Goal: Task Accomplishment & Management: Manage account settings

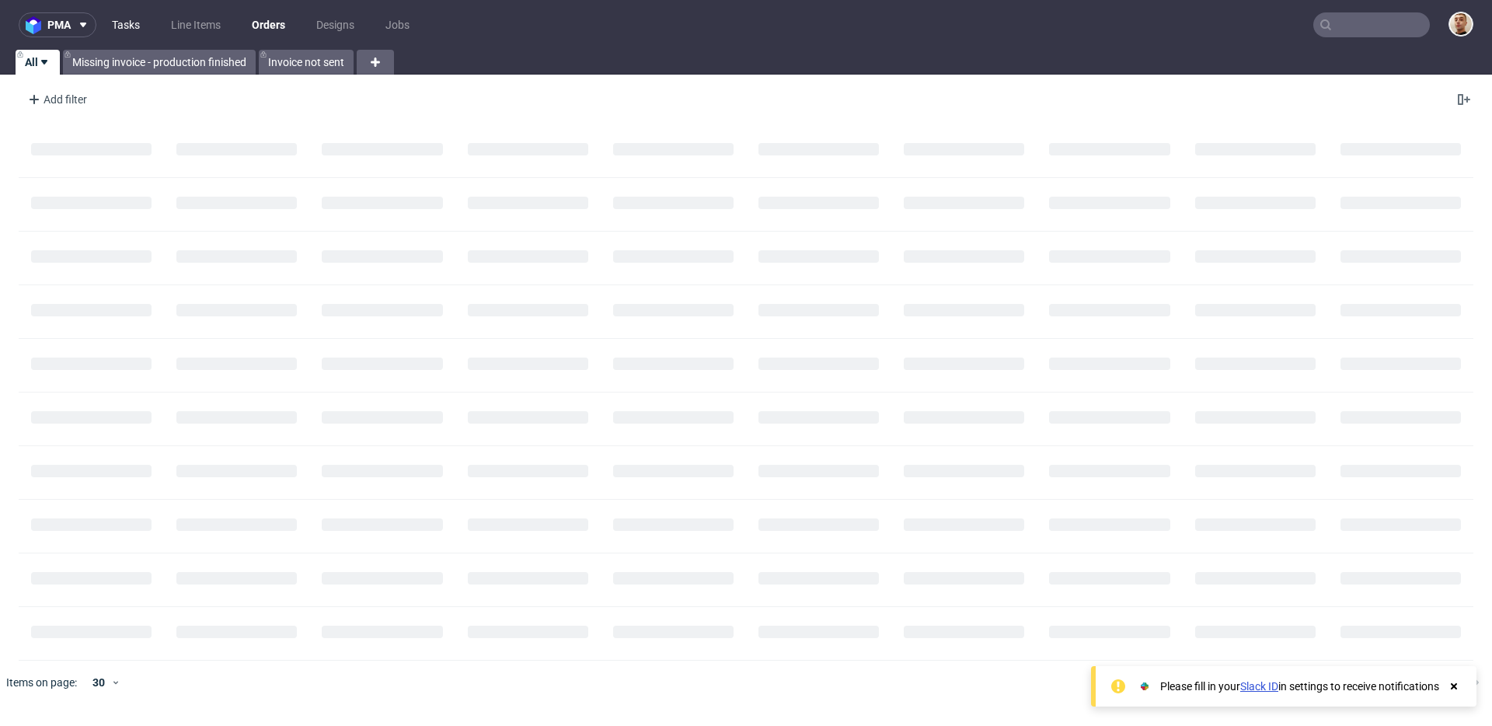
click at [144, 23] on link "Tasks" at bounding box center [126, 24] width 47 height 25
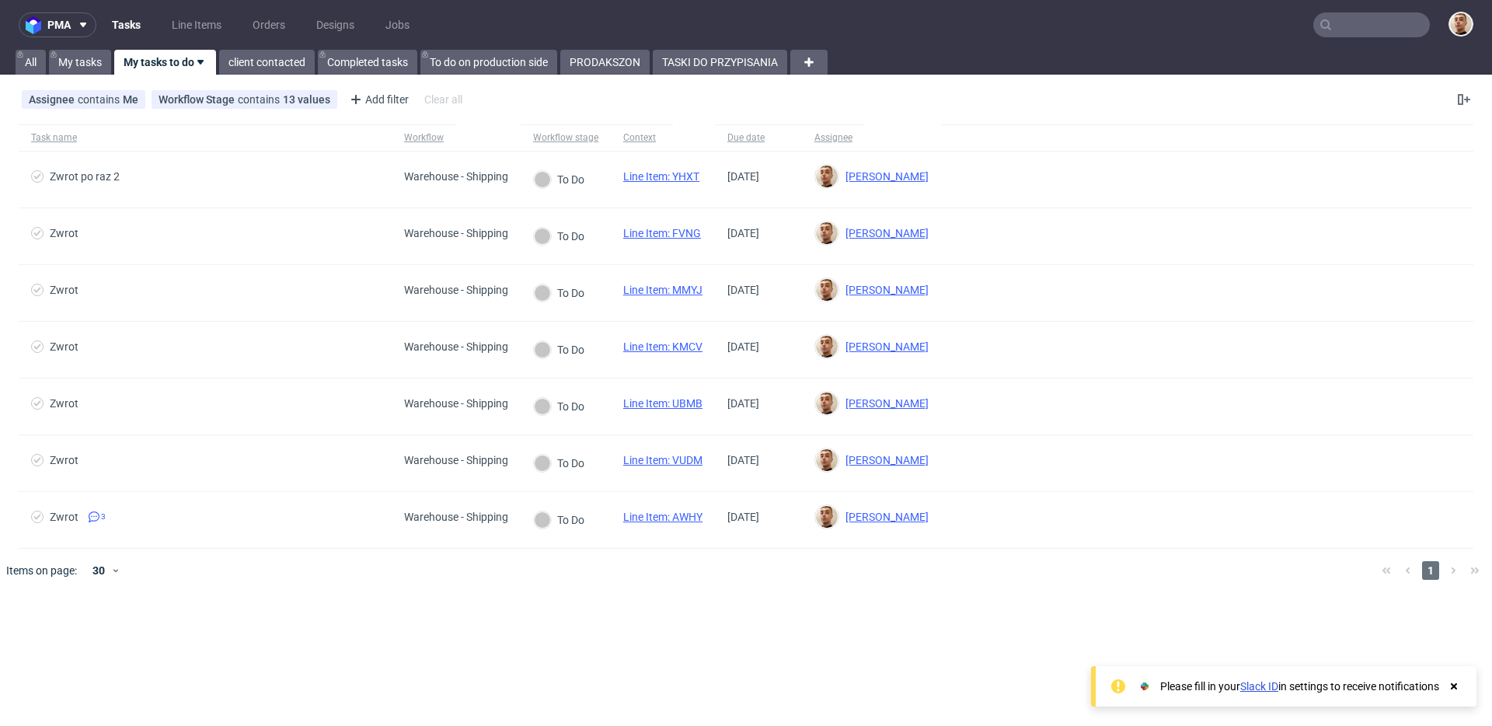
click at [693, 49] on nav "pma Tasks Line Items Orders Designs Jobs" at bounding box center [746, 25] width 1492 height 50
click at [697, 59] on link "TASKI DO PRZYPISANIA" at bounding box center [720, 62] width 134 height 25
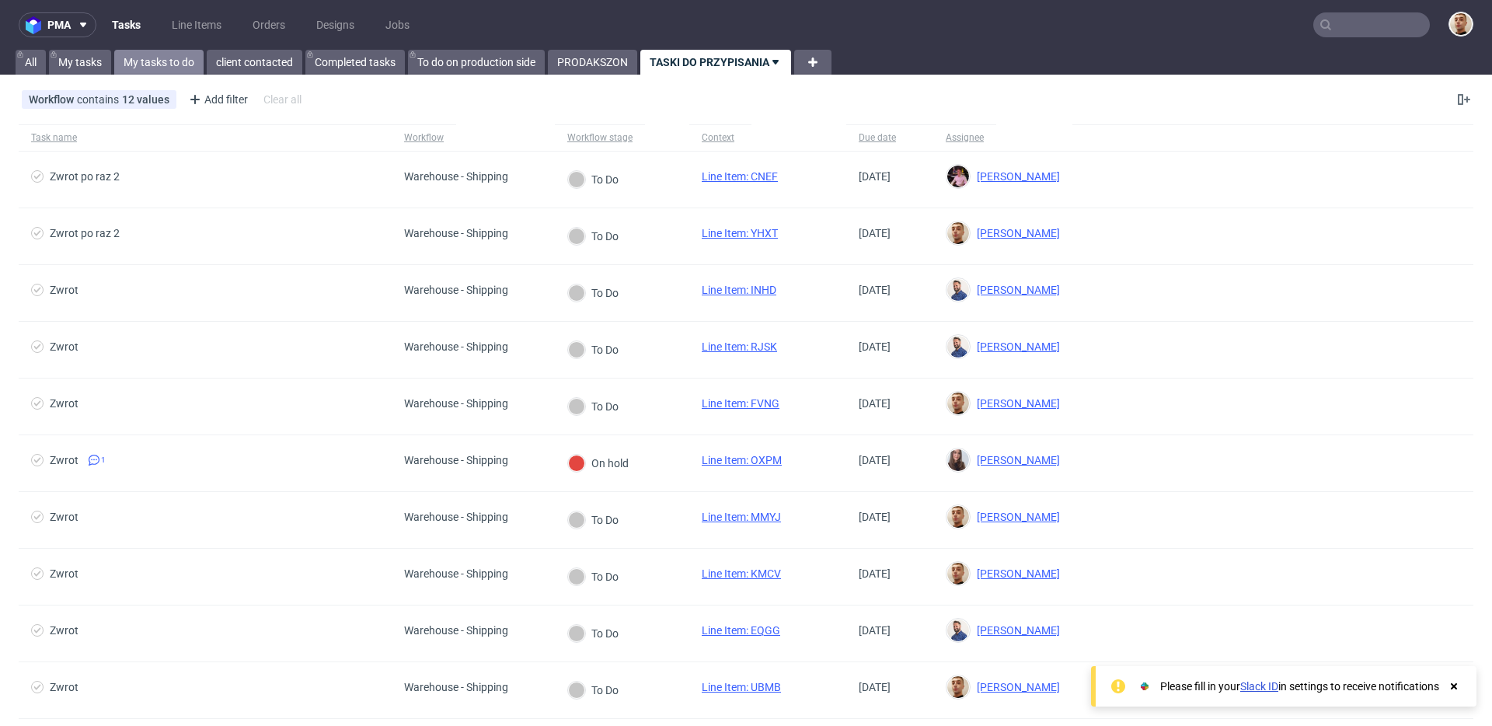
click at [153, 69] on link "My tasks to do" at bounding box center [158, 62] width 89 height 25
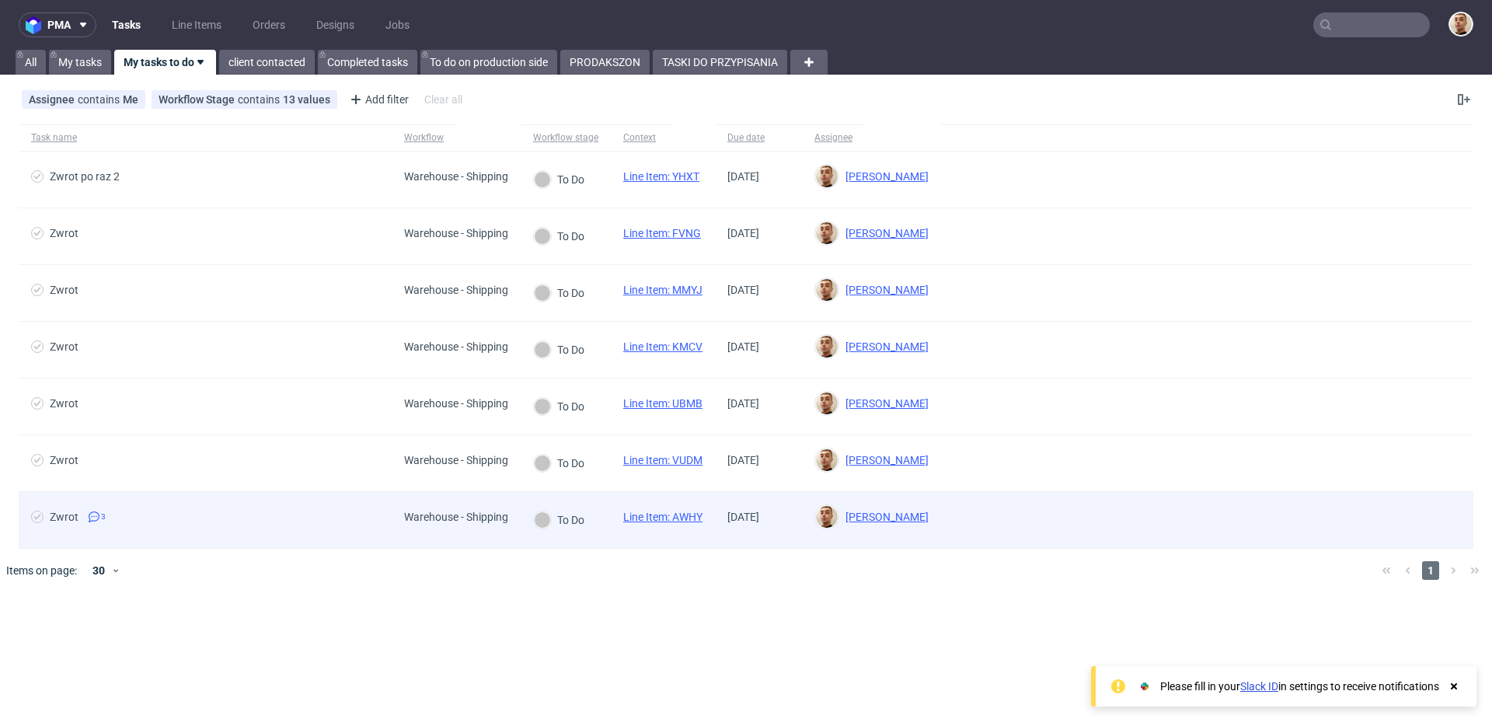
click at [160, 500] on div "Zwrot 3" at bounding box center [205, 520] width 373 height 56
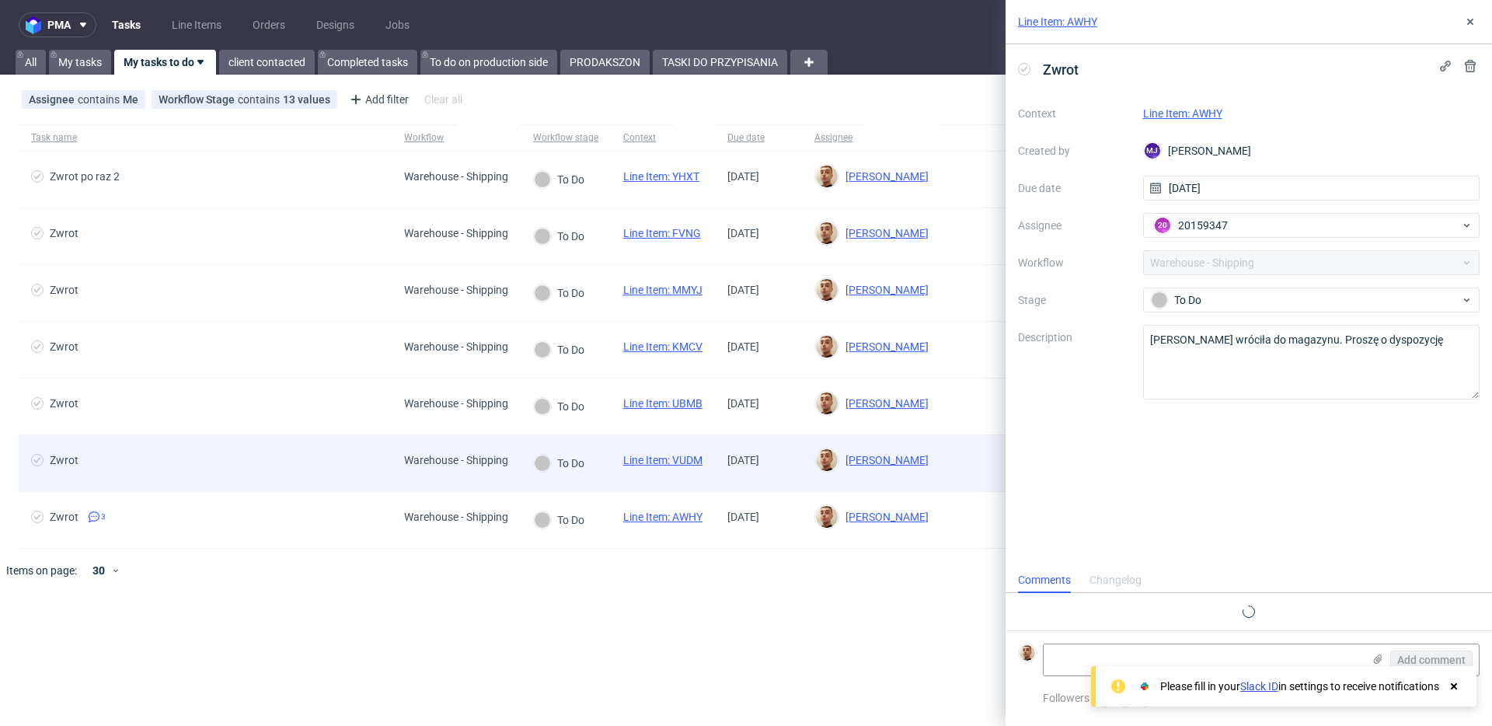
scroll to position [15, 0]
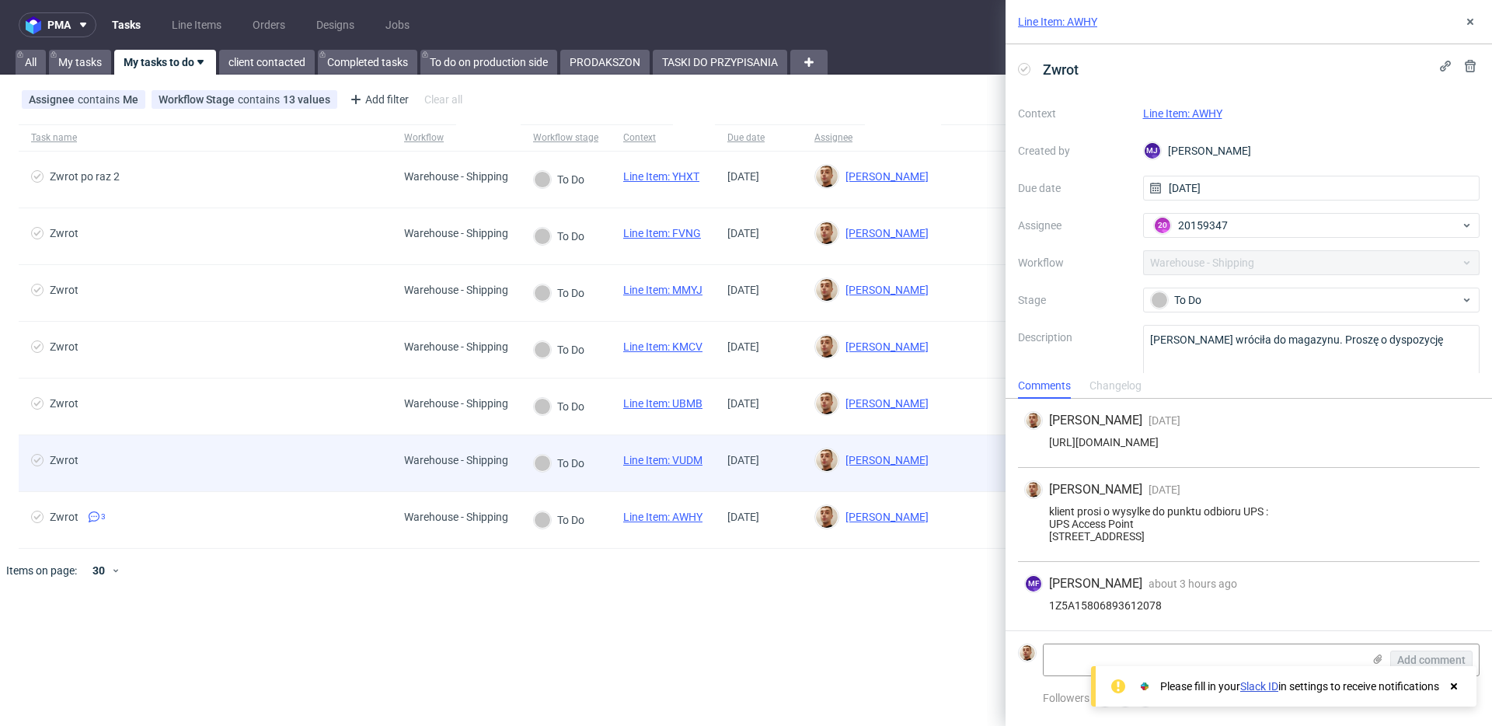
click at [178, 448] on div "Zwrot" at bounding box center [205, 463] width 373 height 56
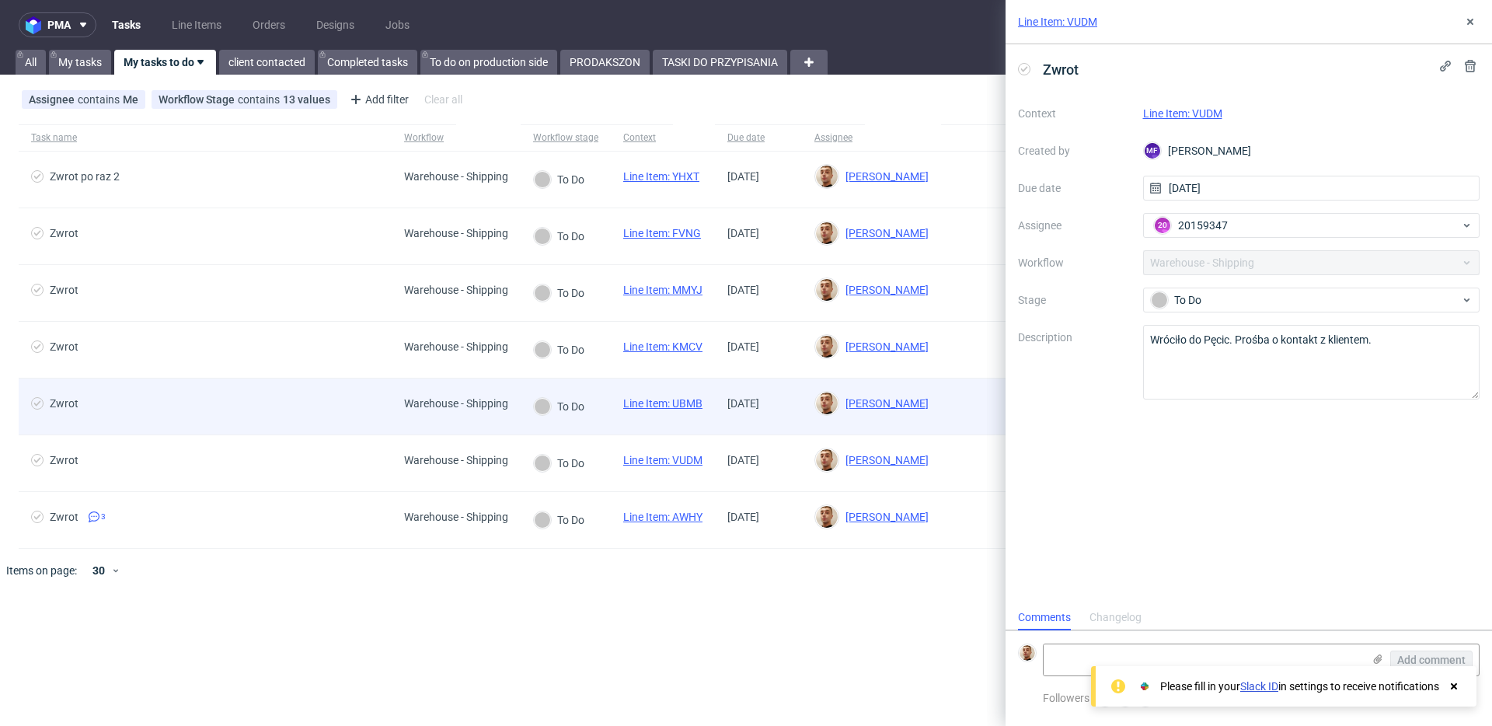
scroll to position [12, 0]
click at [212, 410] on span "Zwrot" at bounding box center [205, 406] width 348 height 19
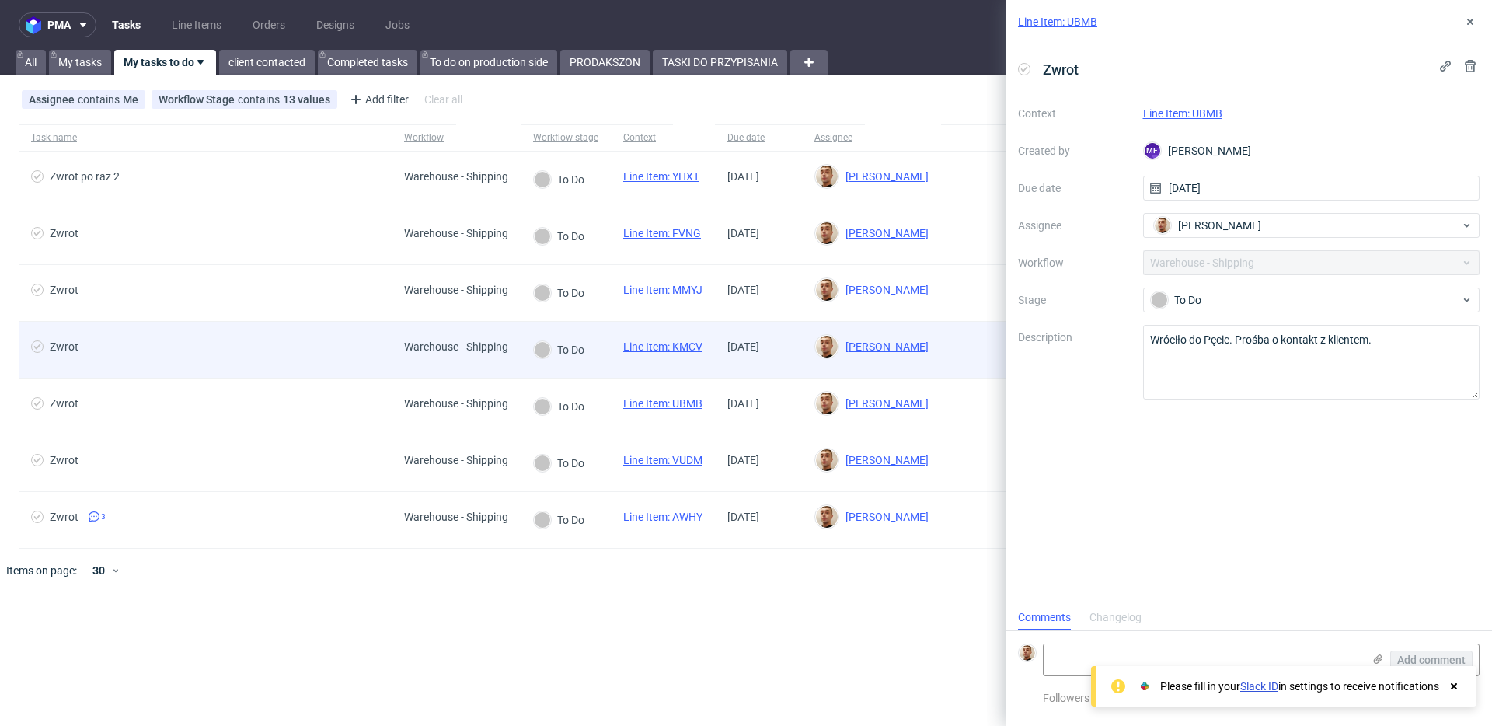
click at [235, 369] on div "Zwrot" at bounding box center [205, 350] width 373 height 56
click at [246, 325] on div "Zwrot" at bounding box center [205, 350] width 373 height 56
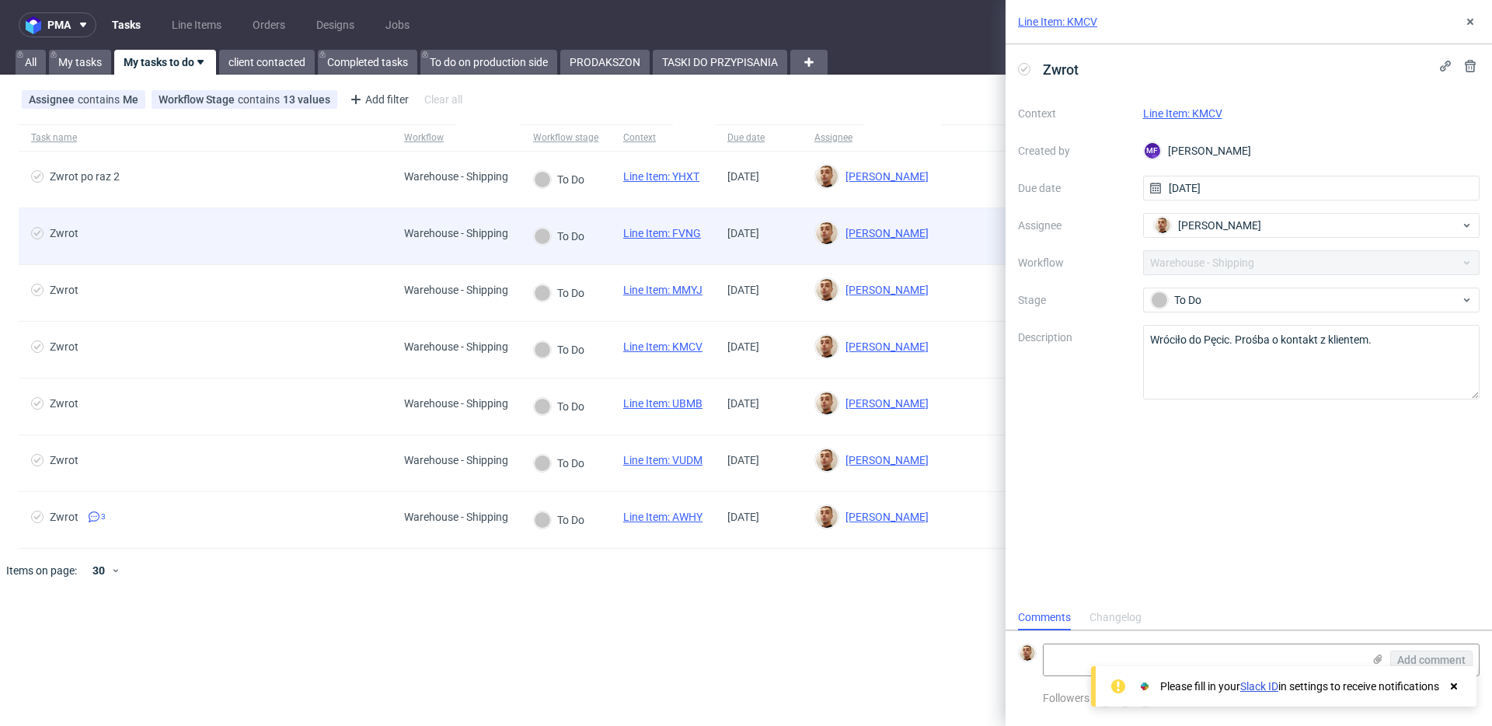
click at [246, 260] on div "Zwrot" at bounding box center [205, 236] width 373 height 56
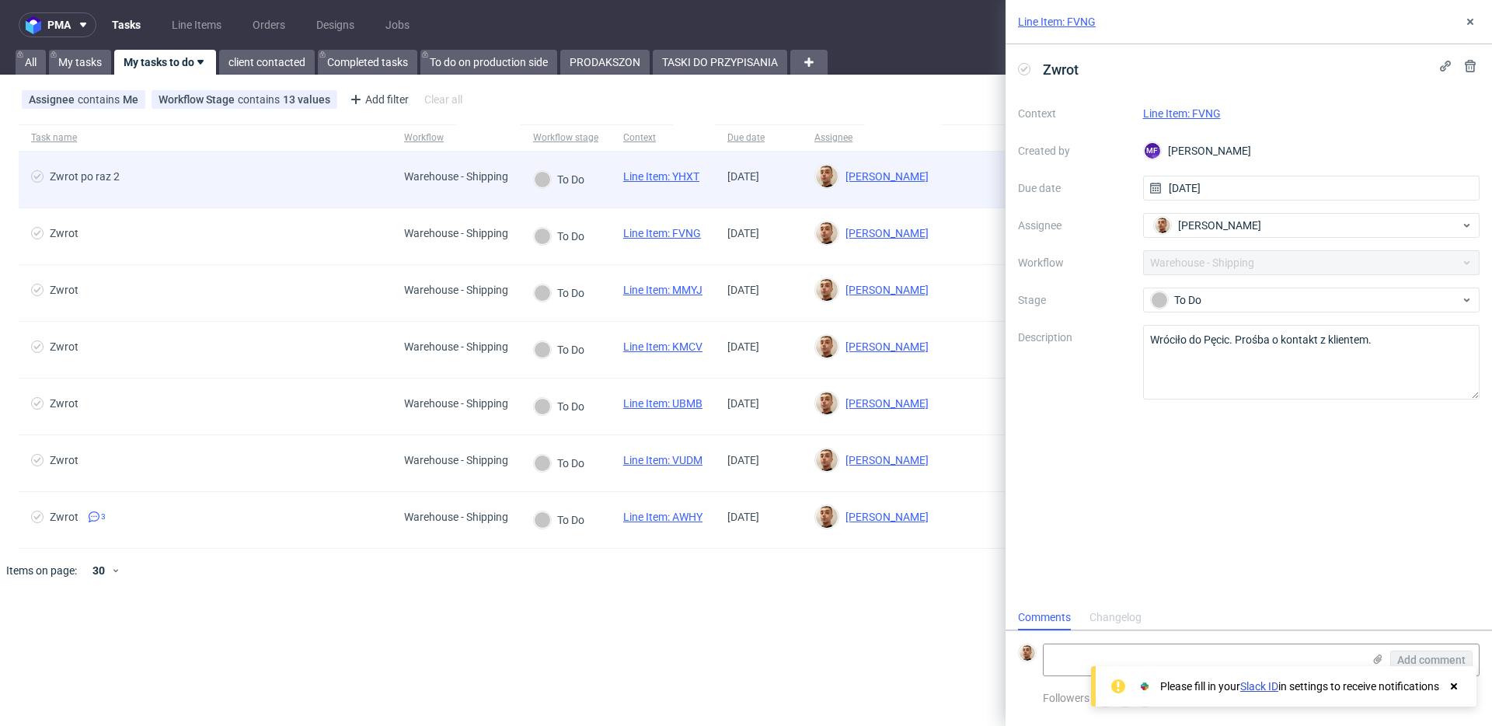
click at [243, 187] on span "Zwrot po raz 2" at bounding box center [205, 179] width 348 height 19
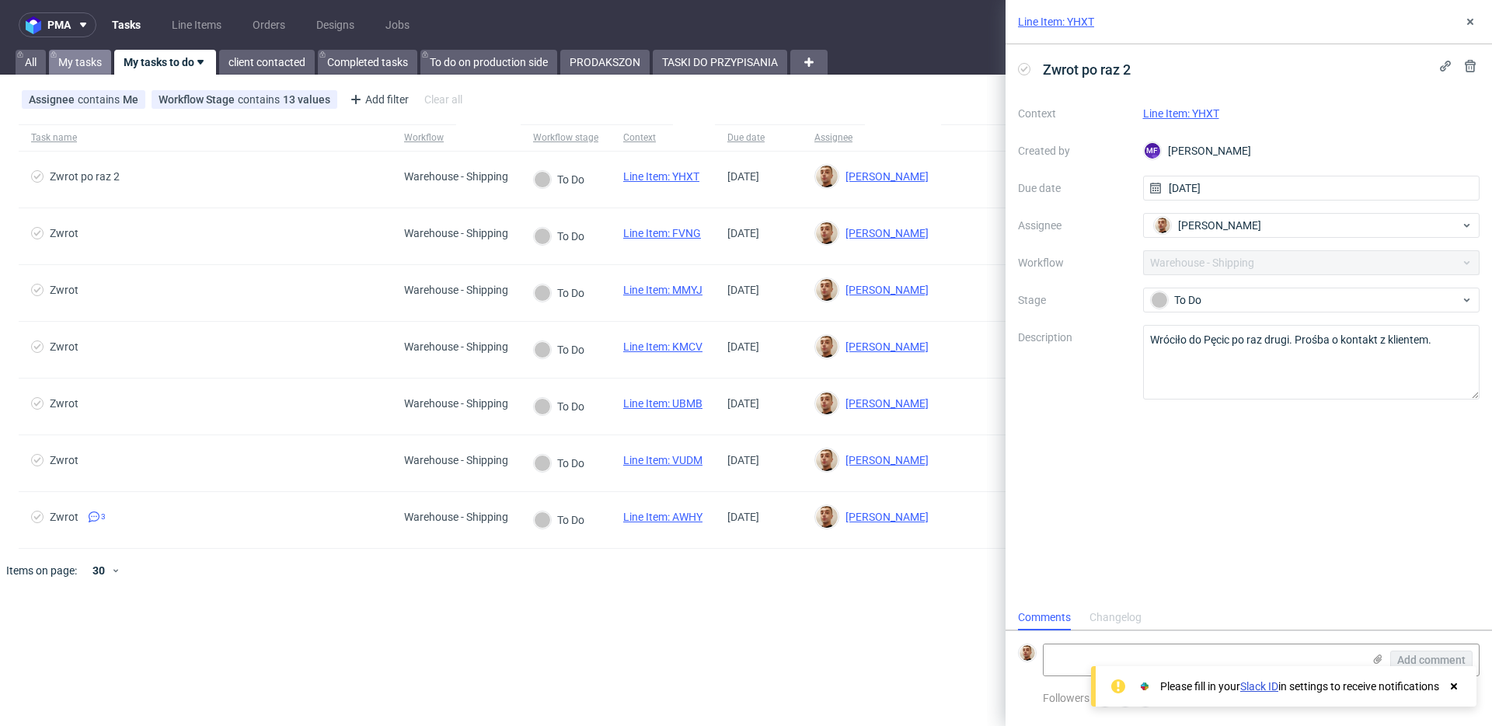
click at [105, 57] on link "My tasks" at bounding box center [80, 62] width 62 height 25
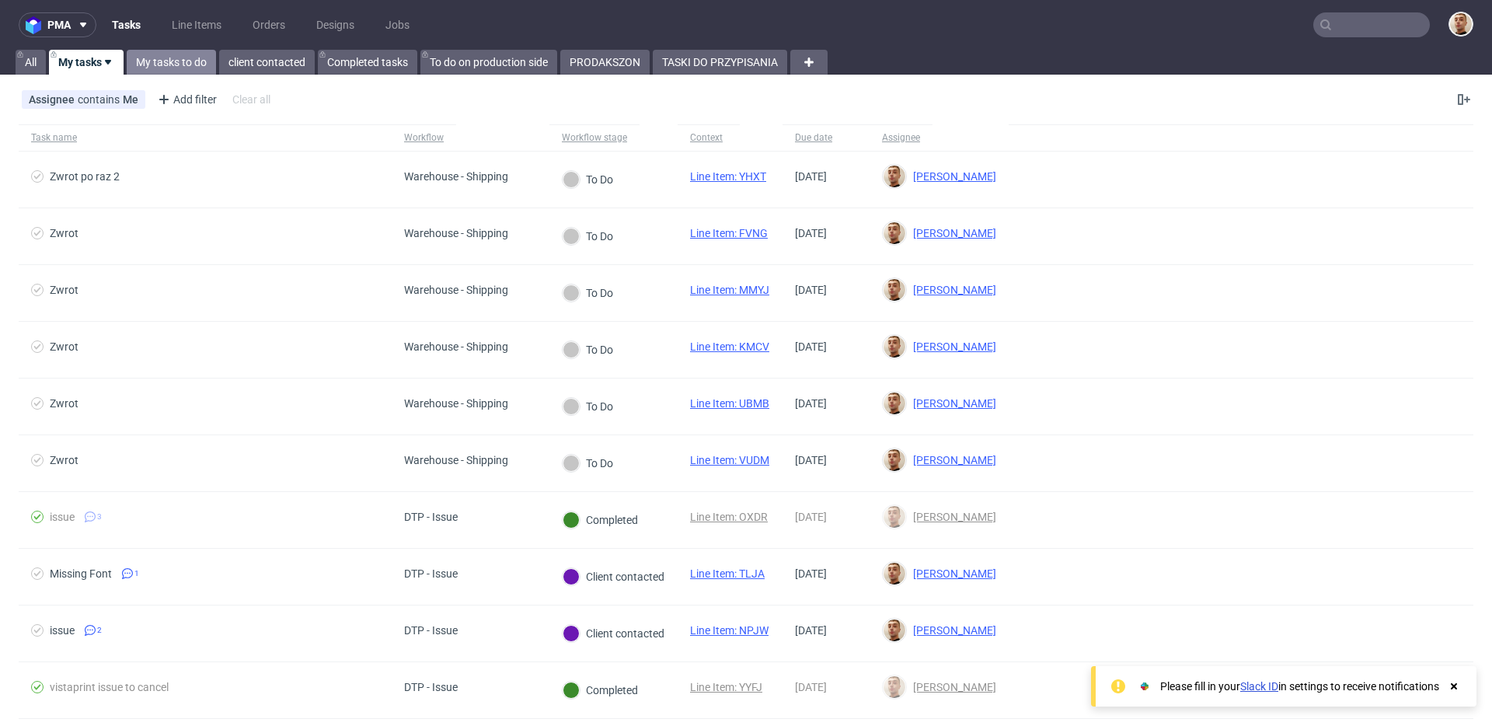
click at [152, 58] on link "My tasks to do" at bounding box center [171, 62] width 89 height 25
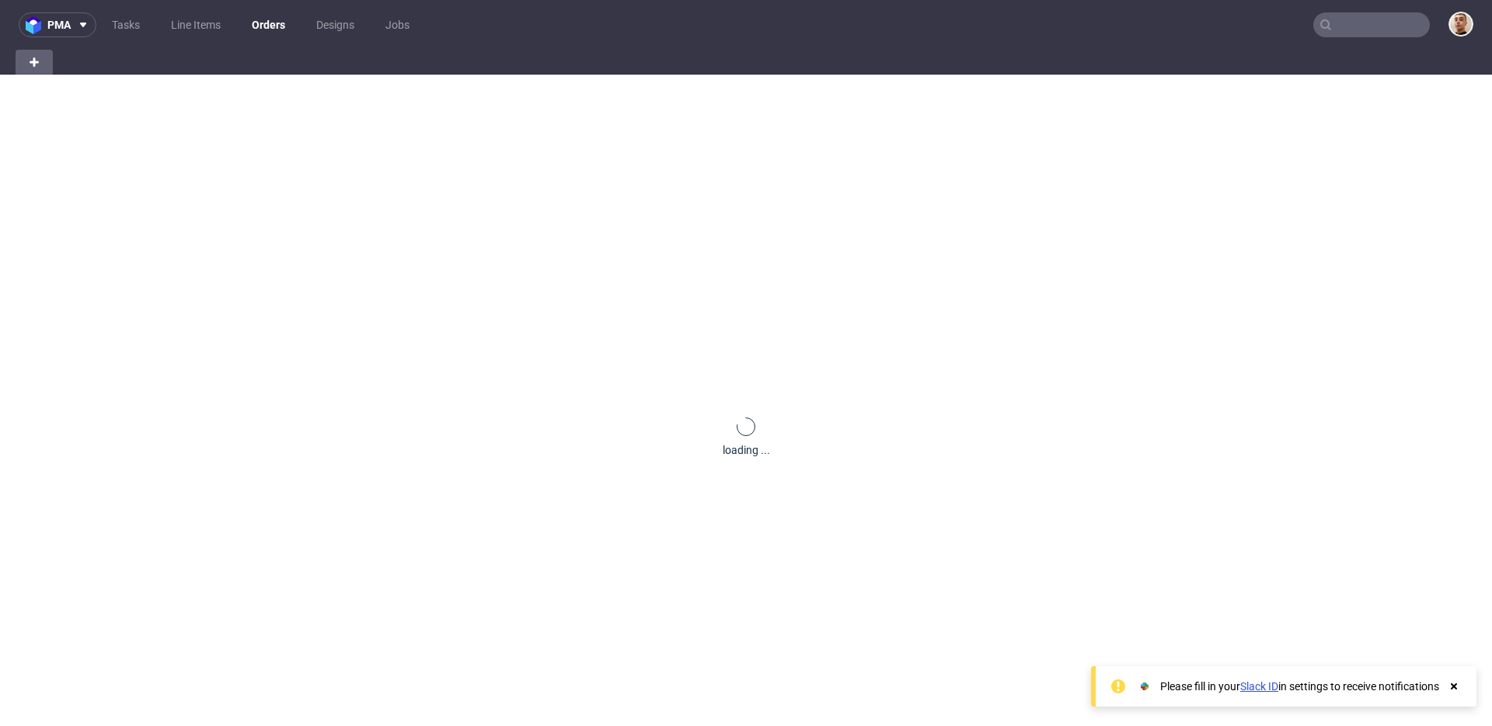
click at [1351, 39] on nav "pma Tasks Line Items Orders Designs Jobs" at bounding box center [746, 25] width 1492 height 50
click at [1356, 36] on input "text" at bounding box center [1371, 24] width 117 height 25
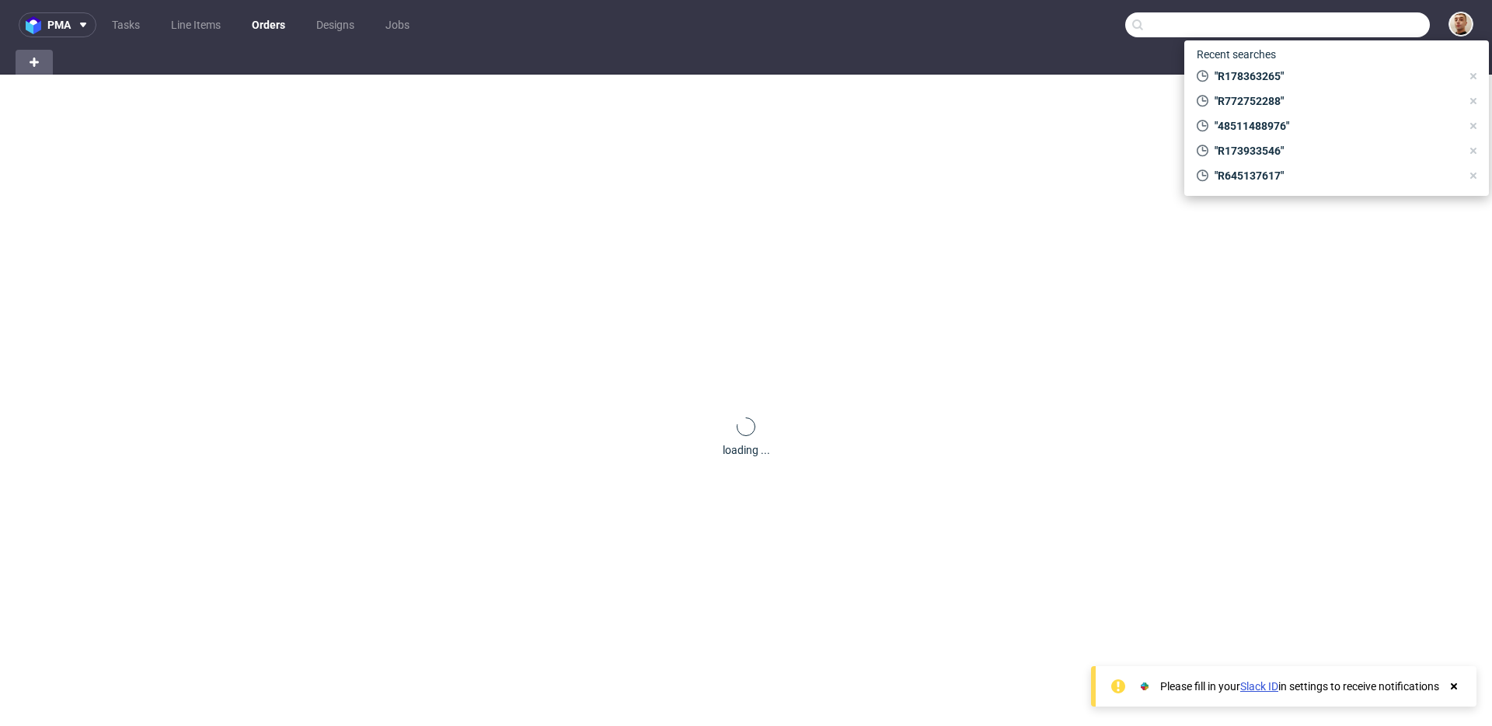
paste input "R846398298"
type input "R846398298"
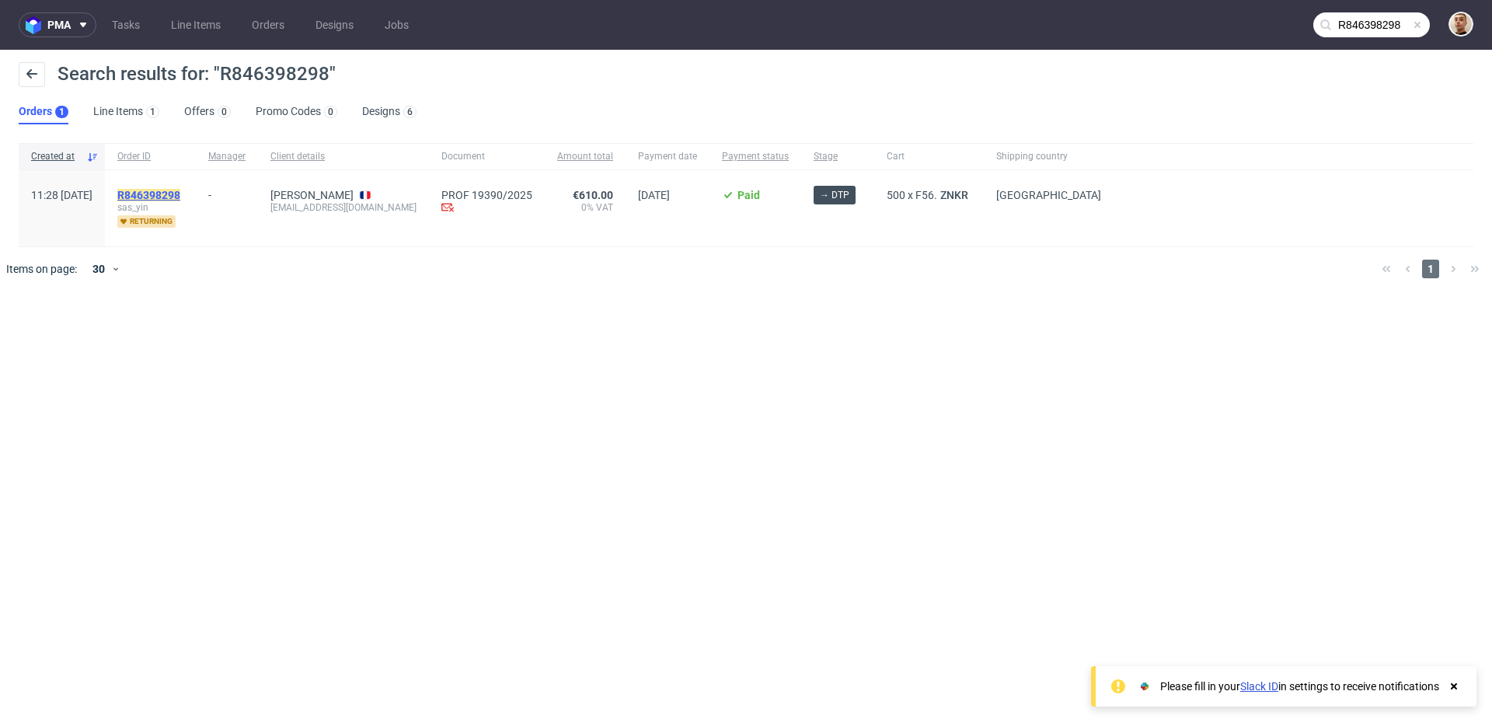
click at [180, 196] on mark "R846398298" at bounding box center [148, 195] width 63 height 12
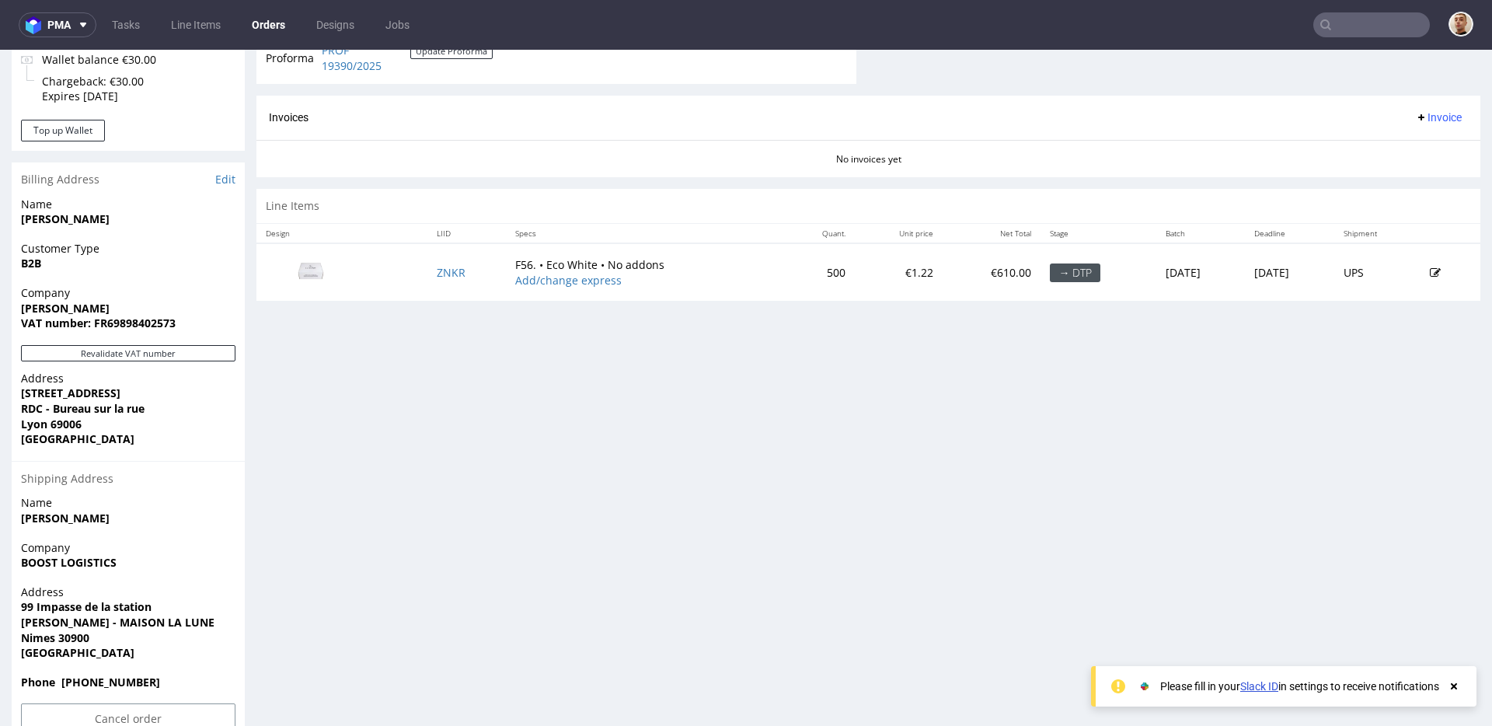
scroll to position [703, 0]
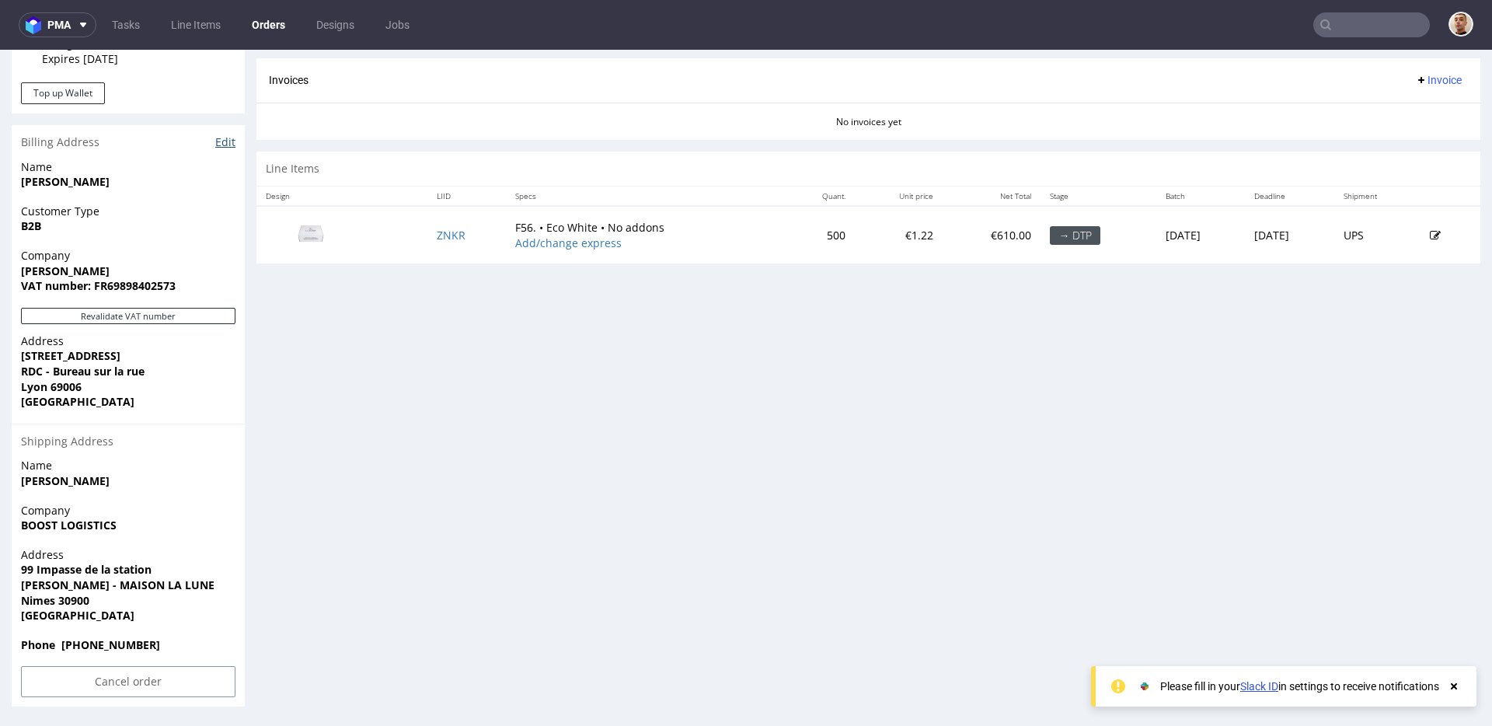
click at [224, 139] on link "Edit" at bounding box center [225, 142] width 20 height 16
click at [1366, 29] on input "text" at bounding box center [1371, 24] width 117 height 25
paste input "R846398298"
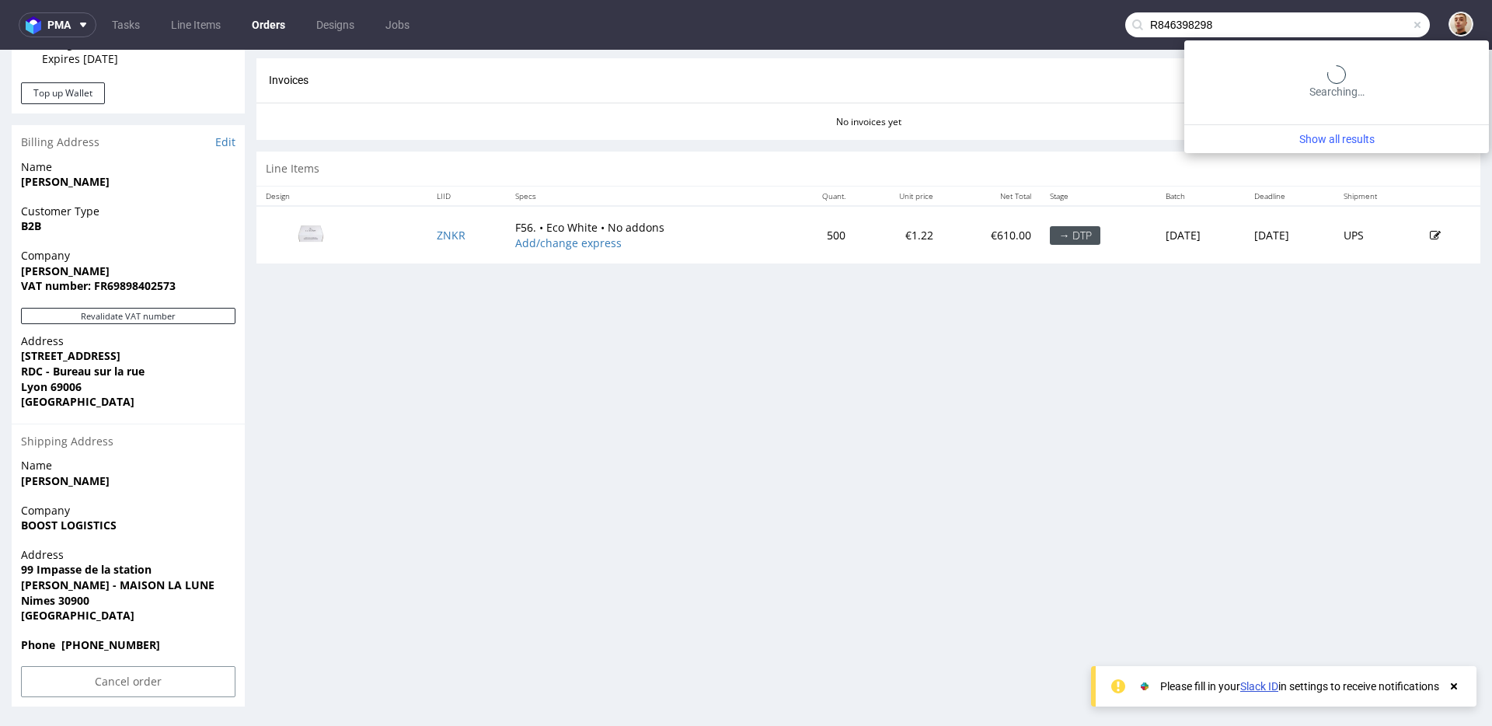
type input "R846398298"
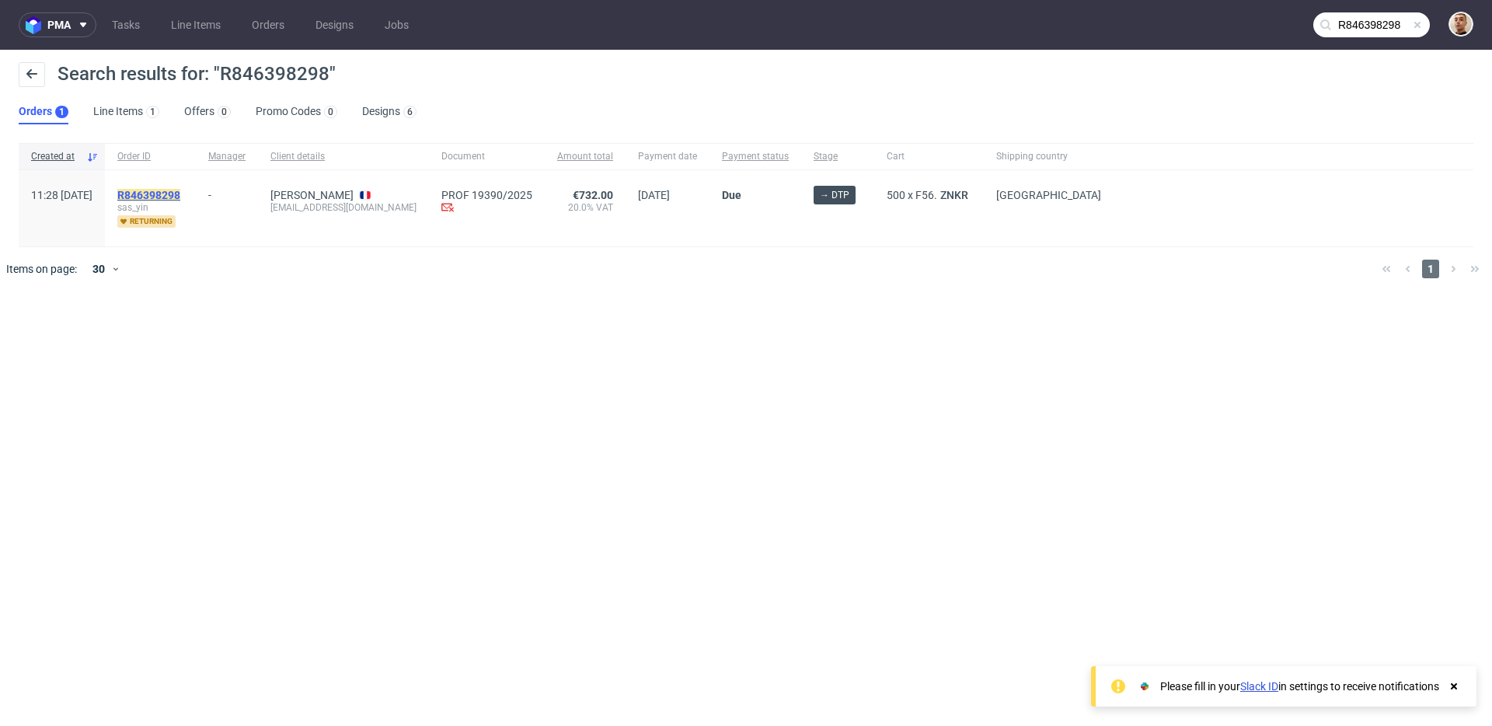
click at [180, 189] on mark "R846398298" at bounding box center [148, 195] width 63 height 12
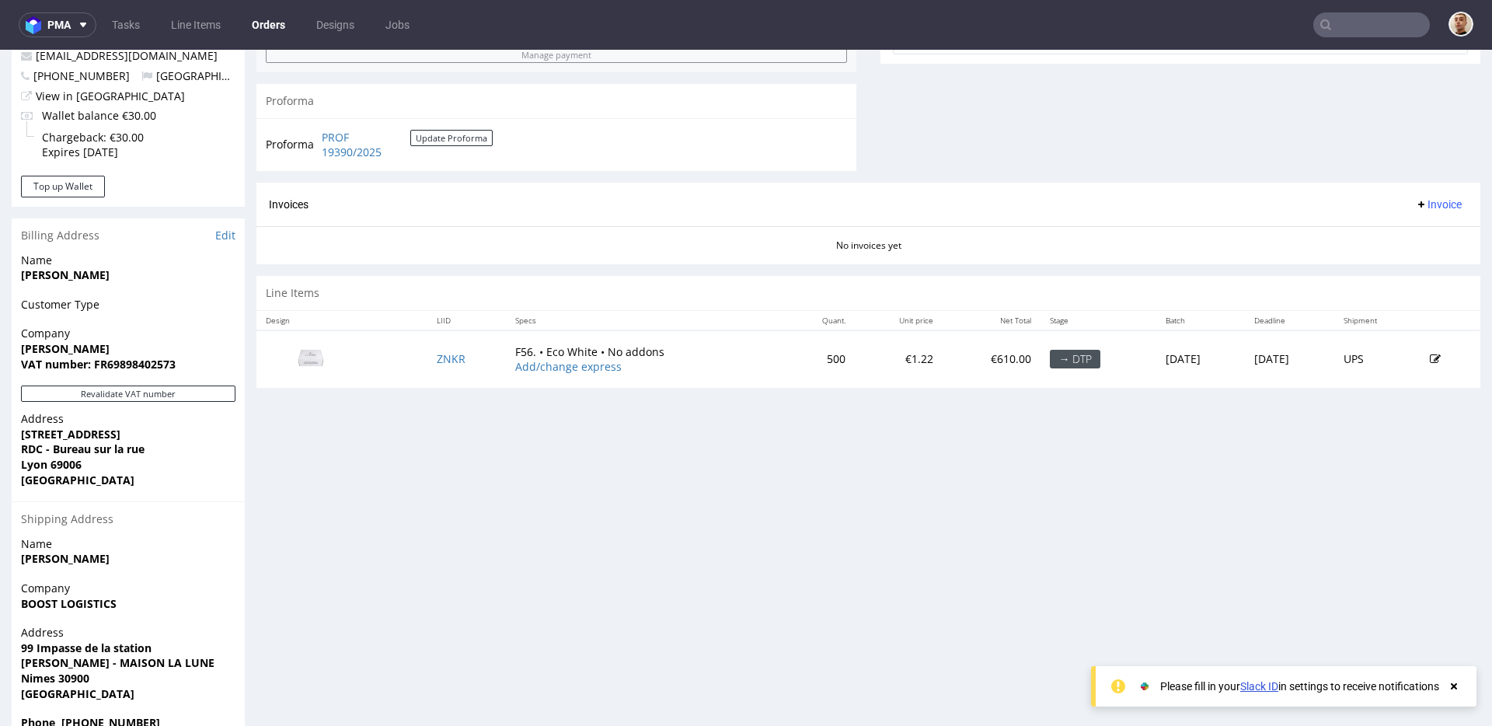
scroll to position [688, 0]
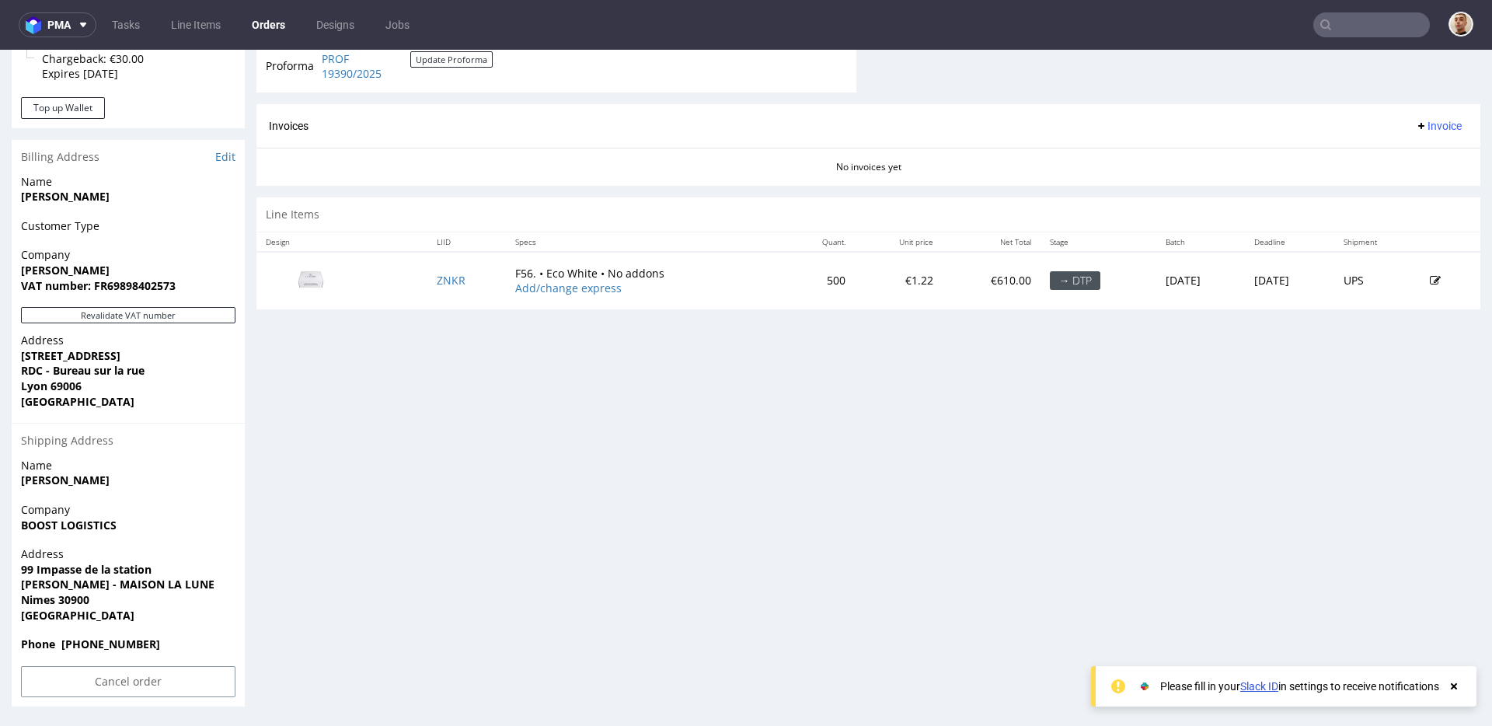
click at [1375, 23] on input "text" at bounding box center [1371, 24] width 117 height 25
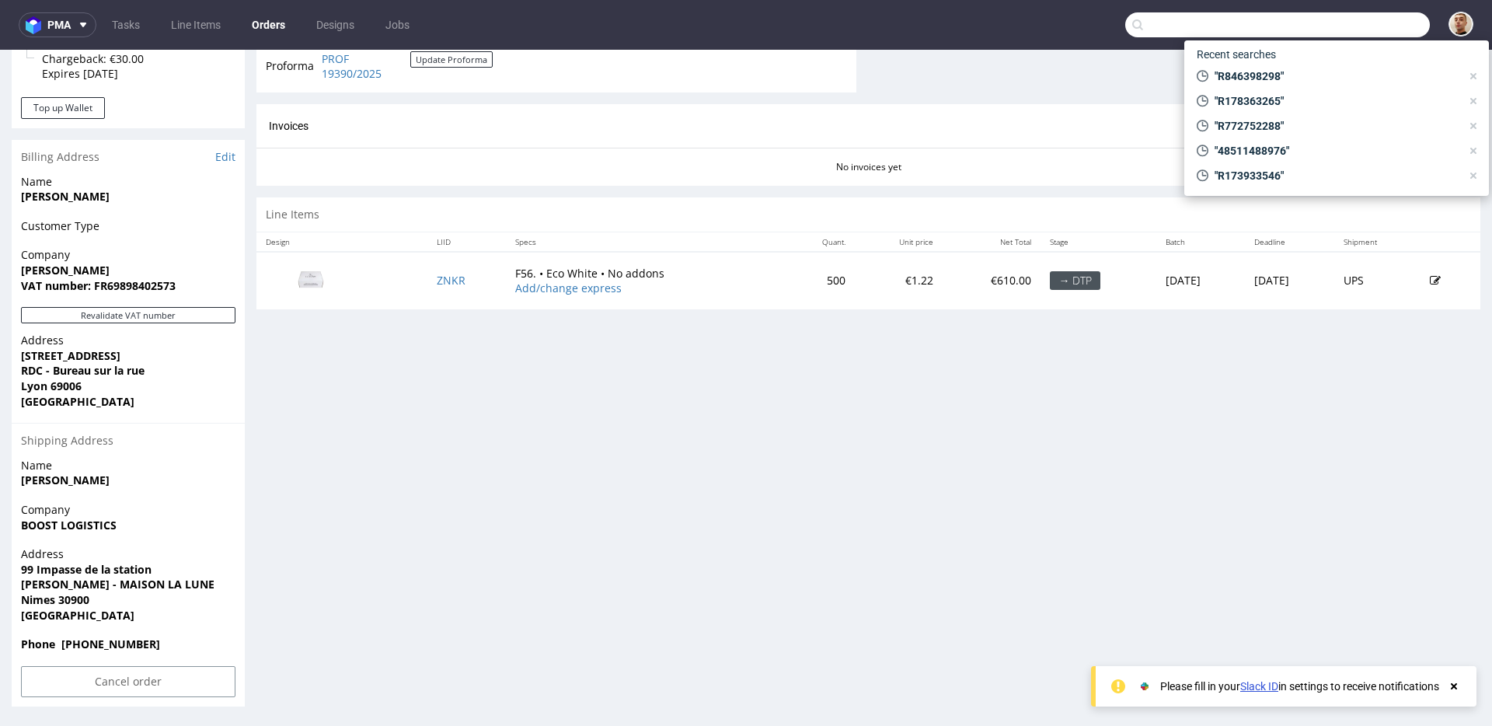
paste input "R615906871"
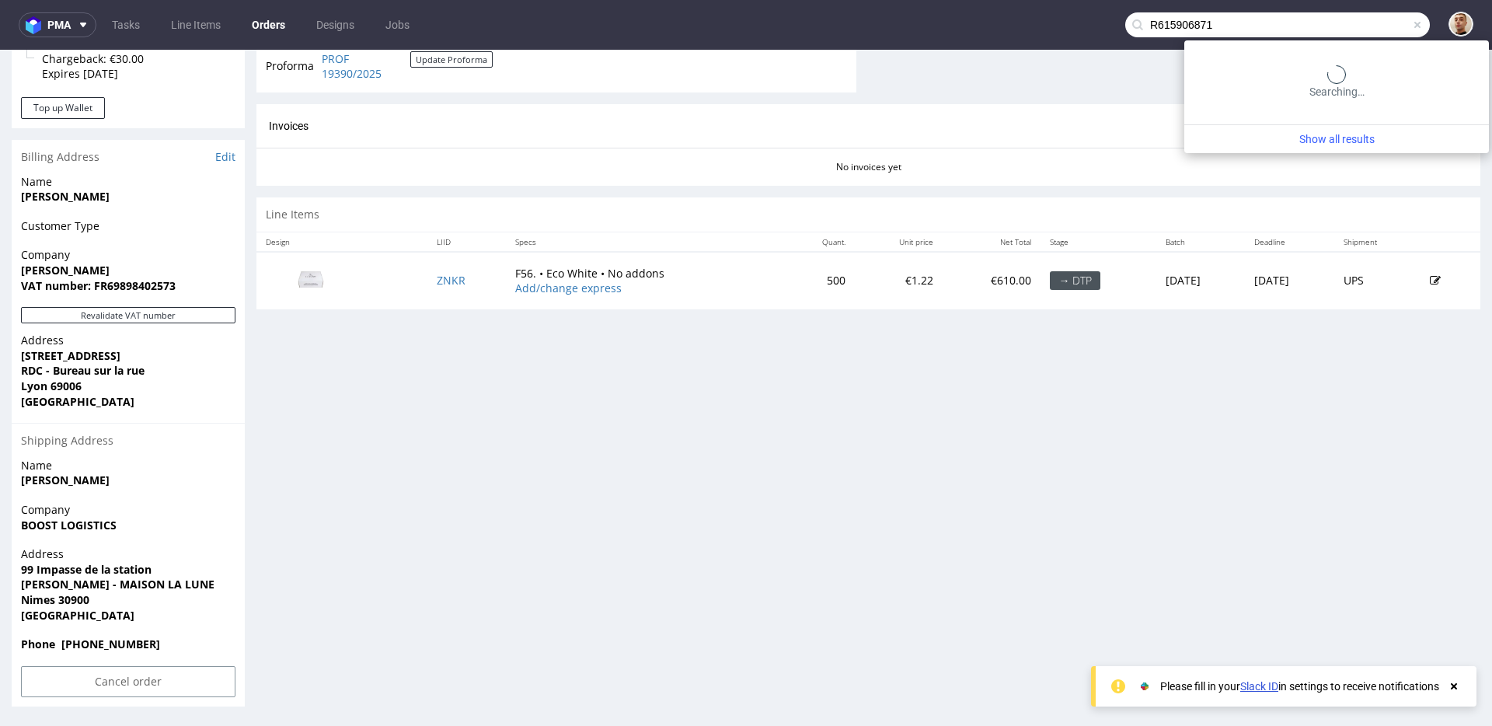
type input "R615906871"
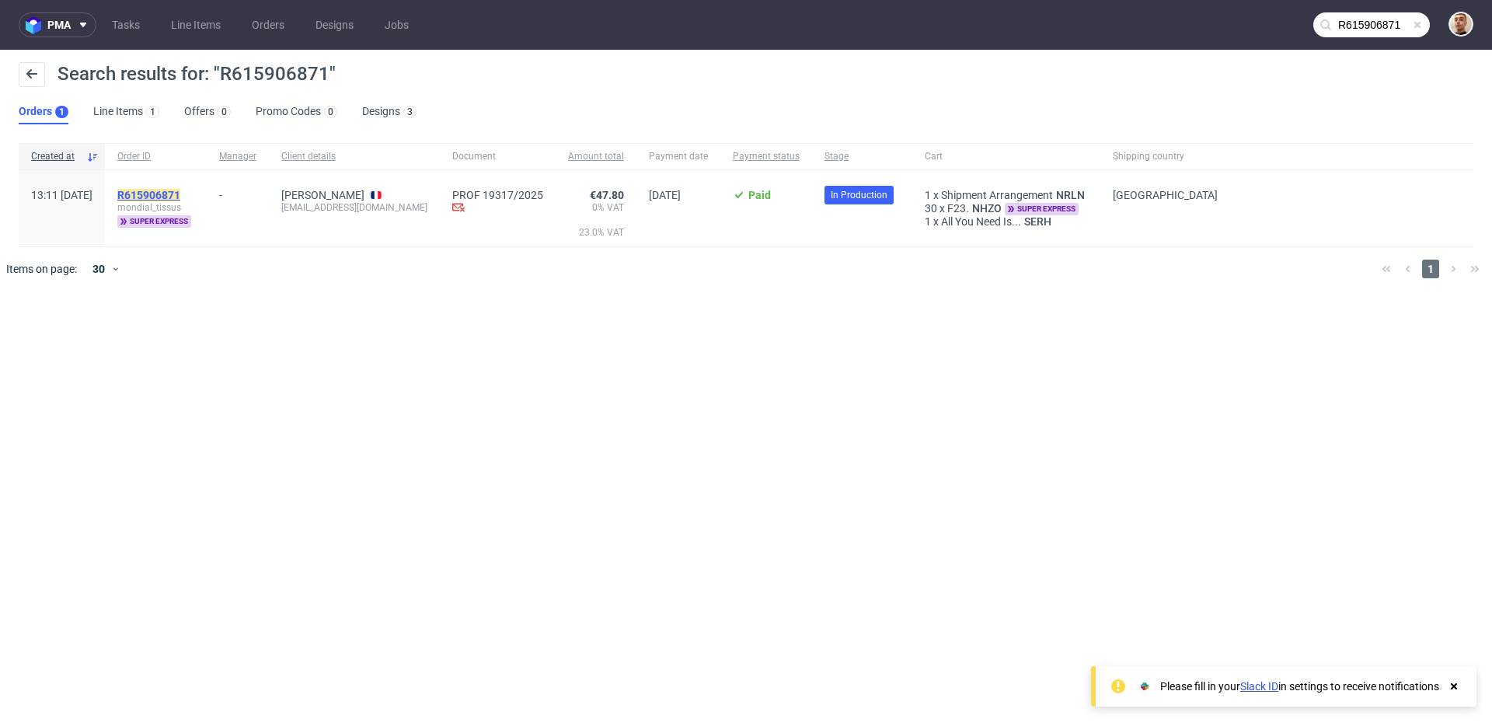
click at [180, 194] on mark "R615906871" at bounding box center [148, 195] width 63 height 12
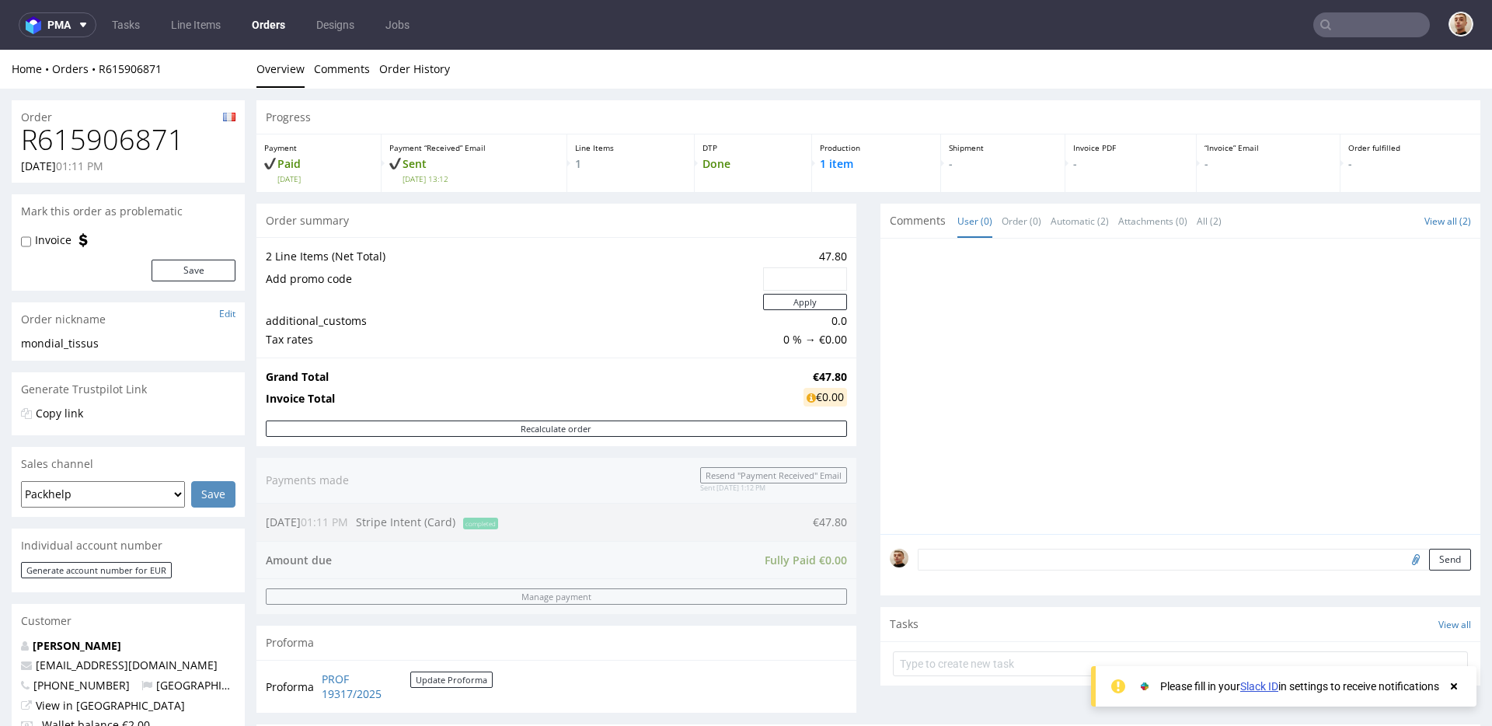
scroll to position [672, 0]
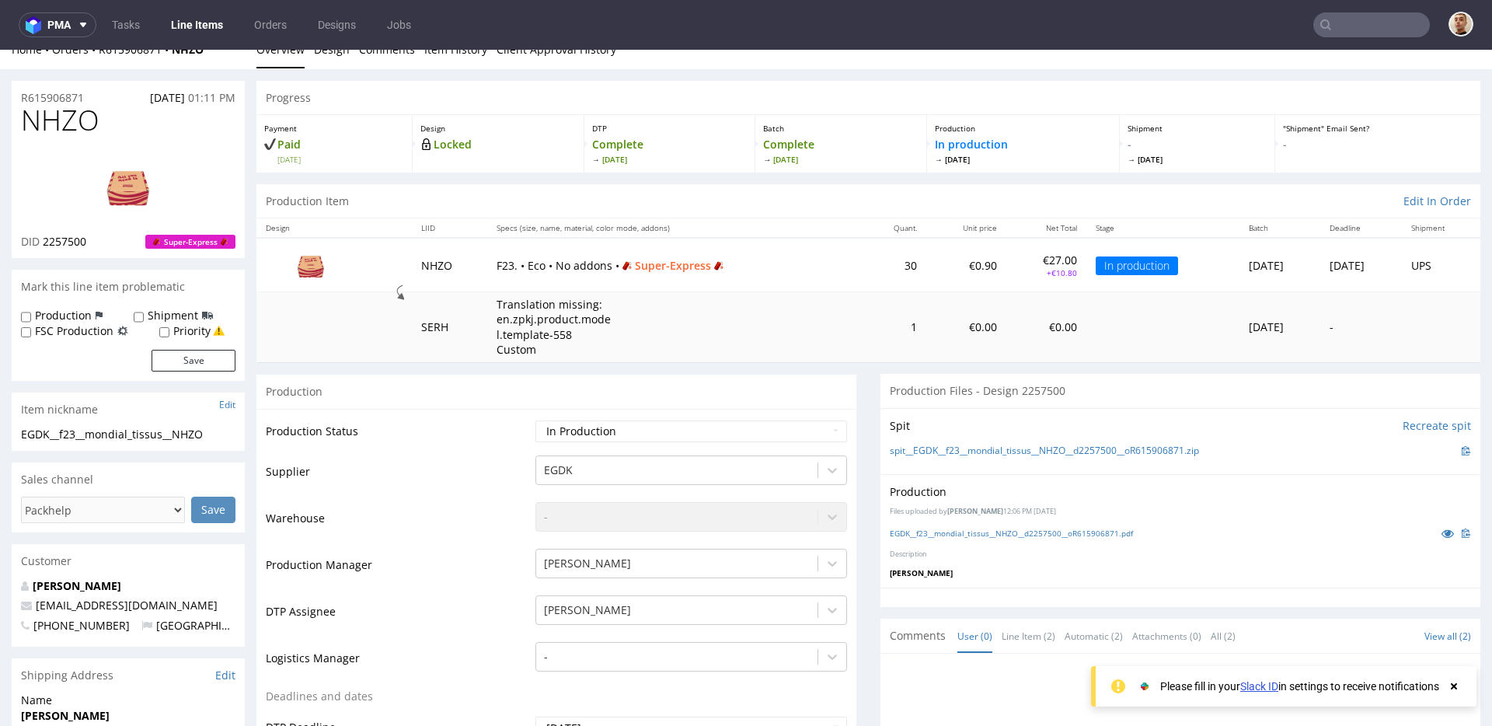
scroll to position [21, 0]
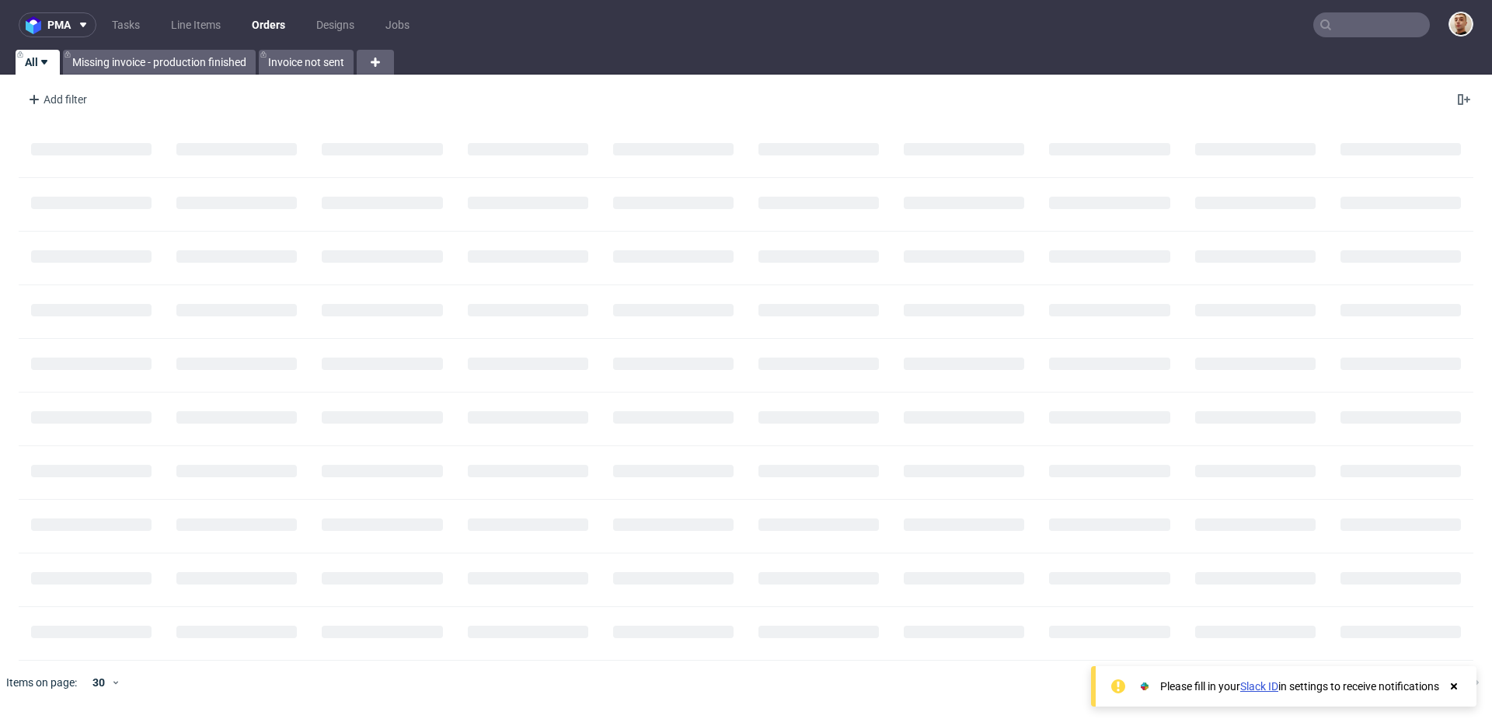
click at [1372, 27] on input "text" at bounding box center [1371, 24] width 117 height 25
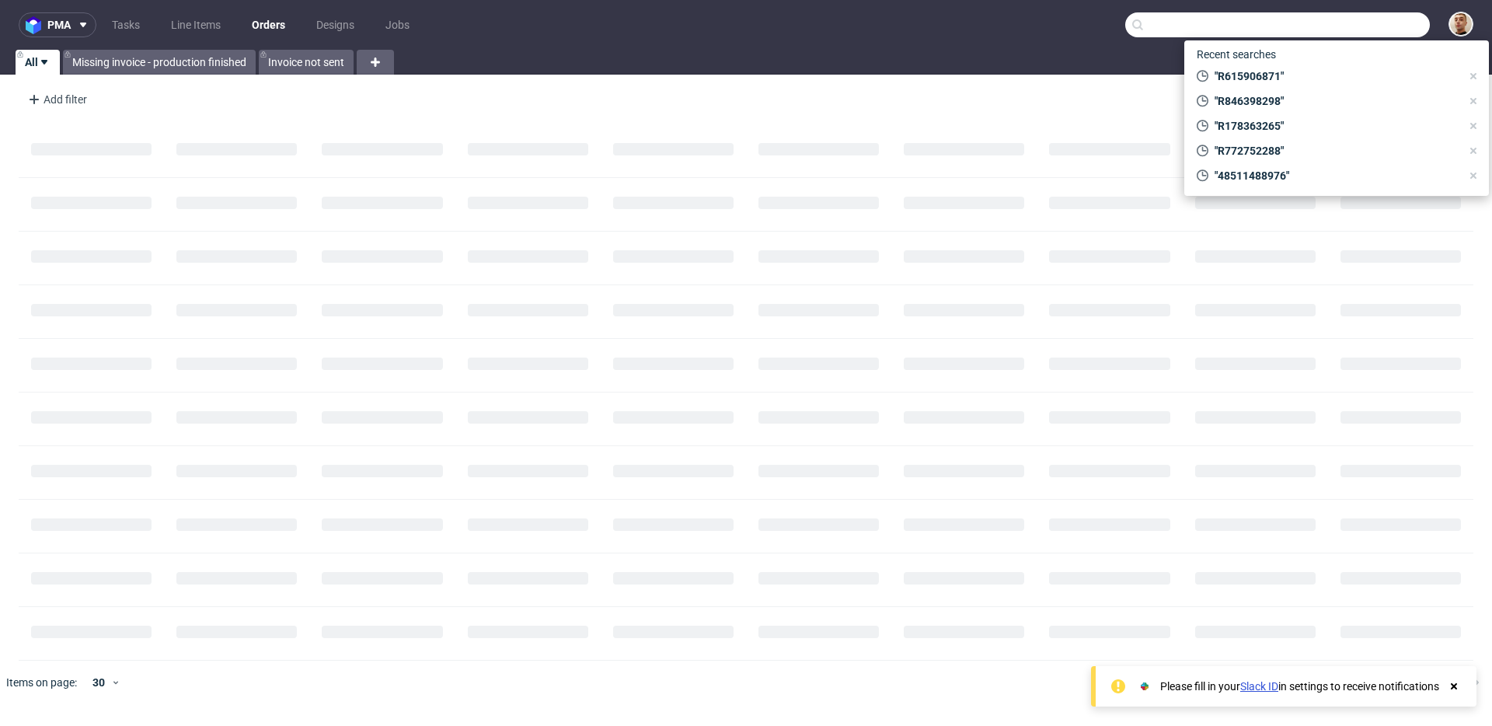
paste input "F0E8D428E5"
type input "F0E8D428E5"
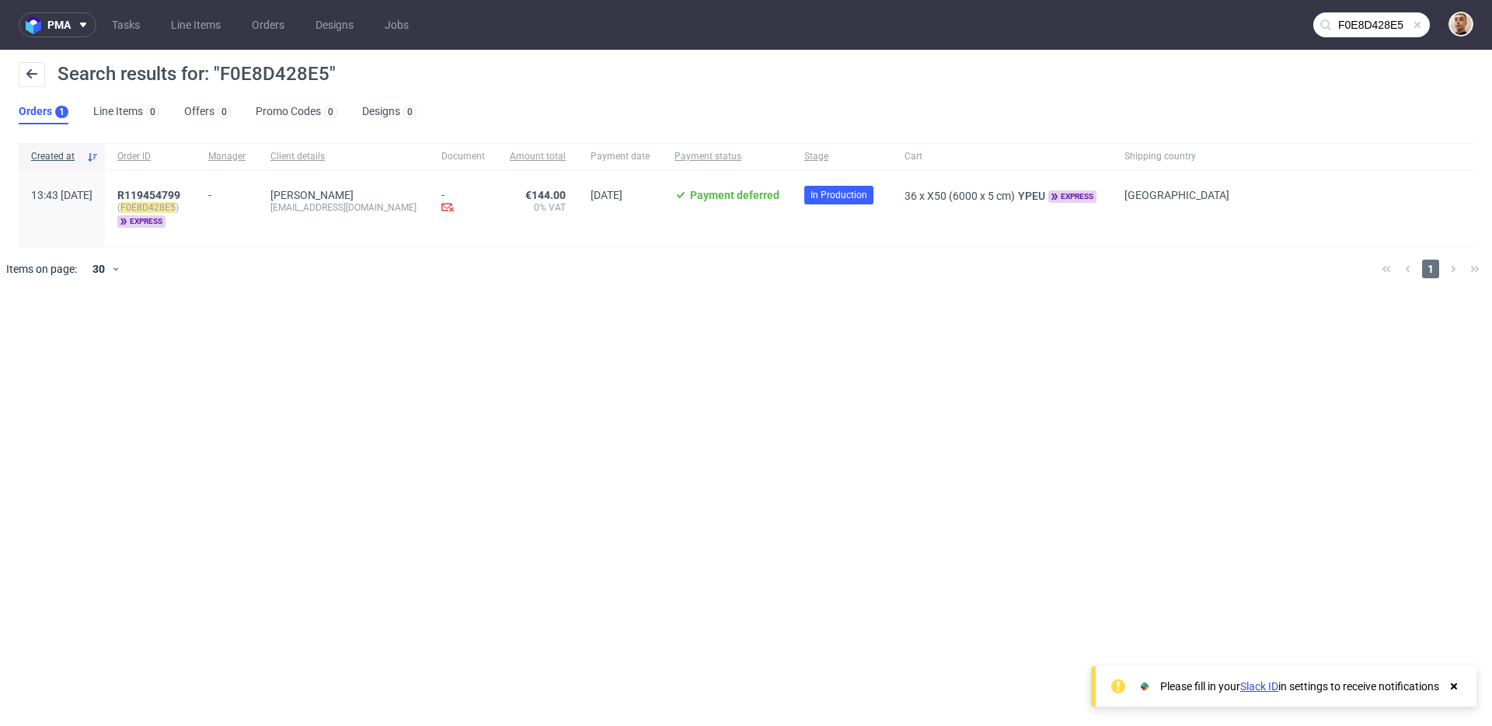
click at [196, 185] on div "R119454799 ( F0E8D428E5 ) express" at bounding box center [150, 208] width 91 height 76
click at [180, 194] on span "R119454799" at bounding box center [148, 195] width 63 height 12
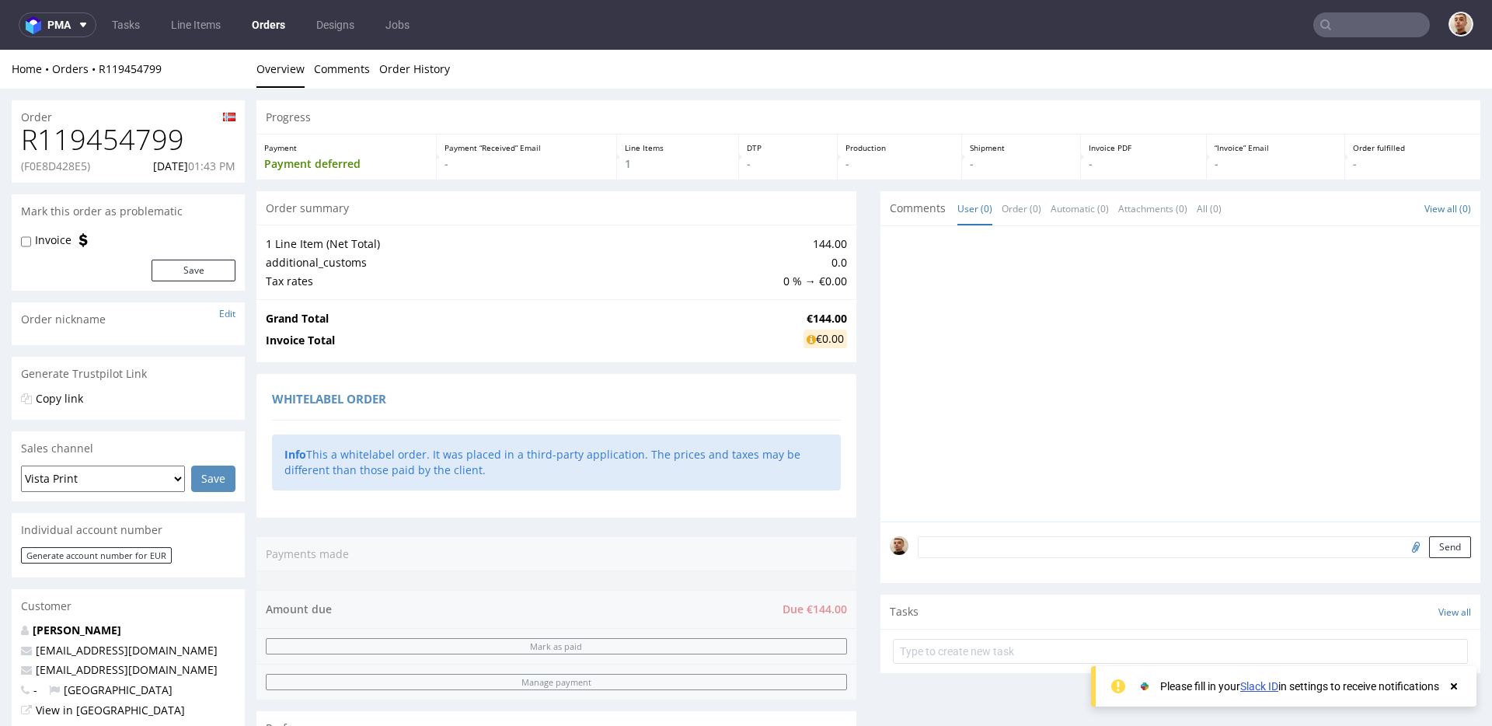
scroll to position [518, 0]
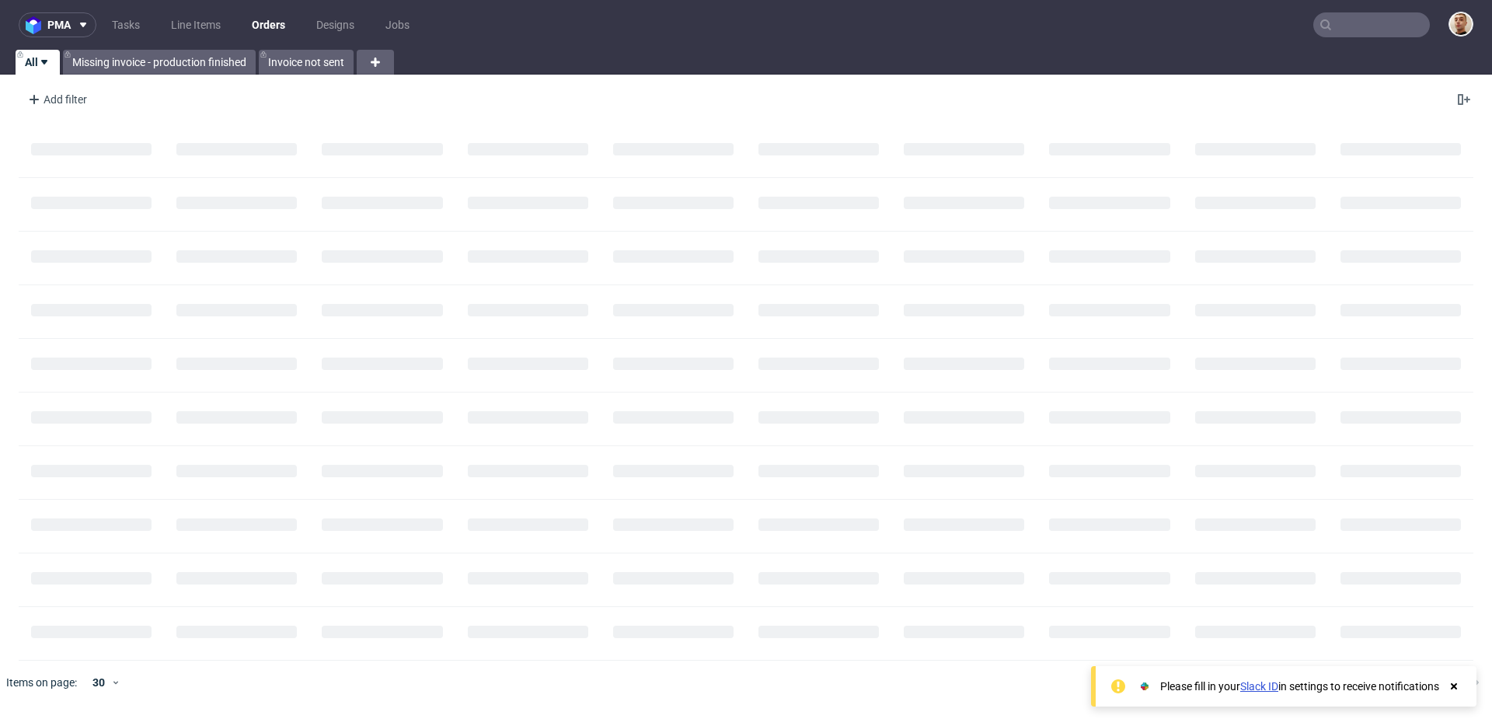
click at [1395, 29] on input "text" at bounding box center [1371, 24] width 117 height 25
paste input "R290227908"
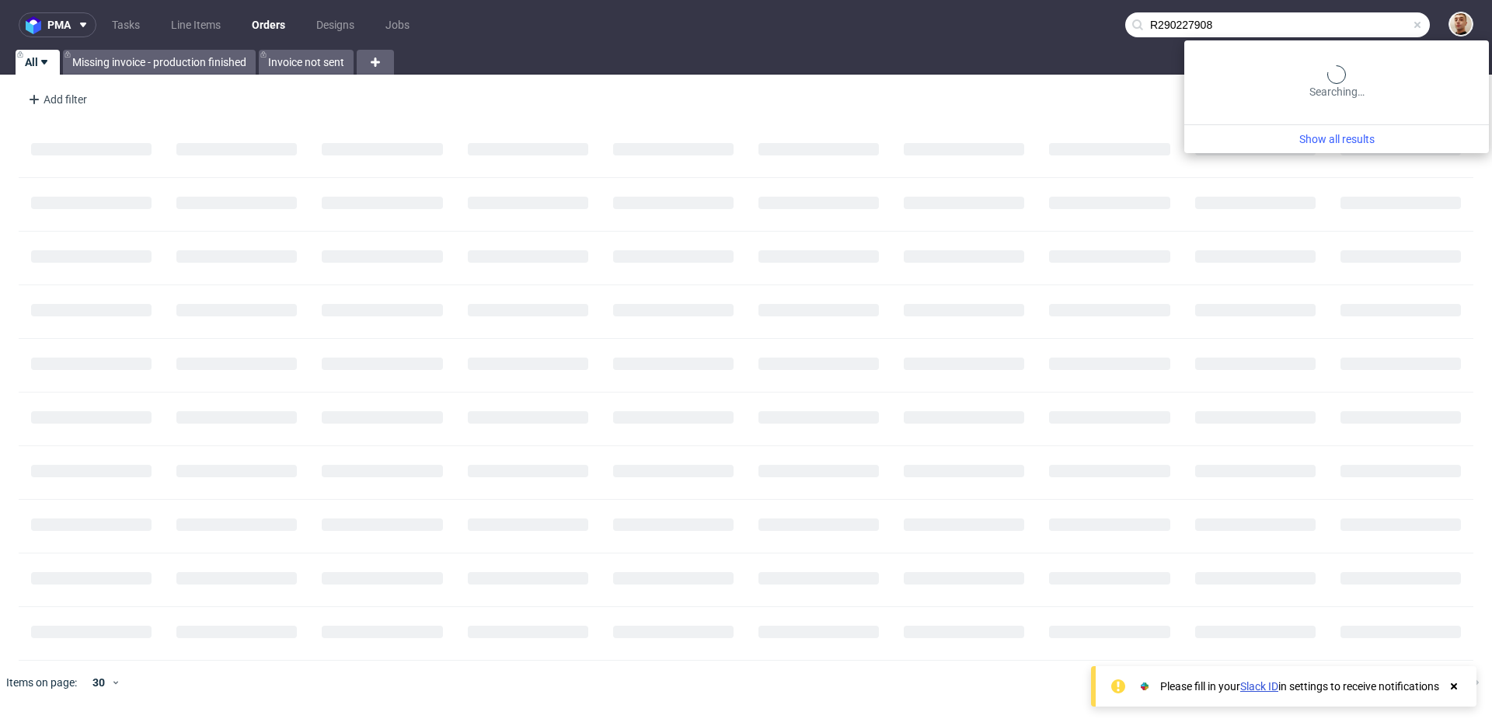
type input "R290227908"
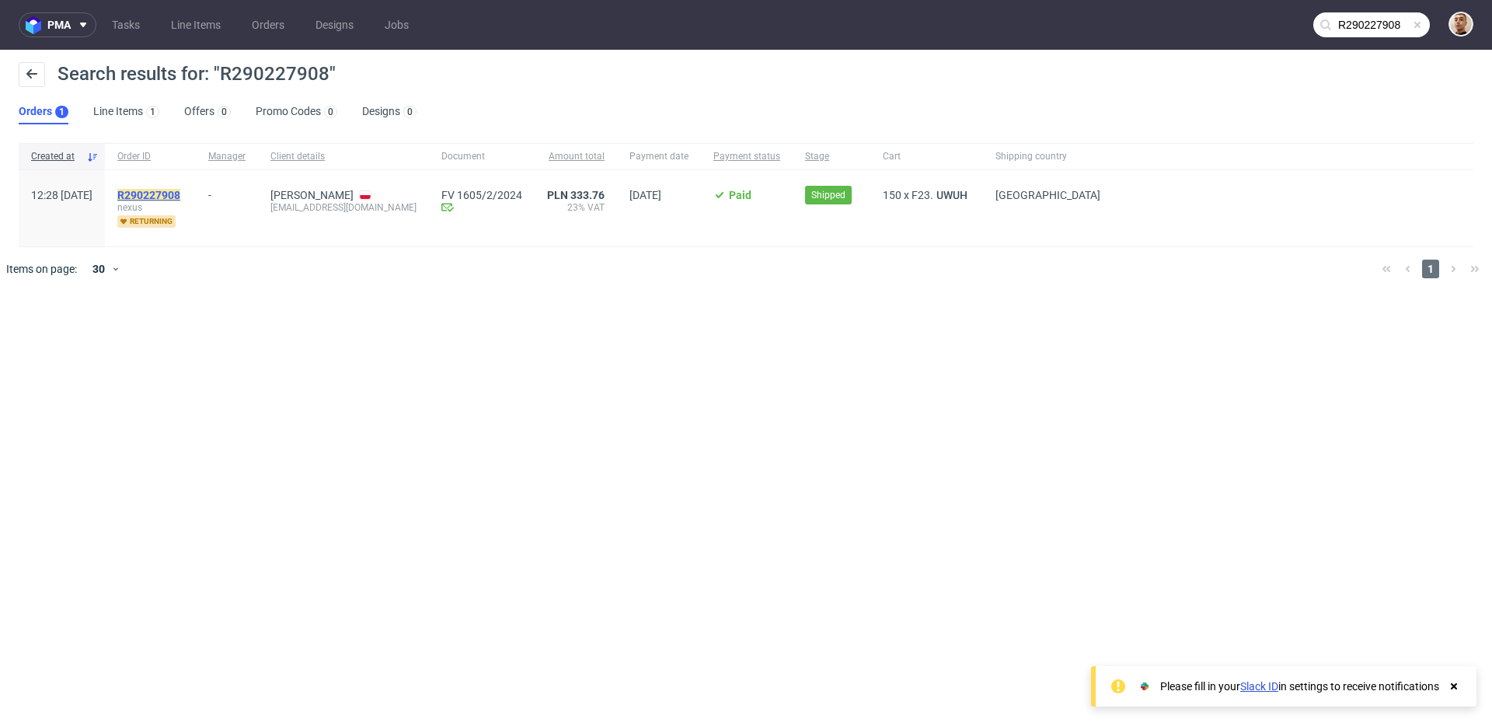
click at [180, 197] on mark "R290227908" at bounding box center [148, 195] width 63 height 12
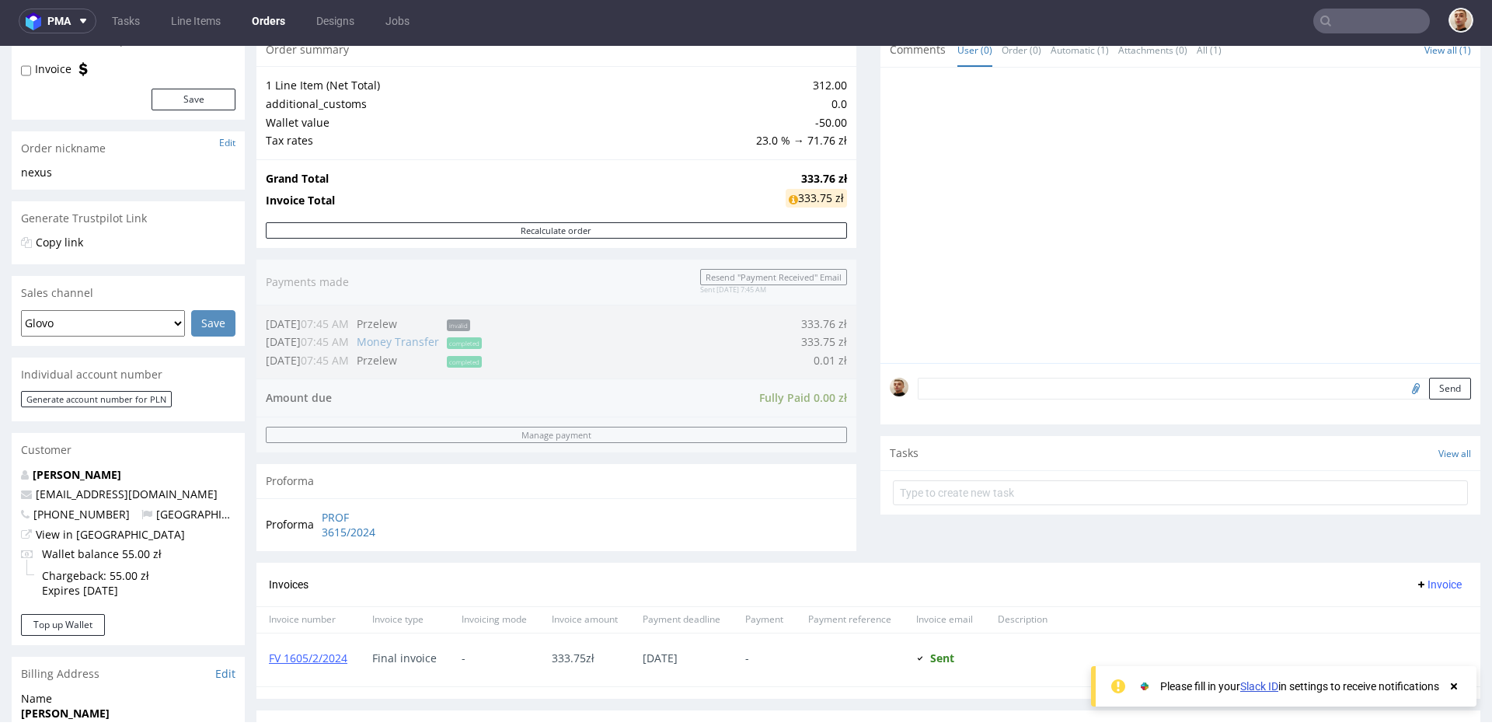
scroll to position [71, 0]
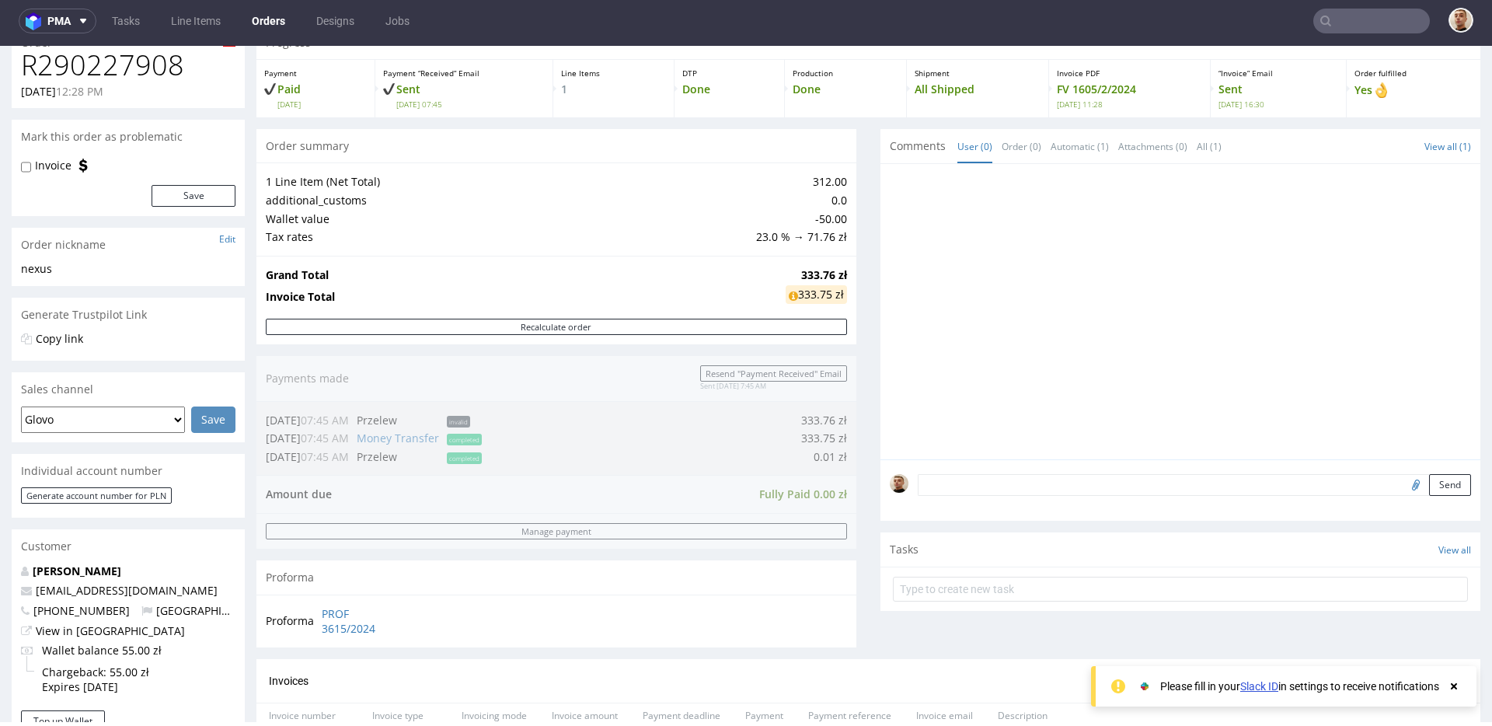
click at [162, 65] on h1 "R290227908" at bounding box center [128, 65] width 214 height 31
copy h1 "R290227908"
click at [1362, 20] on input "text" at bounding box center [1371, 21] width 117 height 25
paste input "F99C8H4628"
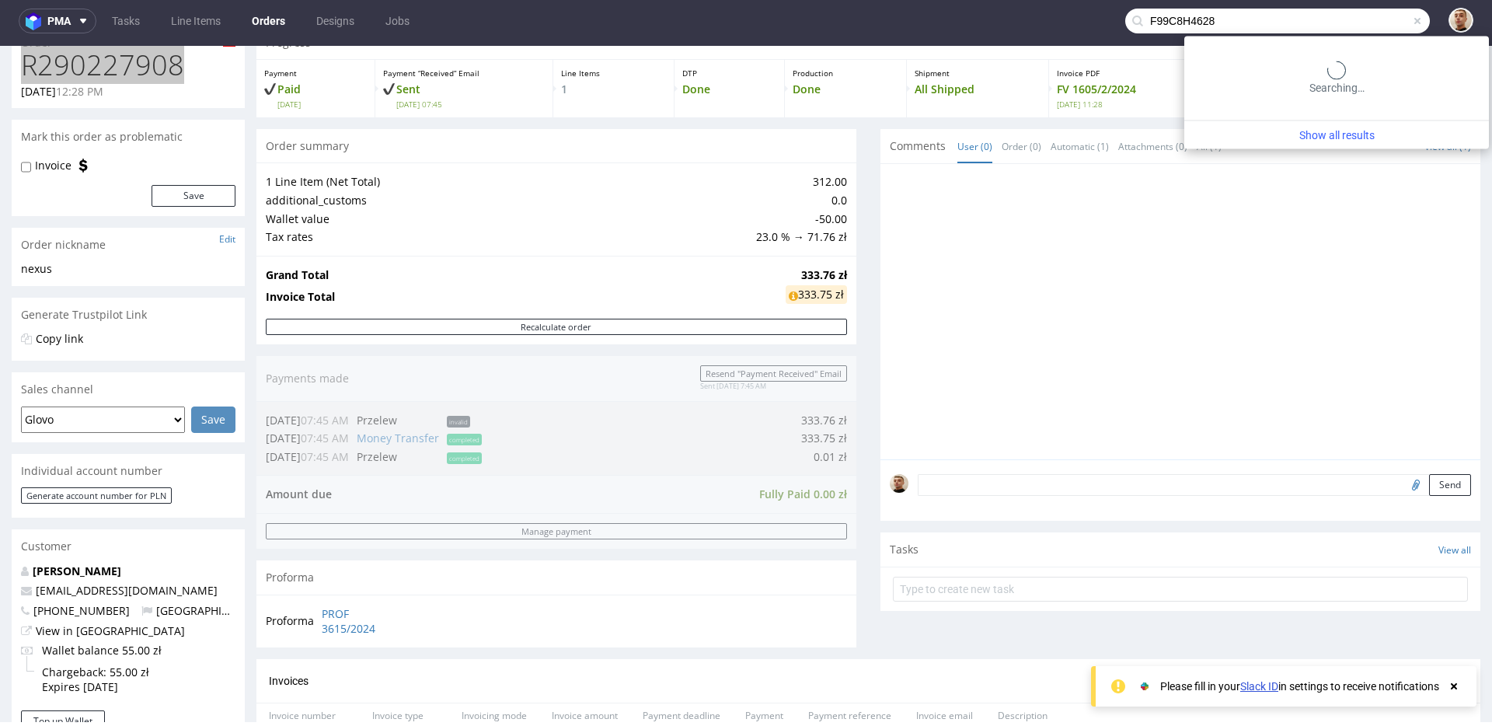
type input "F99C8H4628"
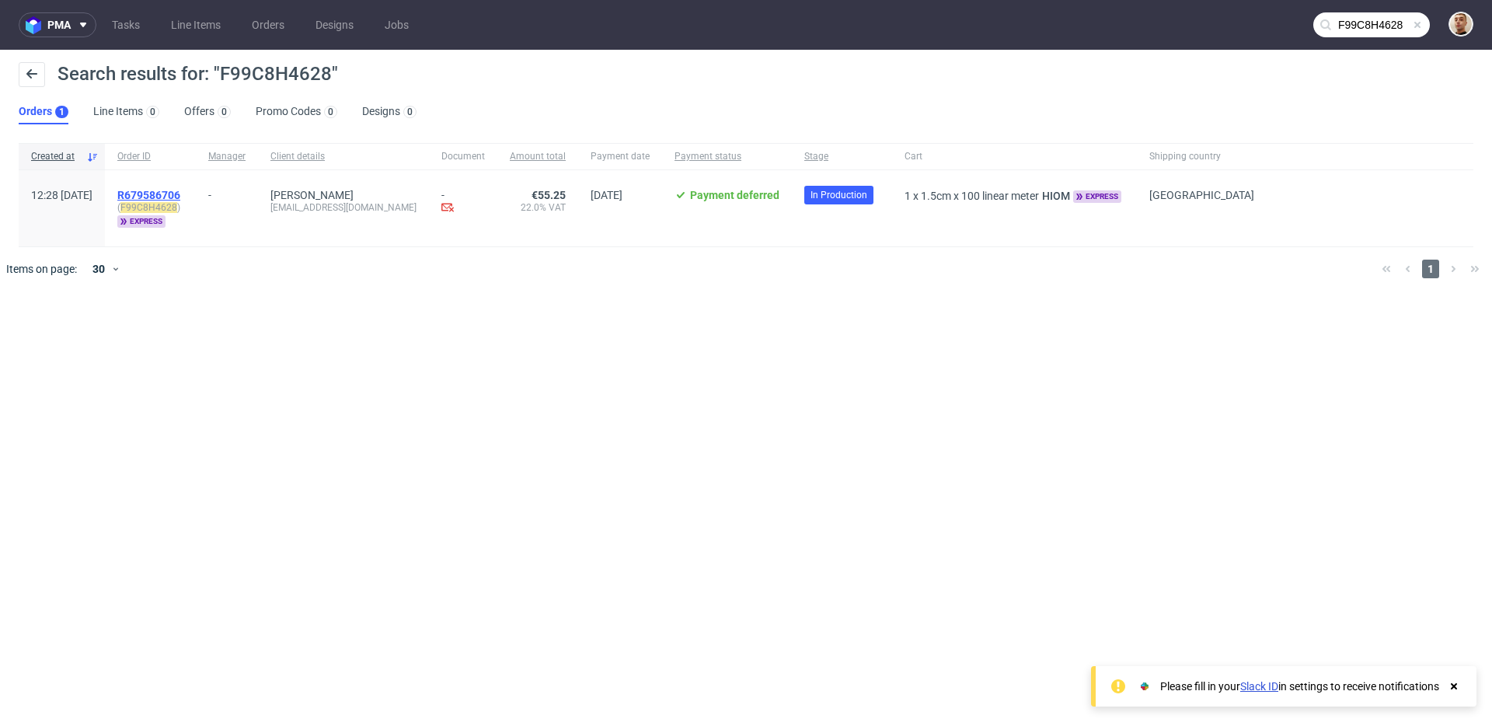
click at [180, 193] on span "R679586706" at bounding box center [148, 195] width 63 height 12
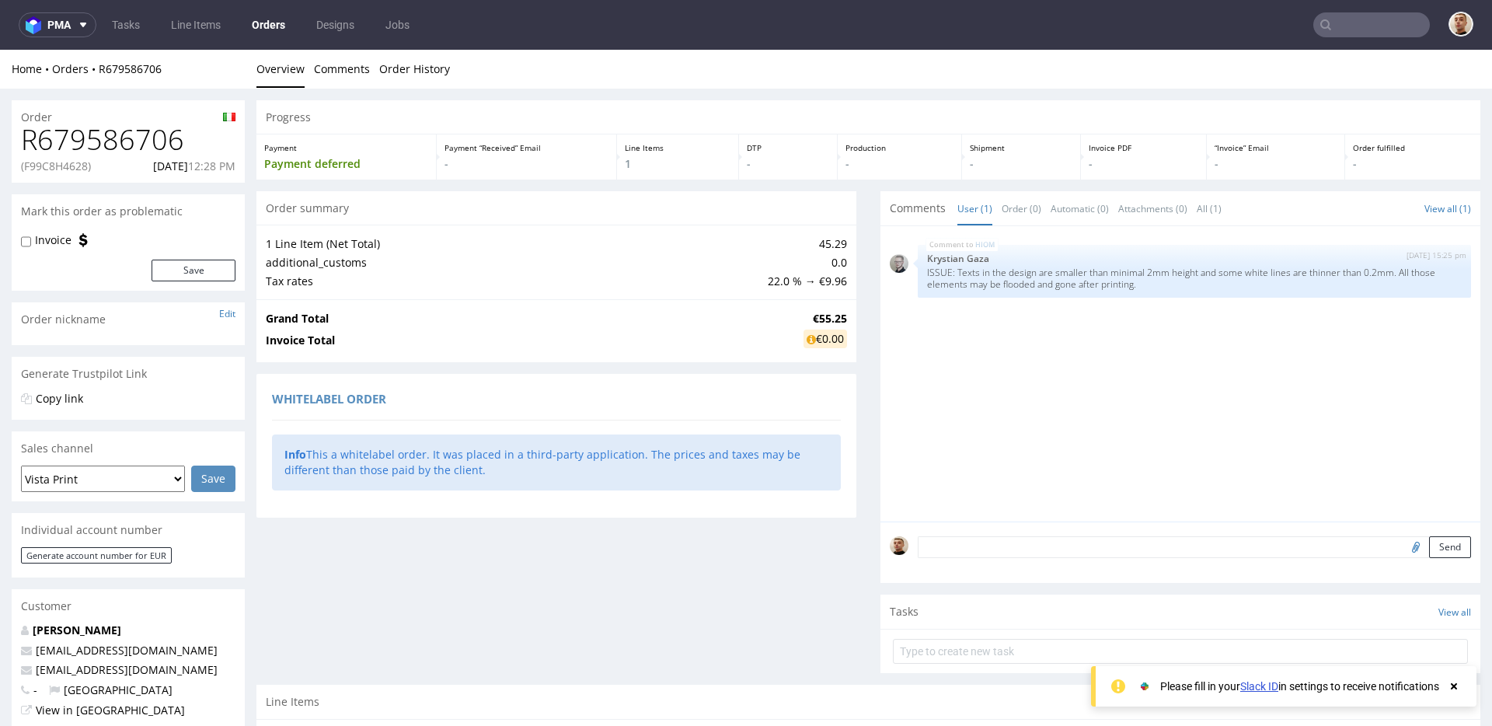
click at [166, 141] on h1 "R679586706" at bounding box center [128, 139] width 214 height 31
copy h1 "R679586706"
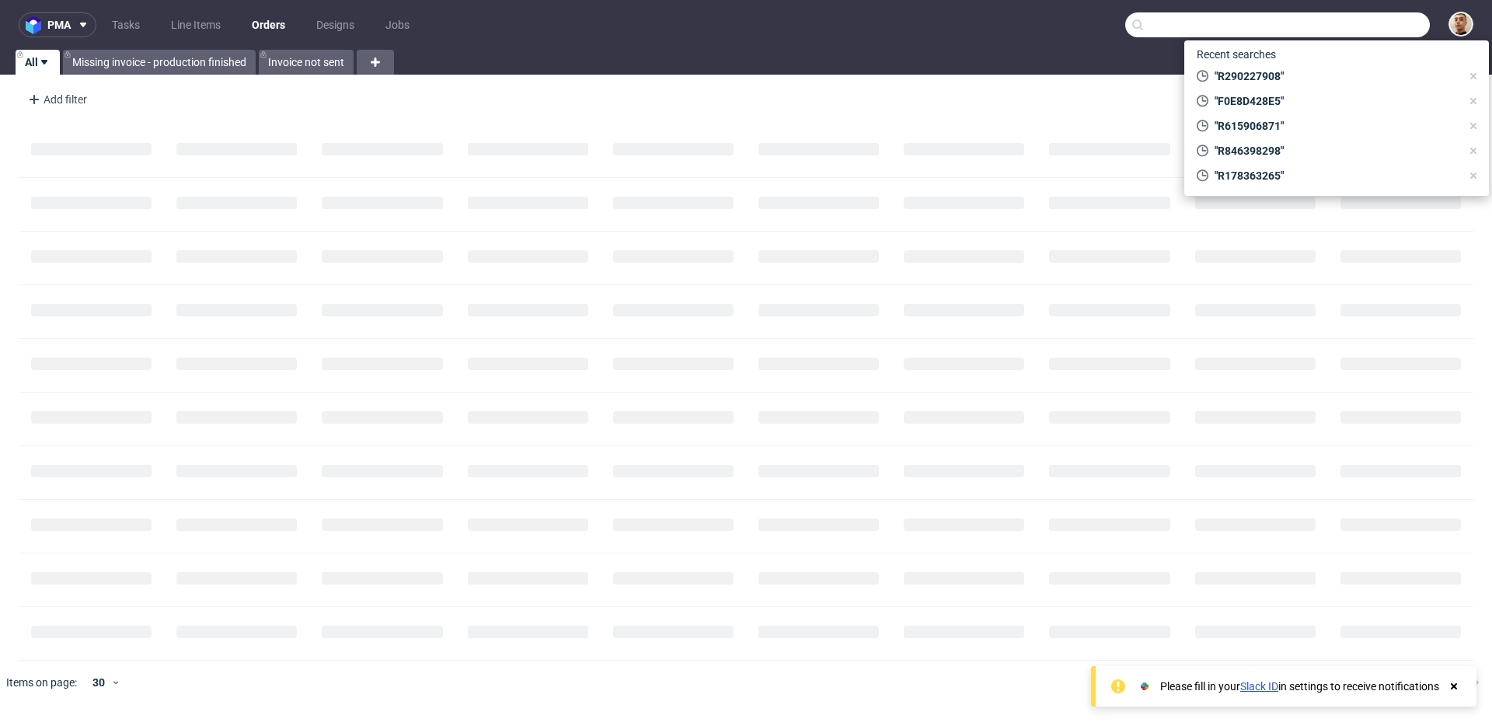
click at [1391, 23] on input "text" at bounding box center [1277, 24] width 305 height 25
paste input "R400827430"
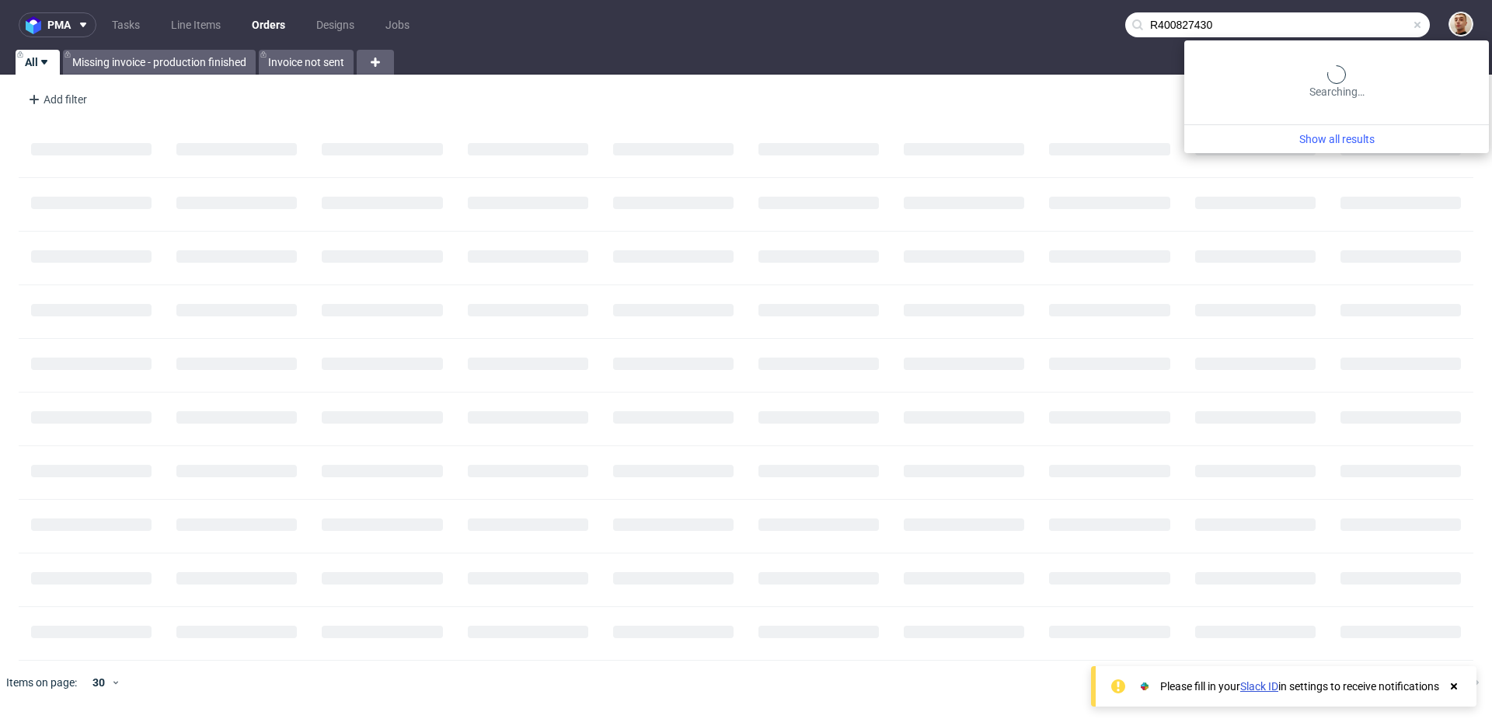
type input "R400827430"
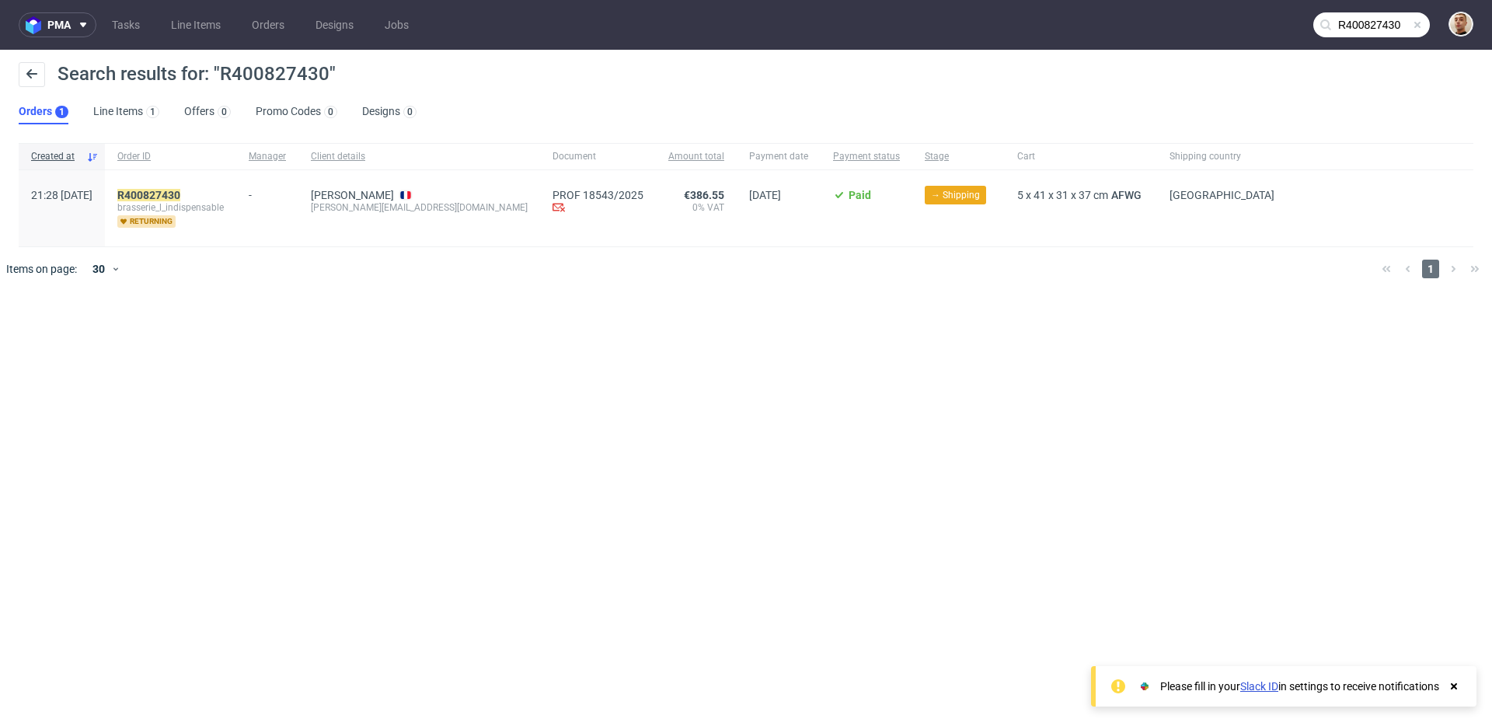
click at [196, 187] on div "R400827430 brasserie_l_indispensable returning" at bounding box center [170, 208] width 131 height 76
click at [180, 194] on mark "R400827430" at bounding box center [148, 195] width 63 height 12
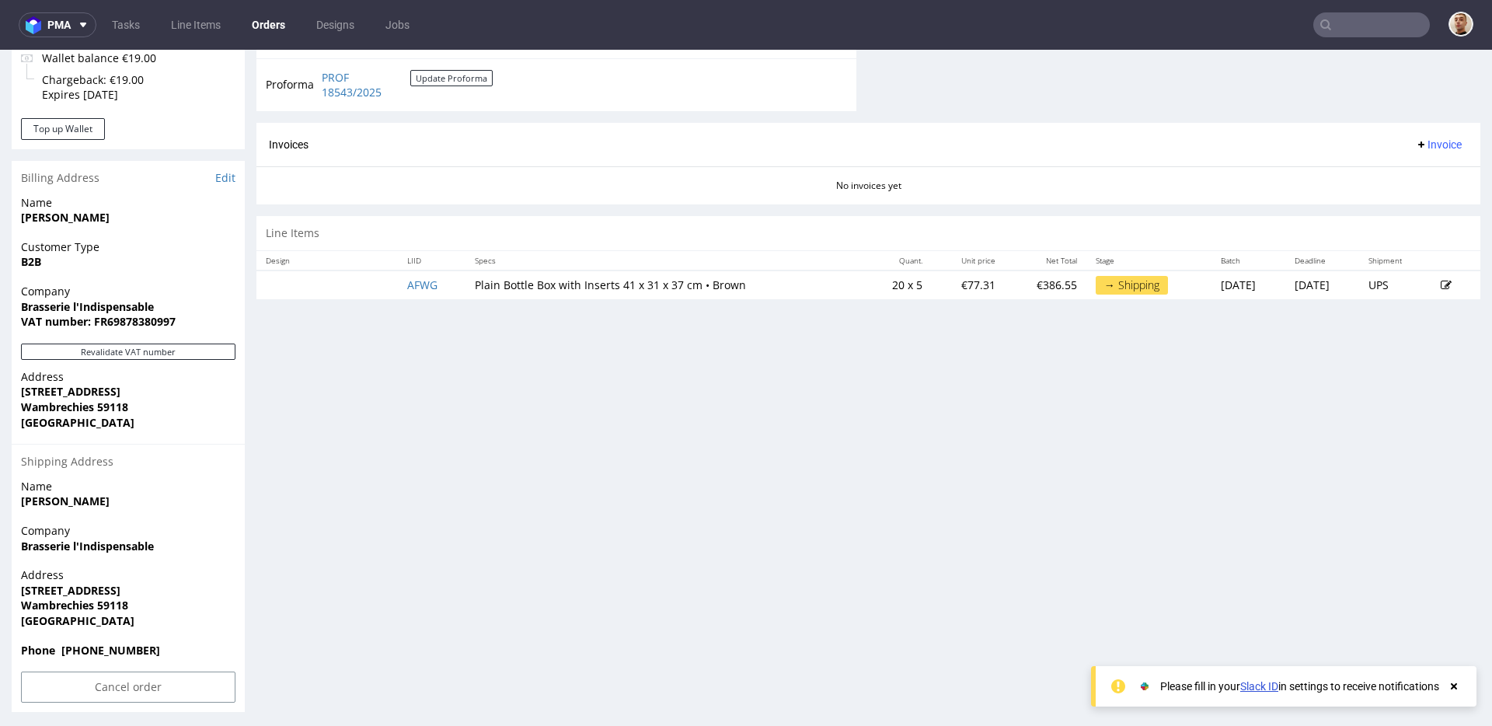
scroll to position [672, 0]
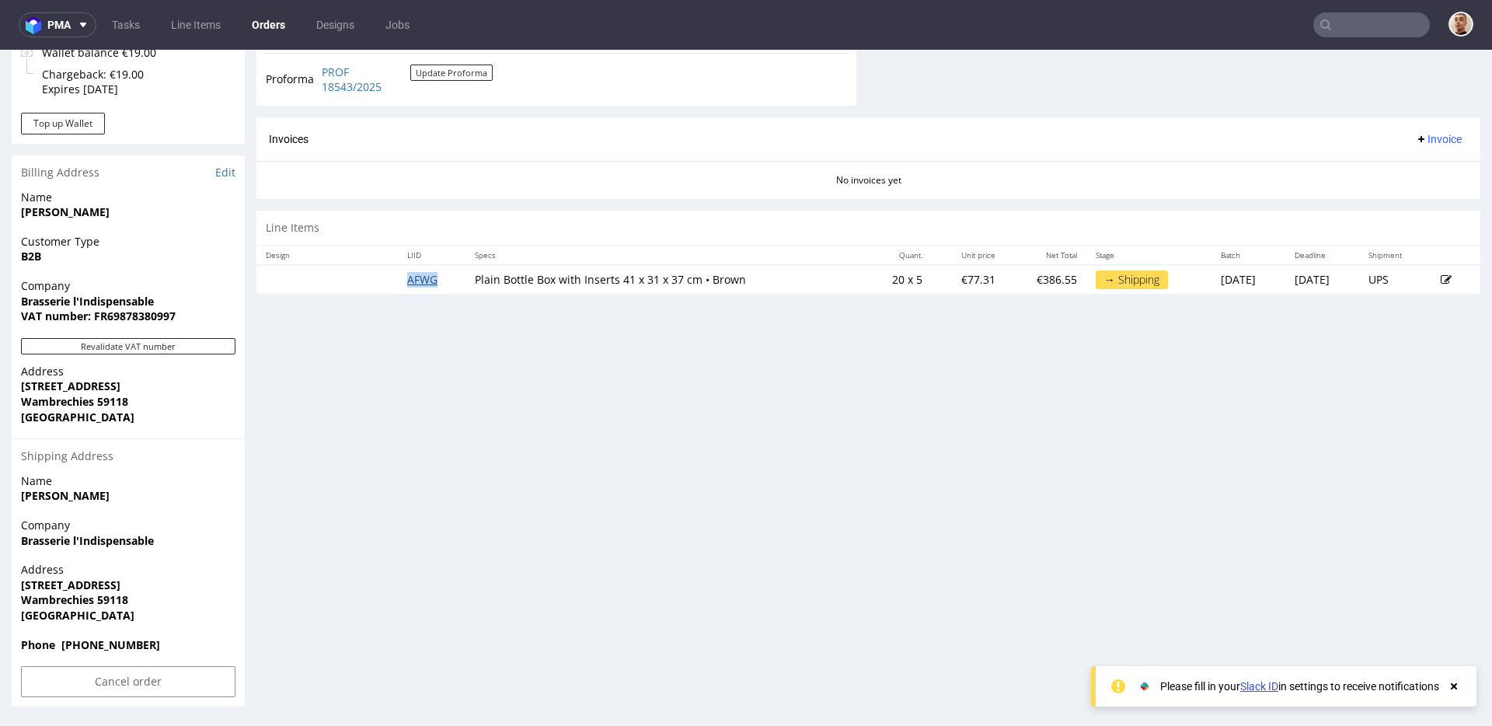
click at [421, 285] on td "AFWG" at bounding box center [432, 279] width 68 height 29
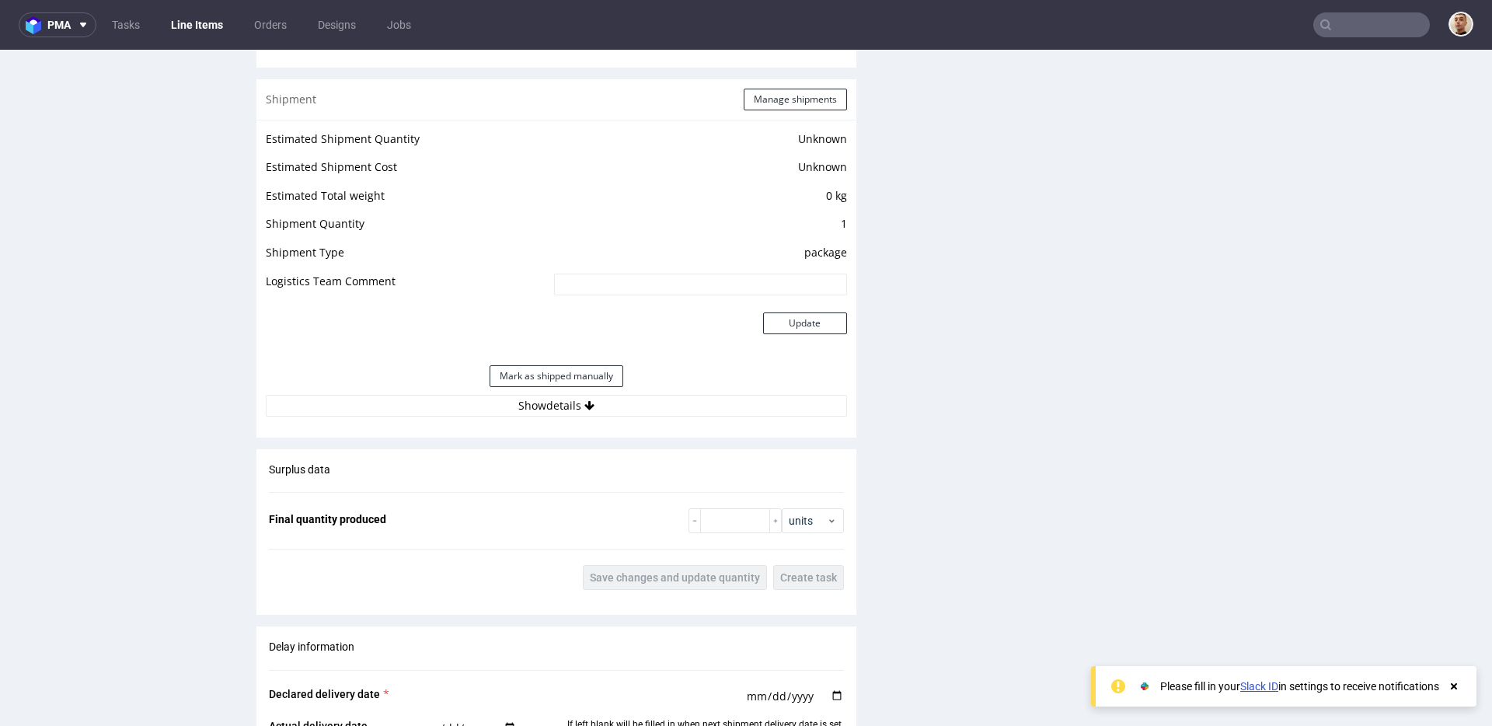
scroll to position [1319, 0]
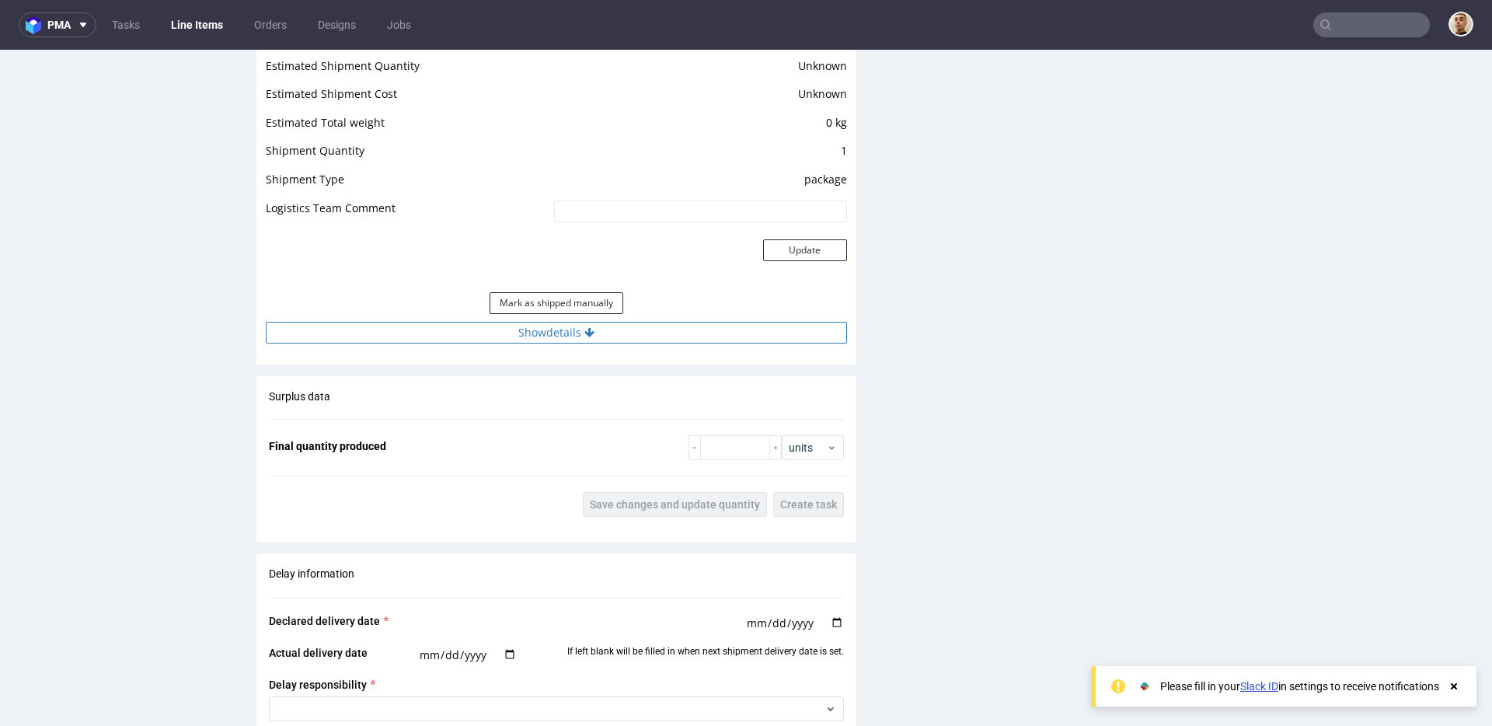
click at [584, 336] on icon at bounding box center [589, 332] width 10 height 11
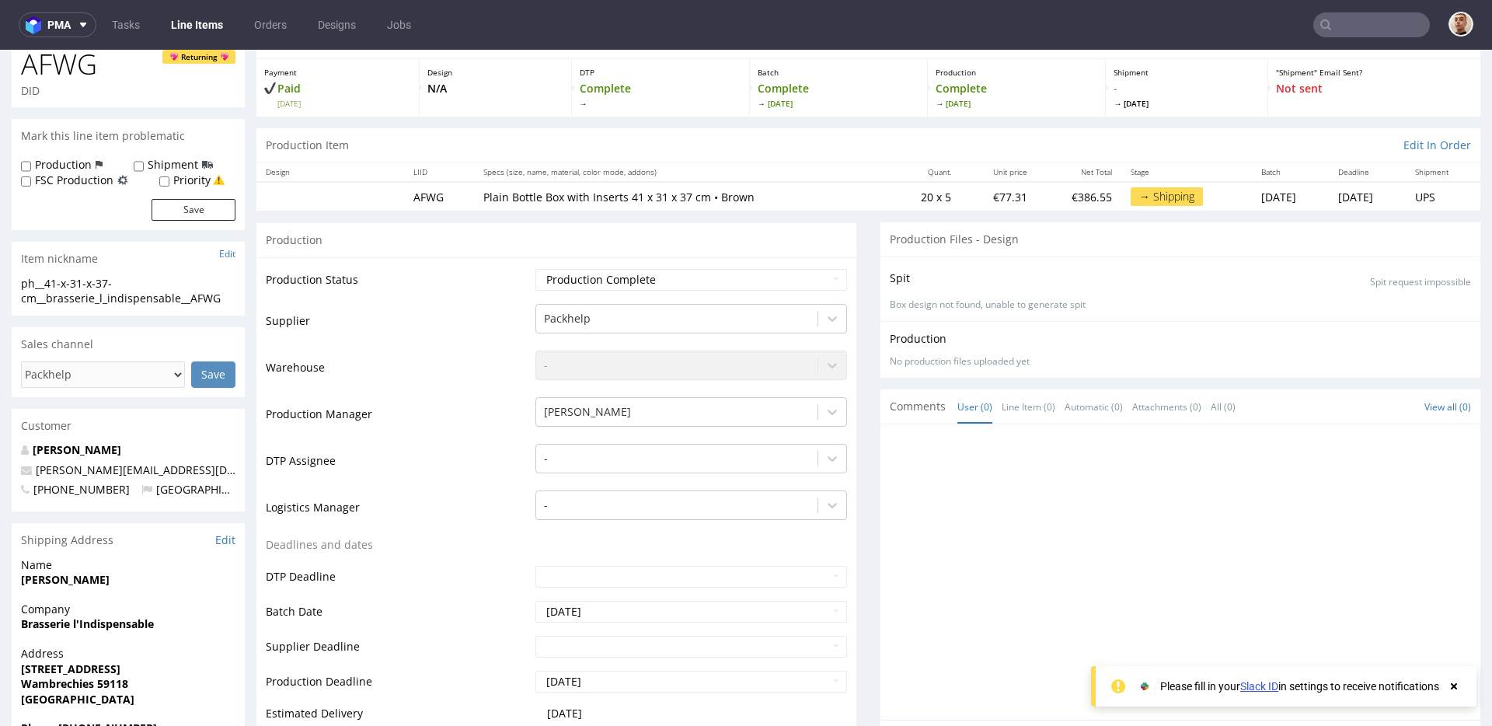
scroll to position [74, 0]
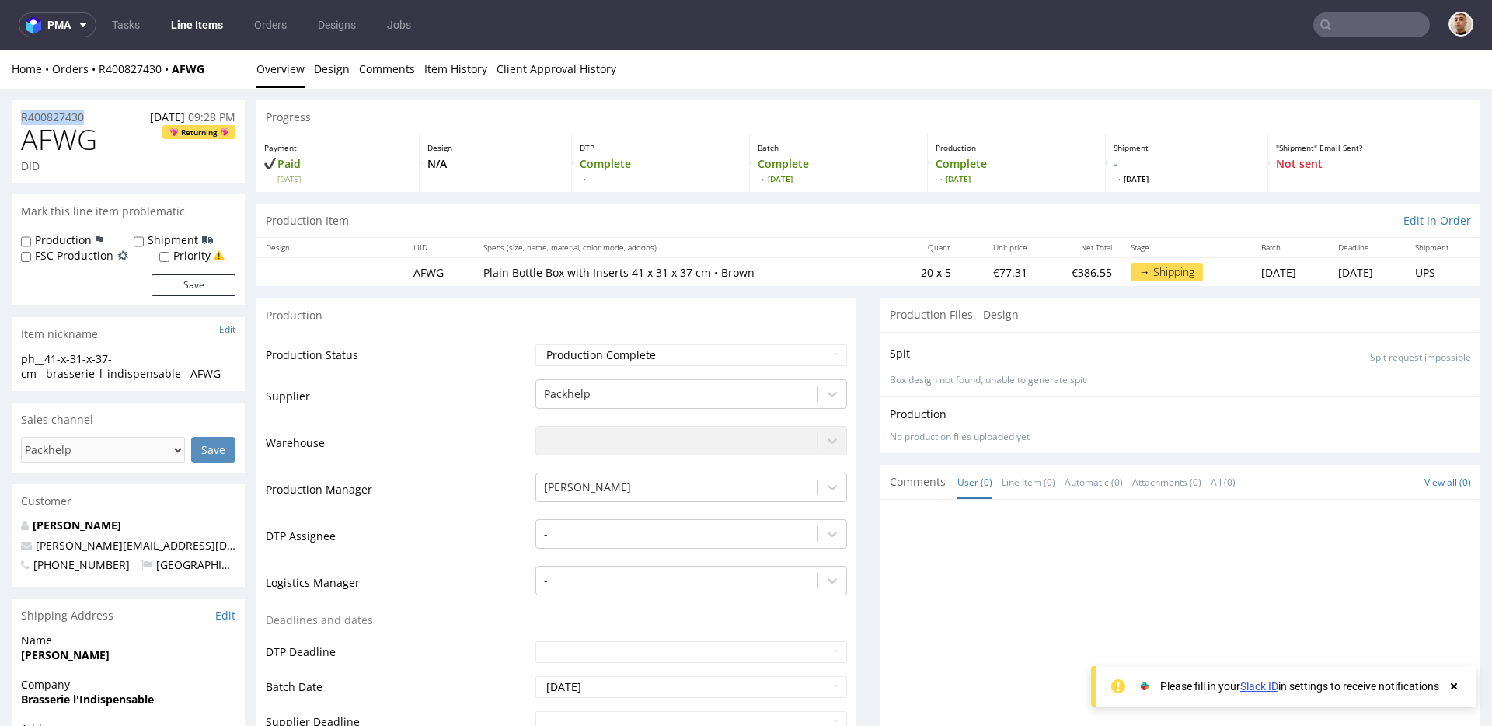
drag, startPoint x: 96, startPoint y: 115, endPoint x: 0, endPoint y: 117, distance: 95.6
copy p "R400827430"
click at [99, 119] on div "R400827430 01.09.2025 09:28 PM" at bounding box center [128, 112] width 233 height 25
drag, startPoint x: 99, startPoint y: 119, endPoint x: 9, endPoint y: 117, distance: 90.2
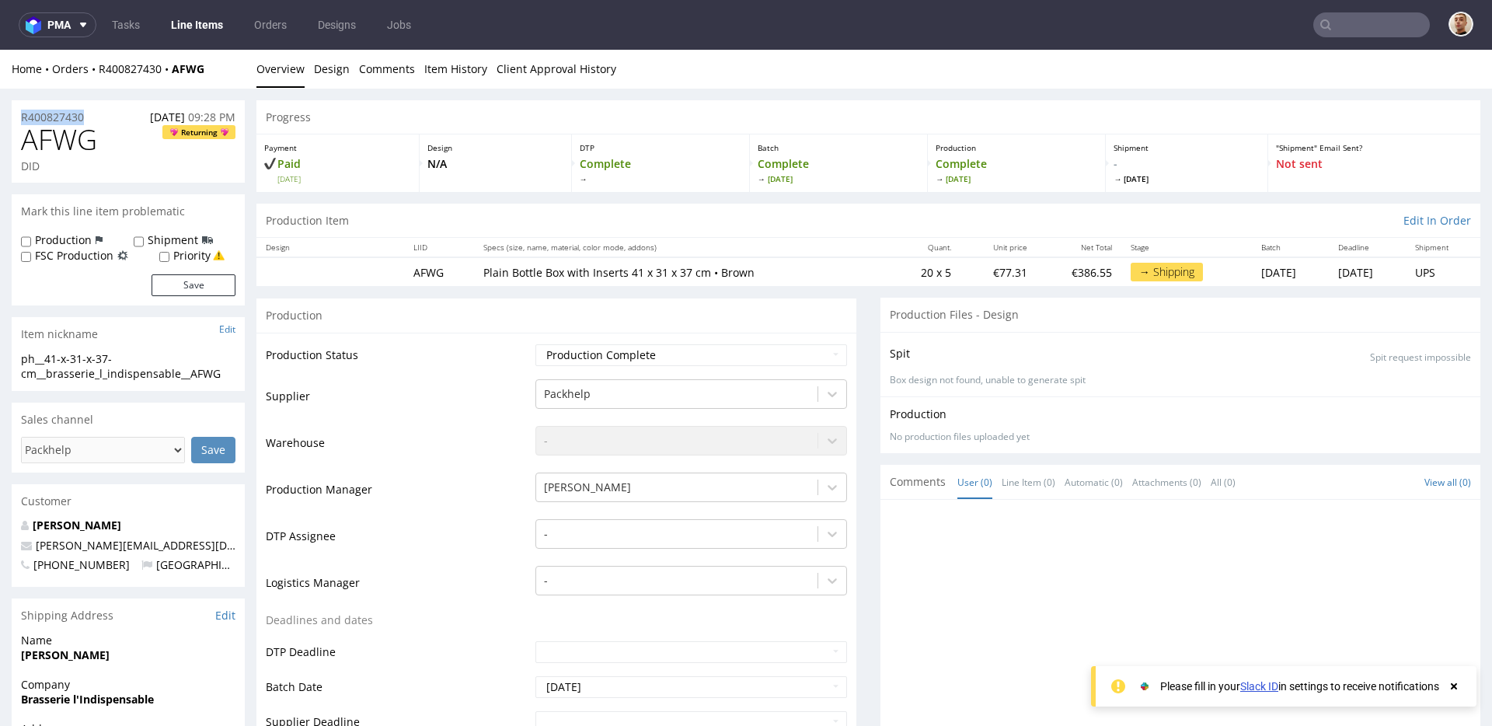
copy p "R400827430"
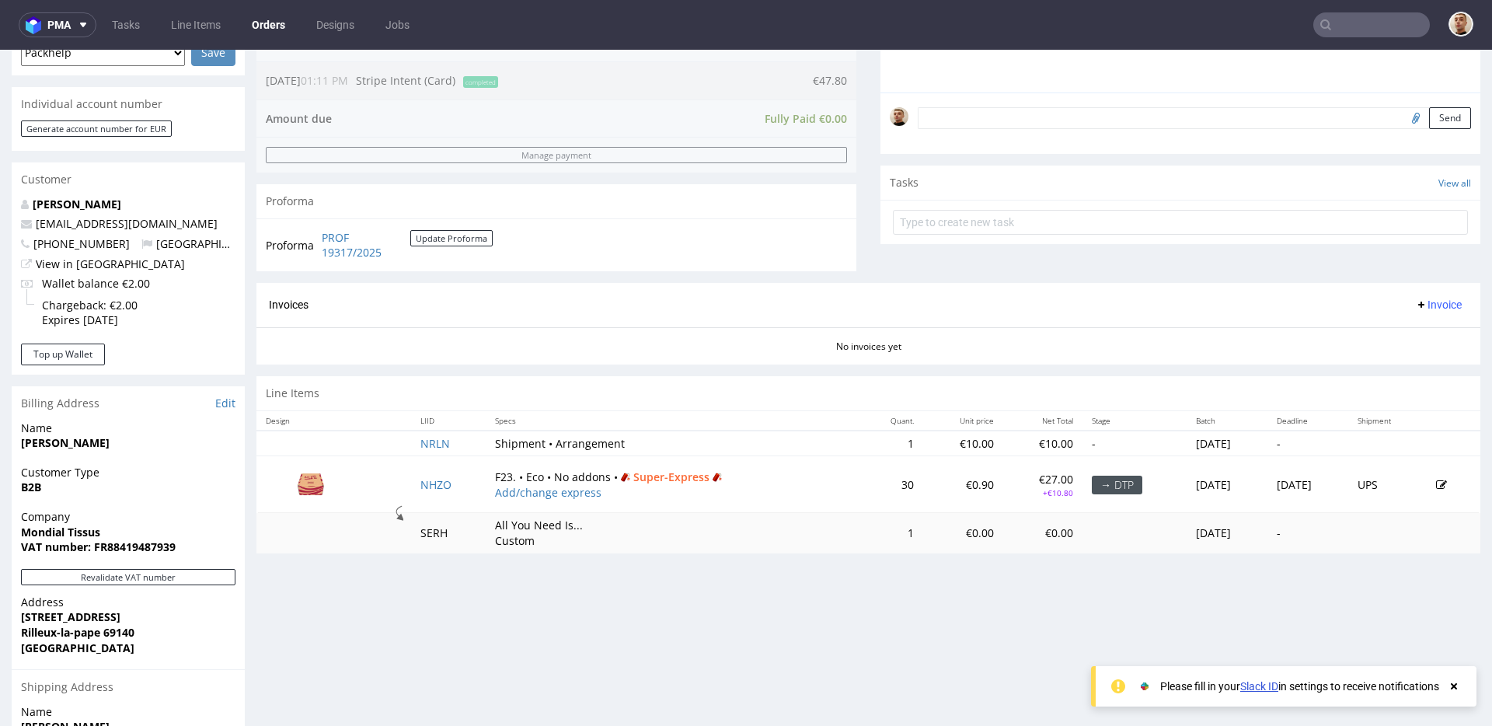
scroll to position [434, 0]
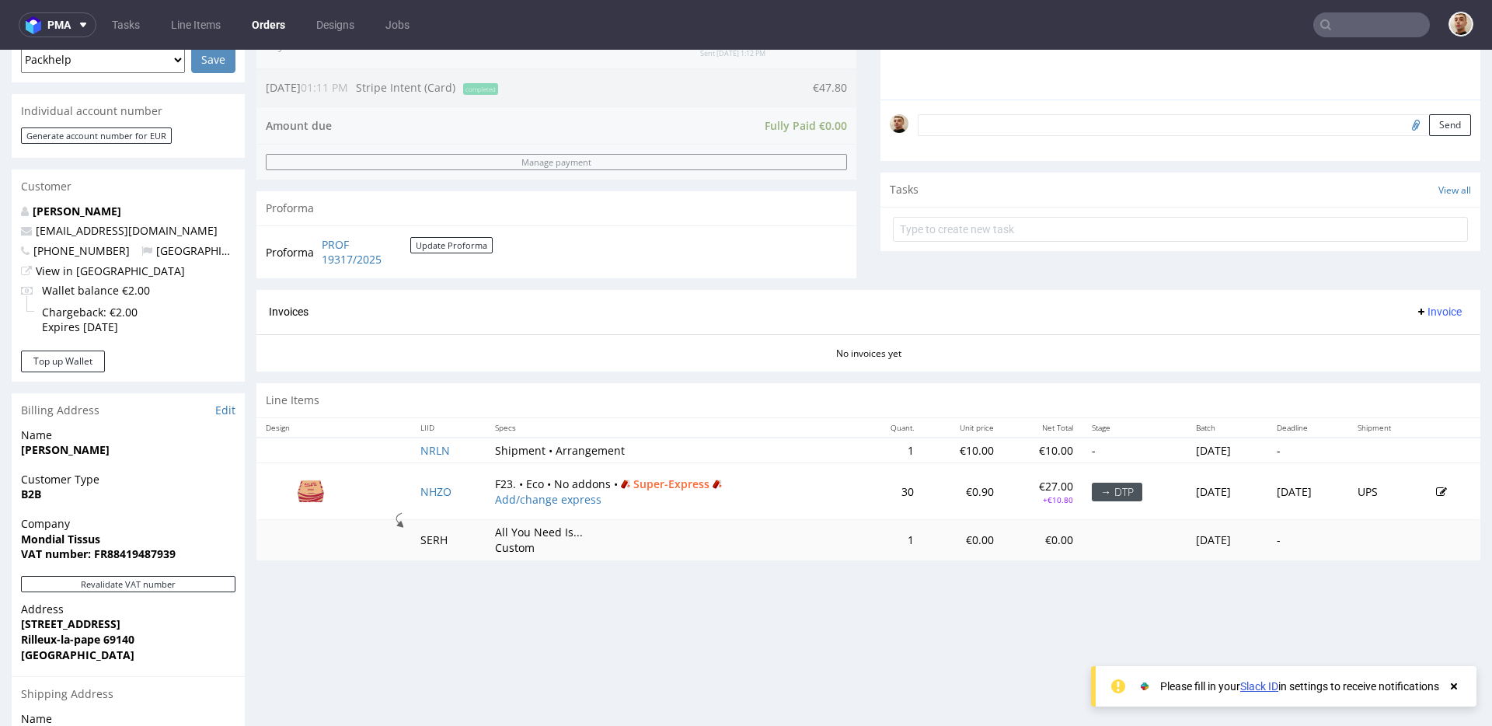
click at [1436, 491] on icon at bounding box center [1441, 491] width 11 height 11
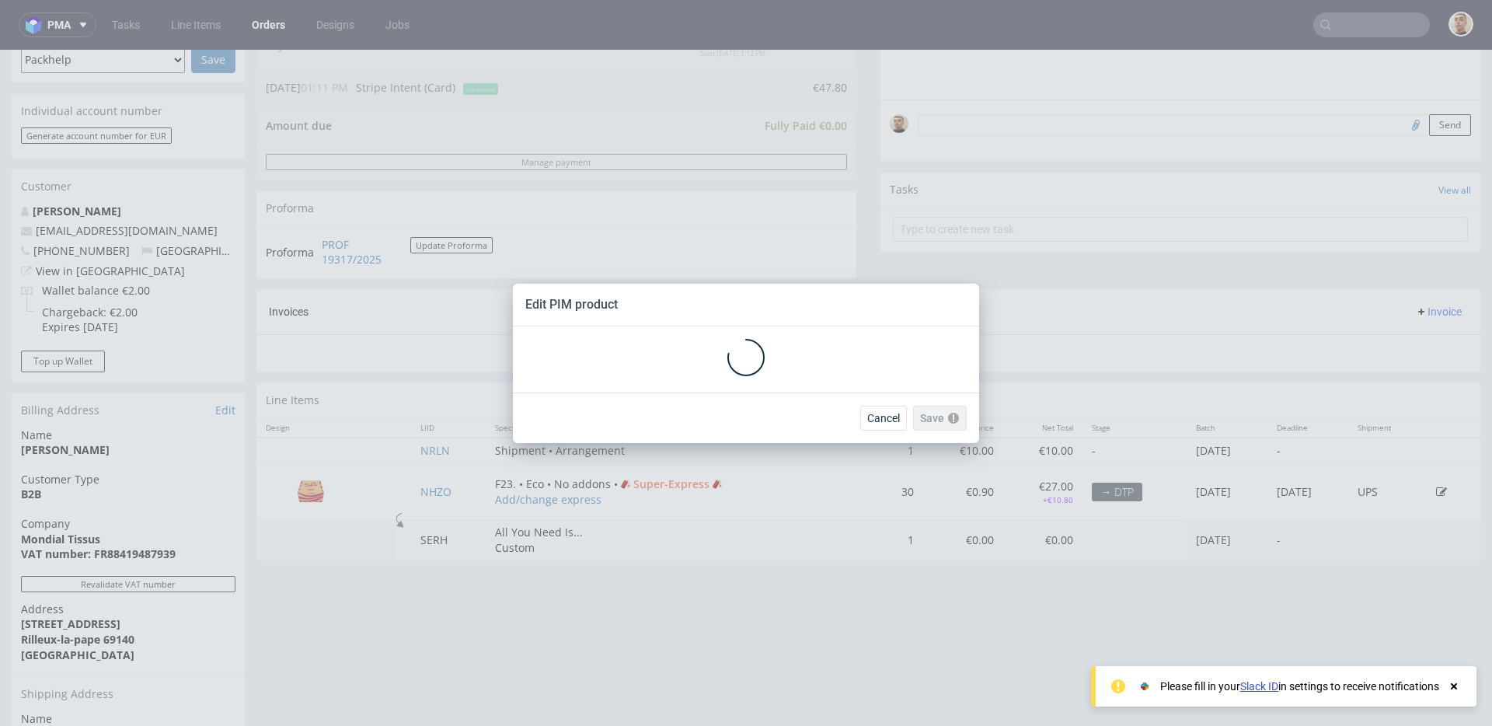
scroll to position [0, 0]
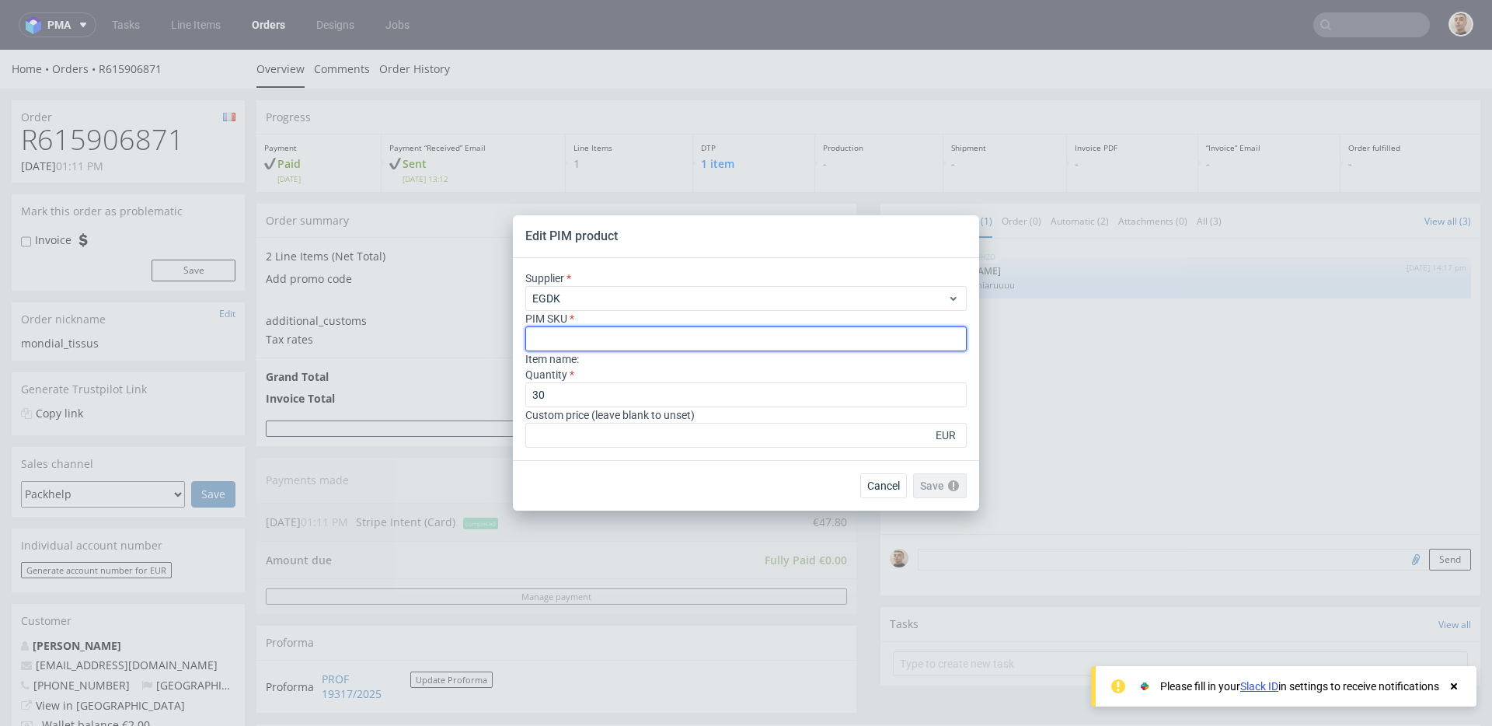
click at [587, 337] on input "text" at bounding box center [745, 338] width 441 height 25
paste input "box--mailer-box--52--cardboard-natural--print-monochrome--foil-none"
type input "box--mailer-box--52--cardboard-natural--print-monochrome--foil-none"
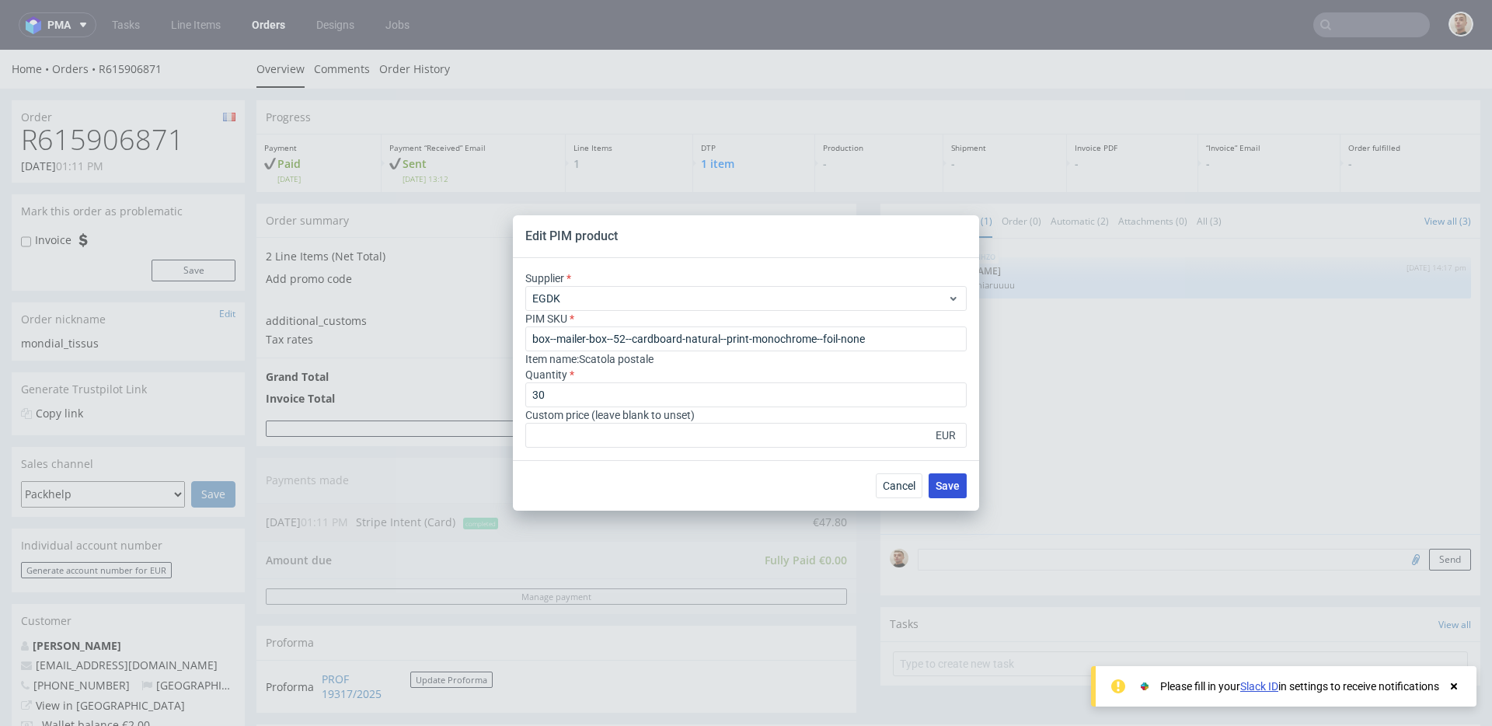
click at [936, 487] on span "Save" at bounding box center [948, 485] width 24 height 11
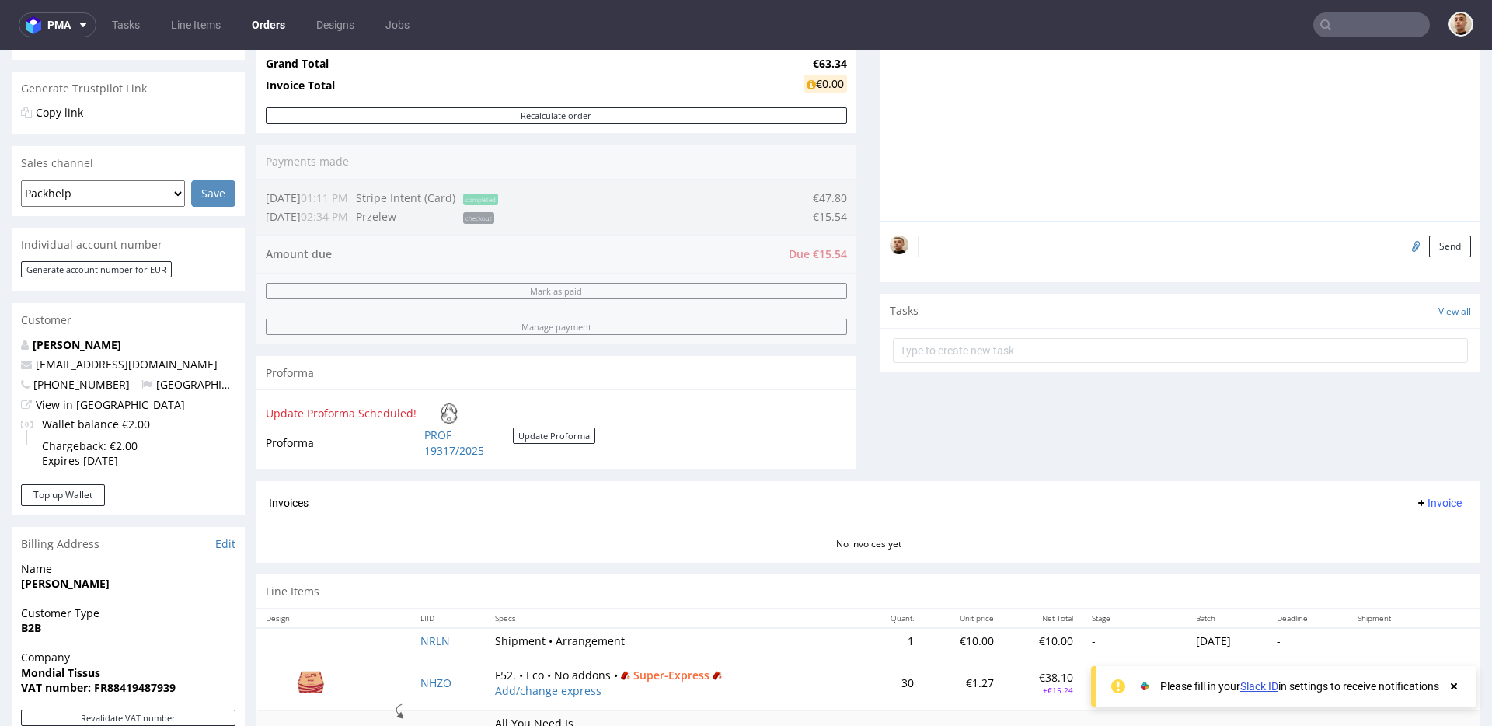
scroll to position [261, 0]
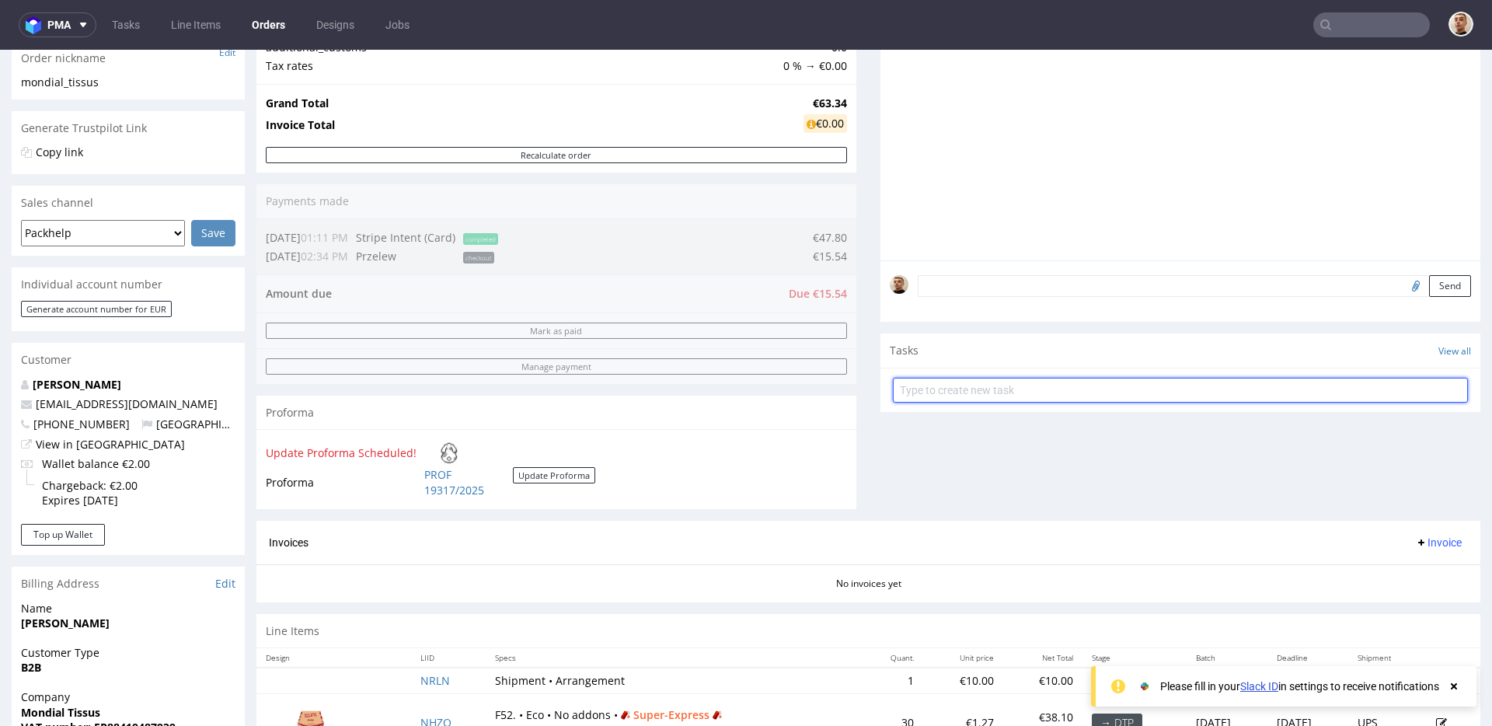
click at [929, 385] on input "text" at bounding box center [1180, 390] width 575 height 25
type input "payment link"
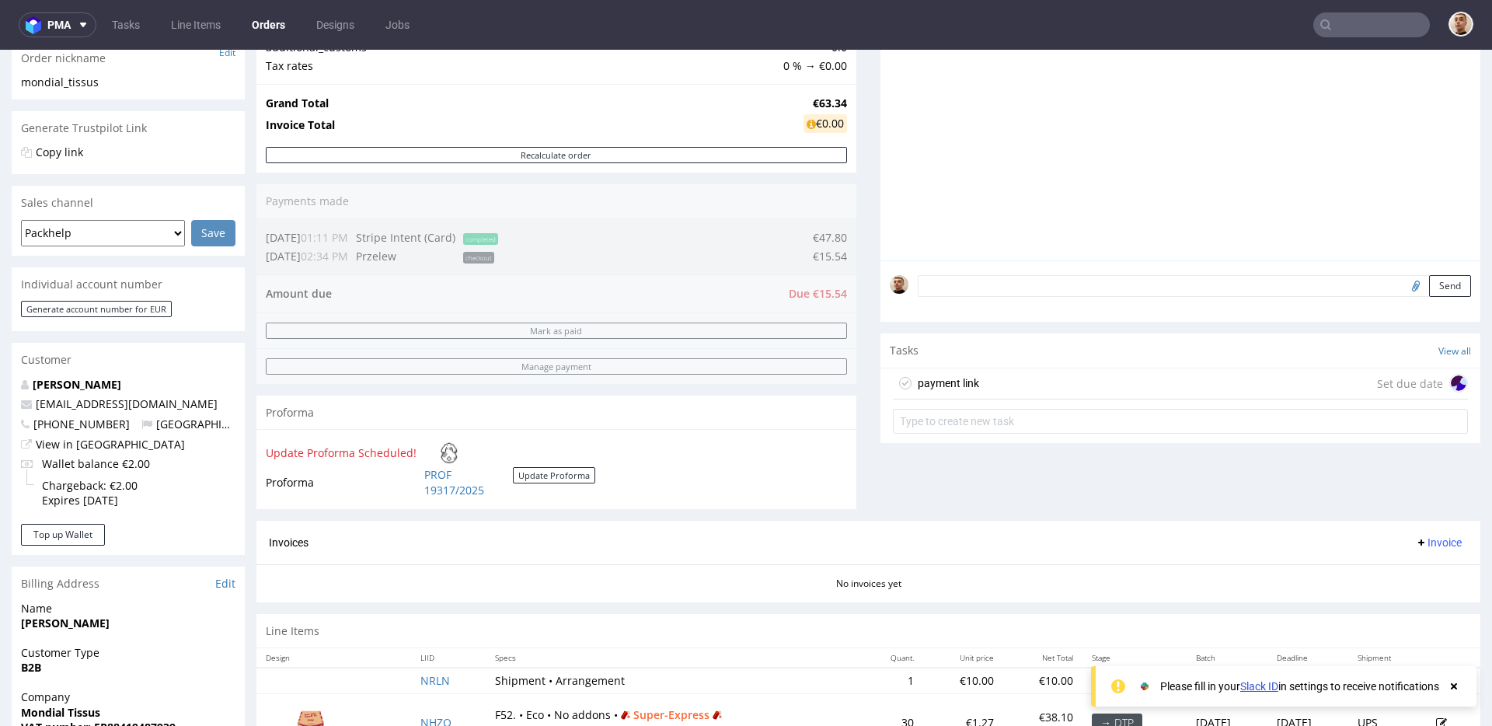
click at [987, 382] on div "payment link Set due date" at bounding box center [1180, 383] width 575 height 31
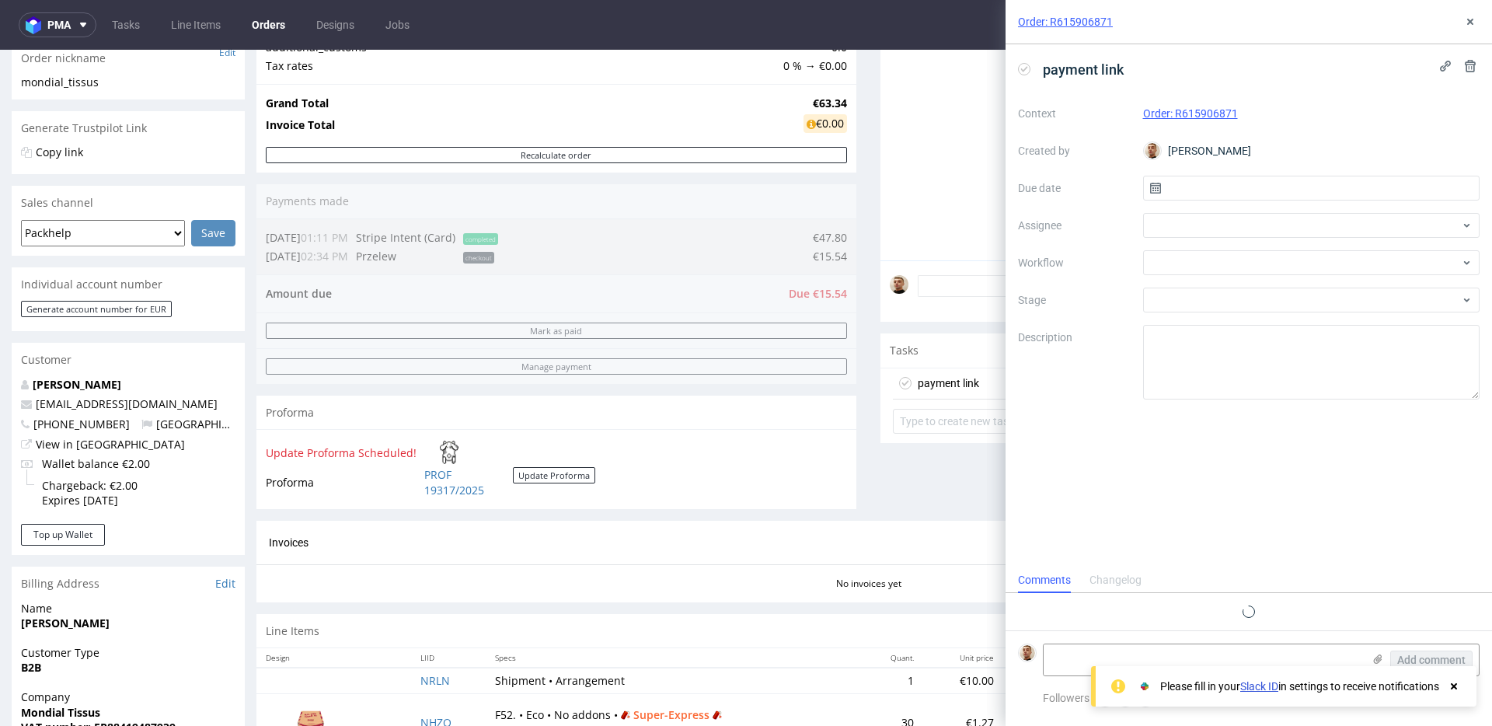
scroll to position [12, 0]
click at [1194, 197] on input "text" at bounding box center [1311, 188] width 337 height 25
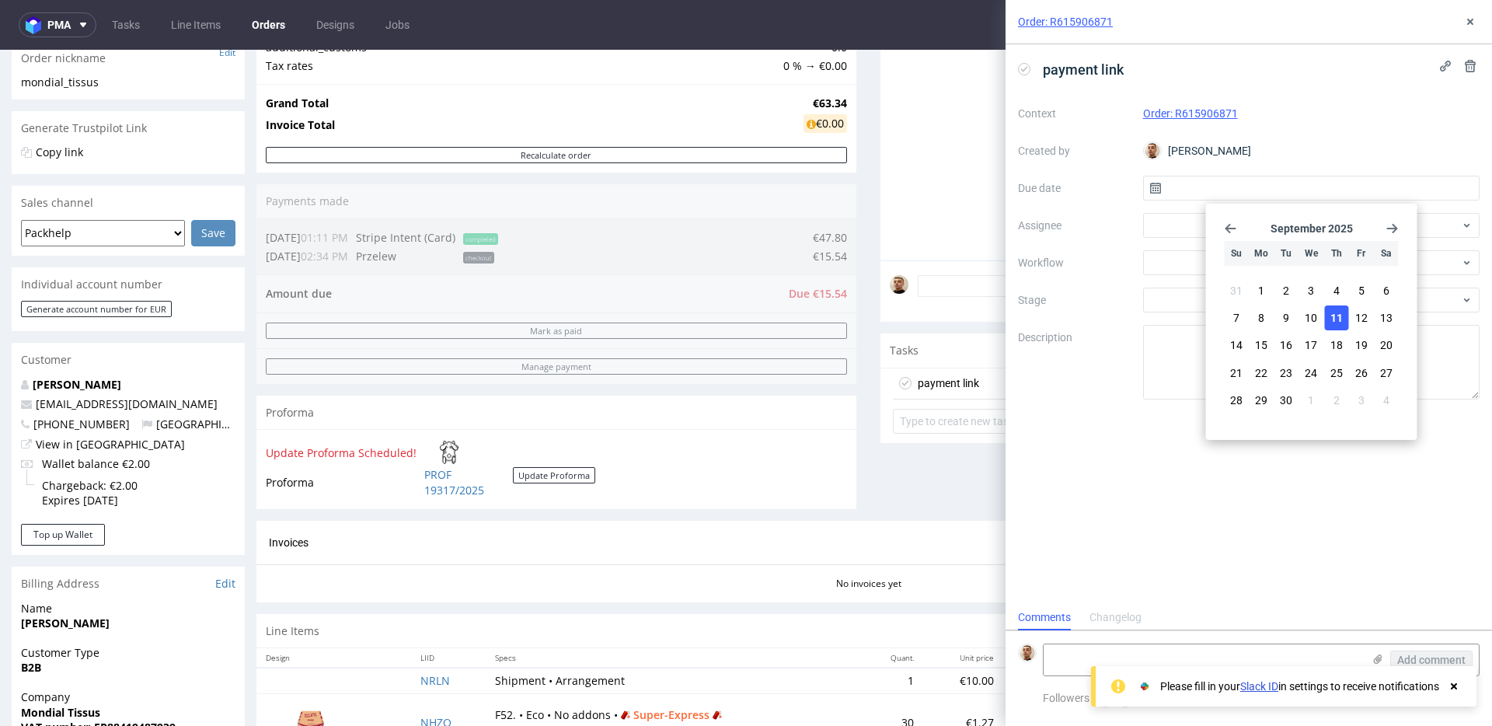
click at [1329, 318] on button "11" at bounding box center [1336, 317] width 24 height 25
type input "[DATE]"
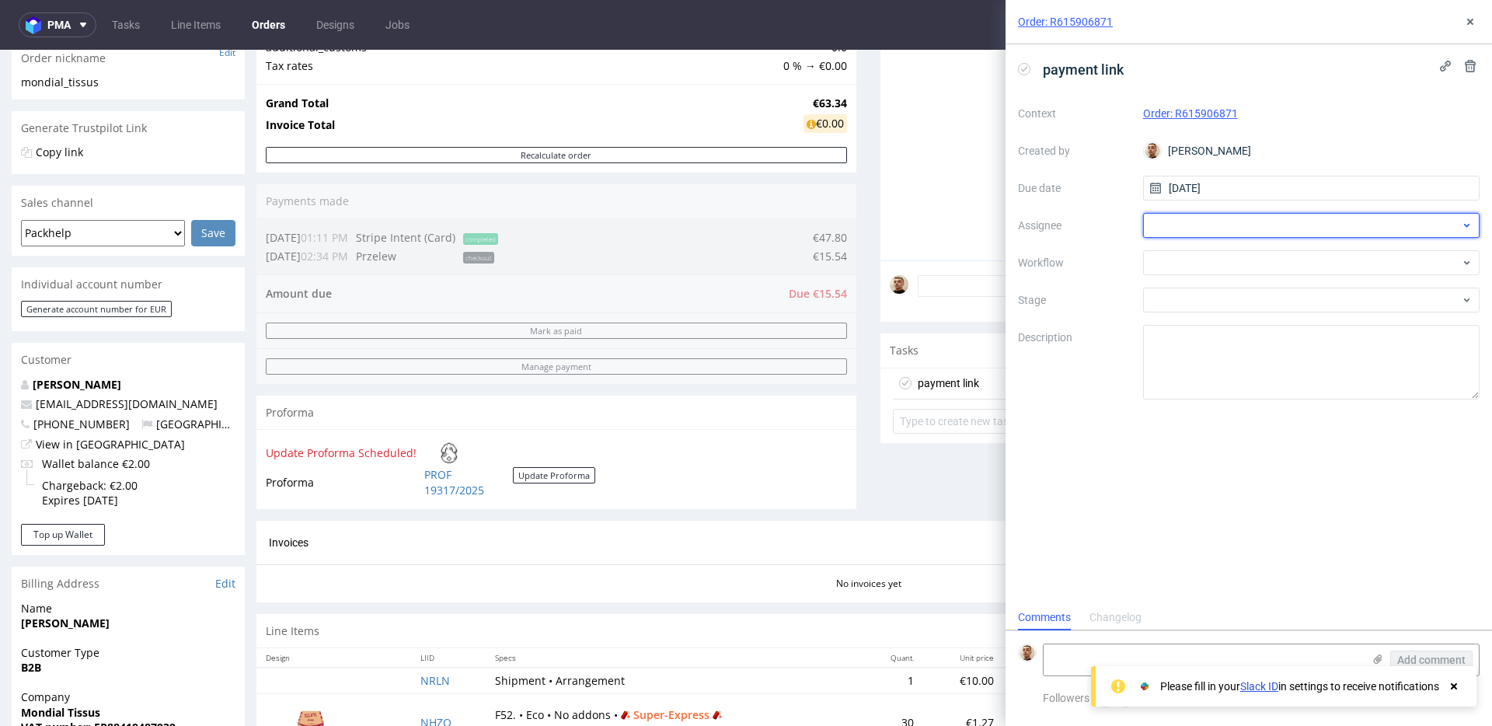
click at [1237, 225] on div at bounding box center [1311, 225] width 337 height 25
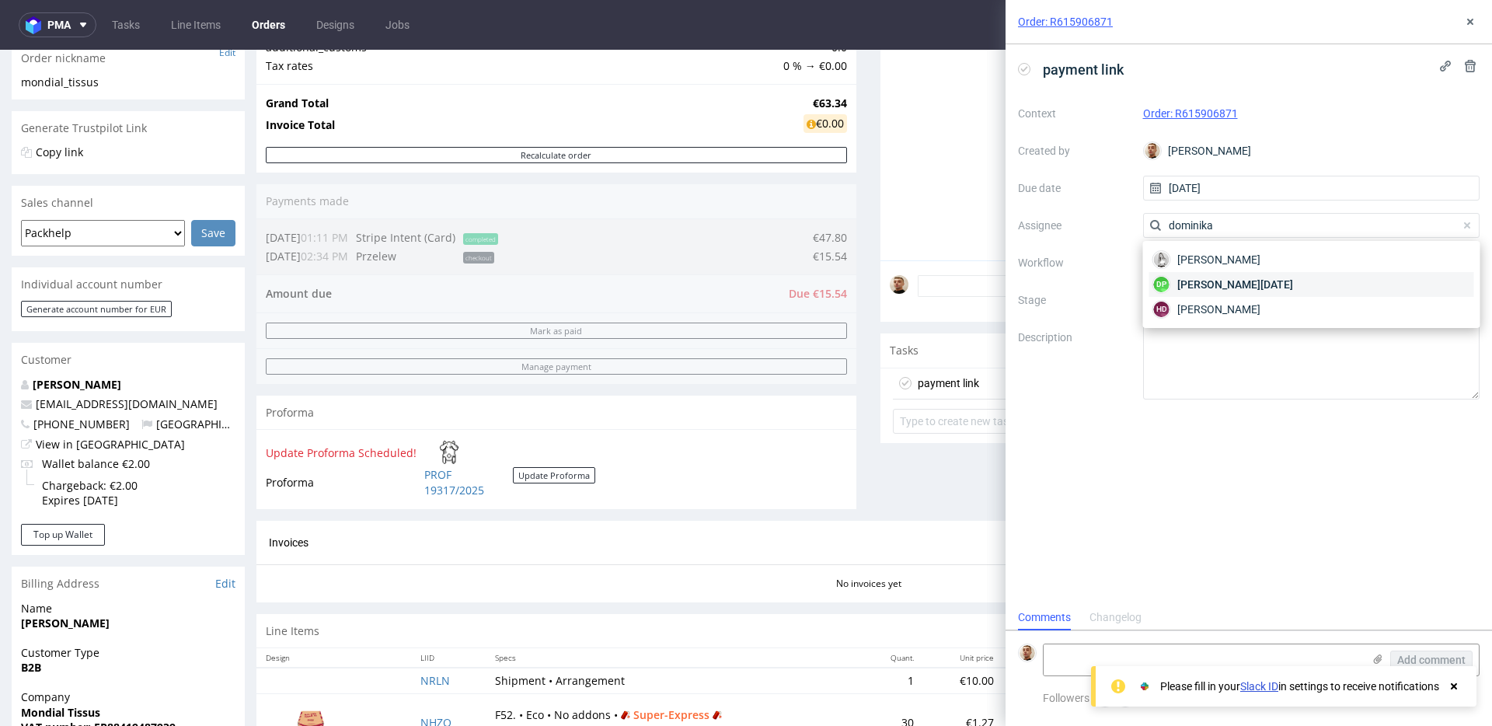
type input "dominika"
click at [1250, 290] on span "[PERSON_NAME][DATE]" at bounding box center [1235, 285] width 116 height 16
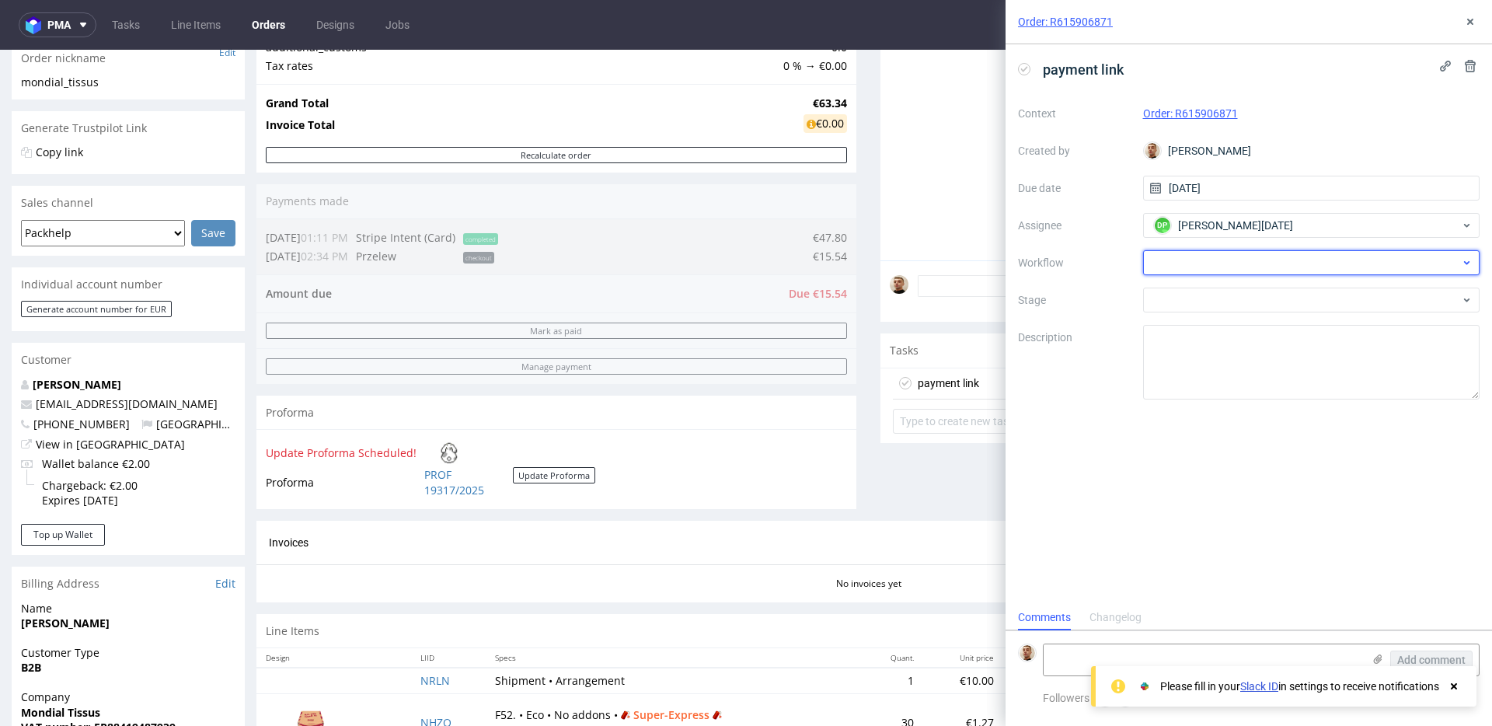
click at [1223, 271] on div at bounding box center [1311, 262] width 337 height 25
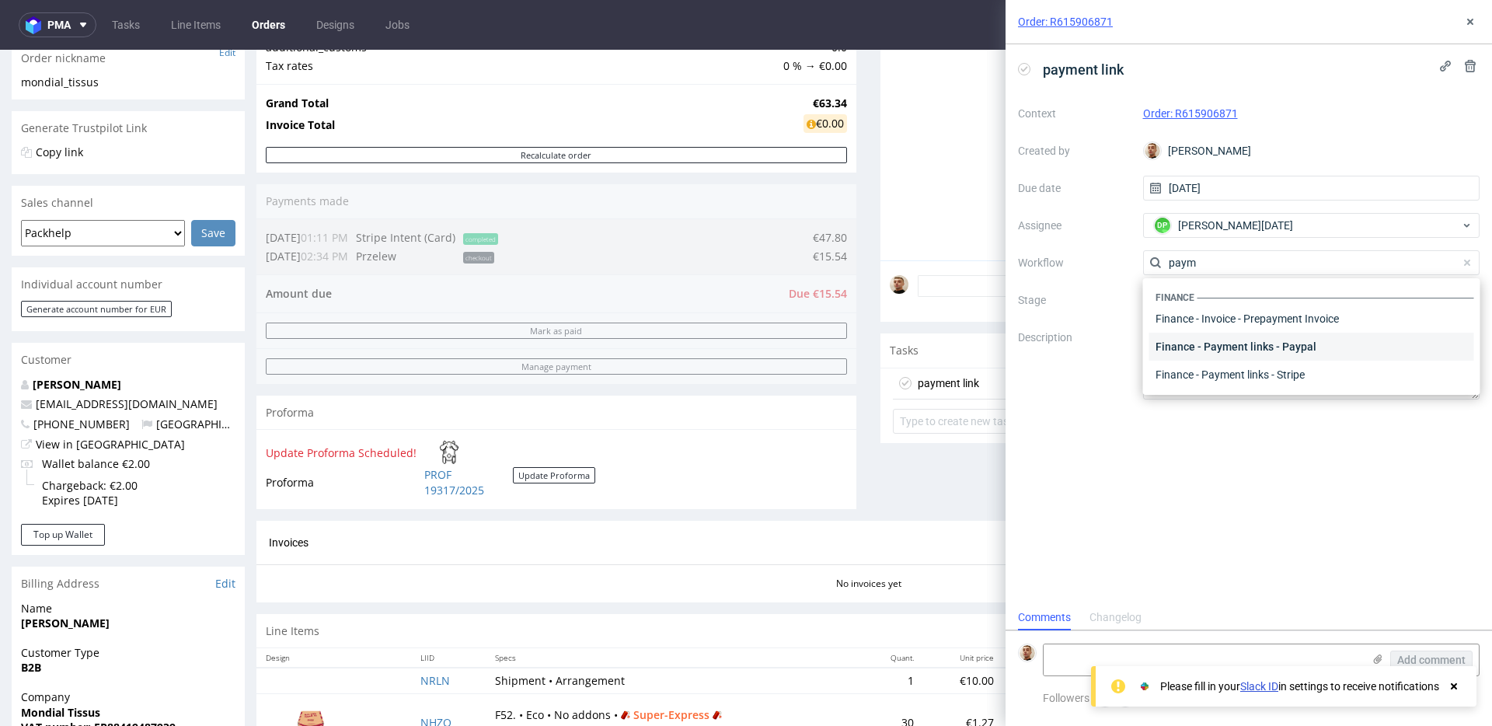
scroll to position [28, 0]
type input "paym"
click at [1236, 357] on div "Finance - Payment links - Stripe" at bounding box center [1311, 347] width 325 height 28
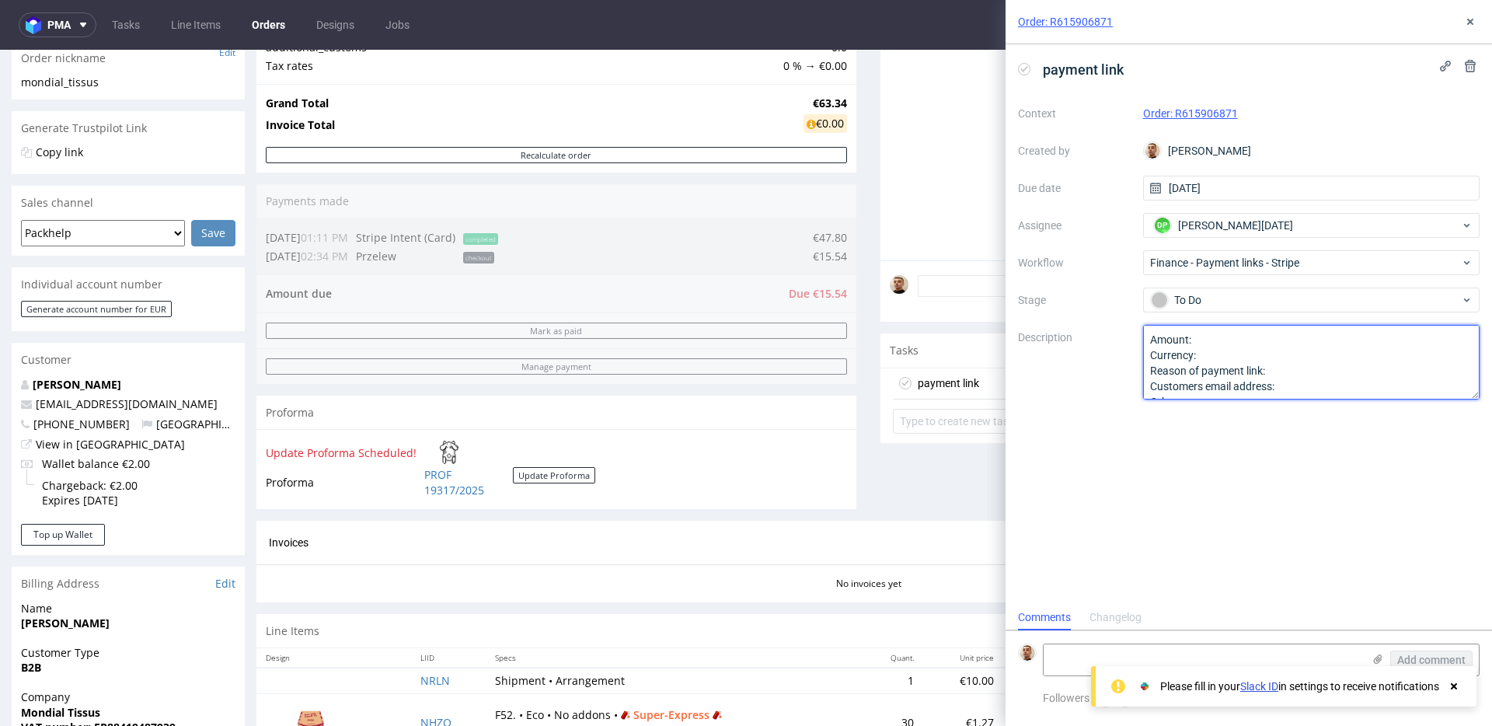
click at [1233, 337] on textarea "Amount: Currency: Reason of payment link: Customers email address: Other:" at bounding box center [1311, 362] width 337 height 75
click at [1289, 368] on textarea "Amount: Currency: Reason of payment link: Customers email address: Other:" at bounding box center [1311, 362] width 337 height 75
click at [1315, 384] on textarea "Amount: Currency: Reason of payment link: Customers email address: Other:" at bounding box center [1311, 362] width 337 height 75
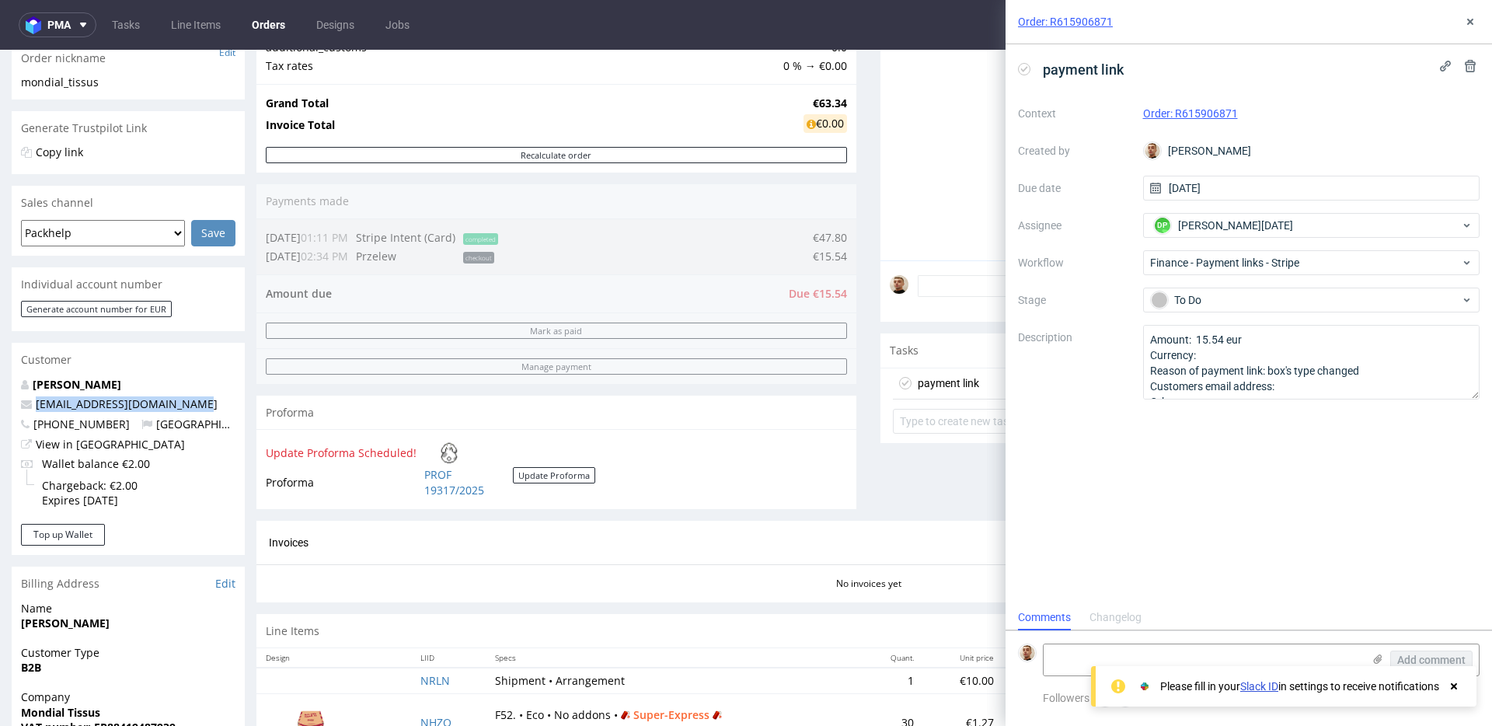
drag, startPoint x: 190, startPoint y: 406, endPoint x: 33, endPoint y: 404, distance: 157.8
click at [33, 404] on p "[EMAIL_ADDRESS][DOMAIN_NAME]" at bounding box center [128, 404] width 214 height 16
copy link "[EMAIL_ADDRESS][DOMAIN_NAME]"
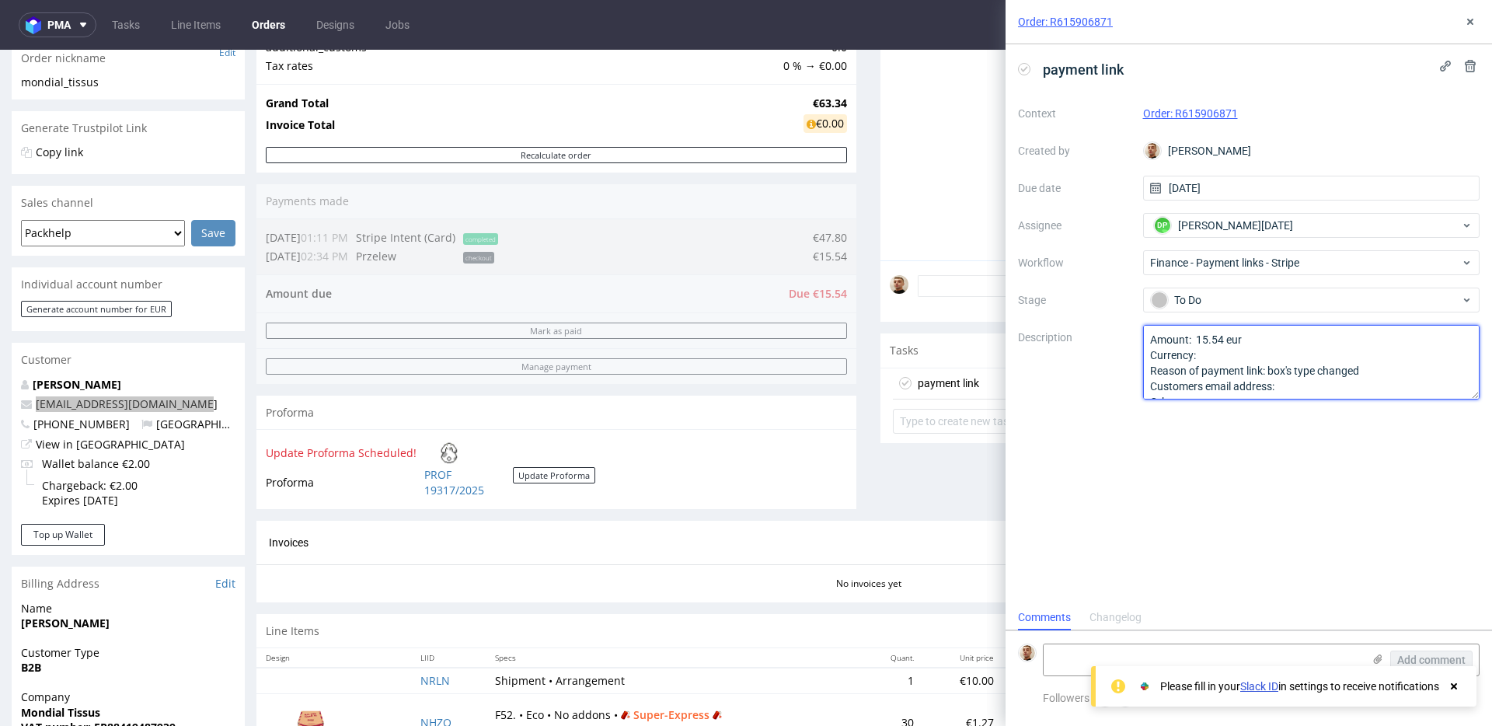
click at [1316, 397] on textarea "Amount: 15.54 eur Currency: Reason of payment link: box's type changed Customer…" at bounding box center [1311, 362] width 337 height 75
click at [1319, 392] on textarea "Amount: 15.54 eur Currency: Reason of payment link: box's type changed Customer…" at bounding box center [1311, 362] width 337 height 75
paste textarea "[EMAIL_ADDRESS][DOMAIN_NAME]"
type textarea "Amount: 15.54 eur Currency: Reason of payment link: box's type changed Customer…"
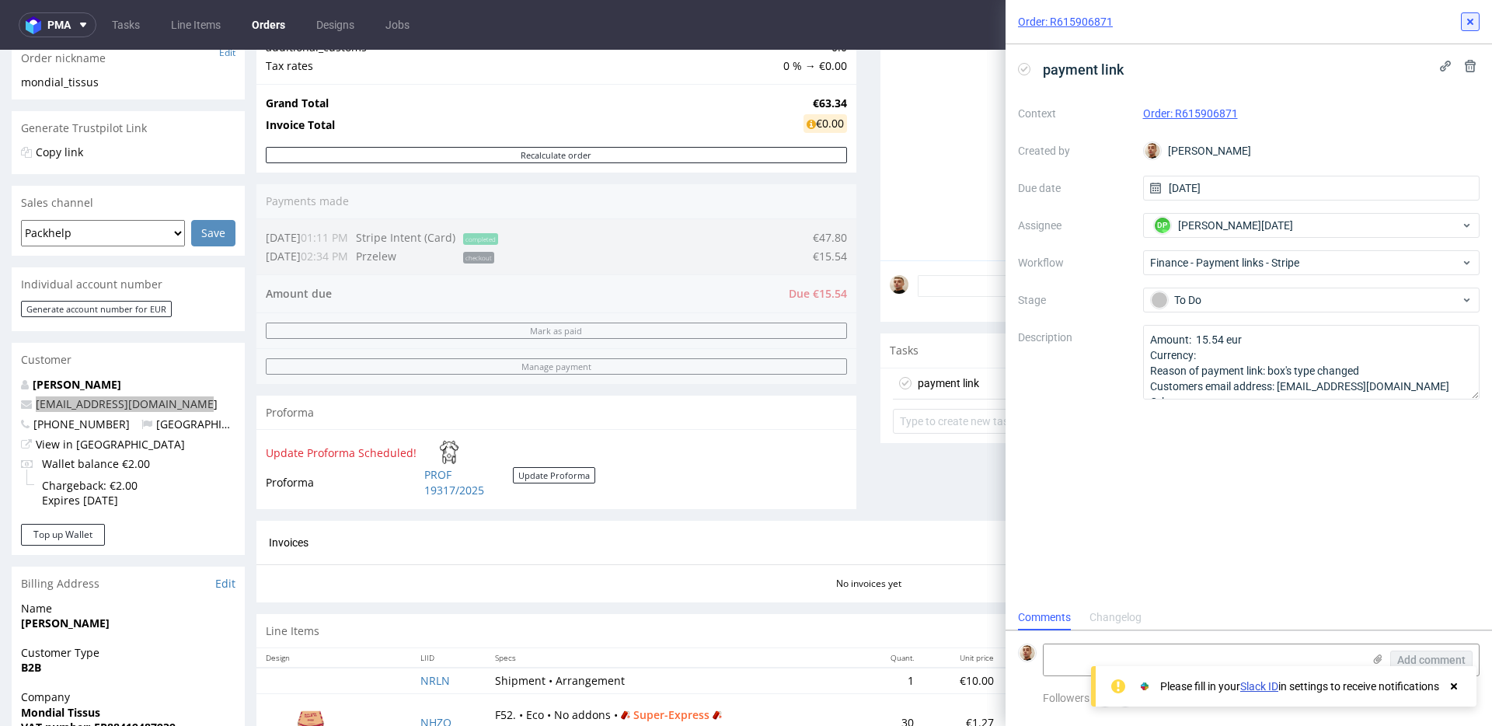
click at [1470, 19] on icon at bounding box center [1470, 22] width 12 height 12
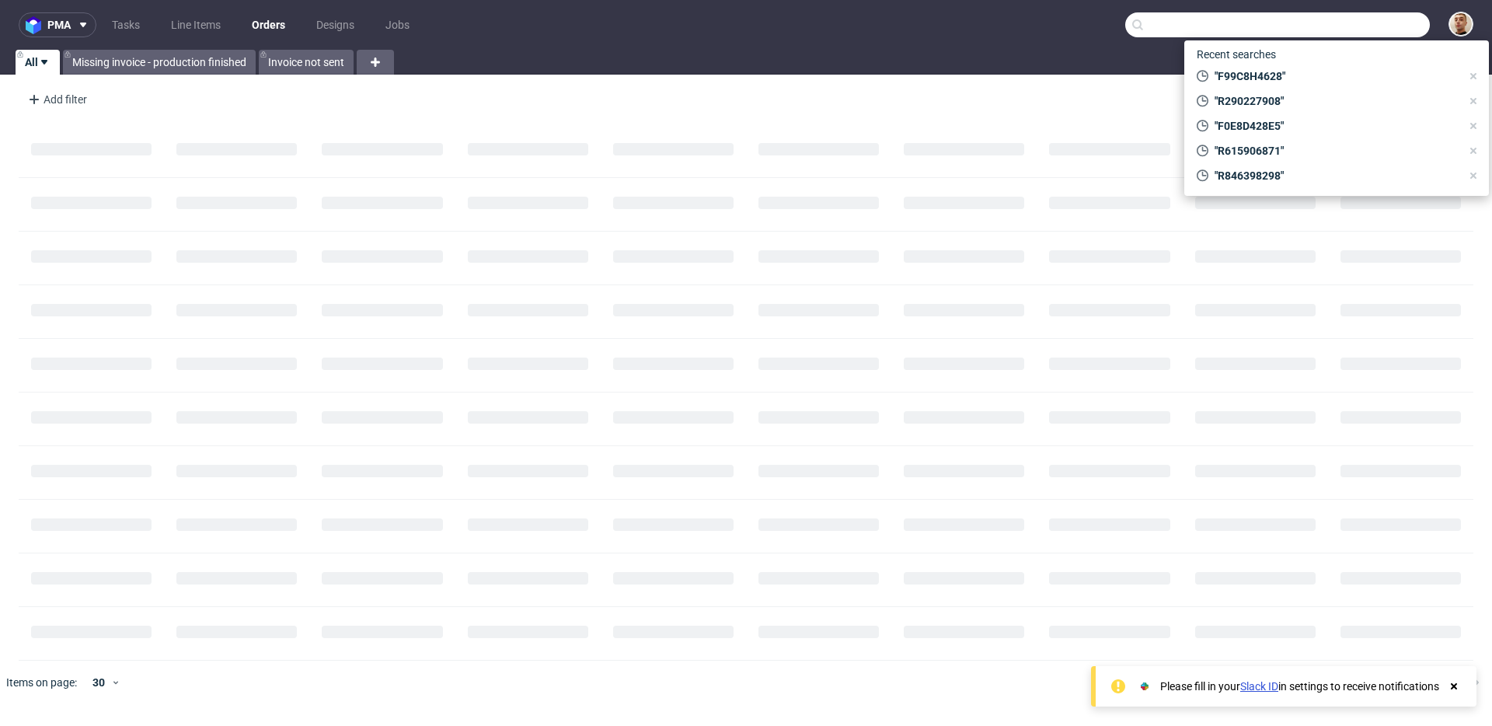
click at [1378, 24] on input "text" at bounding box center [1277, 24] width 305 height 25
paste input "R615906871"
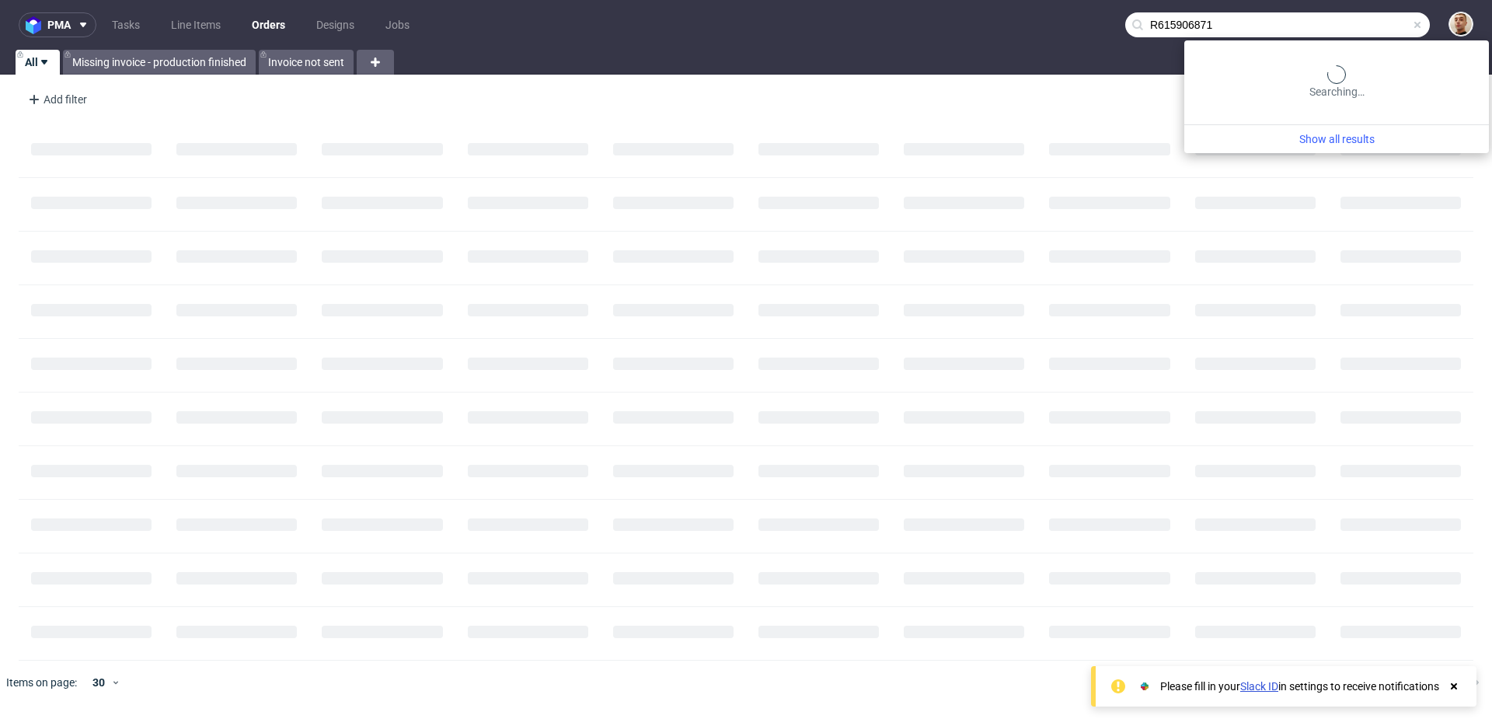
type input "R615906871"
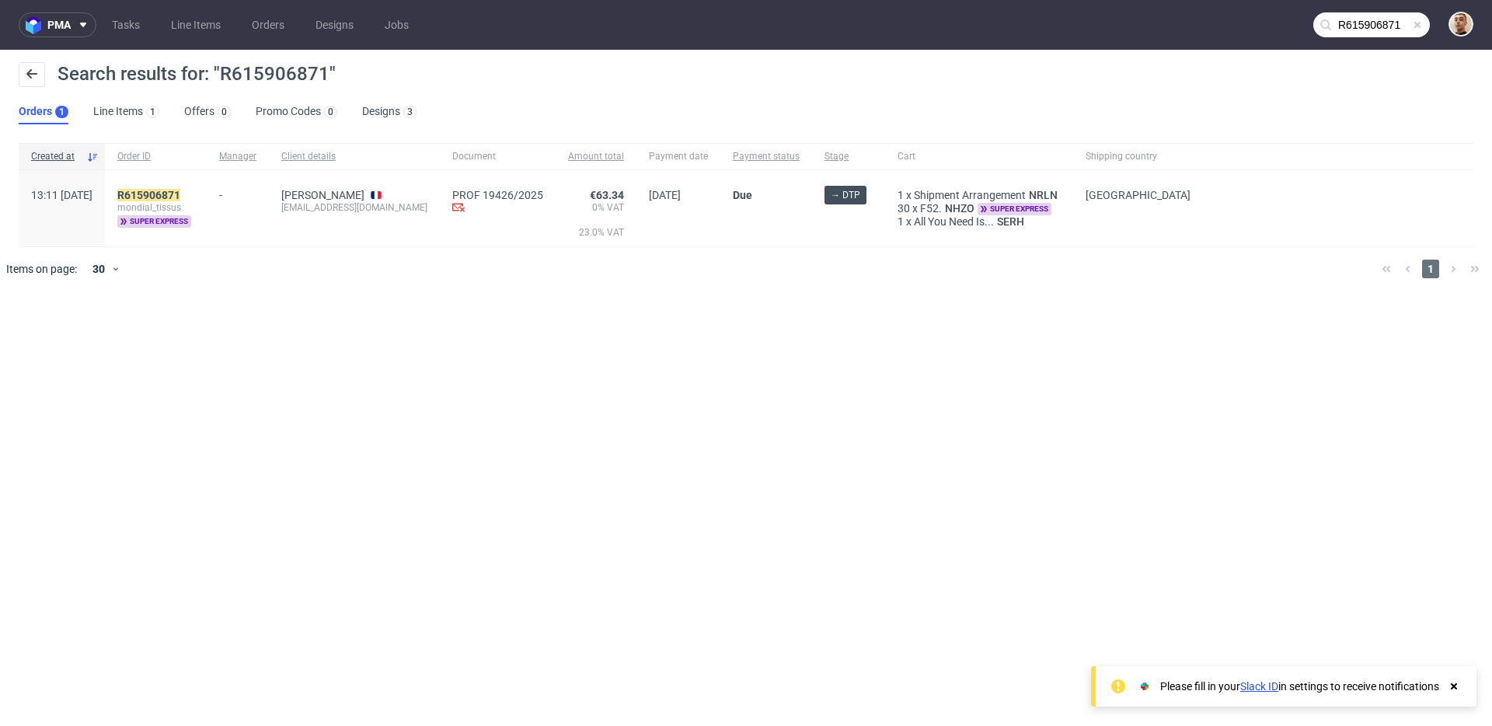
click at [207, 187] on div "R615906871 mondial_tissus super express" at bounding box center [156, 208] width 102 height 76
click at [180, 197] on mark "R615906871" at bounding box center [148, 195] width 63 height 12
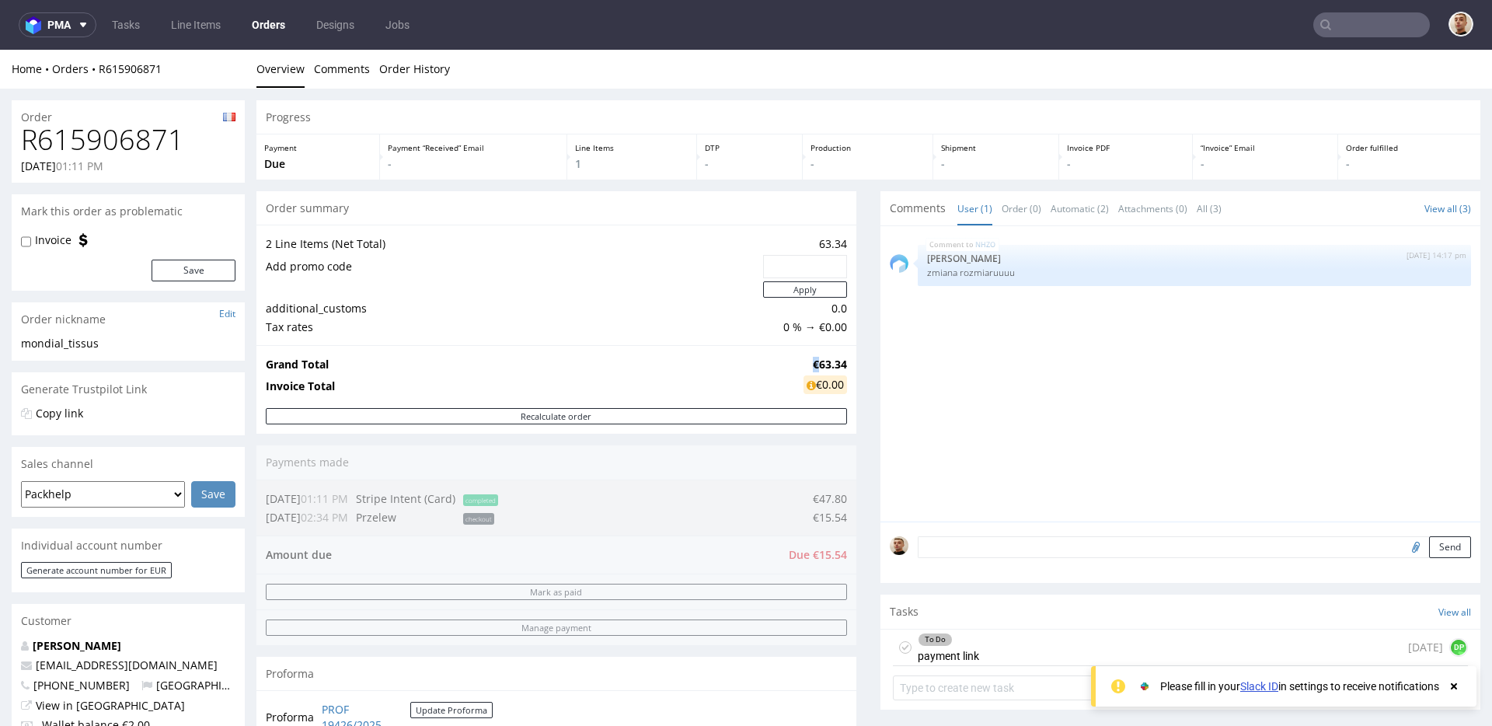
drag, startPoint x: 809, startPoint y: 359, endPoint x: 797, endPoint y: 356, distance: 12.8
click at [800, 357] on td "€63.34" at bounding box center [823, 364] width 47 height 19
copy strong "€"
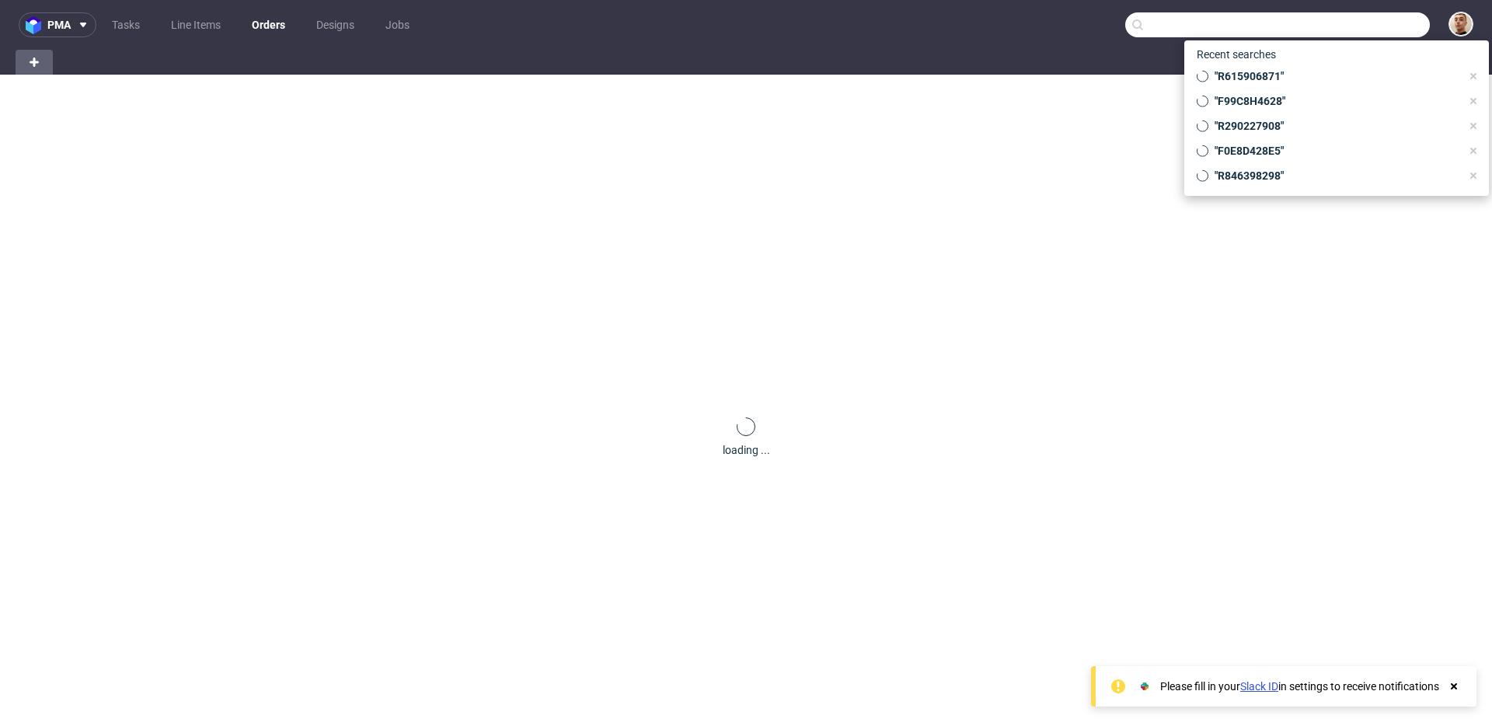
click at [1377, 24] on input "text" at bounding box center [1277, 24] width 305 height 25
paste input "33679827232"
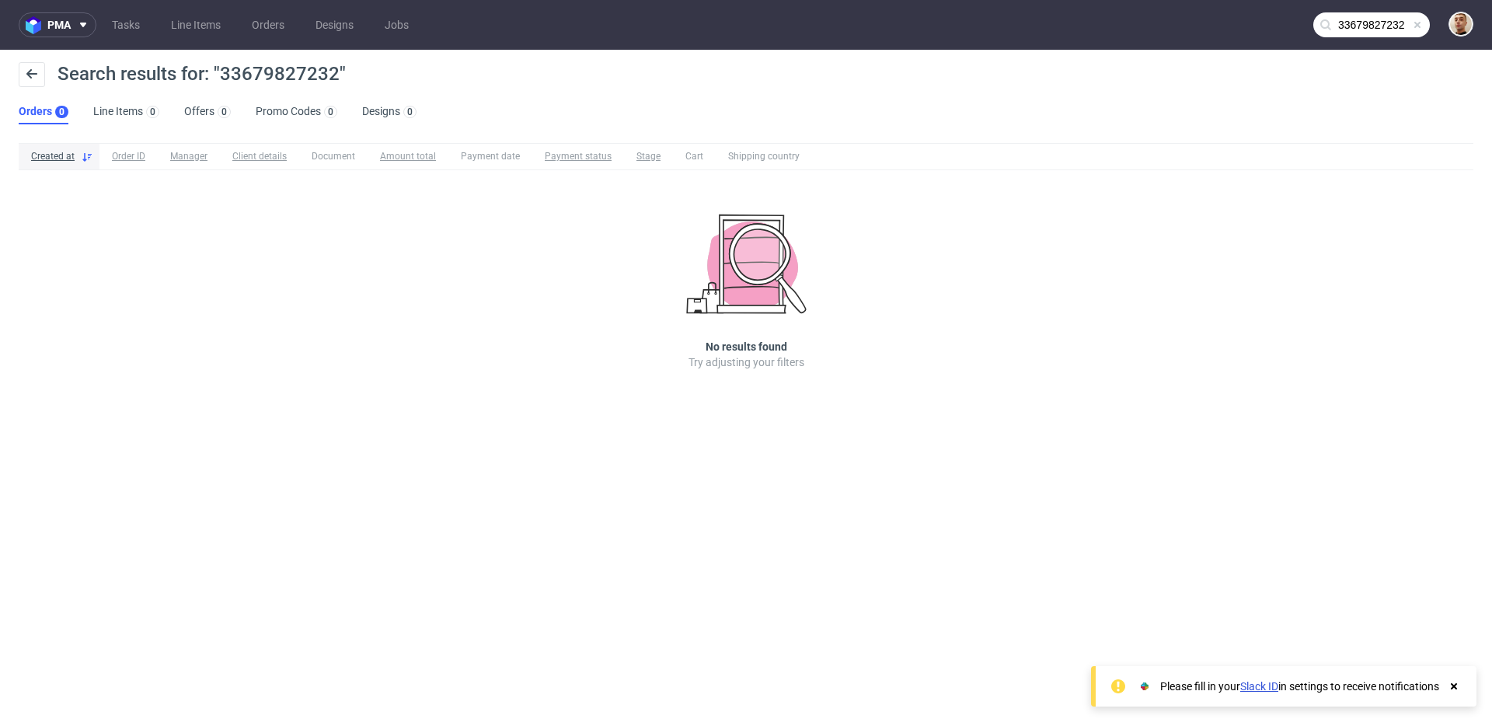
click at [1394, 23] on input "33679827232" at bounding box center [1371, 24] width 117 height 25
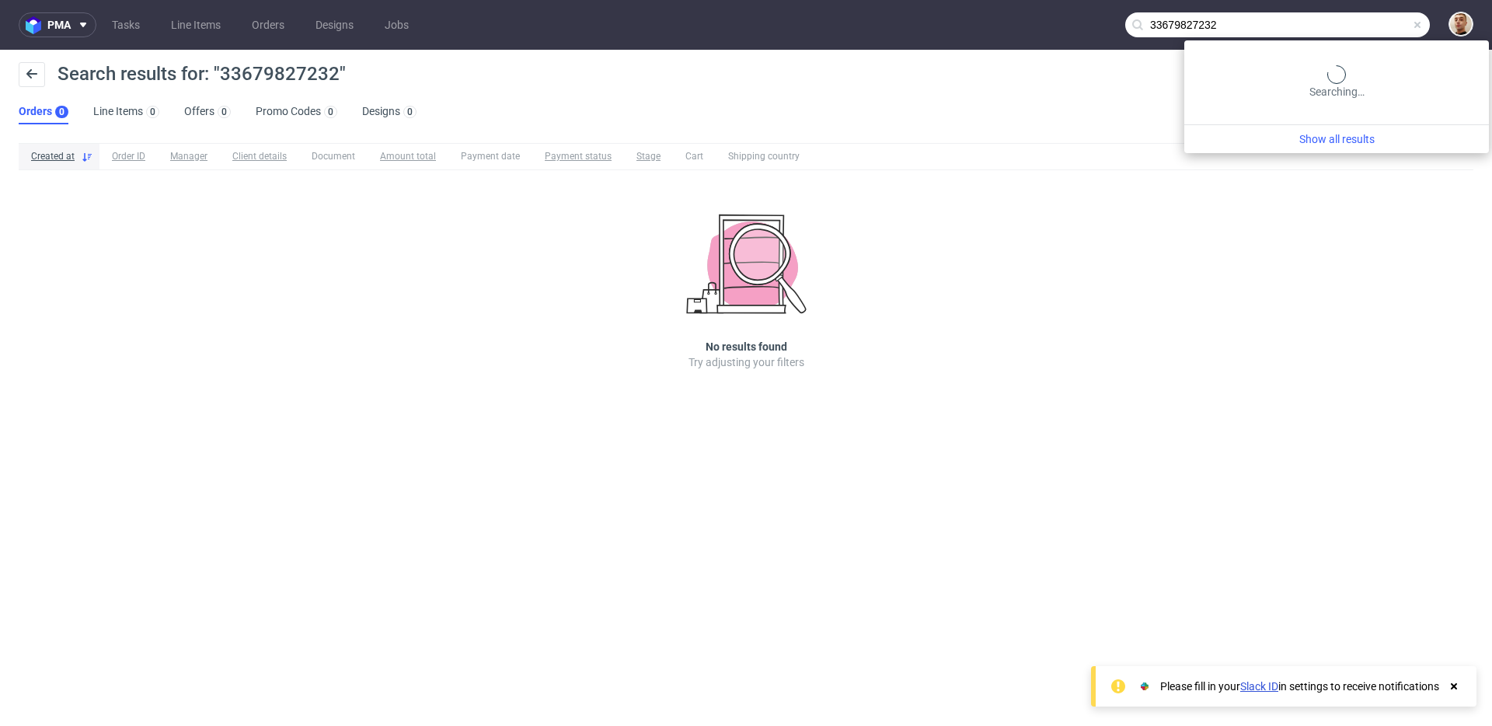
click at [1394, 23] on input "33679827232" at bounding box center [1277, 24] width 305 height 25
paste input "R728541188"
type input "R728541188"
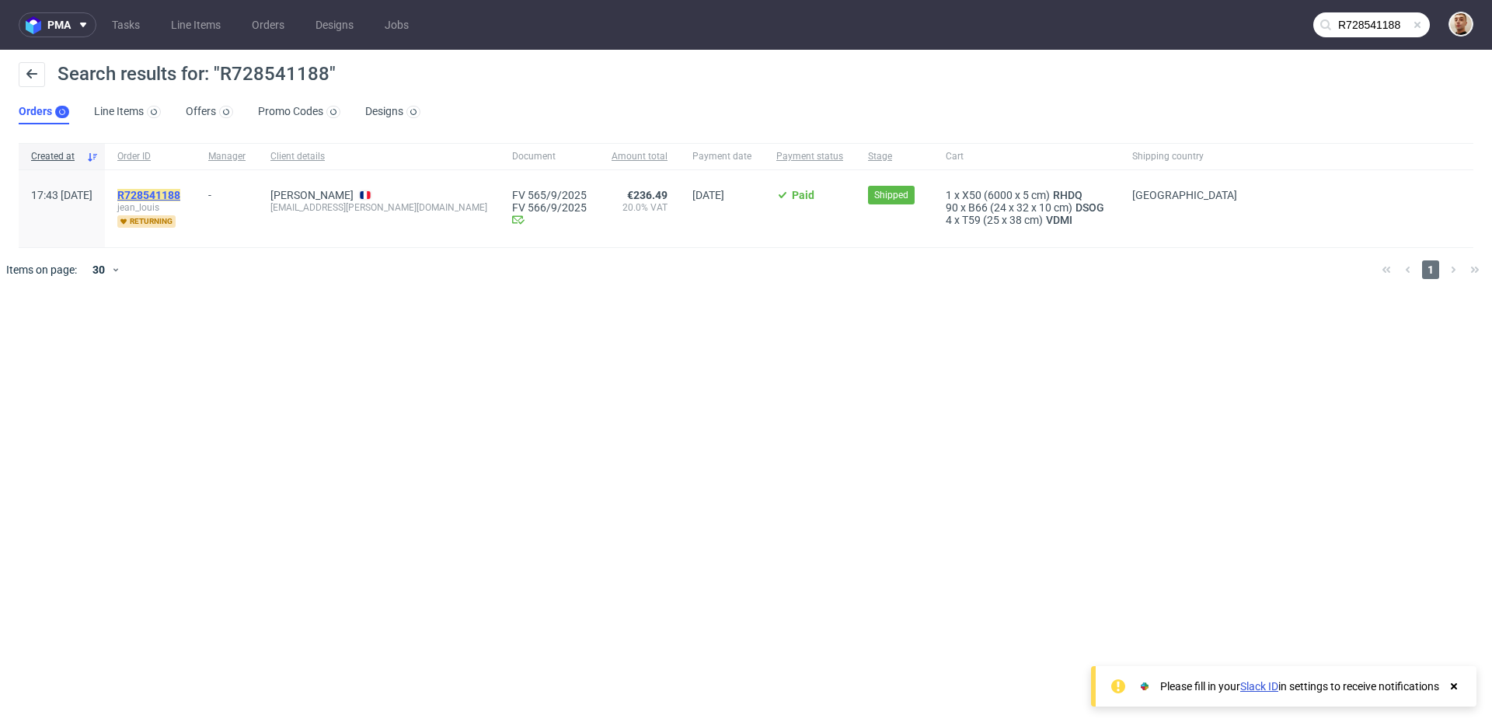
click at [180, 197] on mark "R728541188" at bounding box center [148, 195] width 63 height 12
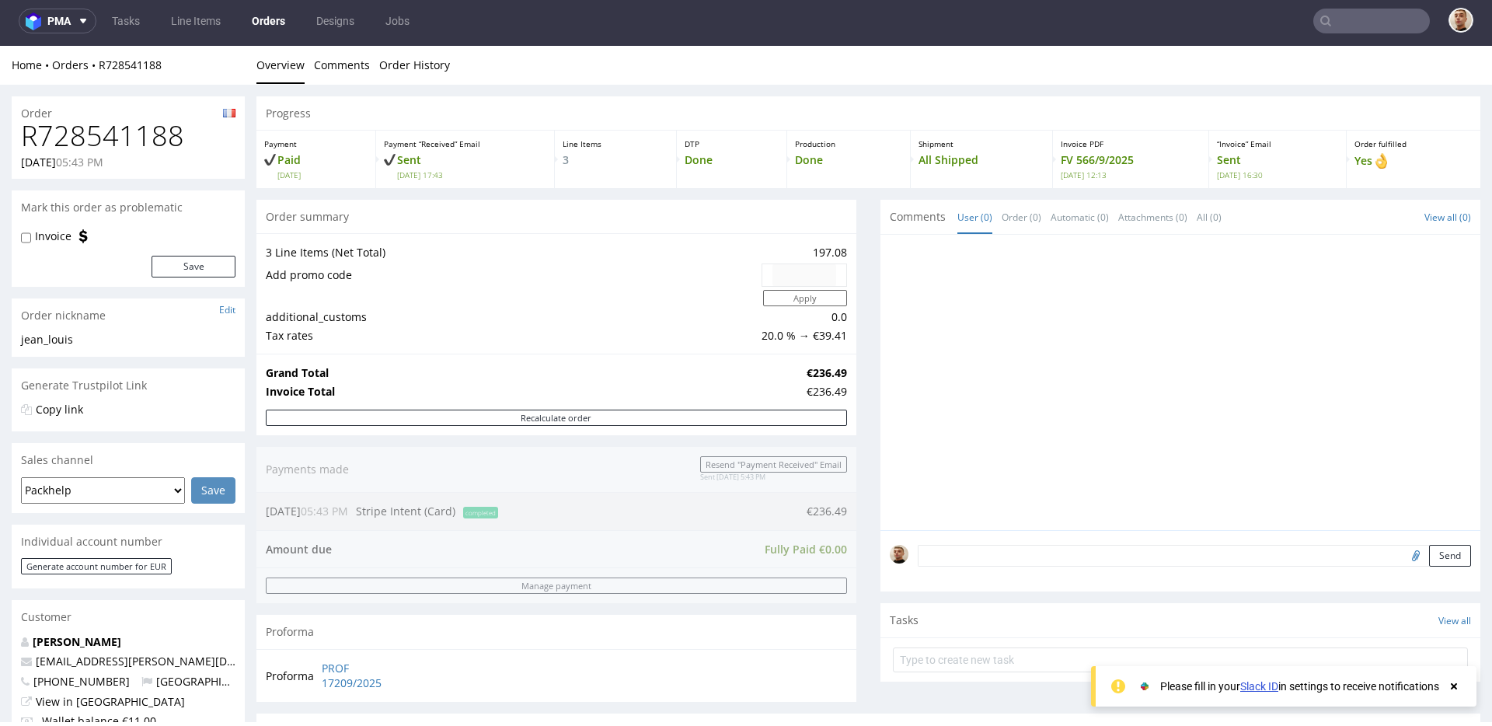
type input "R728541188"
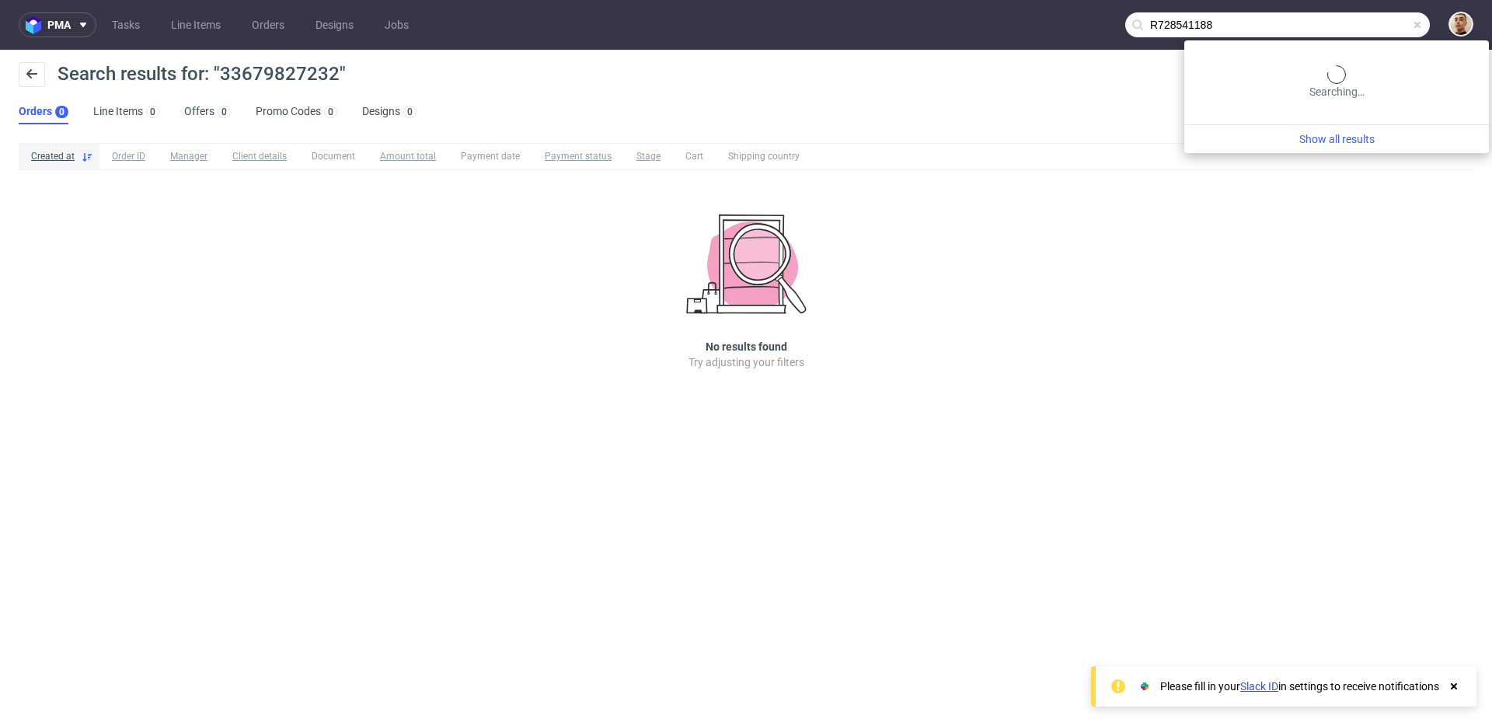
click at [1345, 34] on input "R728541188" at bounding box center [1277, 24] width 305 height 25
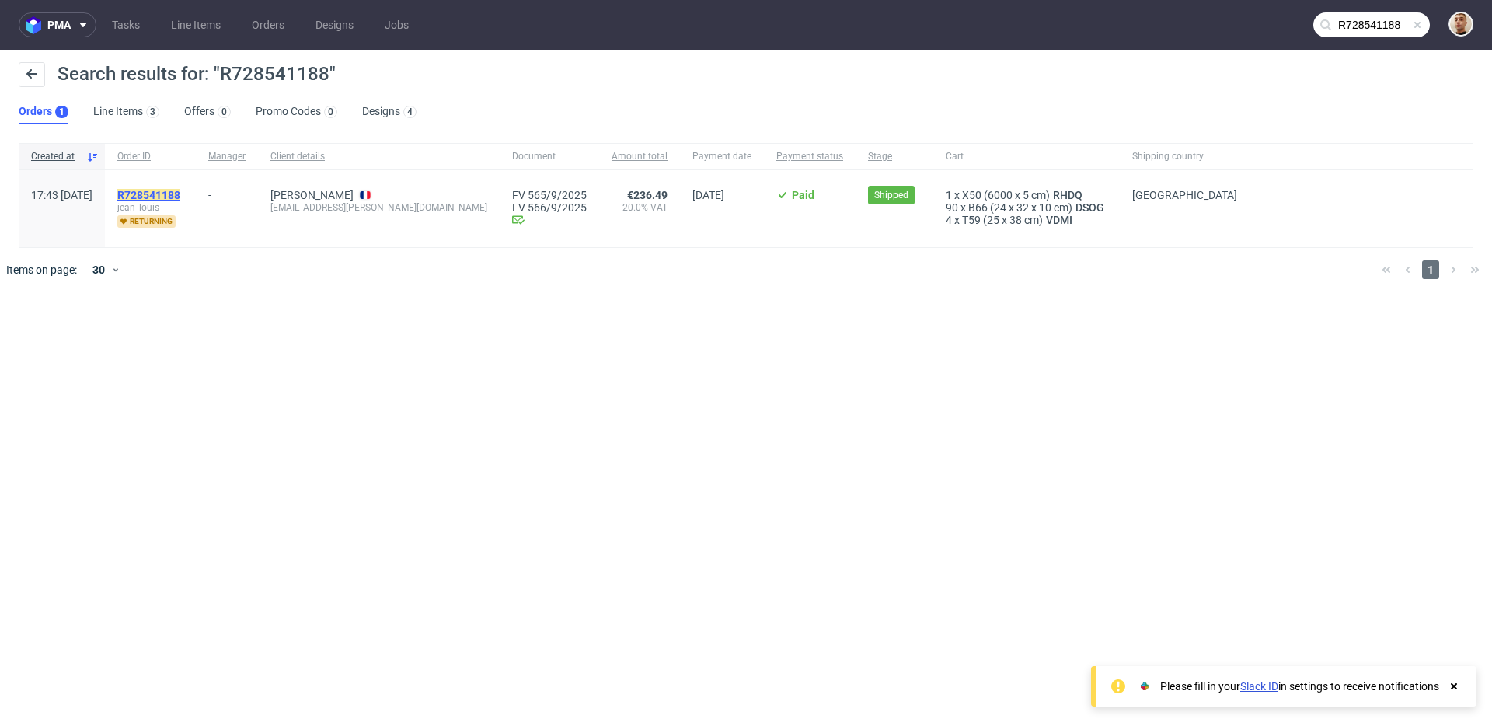
click at [180, 191] on mark "R728541188" at bounding box center [148, 195] width 63 height 12
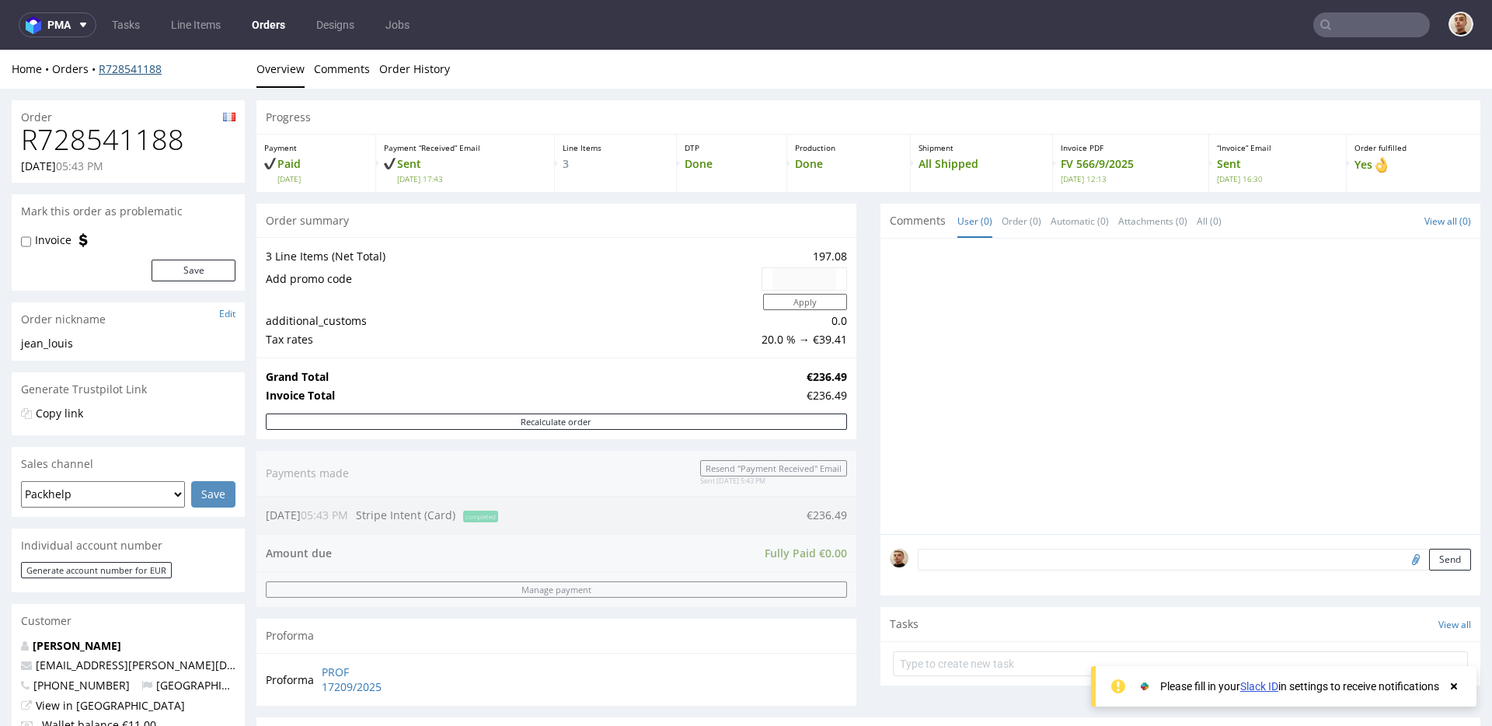
click at [134, 68] on link "R728541188" at bounding box center [130, 68] width 63 height 15
click at [141, 29] on link "Tasks" at bounding box center [126, 24] width 47 height 25
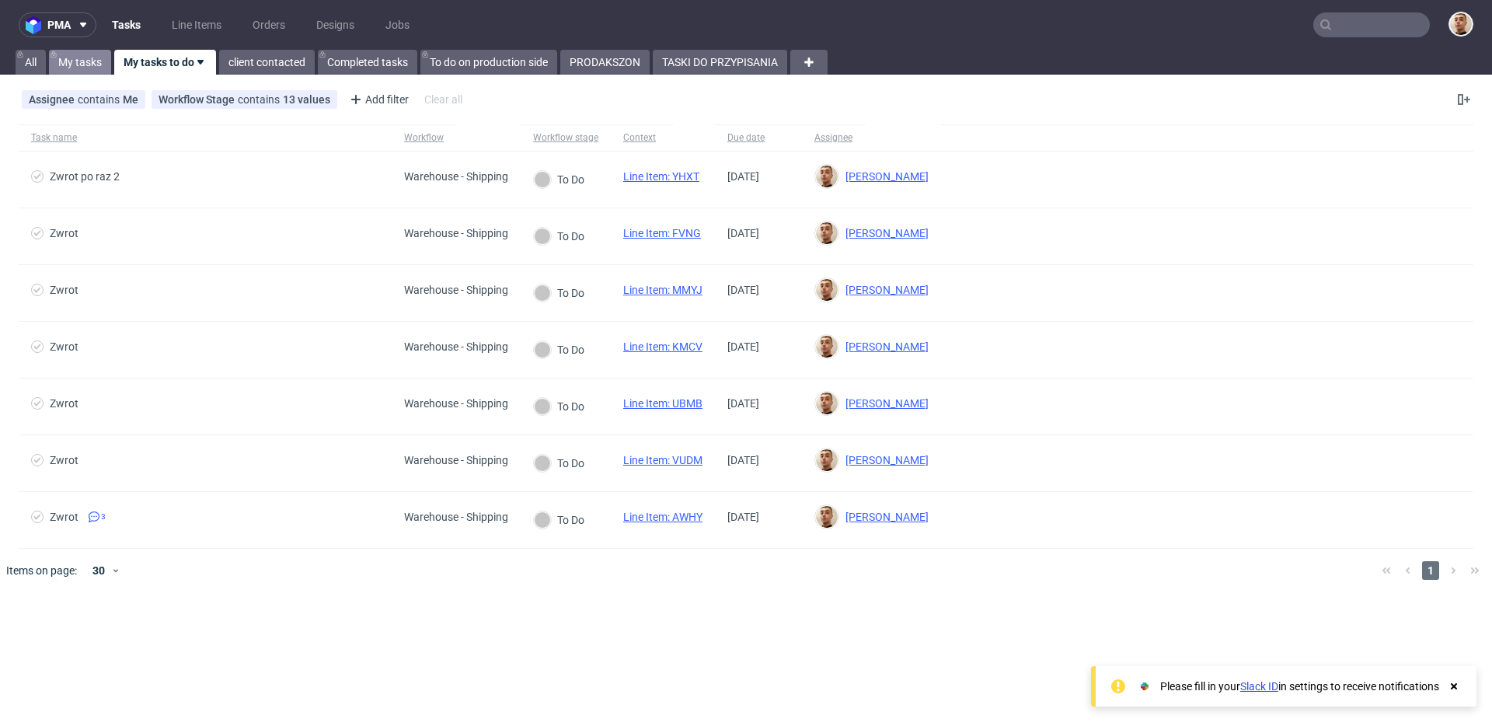
click at [89, 70] on link "My tasks" at bounding box center [80, 62] width 62 height 25
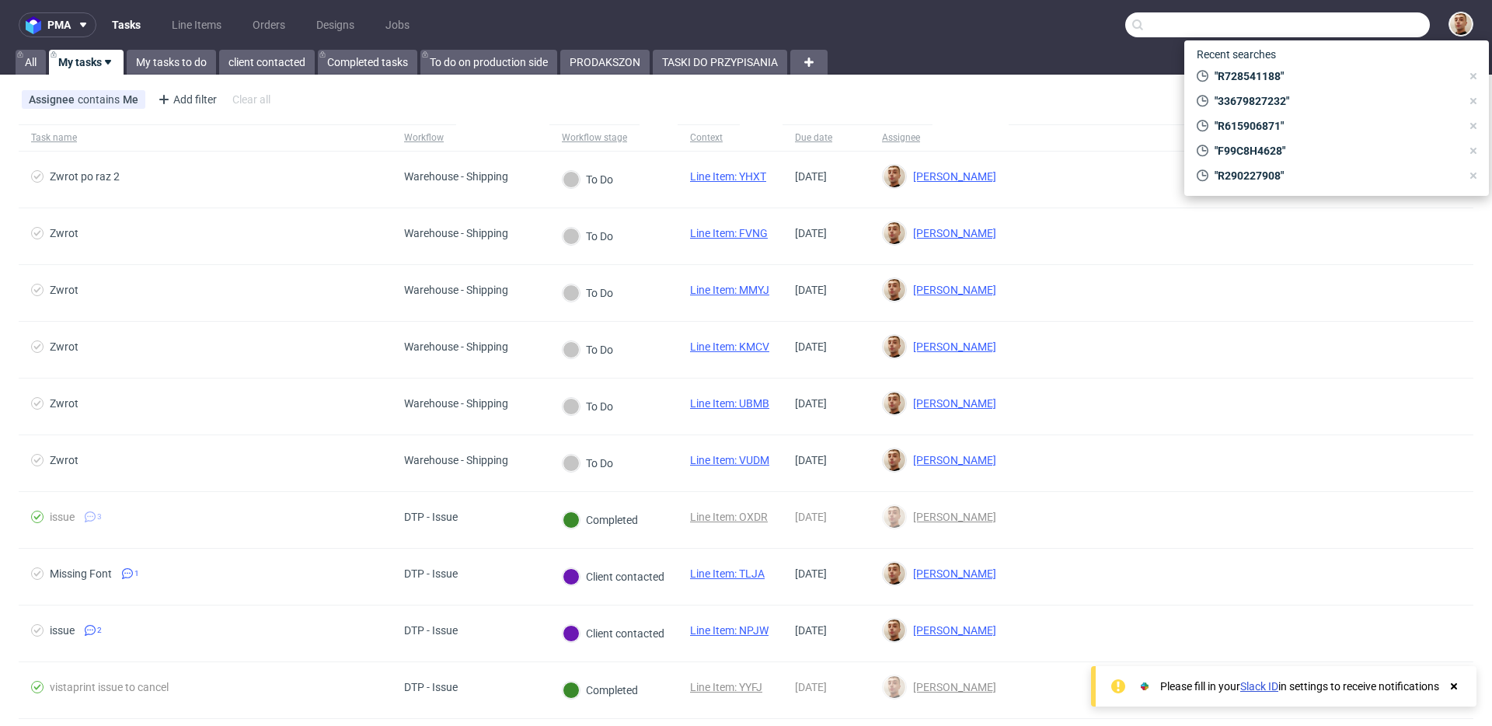
click at [1335, 20] on input "text" at bounding box center [1277, 24] width 305 height 25
paste input "R728541188"
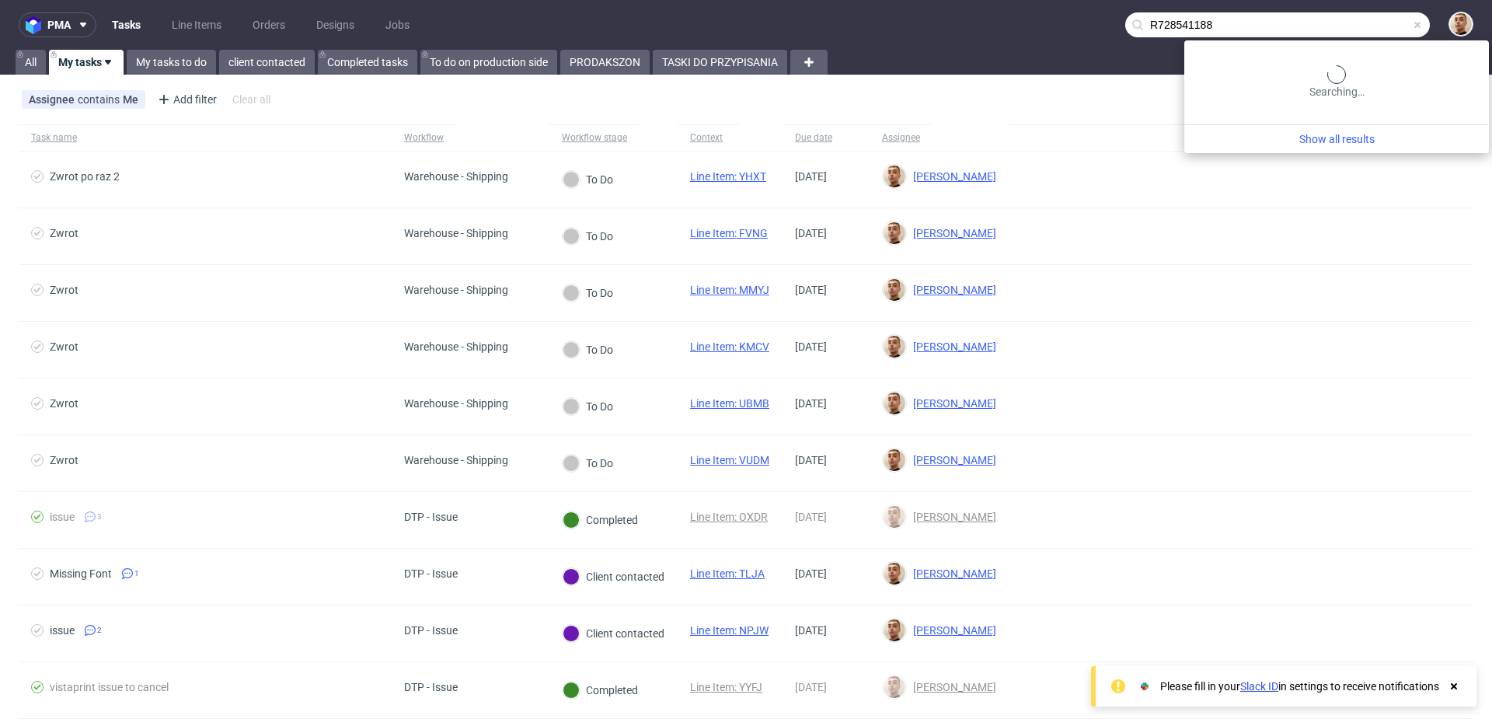
type input "R728541188"
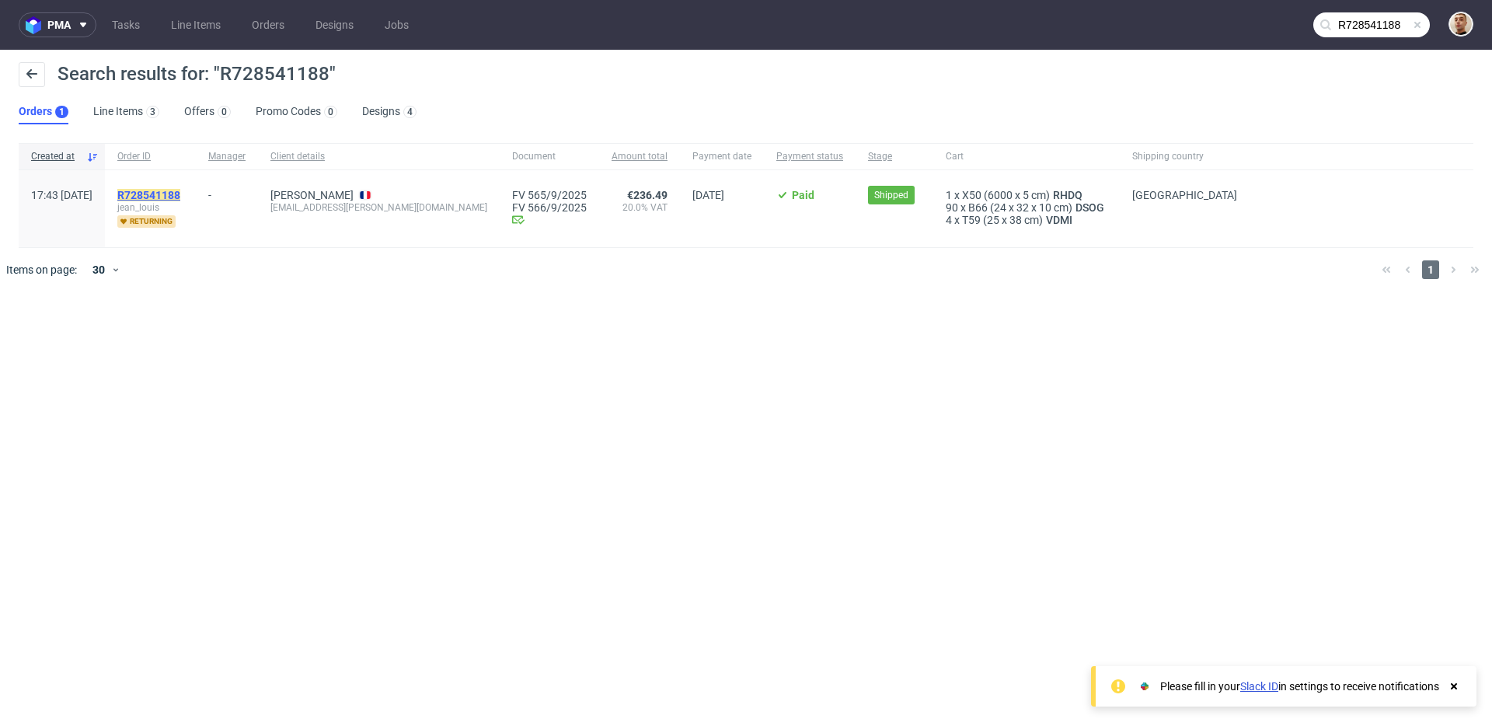
click at [180, 190] on mark "R728541188" at bounding box center [148, 195] width 63 height 12
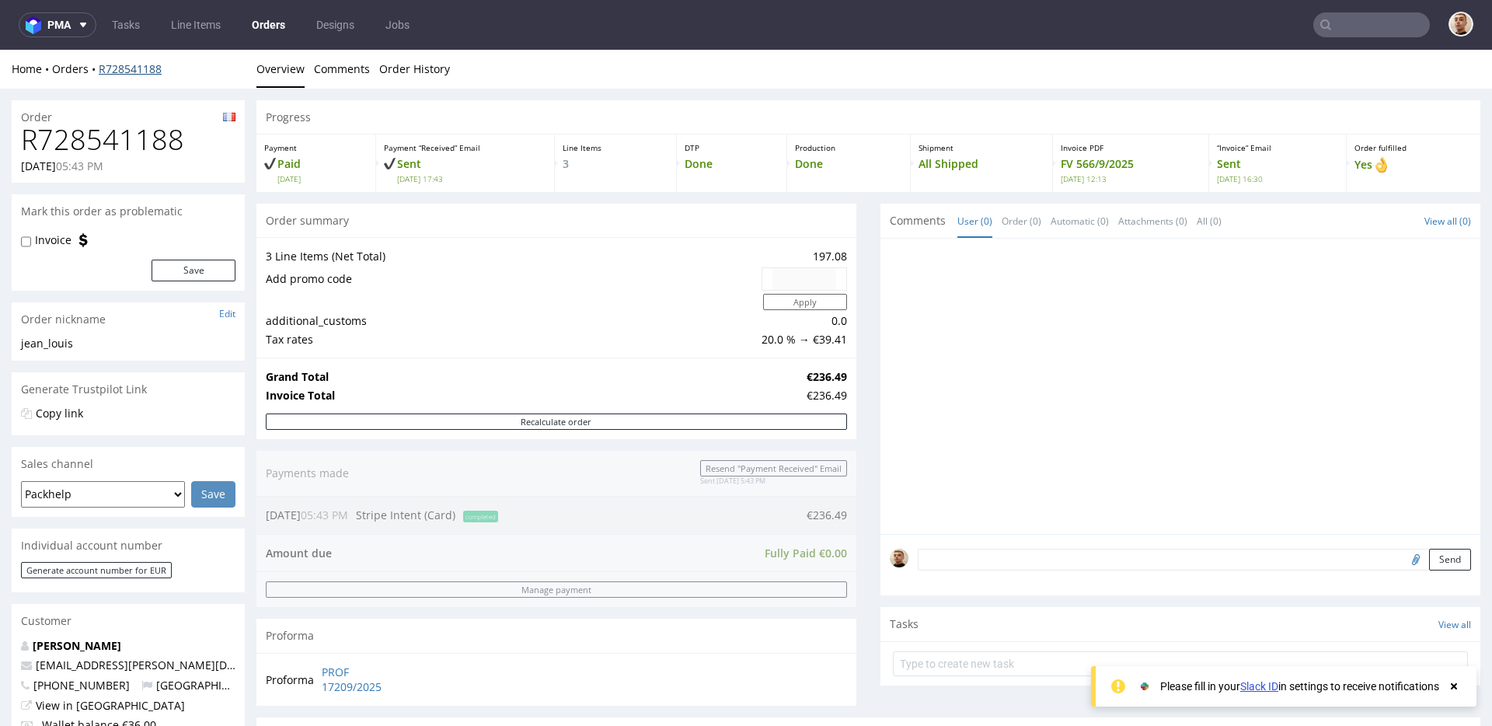
click at [131, 68] on link "R728541188" at bounding box center [130, 68] width 63 height 15
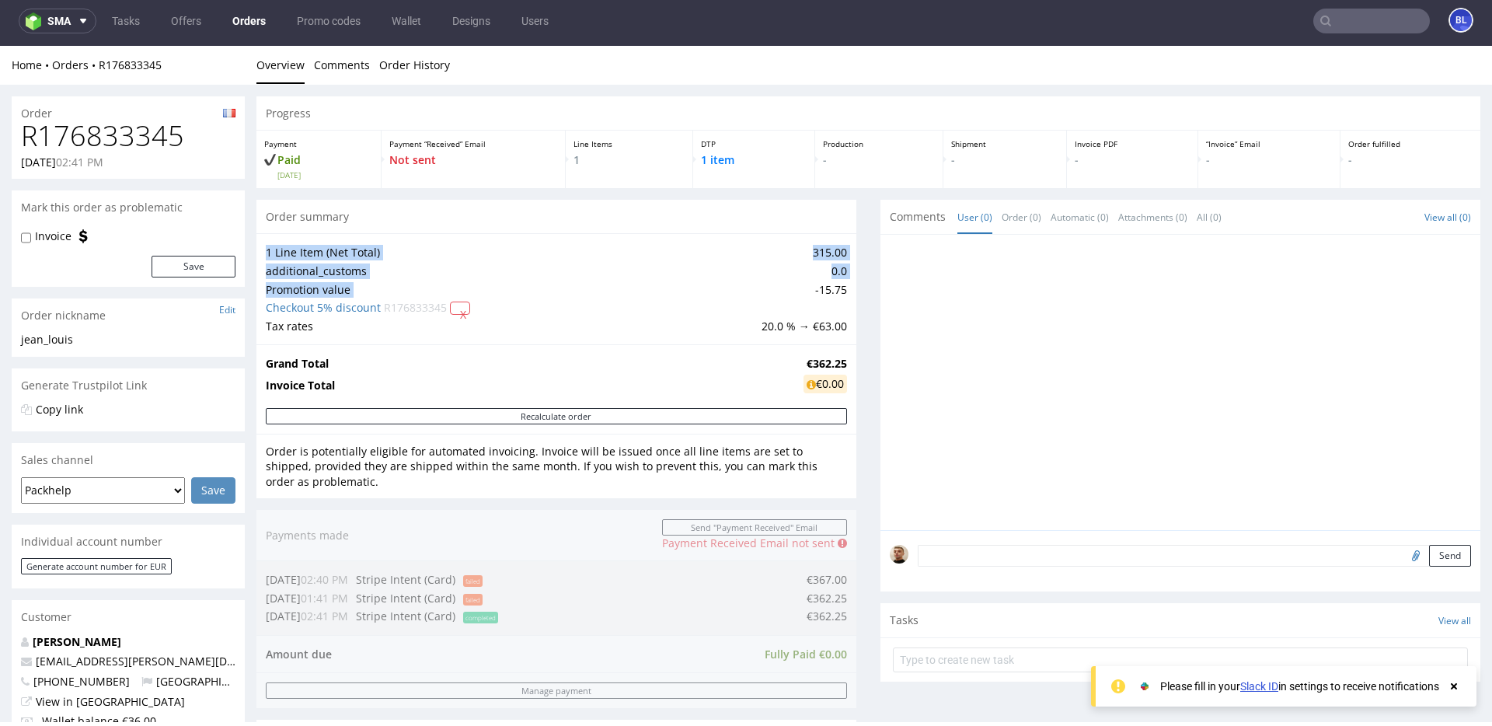
drag, startPoint x: 786, startPoint y: 293, endPoint x: 860, endPoint y: 296, distance: 73.1
click at [857, 295] on div "Progress Payment Paid Thu 11 Sep Payment “Received” Email Not sent Line Items 1…" at bounding box center [868, 600] width 1224 height 1009
click at [860, 296] on div "Progress Payment Paid Thu 11 Sep Payment “Received” Email Not sent Line Items 1…" at bounding box center [868, 600] width 1224 height 1009
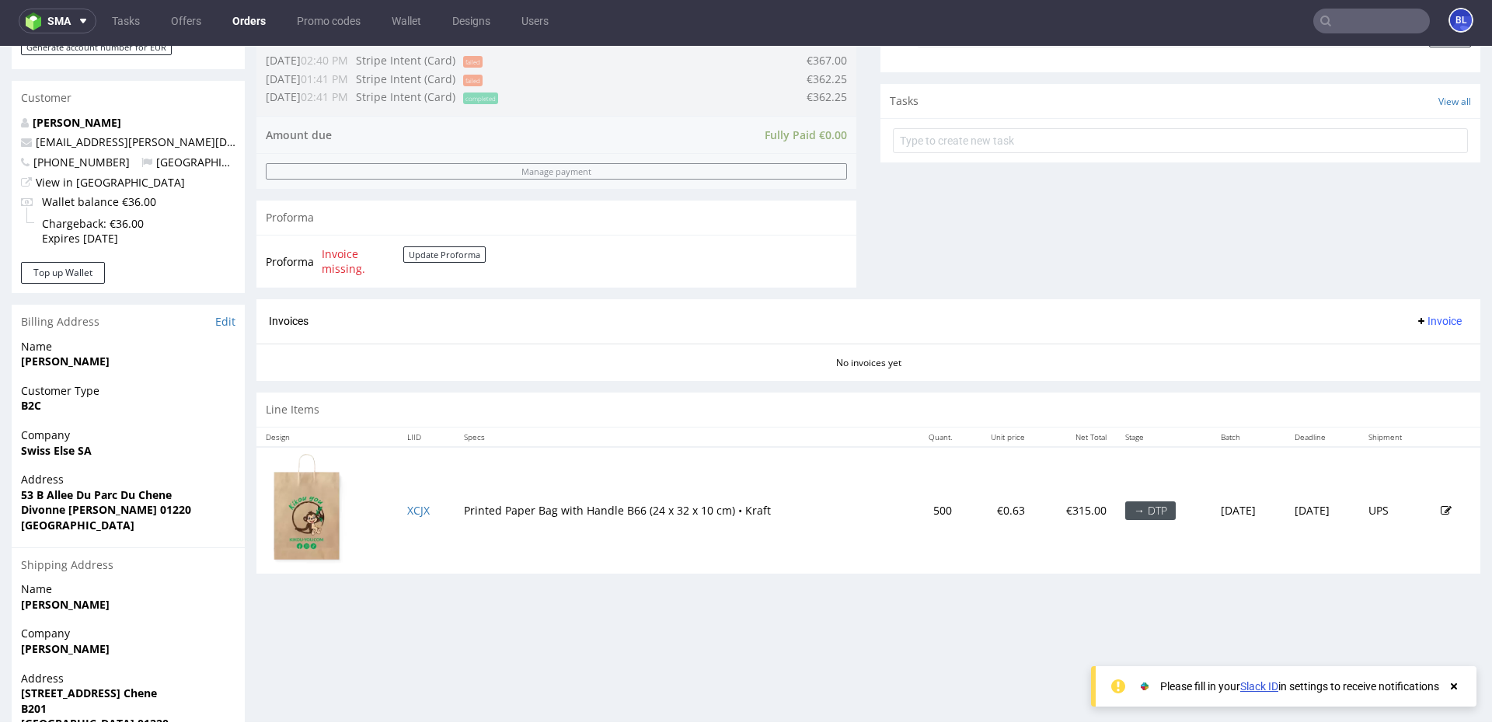
scroll to position [647, 0]
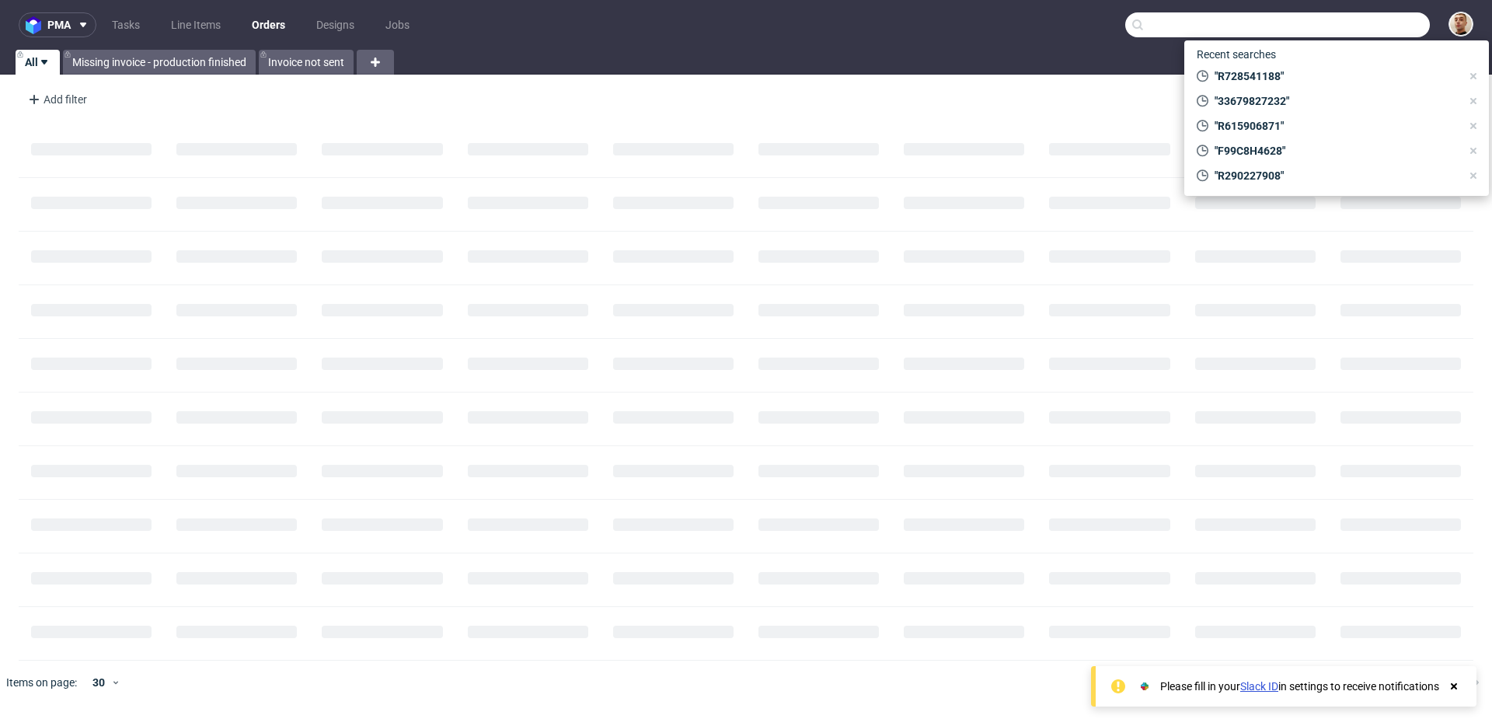
click at [1393, 23] on input "text" at bounding box center [1277, 24] width 305 height 25
paste input "R846398298"
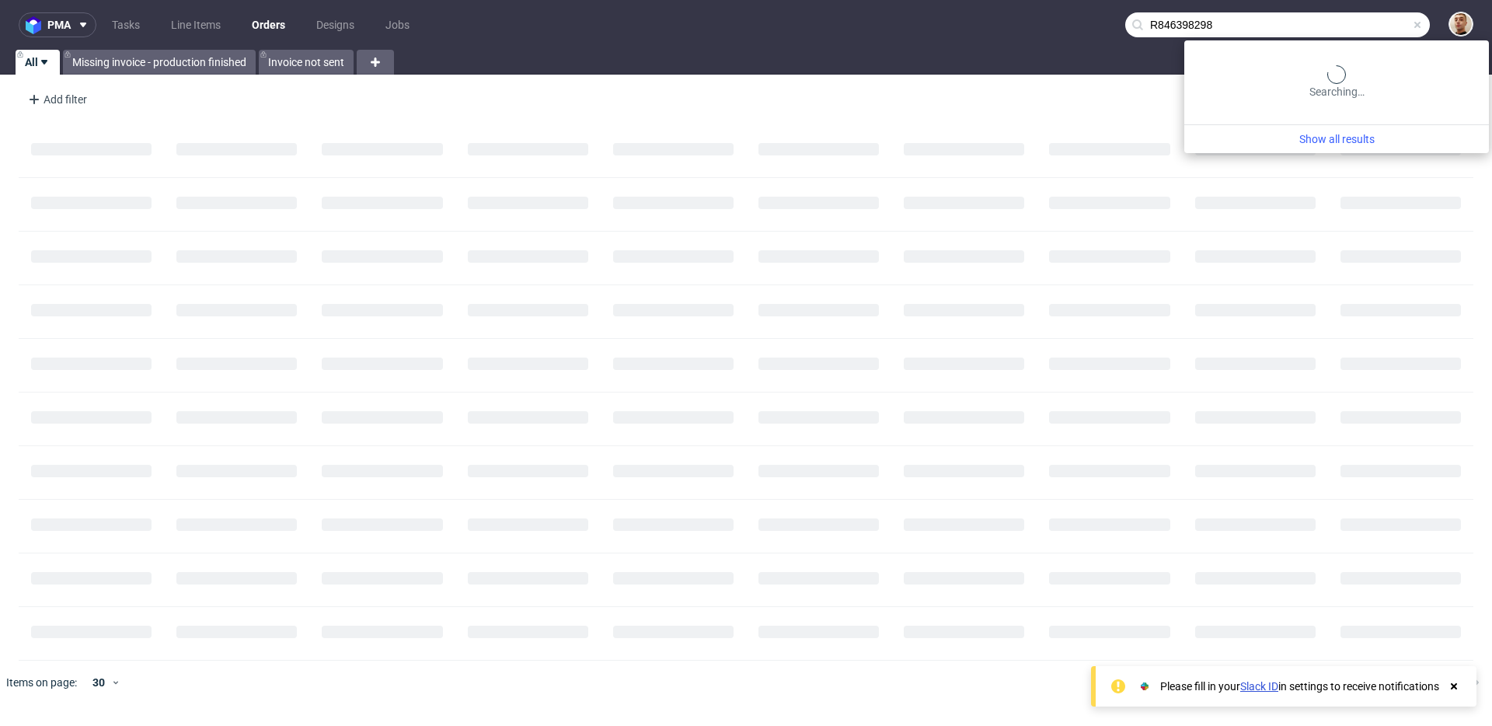
type input "R846398298"
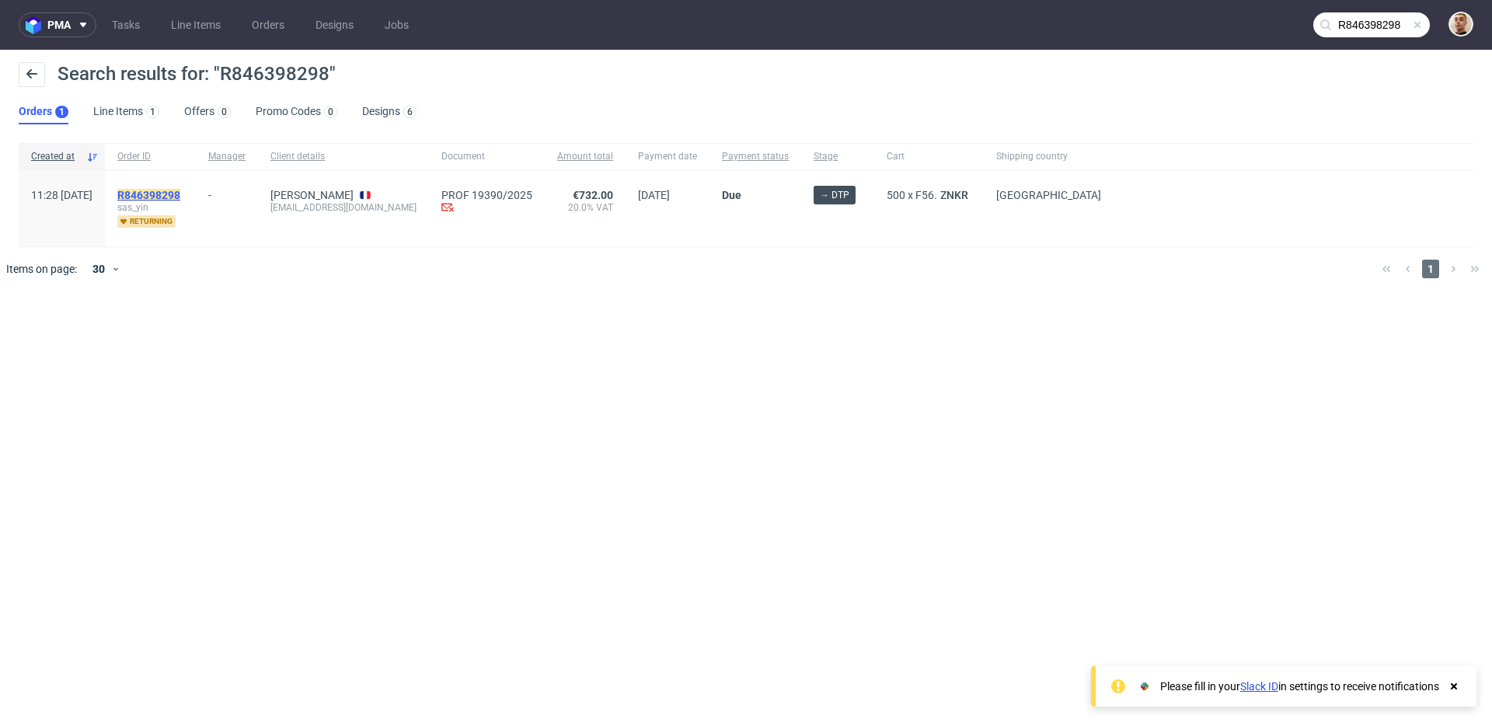
click at [180, 195] on mark "R846398298" at bounding box center [148, 195] width 63 height 12
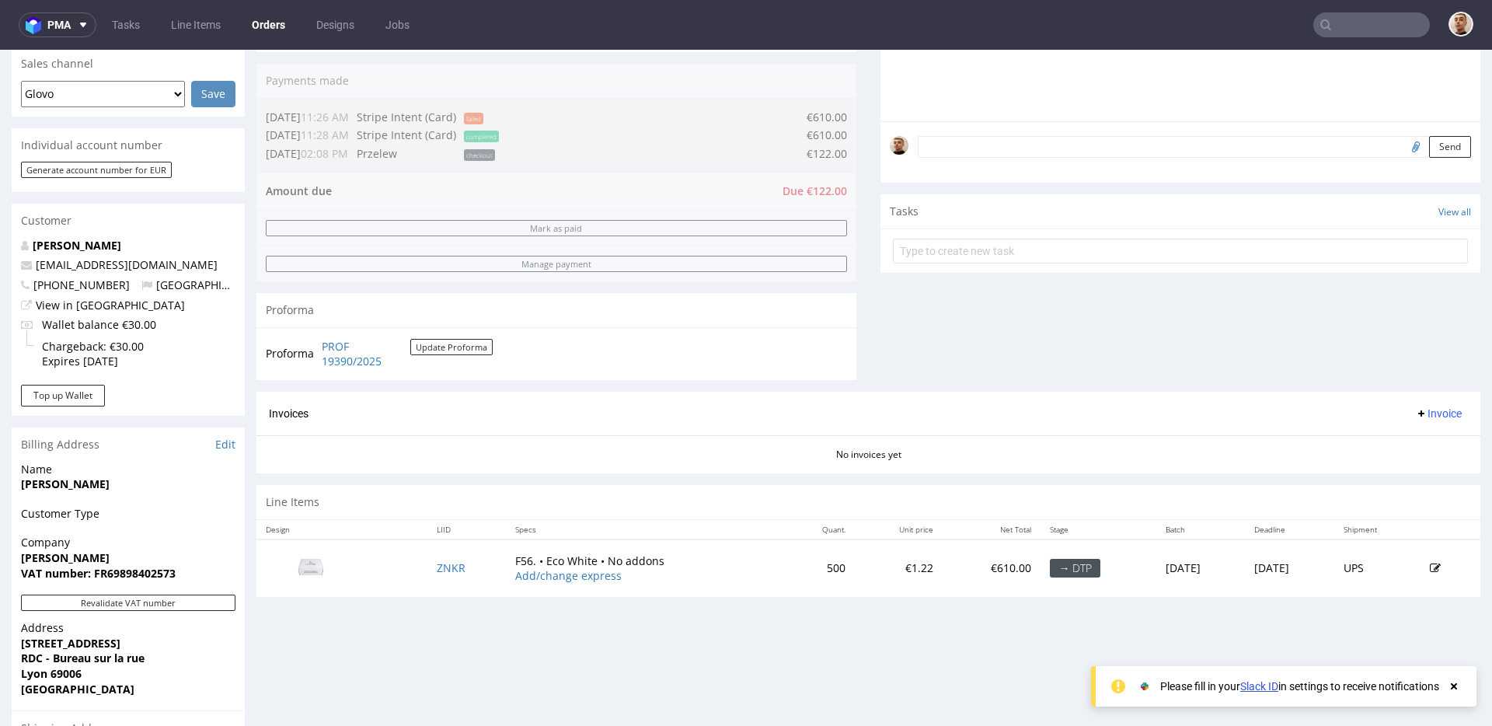
scroll to position [445, 0]
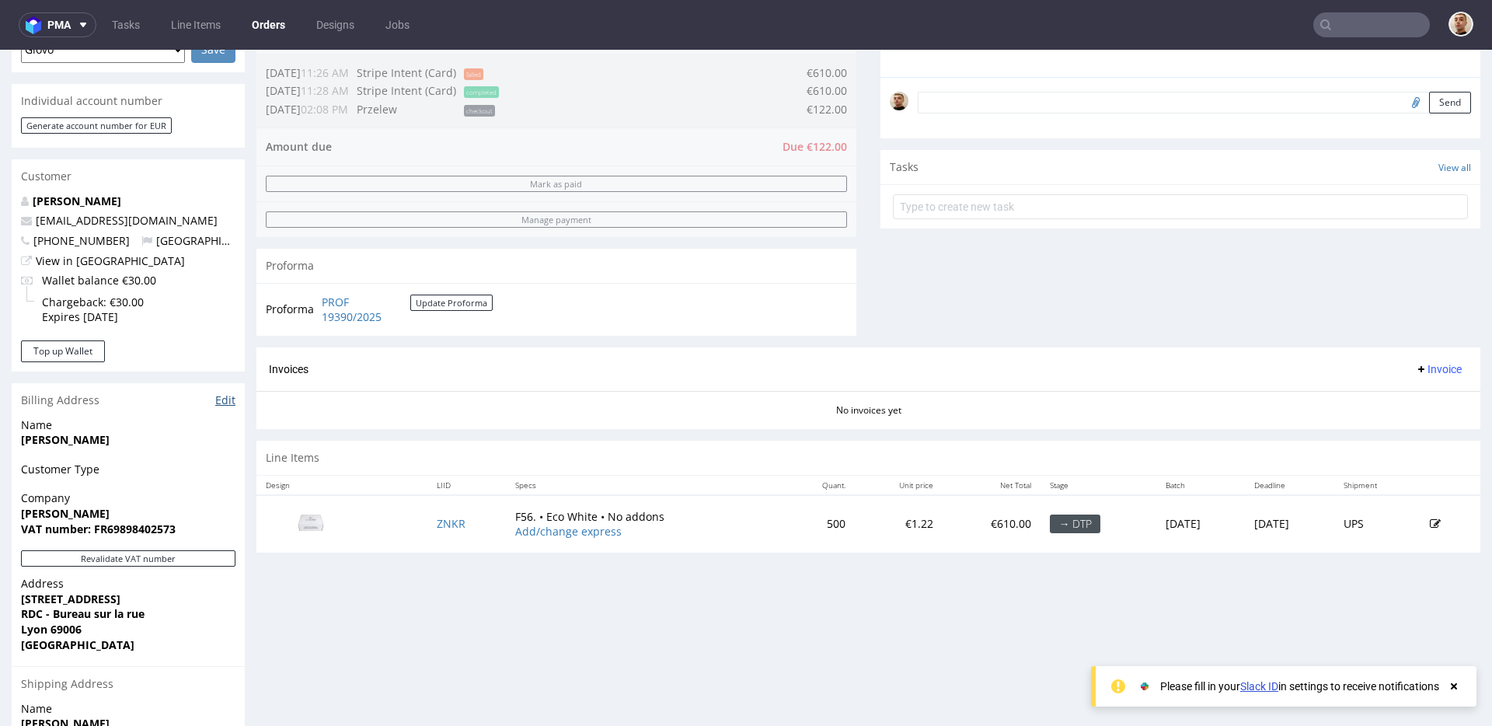
click at [218, 406] on link "Edit" at bounding box center [225, 400] width 20 height 16
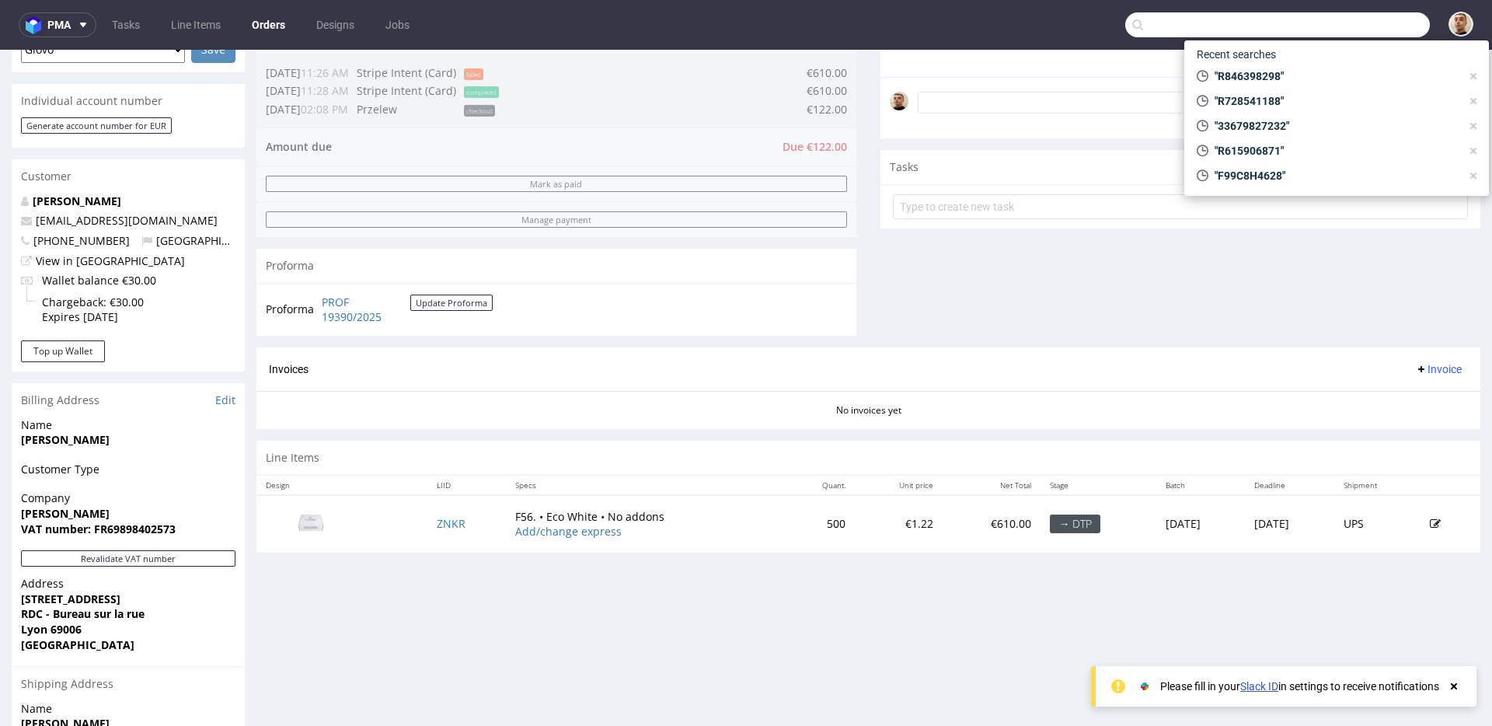
click at [1376, 28] on input "text" at bounding box center [1277, 24] width 305 height 25
paste input "R846398298"
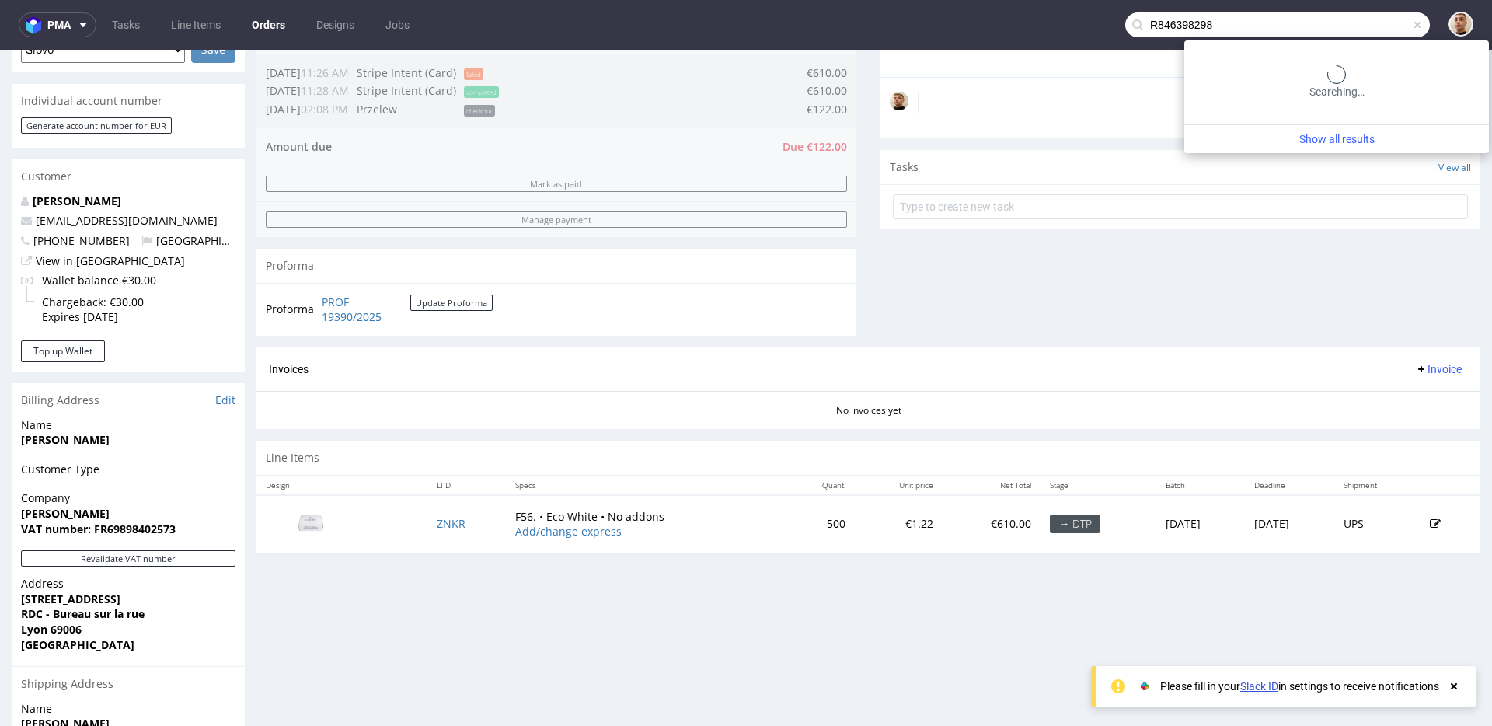
type input "R846398298"
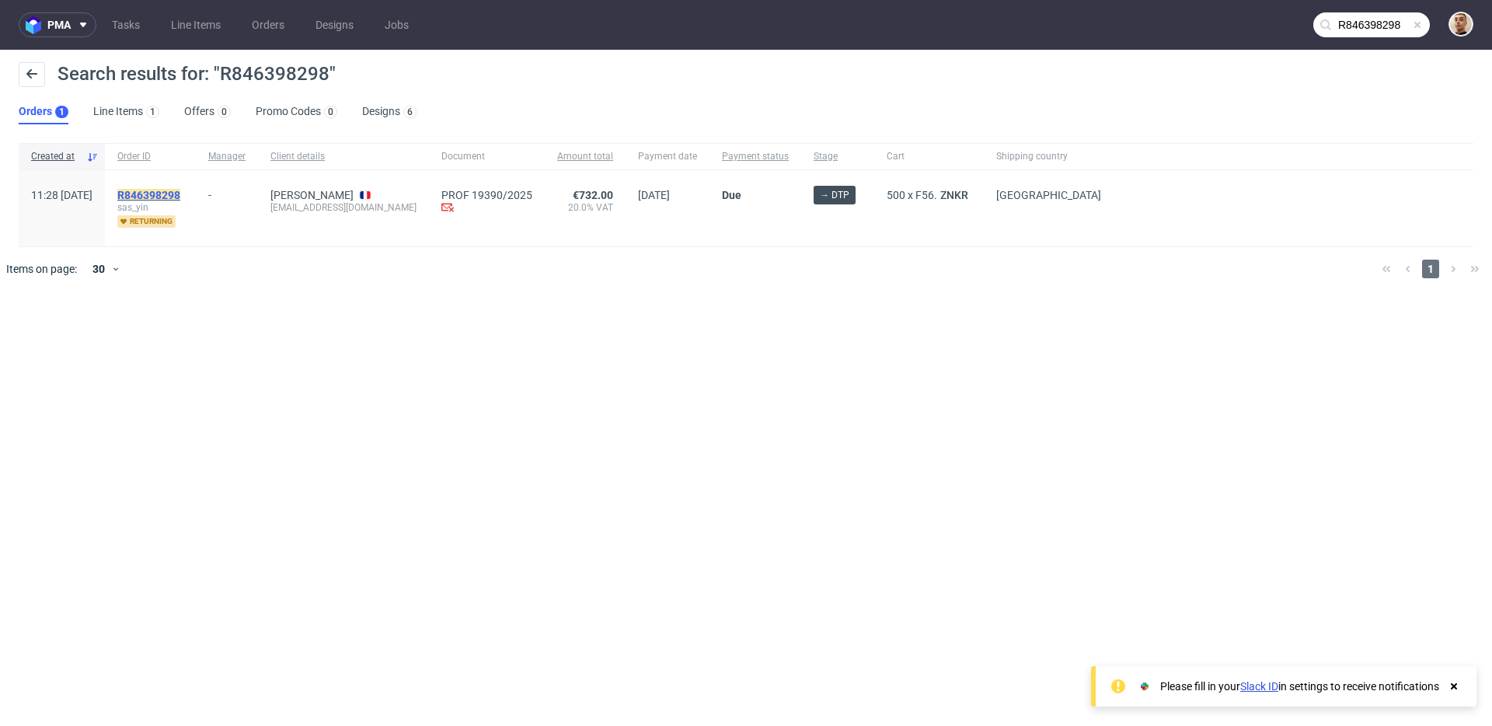
click at [180, 192] on mark "R846398298" at bounding box center [148, 195] width 63 height 12
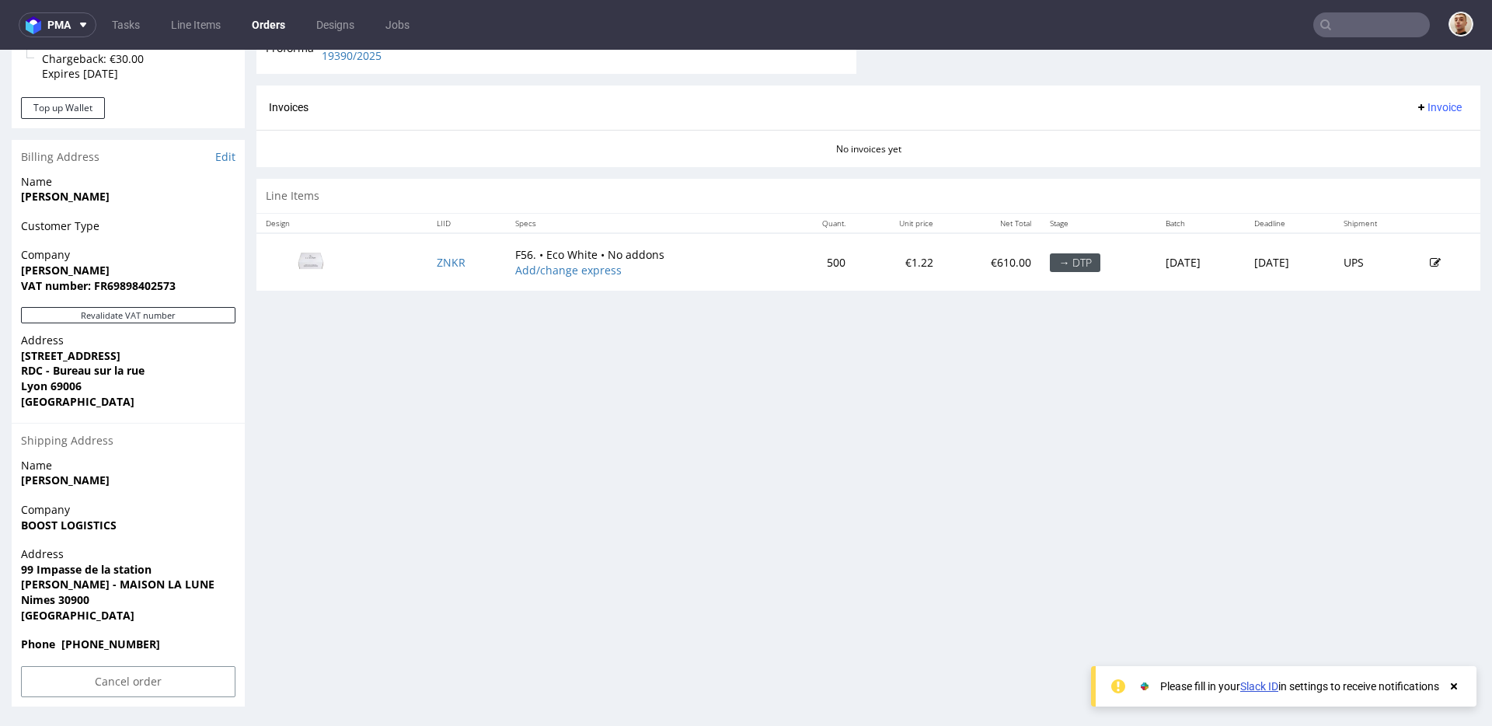
scroll to position [4, 0]
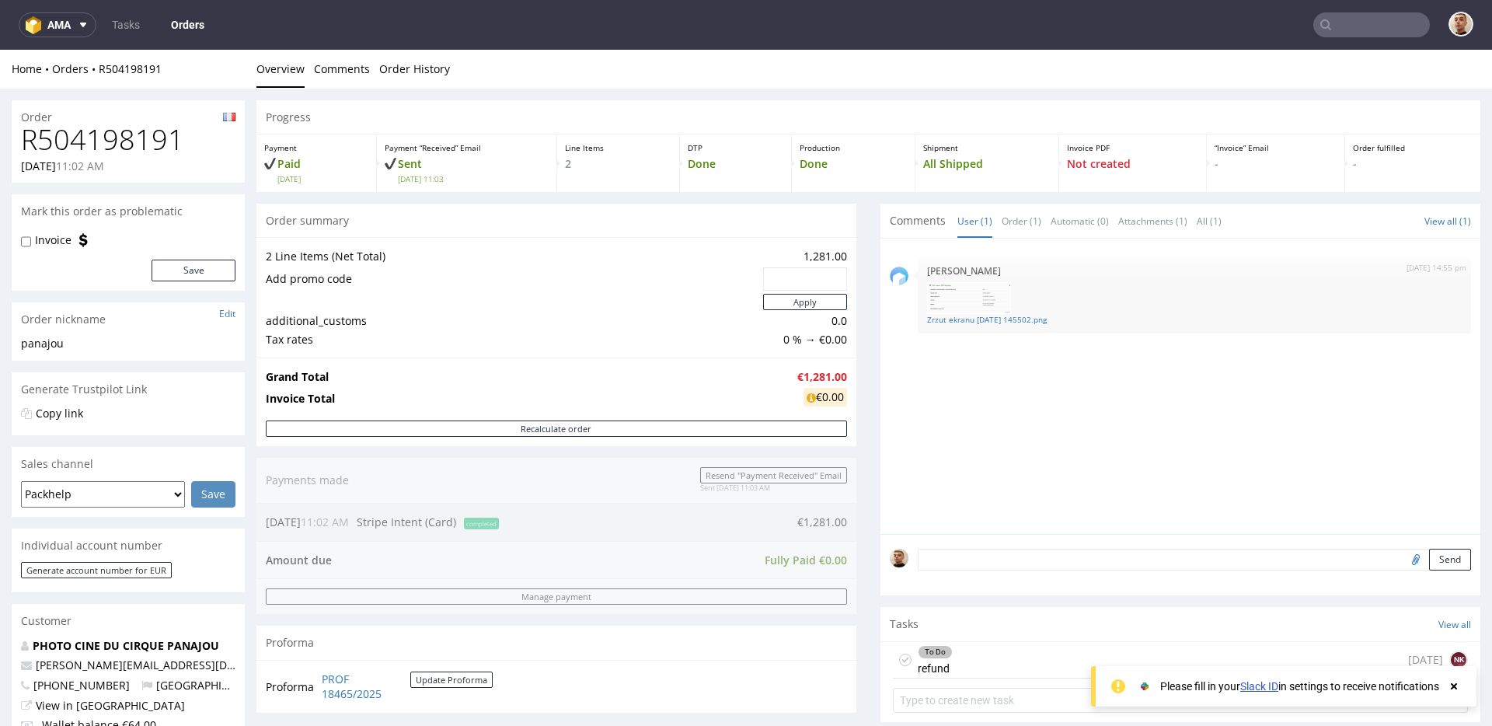
click at [140, 140] on h1 "R504198191" at bounding box center [128, 139] width 214 height 31
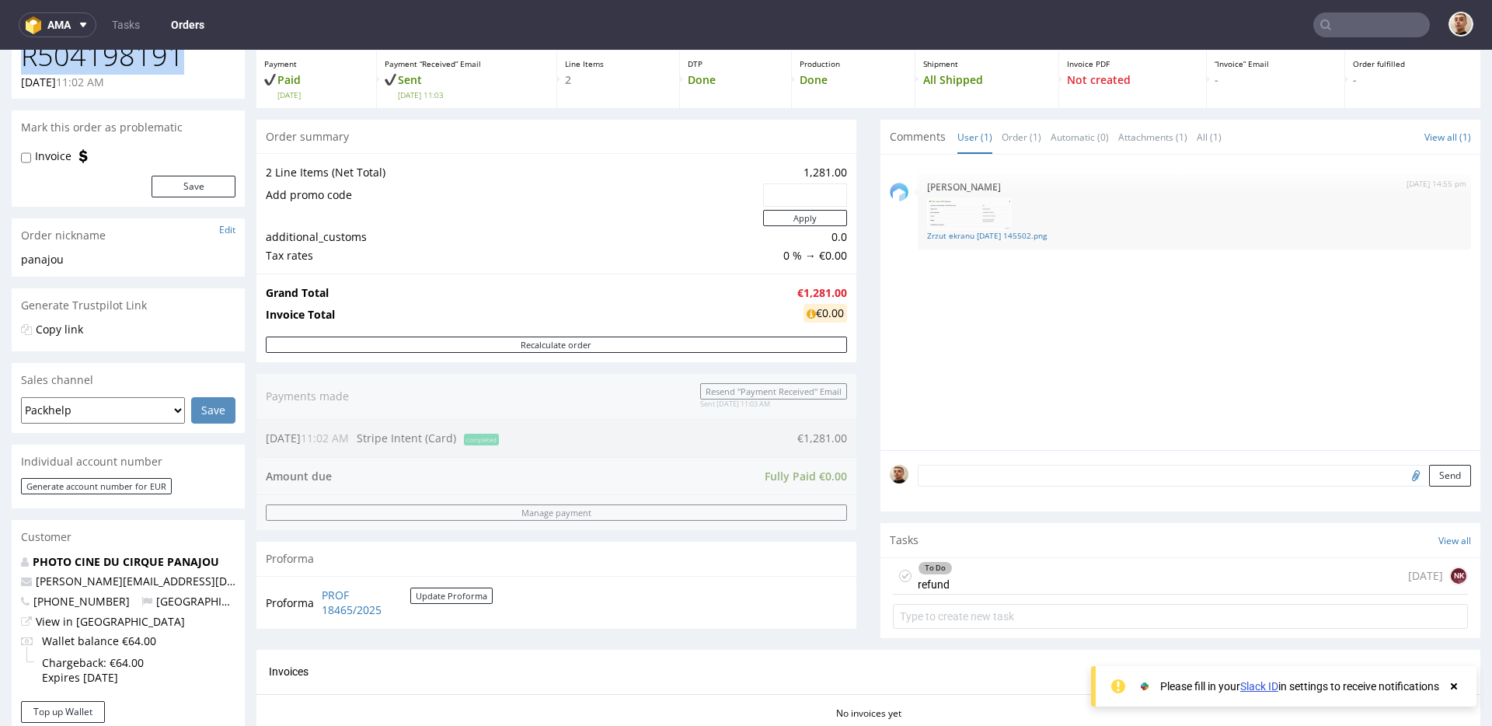
scroll to position [121, 0]
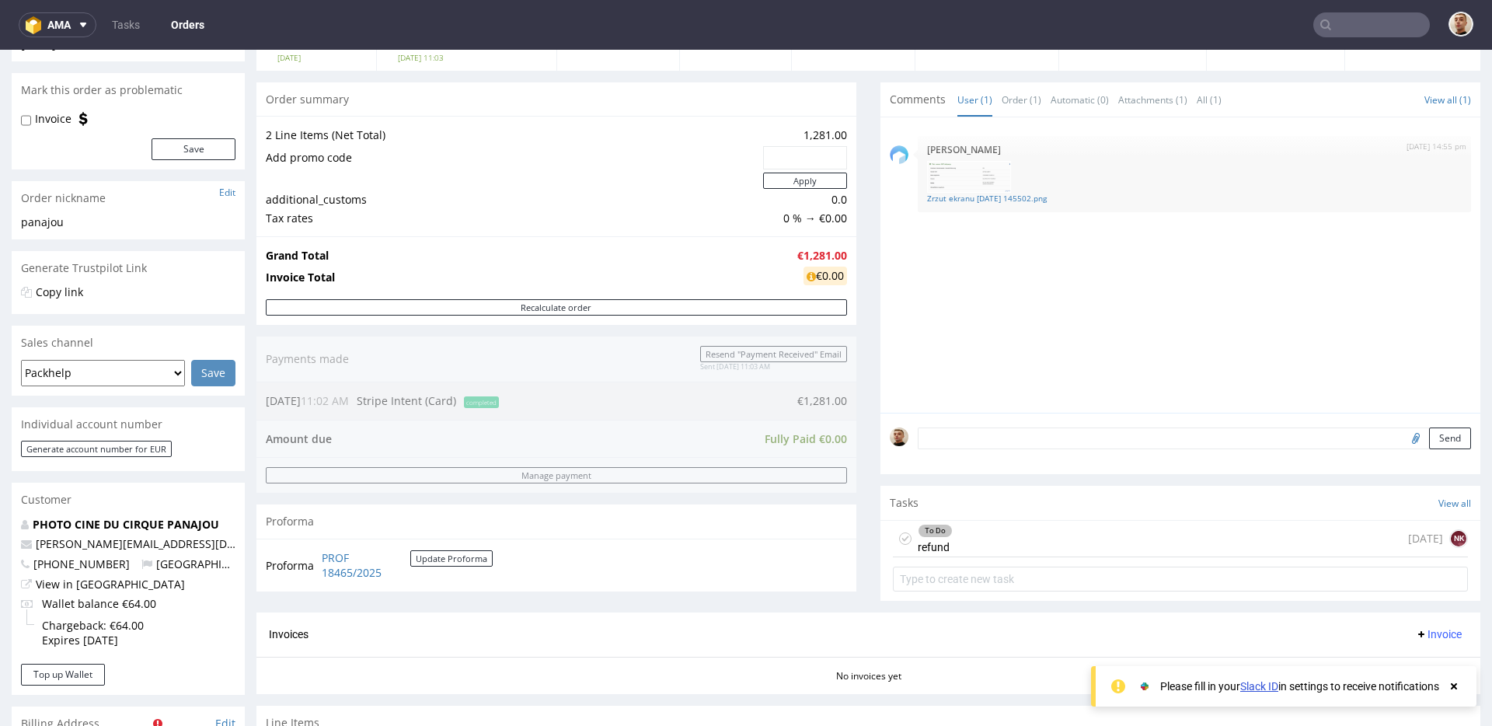
click at [1002, 536] on div "To Do refund [DATE] NK" at bounding box center [1180, 539] width 575 height 37
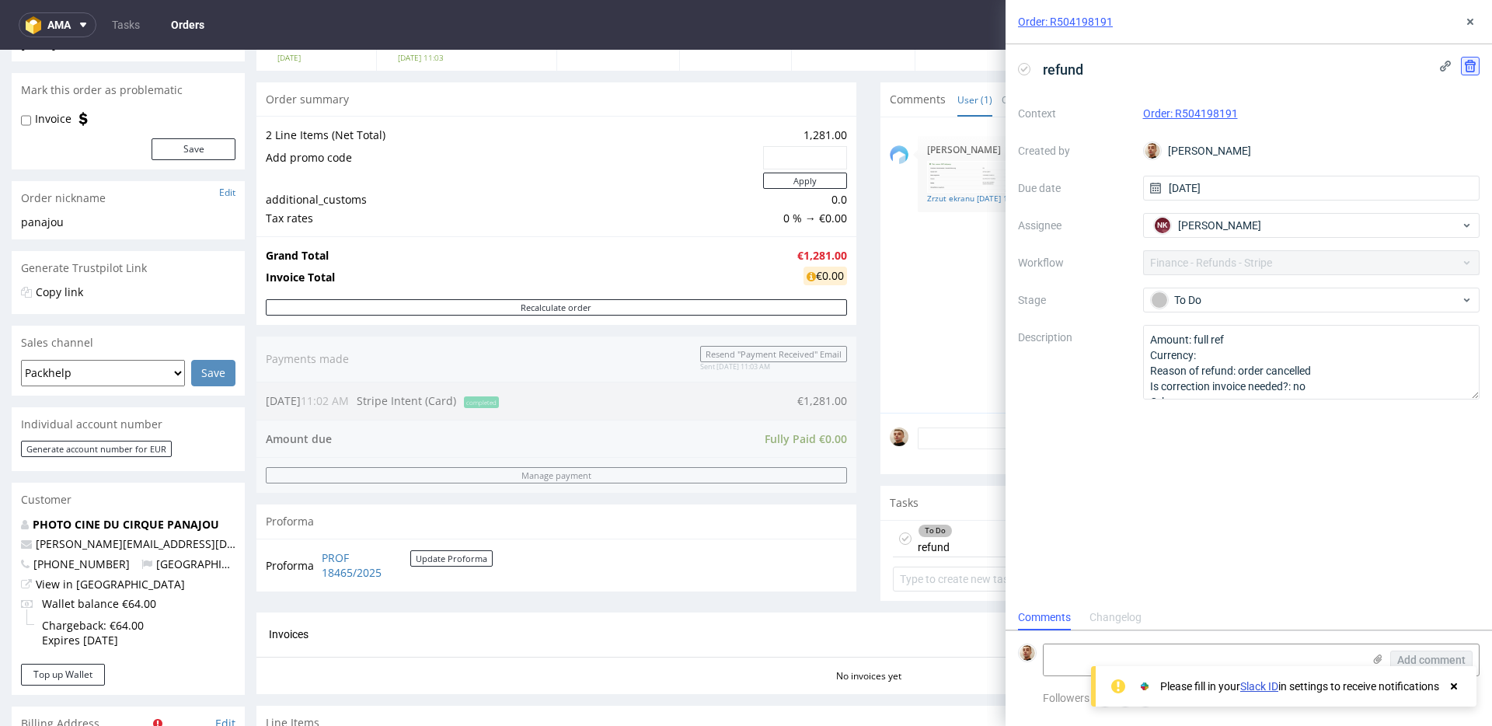
click at [1470, 63] on icon at bounding box center [1470, 66] width 12 height 12
click at [1454, 150] on button "Delete" at bounding box center [1459, 141] width 47 height 25
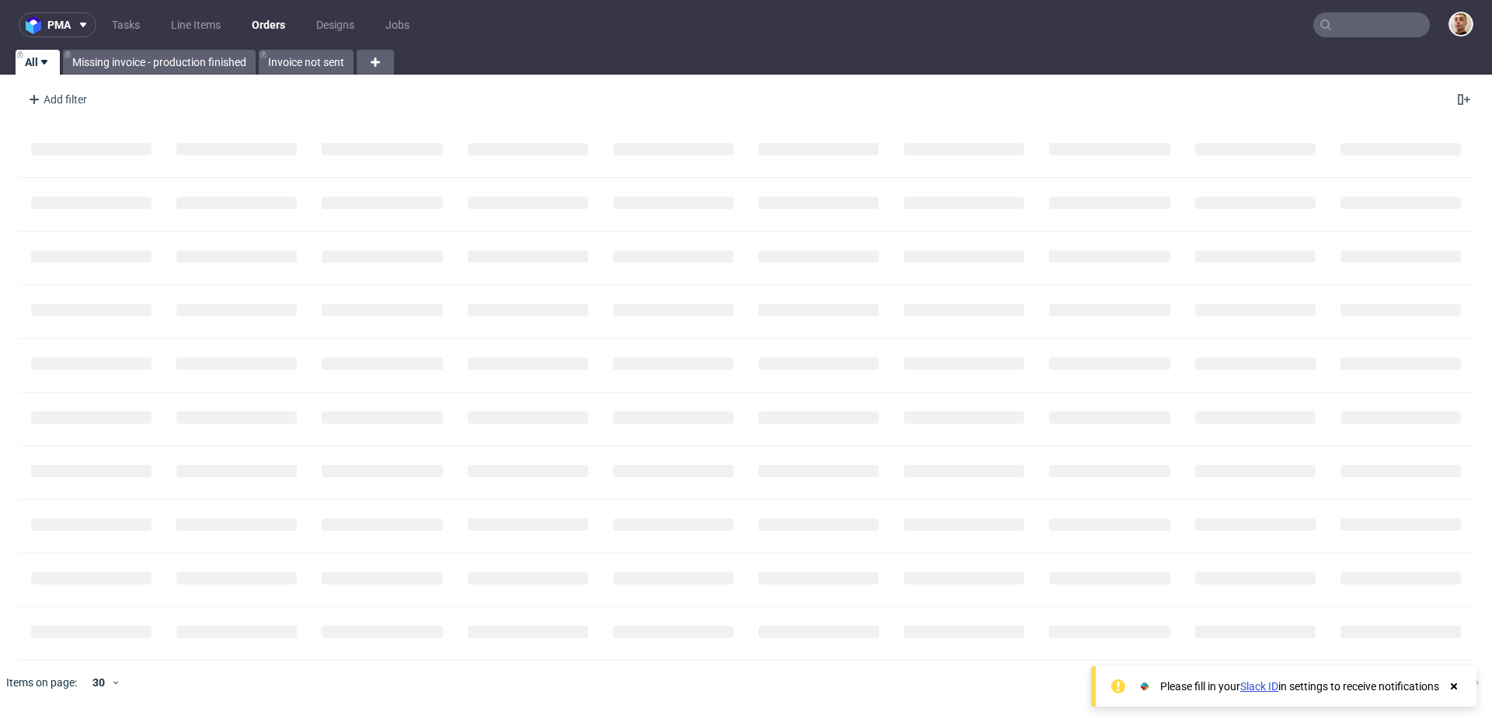
click at [1341, 30] on input "text" at bounding box center [1371, 24] width 117 height 25
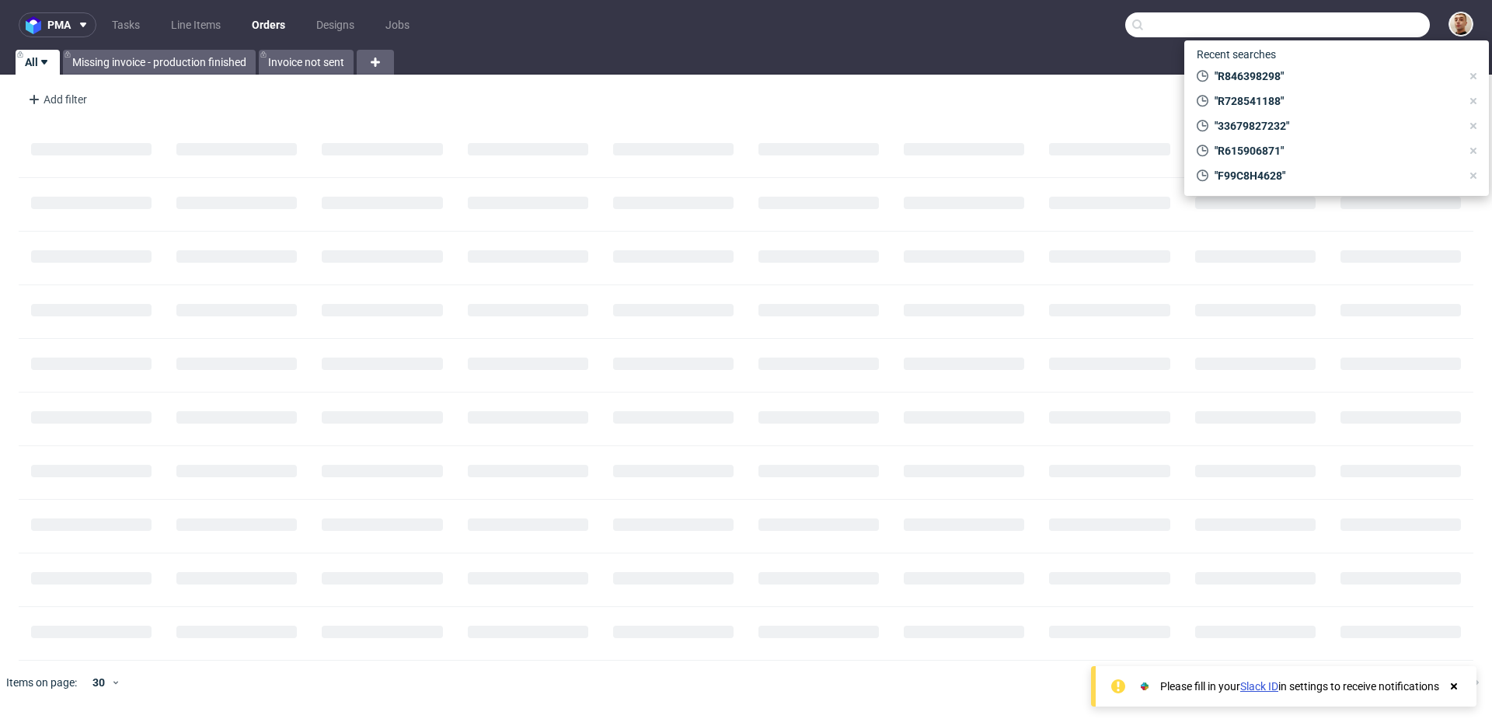
paste input "R178363265"
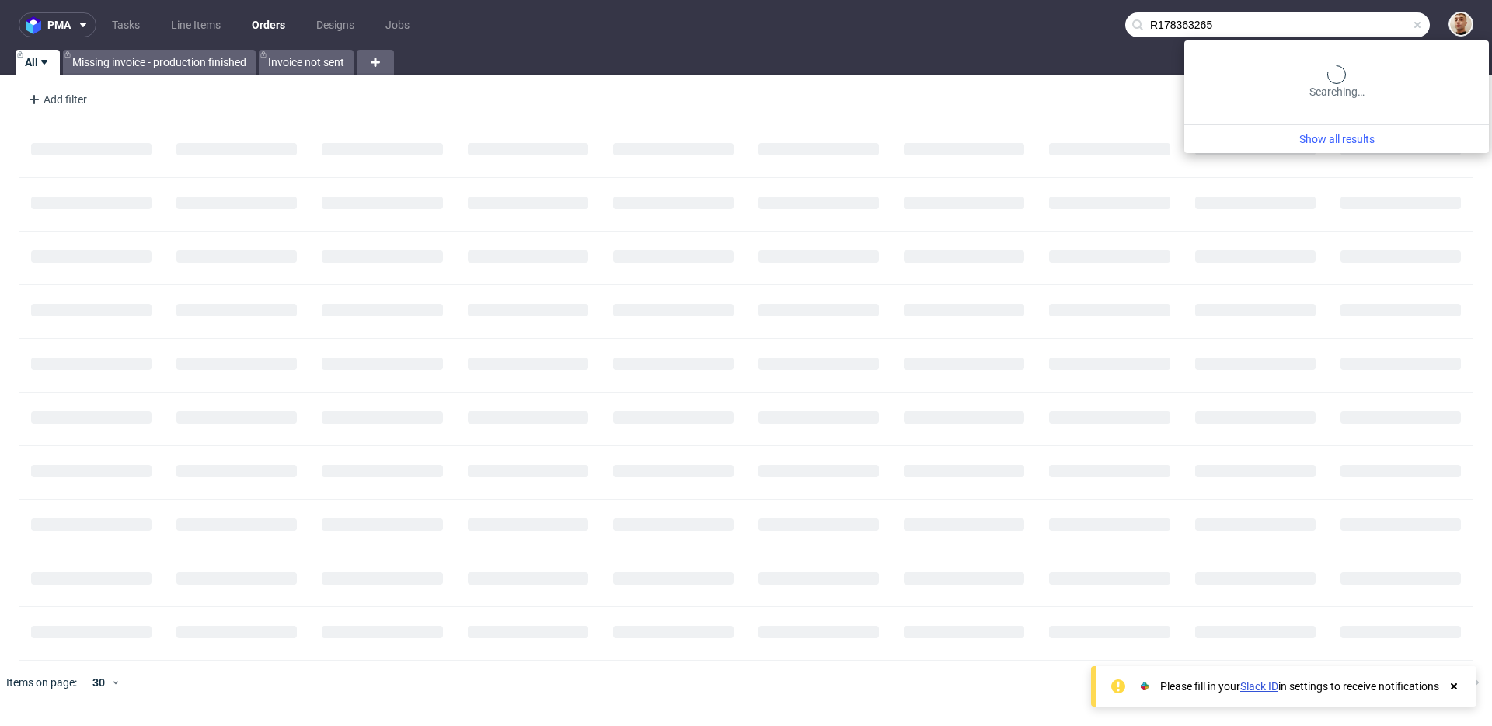
type input "R178363265"
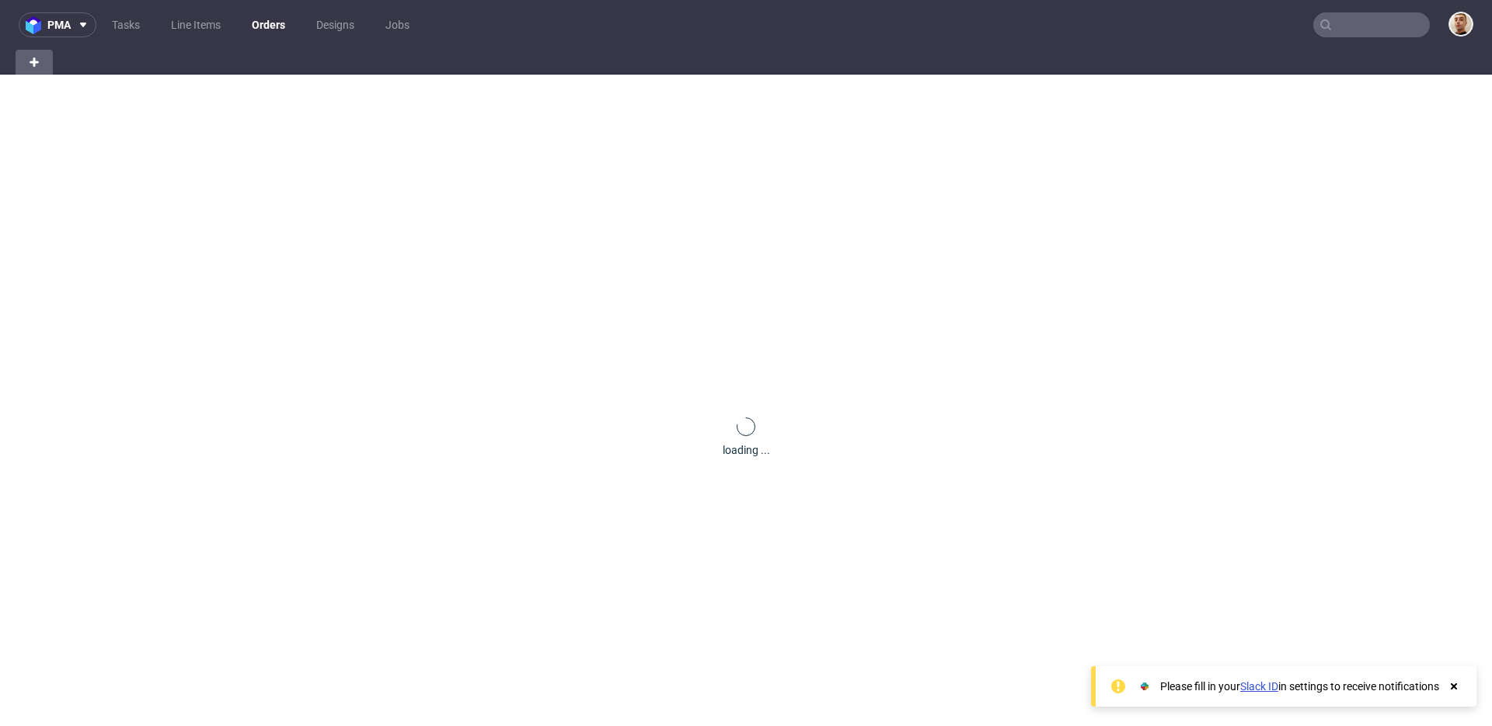
click at [115, 9] on nav "pma Tasks Line Items Orders Designs Jobs" at bounding box center [746, 25] width 1492 height 50
click at [118, 24] on link "Tasks" at bounding box center [126, 24] width 47 height 25
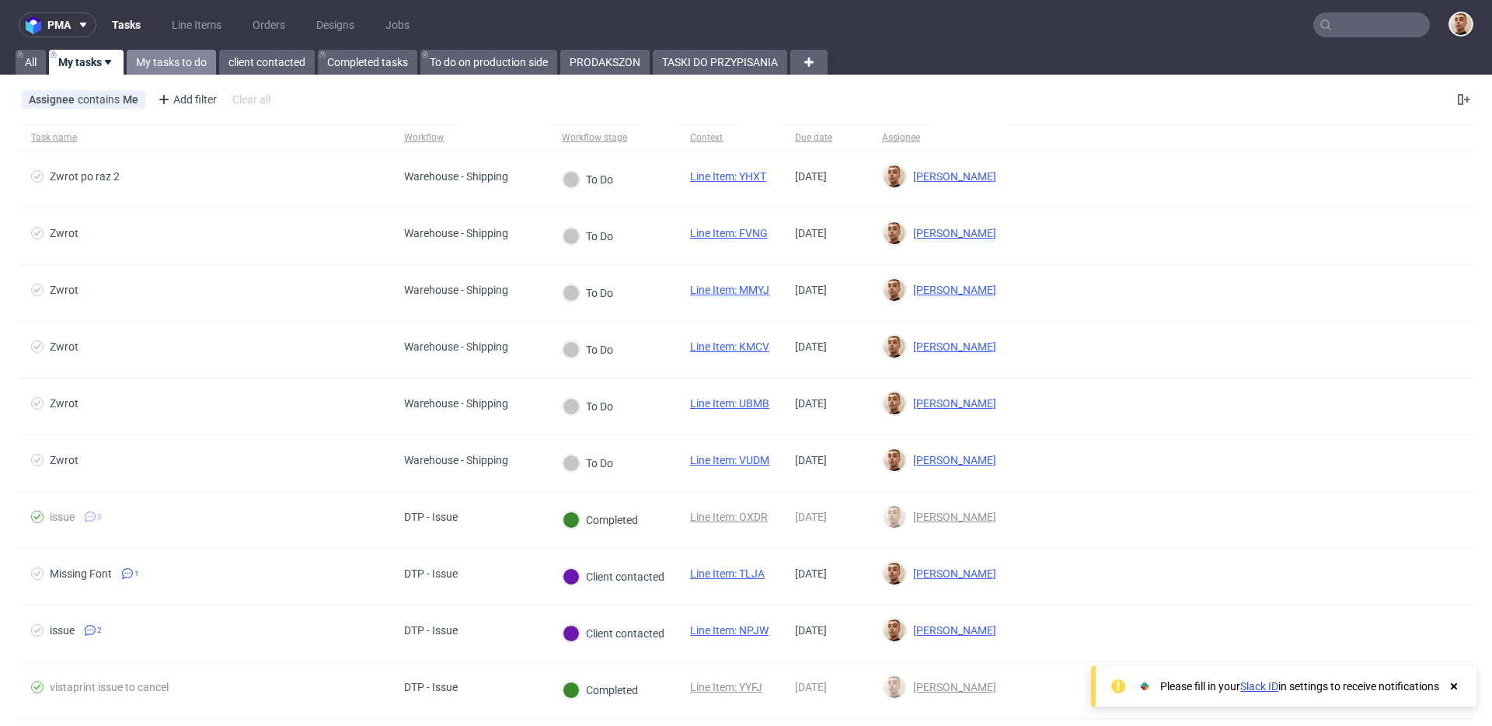
click at [197, 65] on link "My tasks to do" at bounding box center [171, 62] width 89 height 25
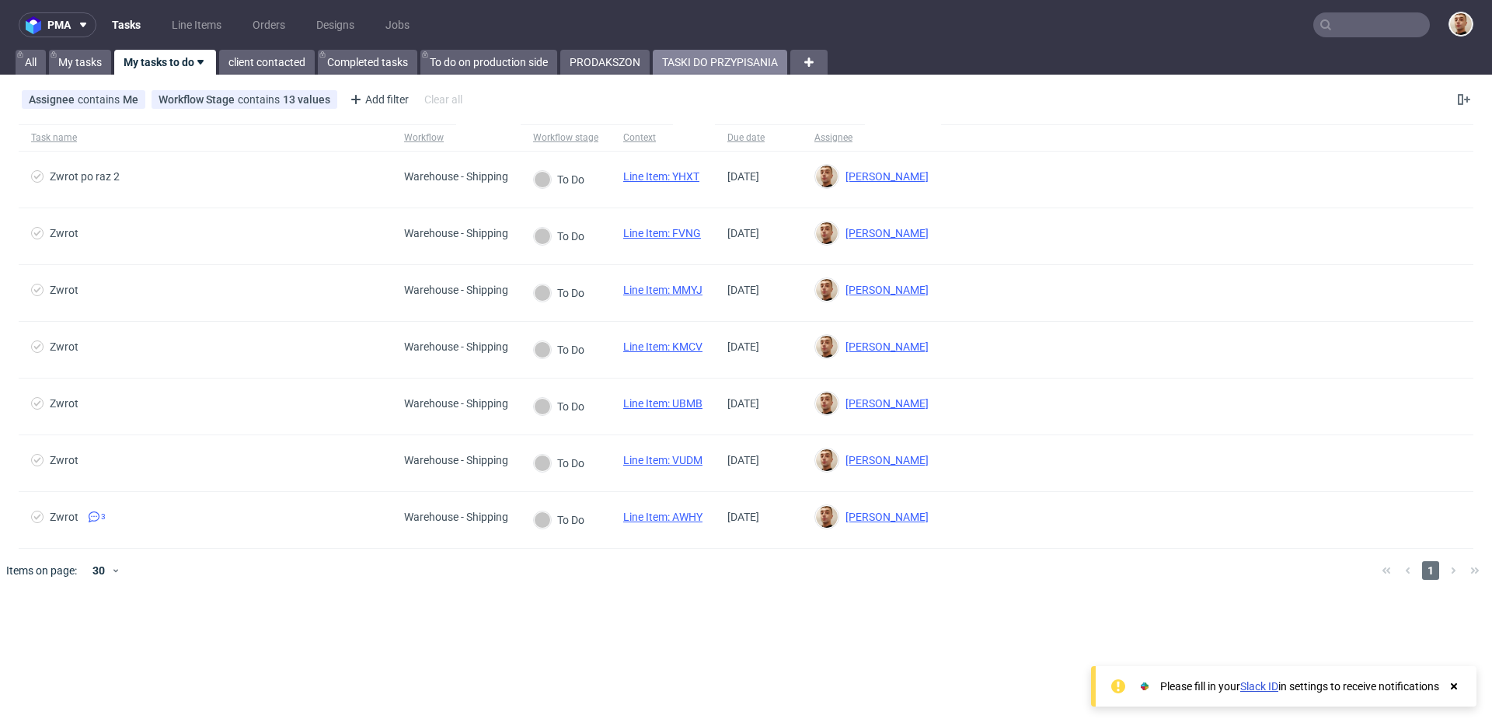
click at [762, 61] on link "TASKI DO PRZYPISANIA" at bounding box center [720, 62] width 134 height 25
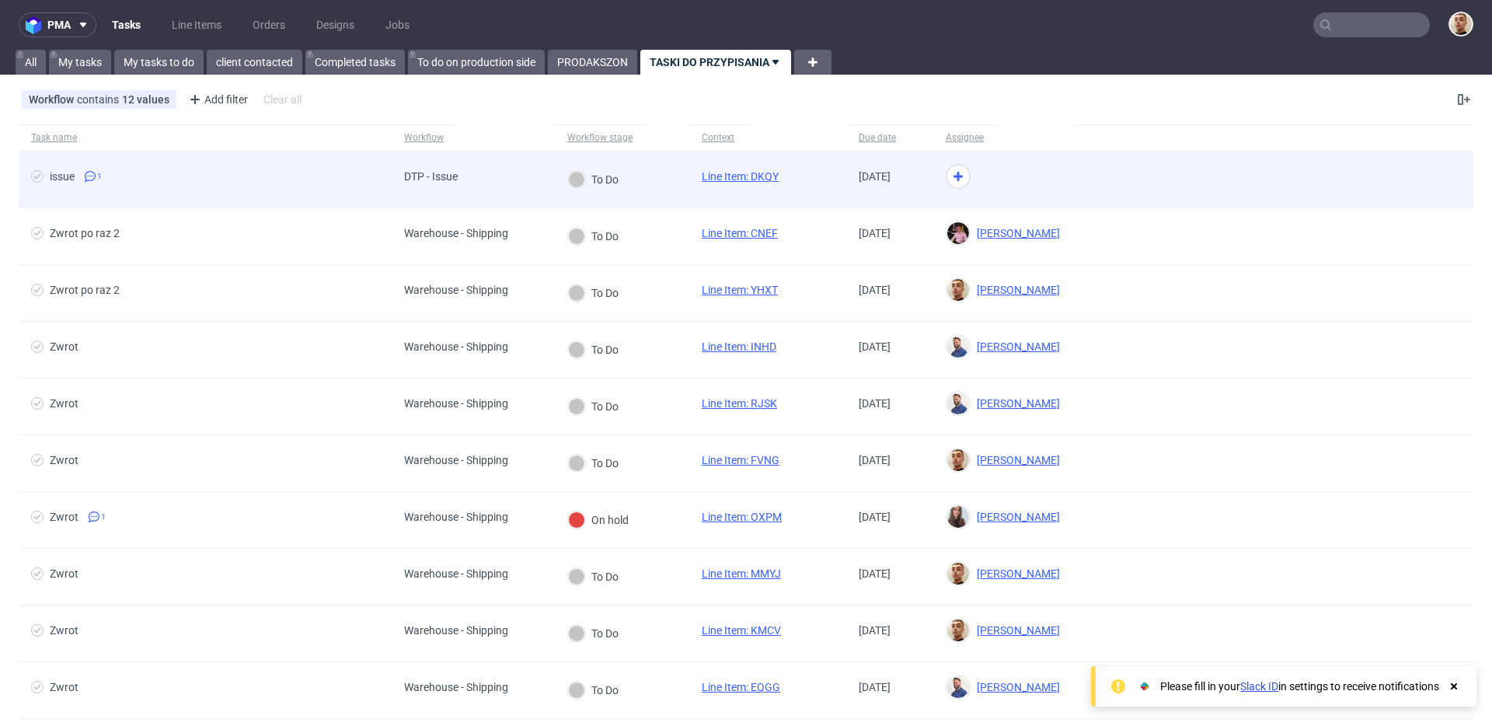
click at [651, 166] on div "To Do" at bounding box center [622, 180] width 134 height 57
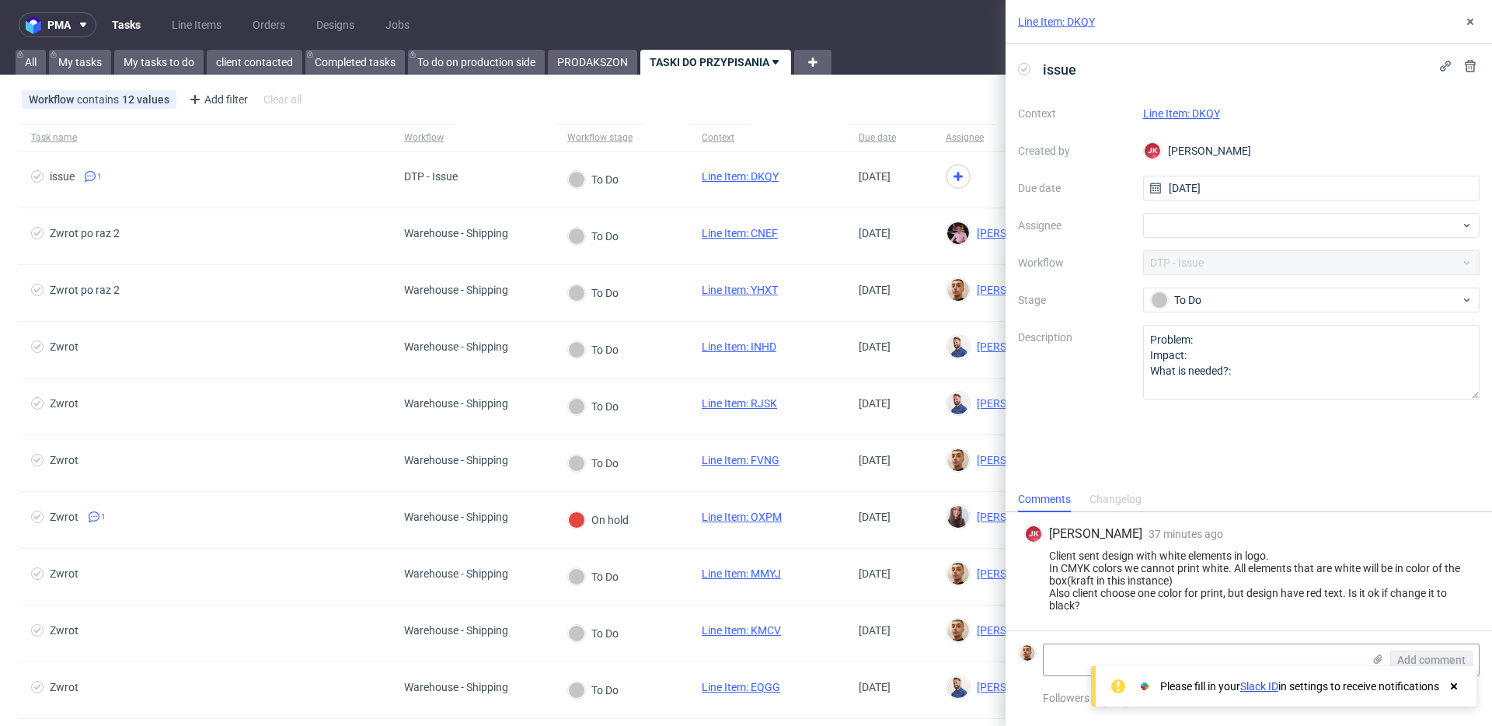
click at [1181, 117] on link "Line Item: DKQY" at bounding box center [1181, 113] width 77 height 12
click at [1207, 225] on div at bounding box center [1311, 225] width 337 height 25
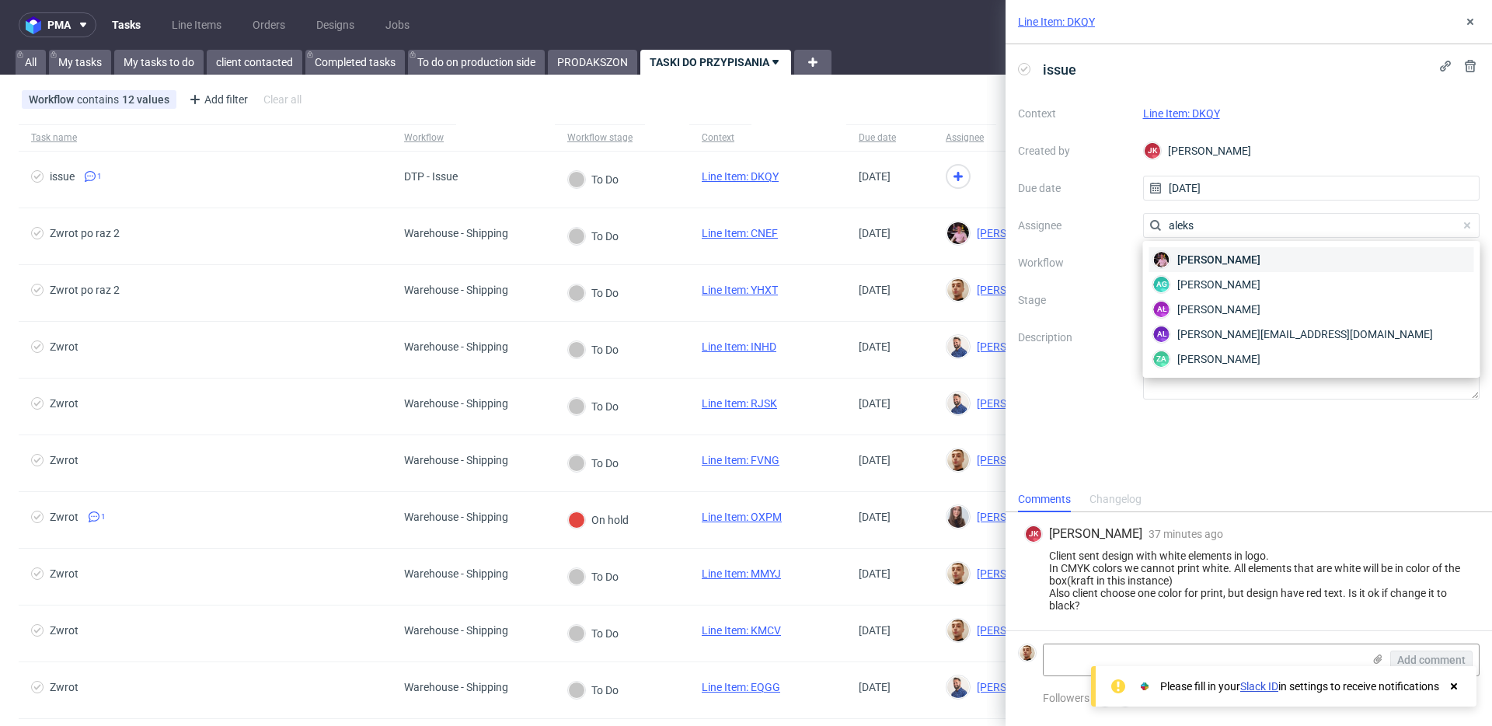
type input "aleks"
click at [1223, 253] on span "[PERSON_NAME]" at bounding box center [1218, 260] width 83 height 16
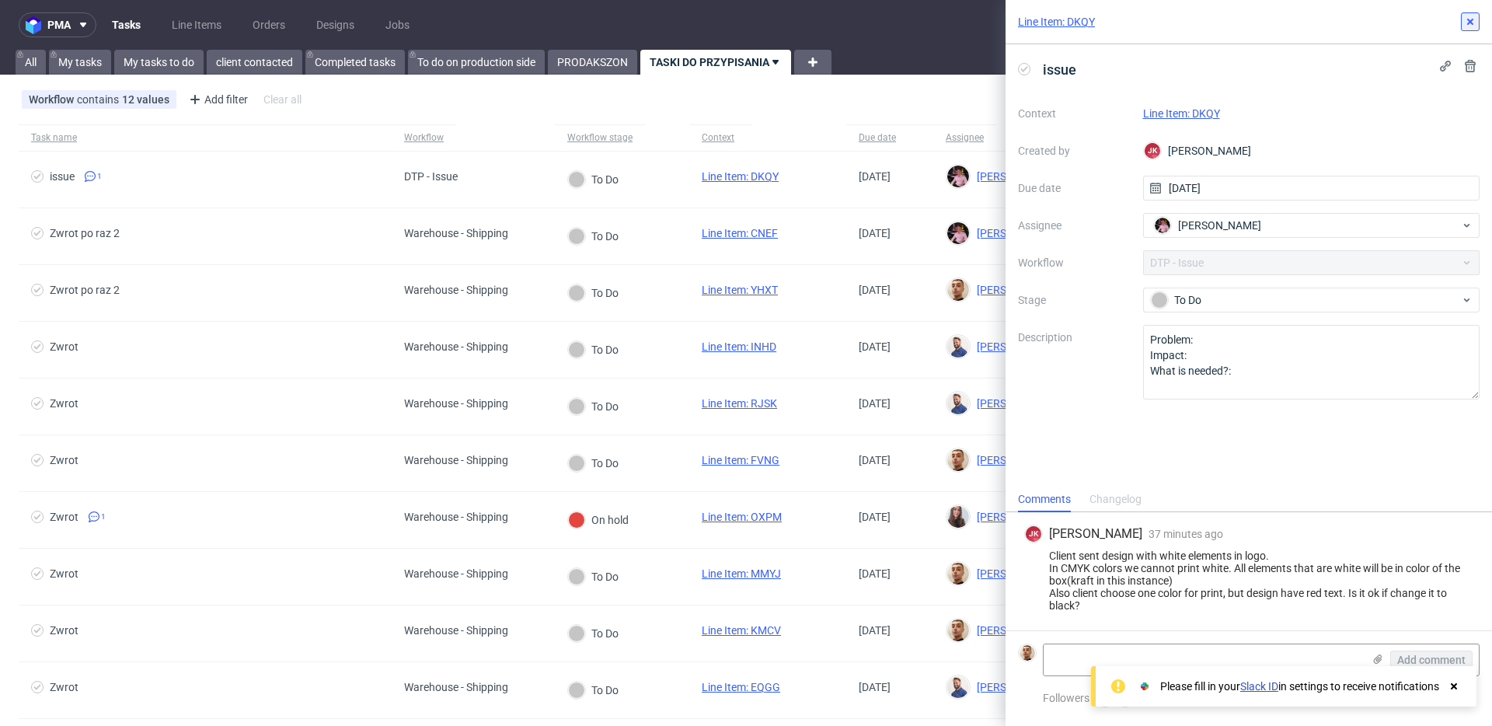
click at [1476, 24] on button at bounding box center [1470, 21] width 19 height 19
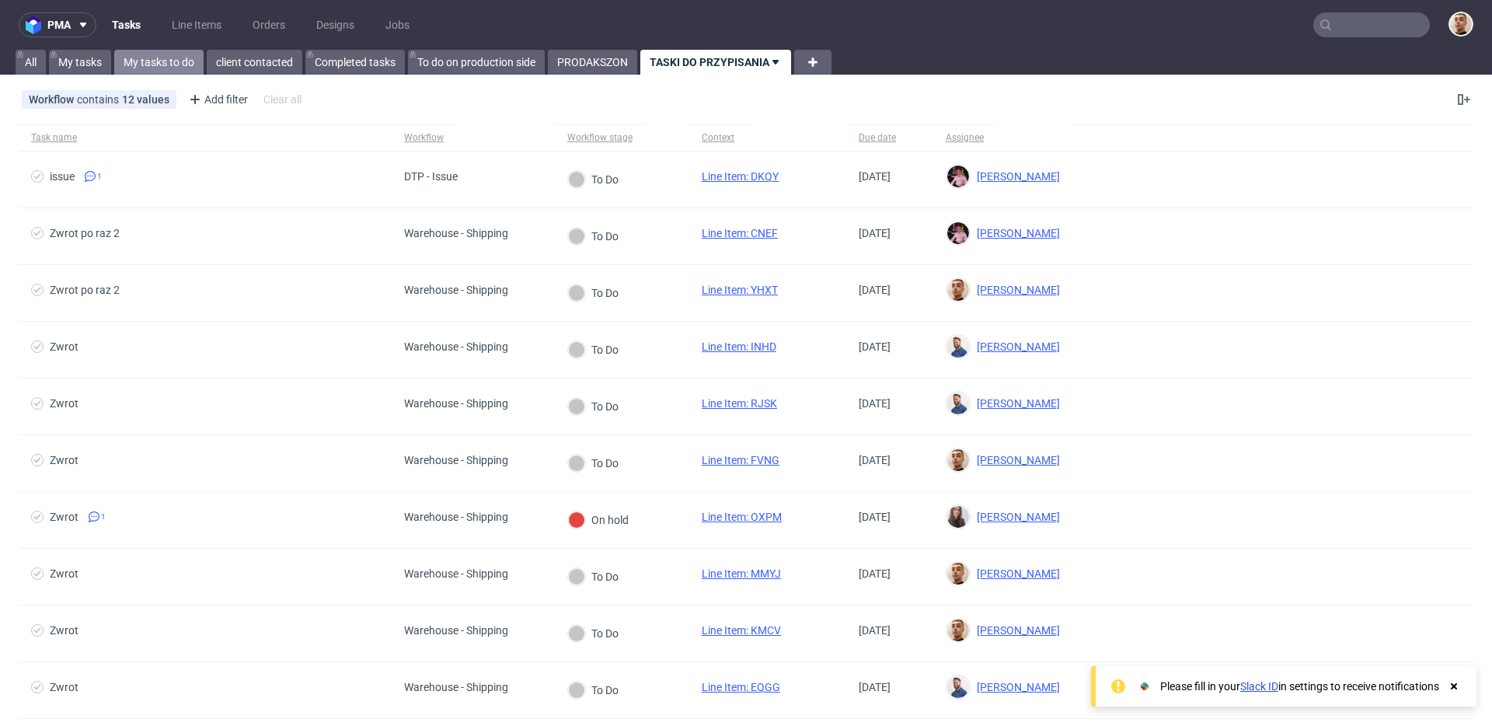
click at [178, 68] on link "My tasks to do" at bounding box center [158, 62] width 89 height 25
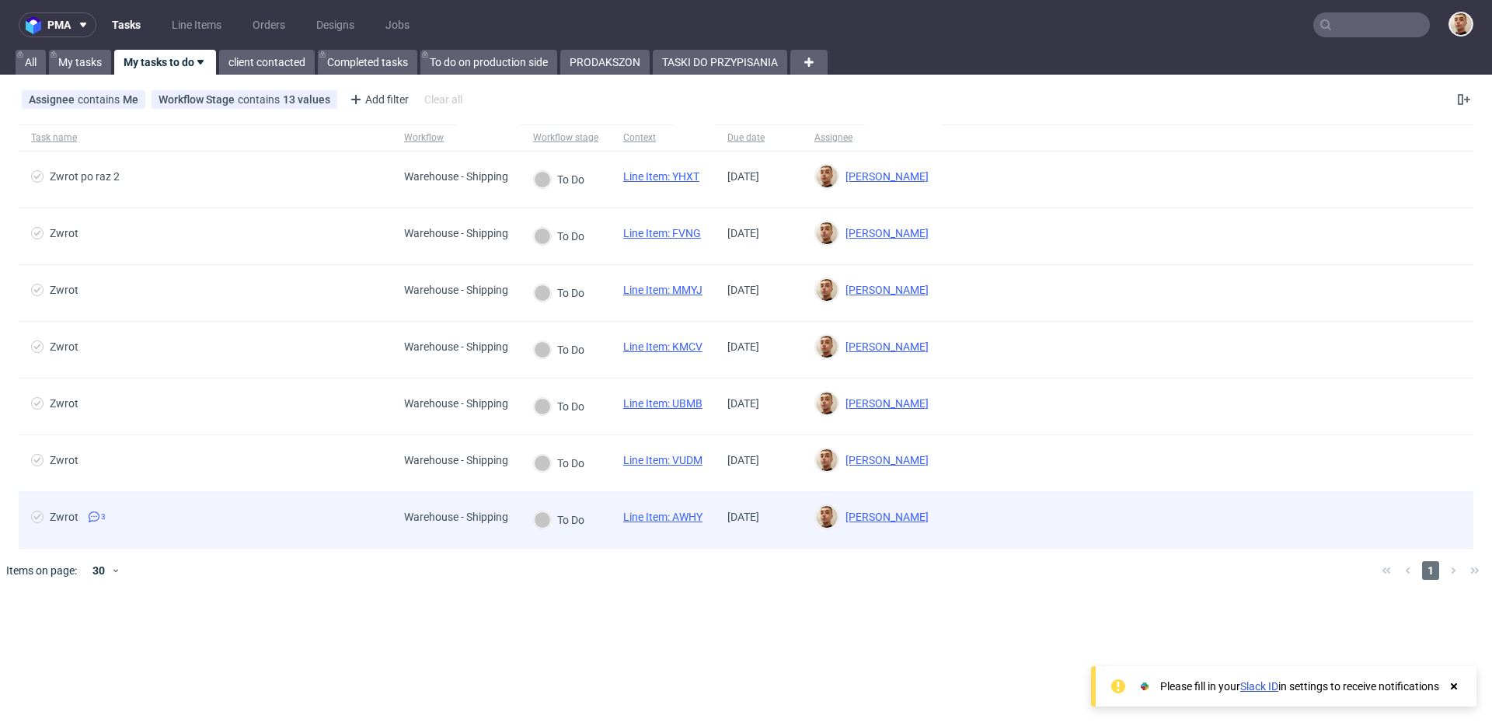
click at [337, 513] on span "Zwrot 3" at bounding box center [205, 520] width 348 height 19
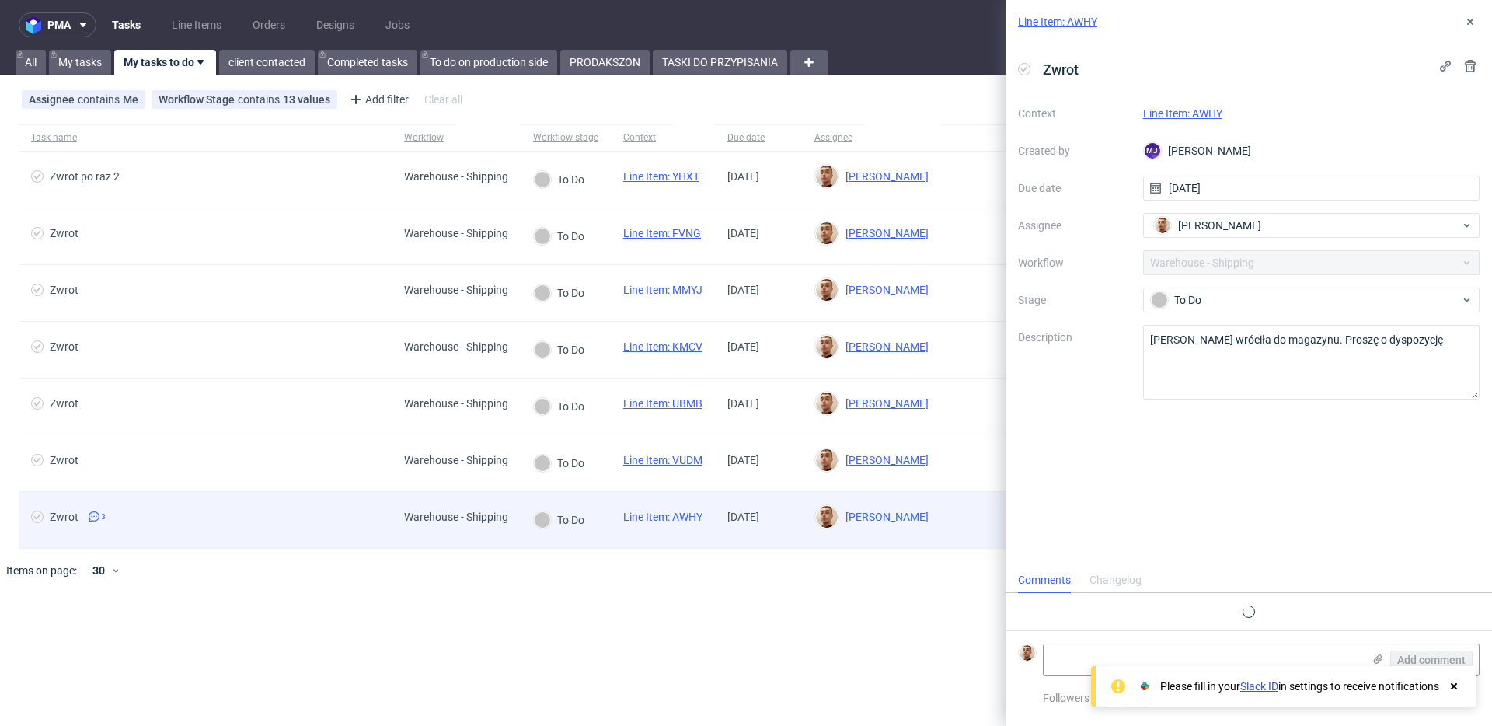
scroll to position [15, 0]
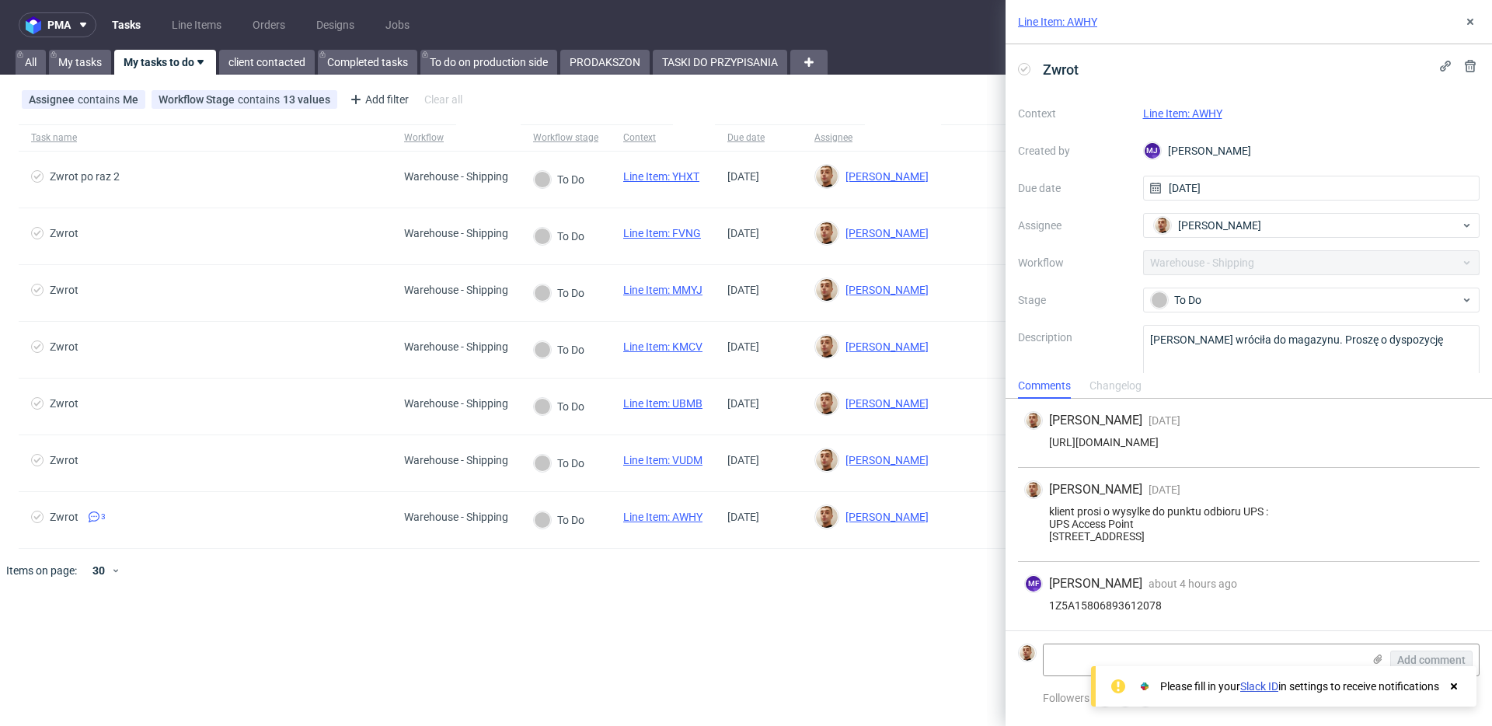
click at [1208, 118] on link "Line Item: AWHY" at bounding box center [1182, 113] width 79 height 12
click at [1142, 600] on div "1Z5A15806893612078" at bounding box center [1248, 605] width 449 height 12
copy div "1Z5A15806893612078"
click at [1191, 300] on div "To Do" at bounding box center [1305, 299] width 309 height 17
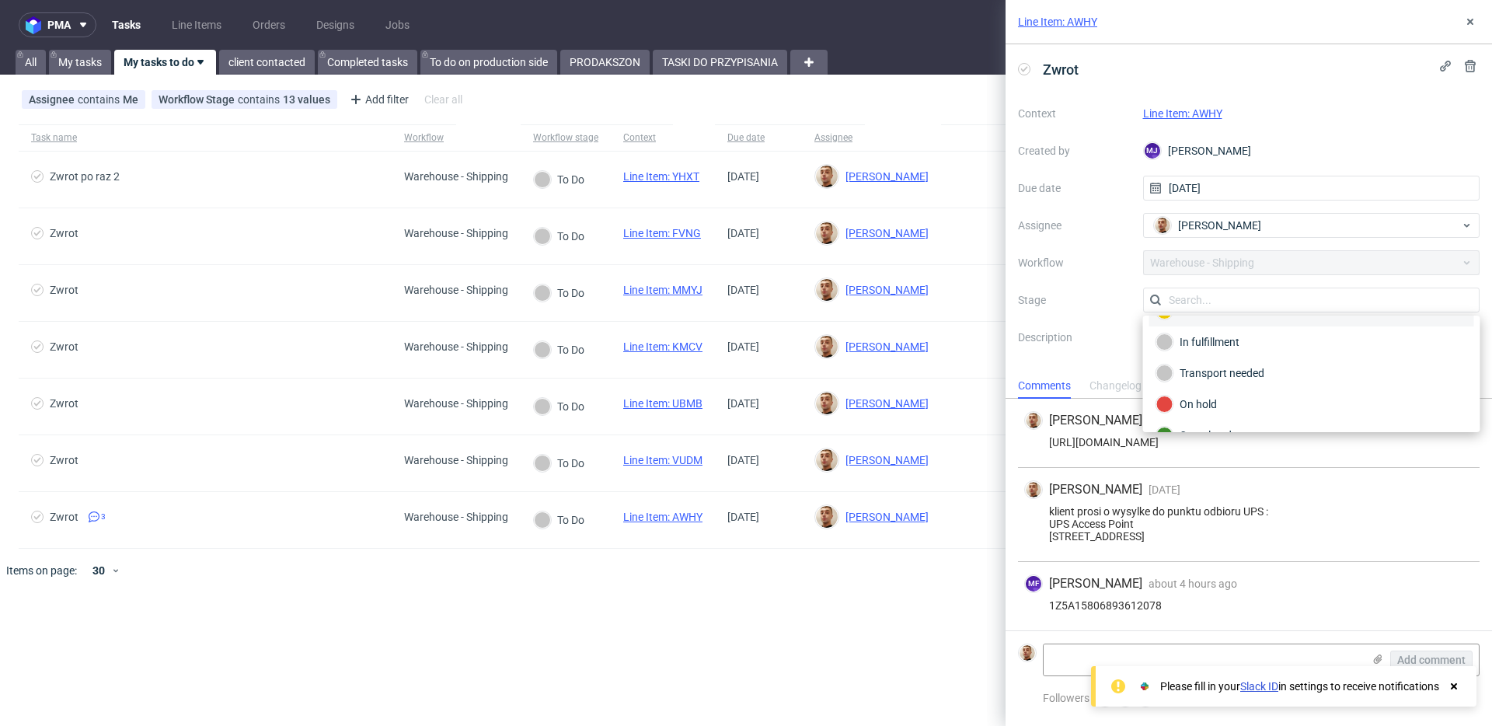
scroll to position [82, 0]
click at [1205, 399] on div "Completed" at bounding box center [1311, 410] width 325 height 31
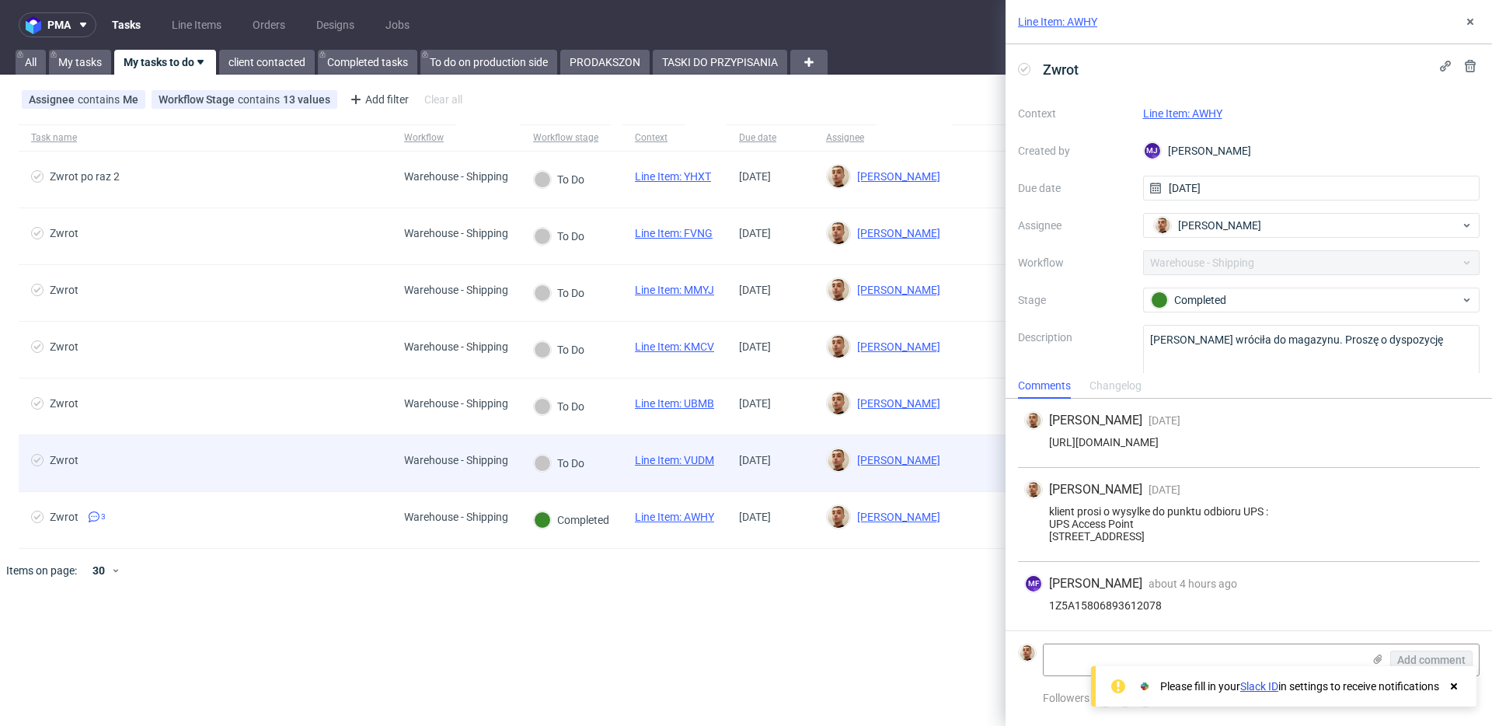
click at [497, 454] on div "Warehouse - Shipping" at bounding box center [456, 460] width 104 height 12
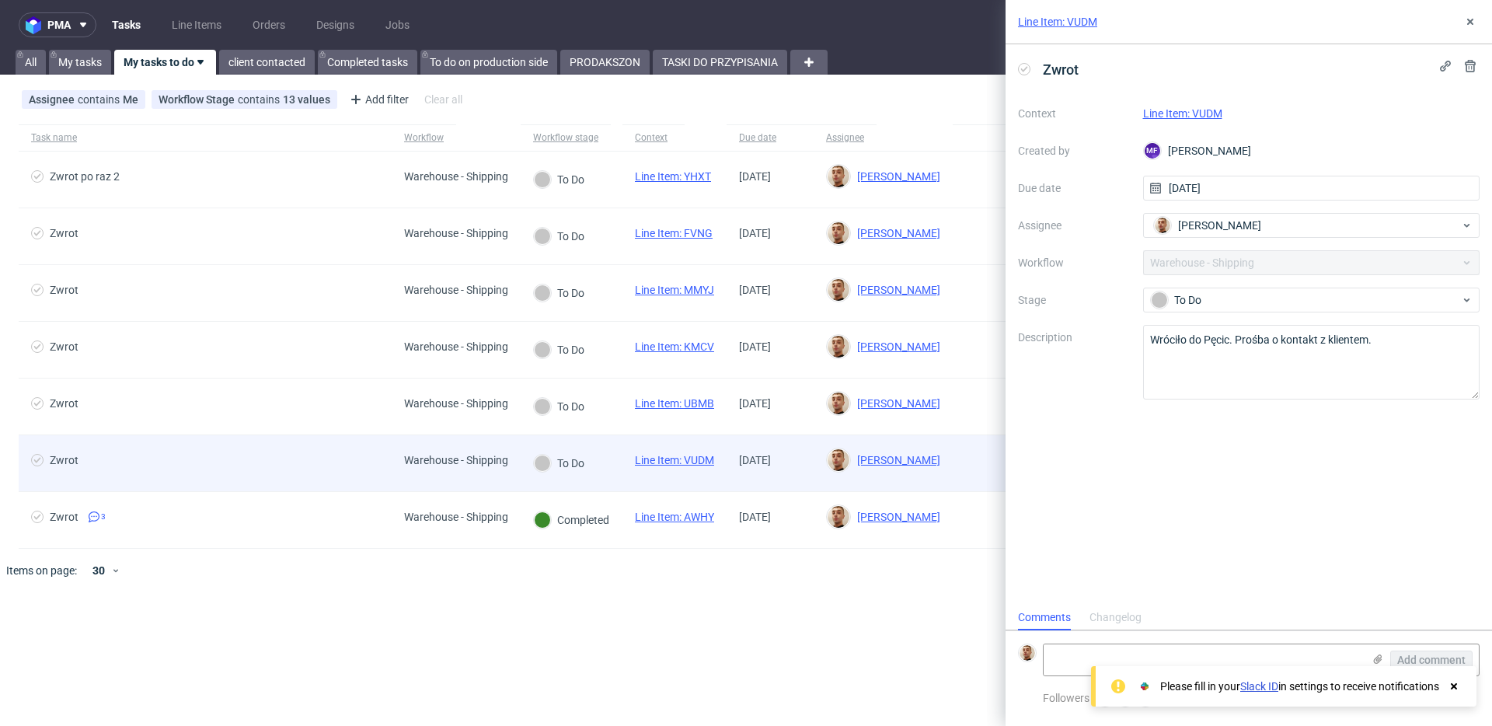
scroll to position [12, 0]
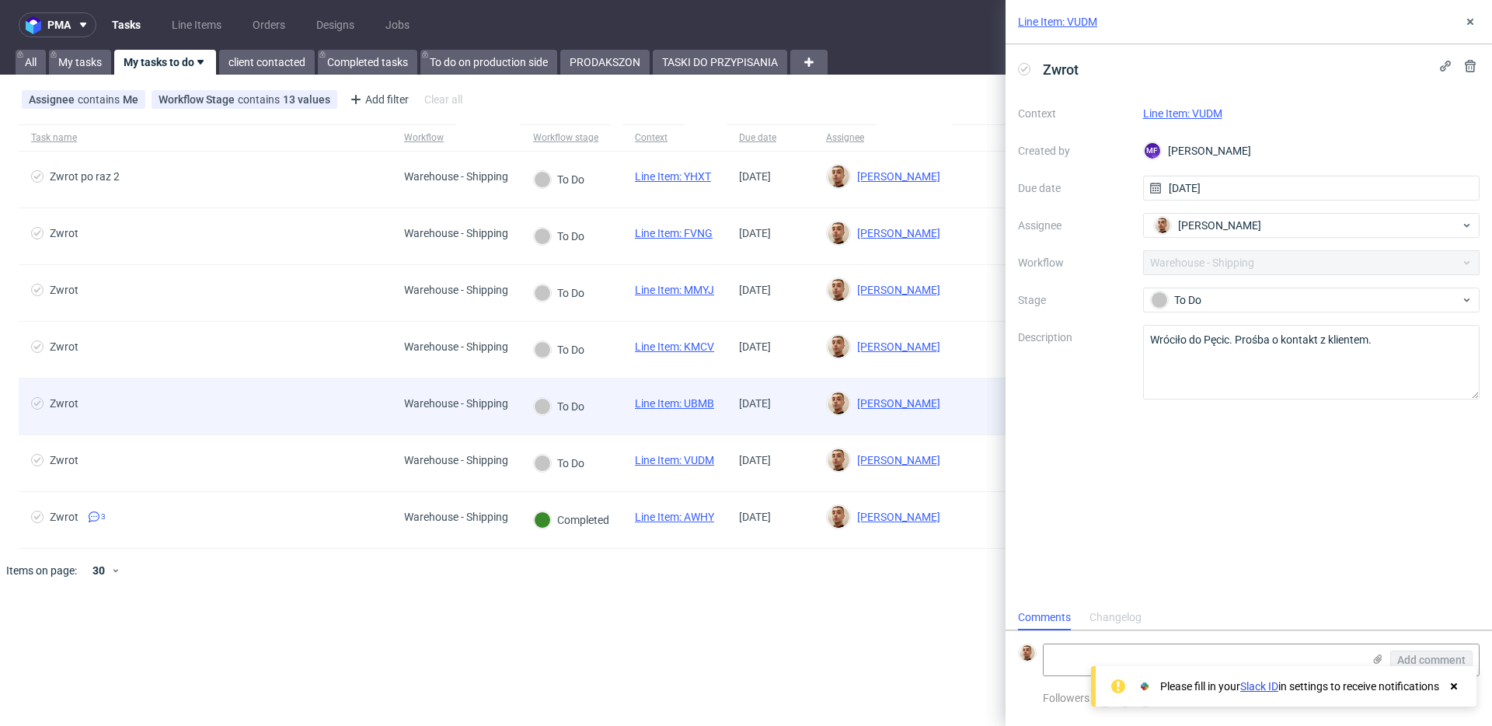
click at [375, 389] on div "Zwrot" at bounding box center [205, 406] width 373 height 56
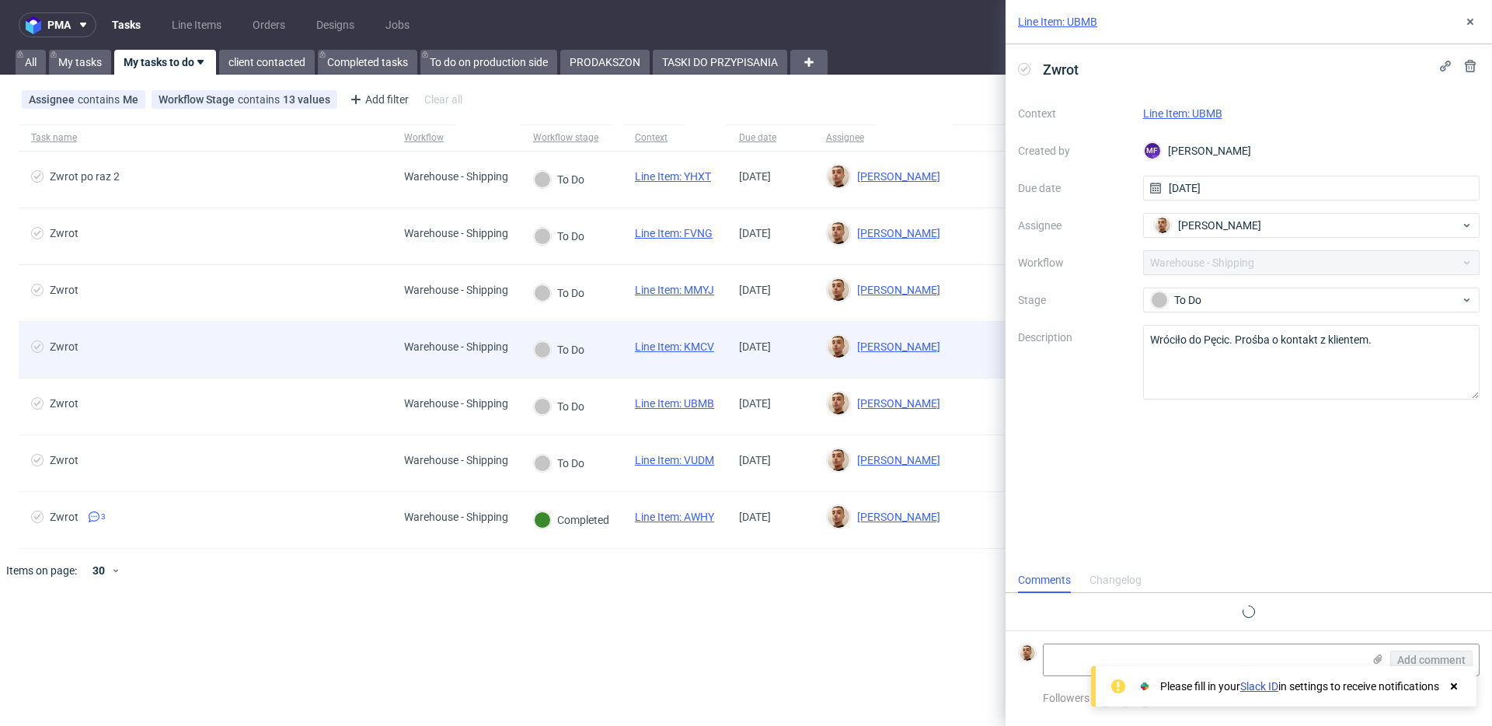
scroll to position [12, 0]
click at [374, 351] on span "Zwrot" at bounding box center [205, 349] width 348 height 19
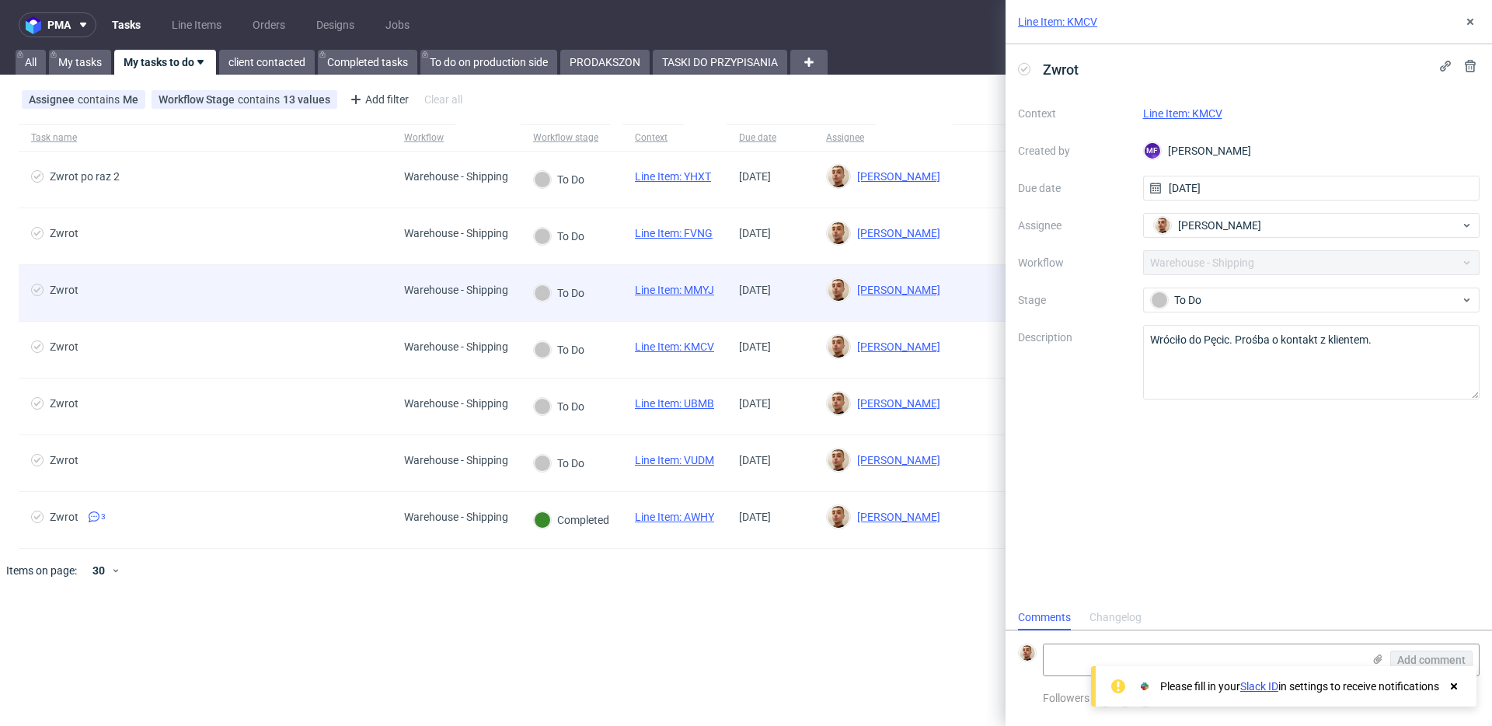
scroll to position [12, 0]
click at [372, 311] on div "Zwrot" at bounding box center [205, 293] width 373 height 56
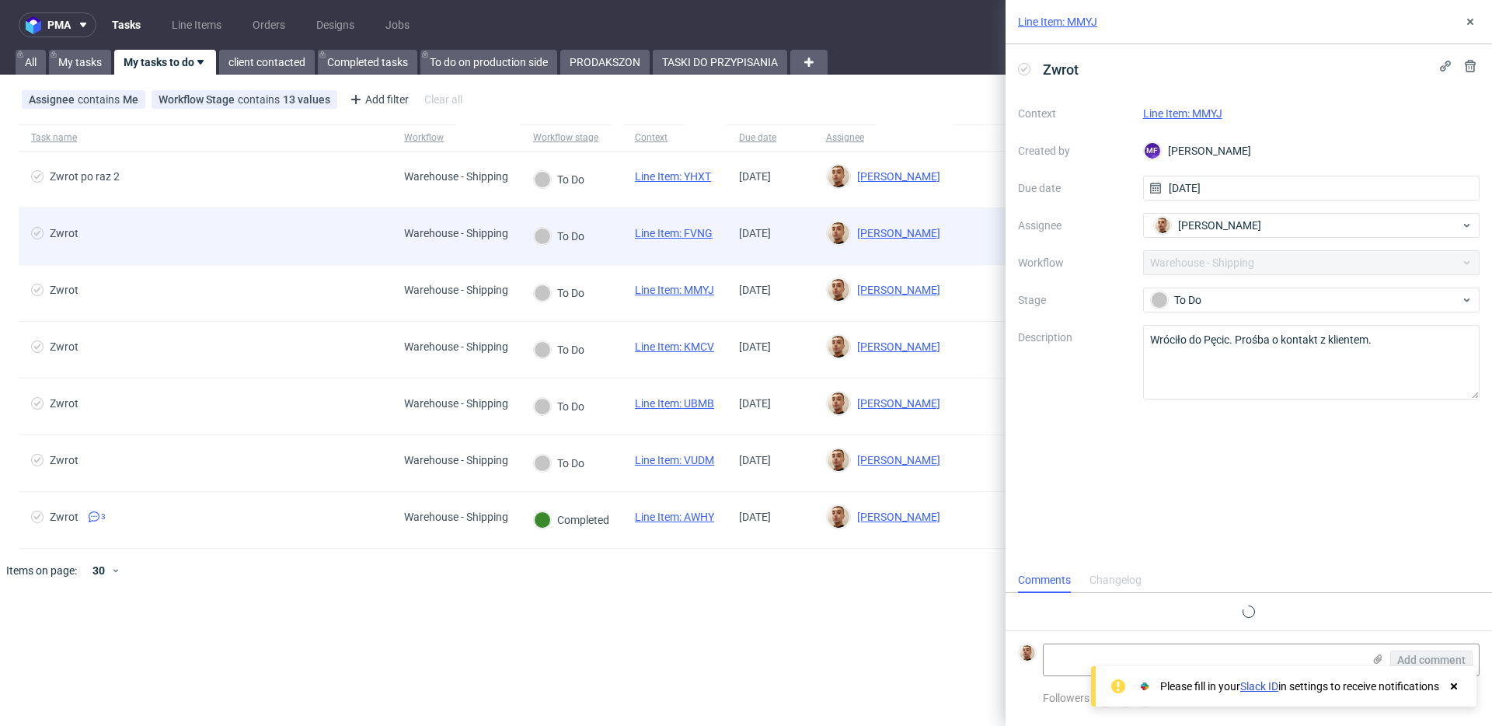
scroll to position [12, 0]
click at [370, 239] on span "Zwrot" at bounding box center [205, 236] width 348 height 19
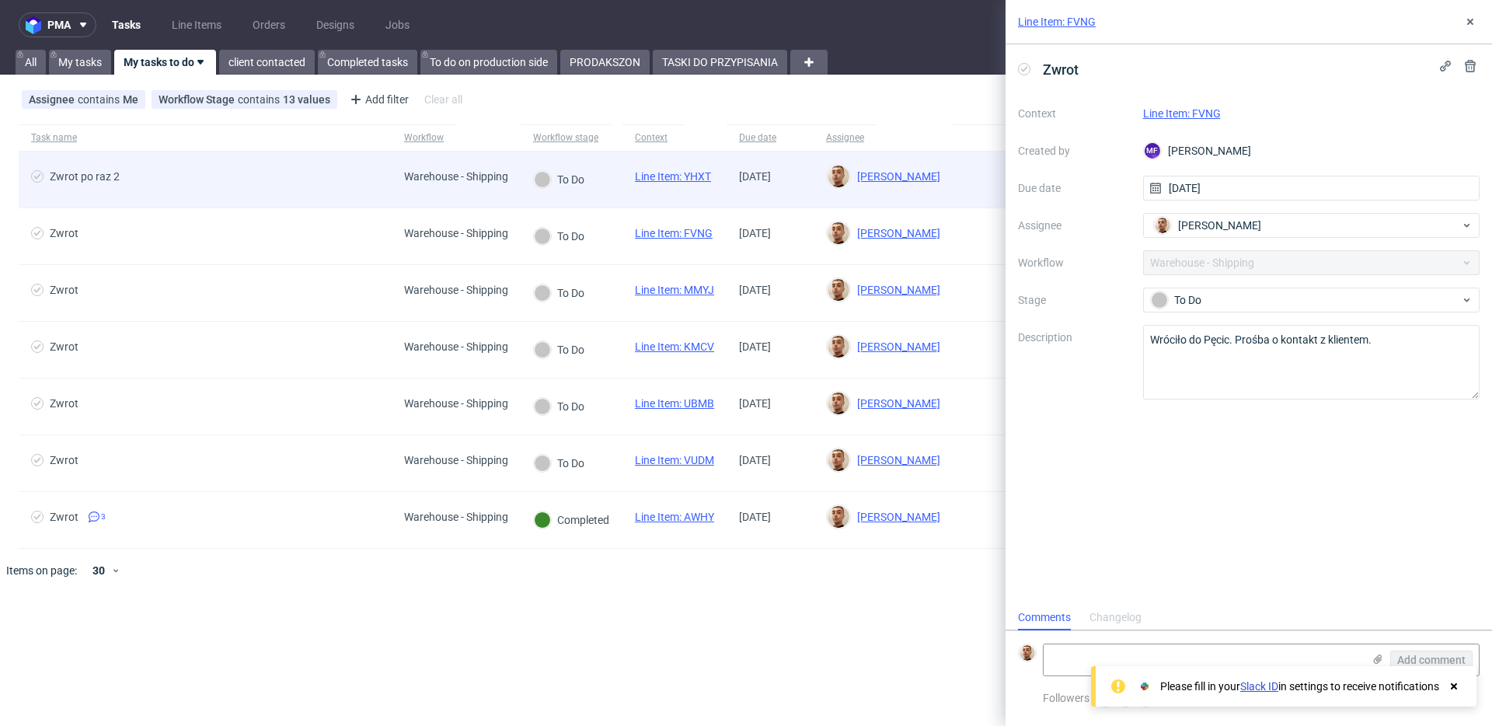
scroll to position [12, 0]
click at [367, 183] on span "Zwrot po raz 2" at bounding box center [205, 179] width 348 height 19
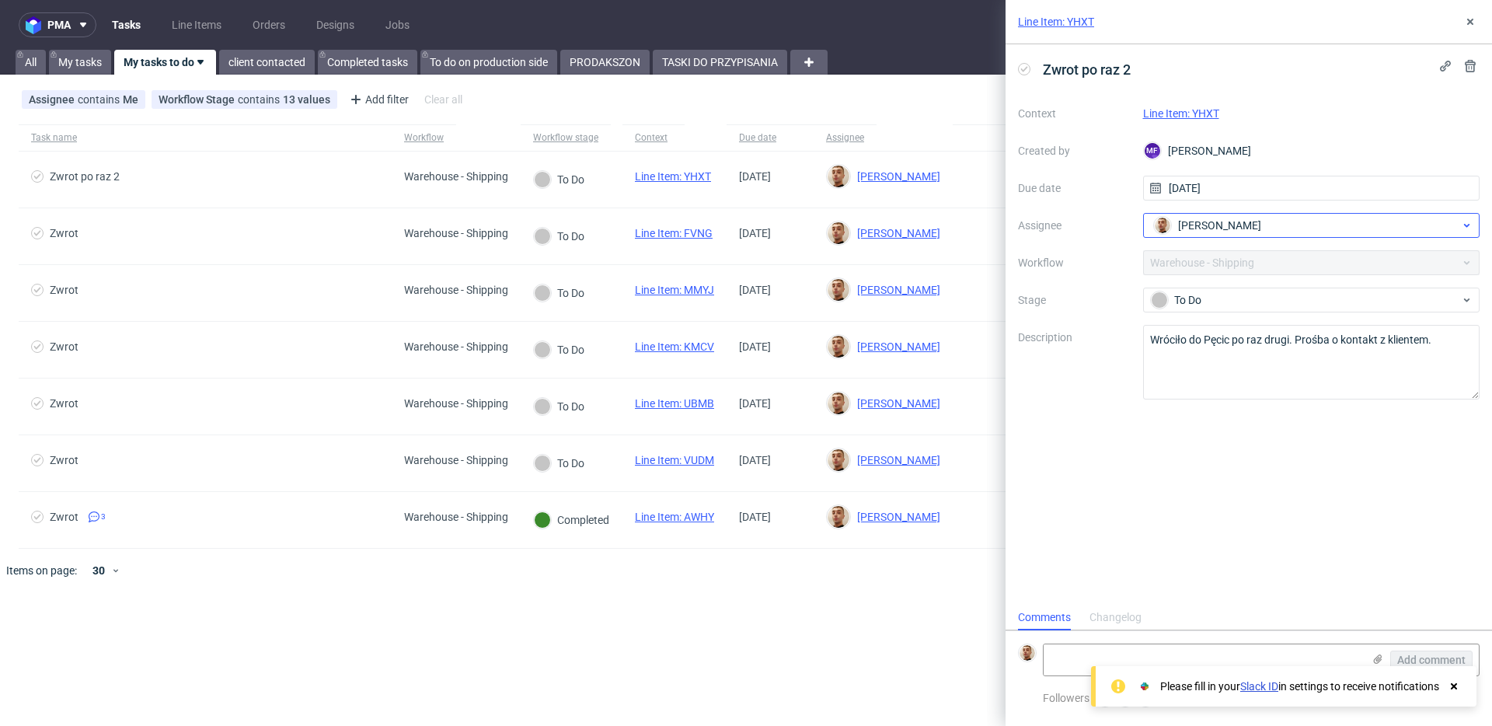
scroll to position [12, 0]
click at [1203, 232] on span "[PERSON_NAME]" at bounding box center [1219, 226] width 83 height 16
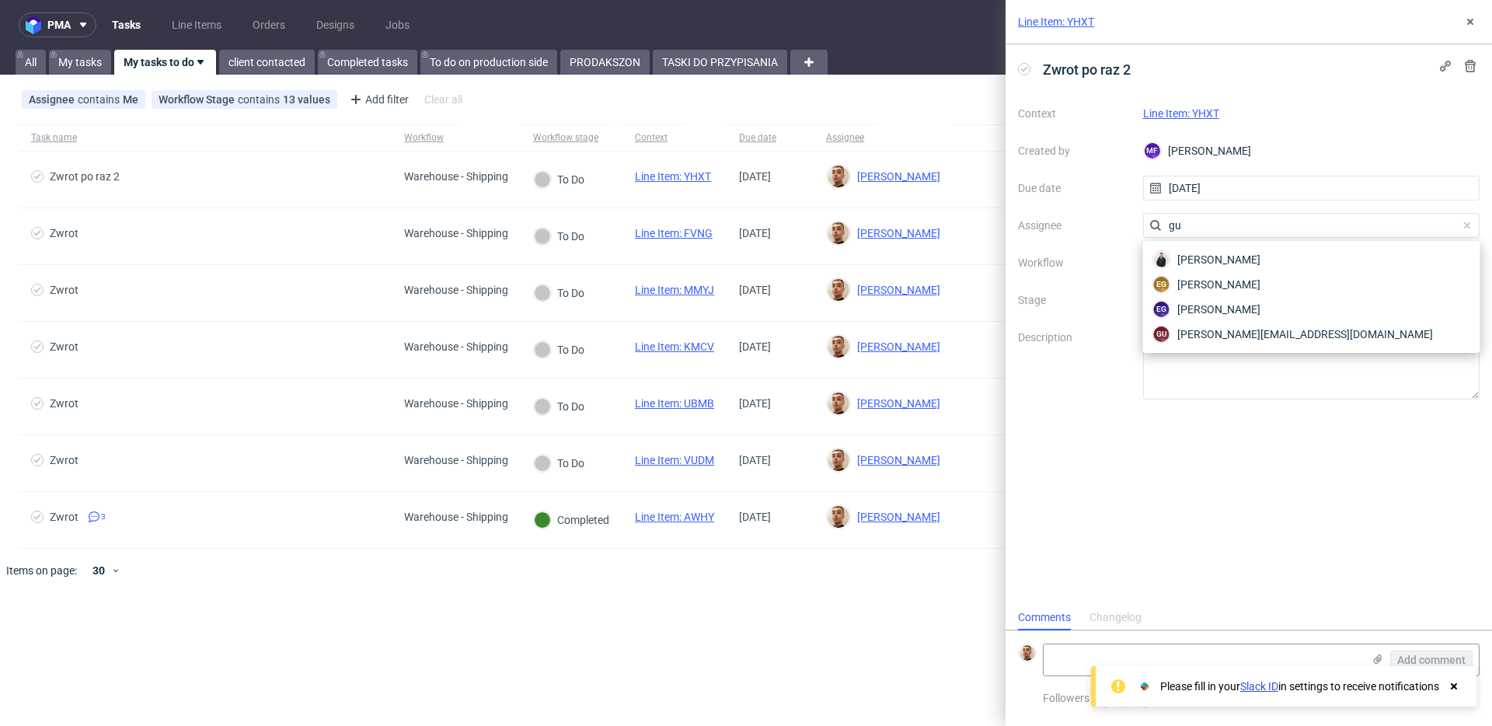
scroll to position [0, 0]
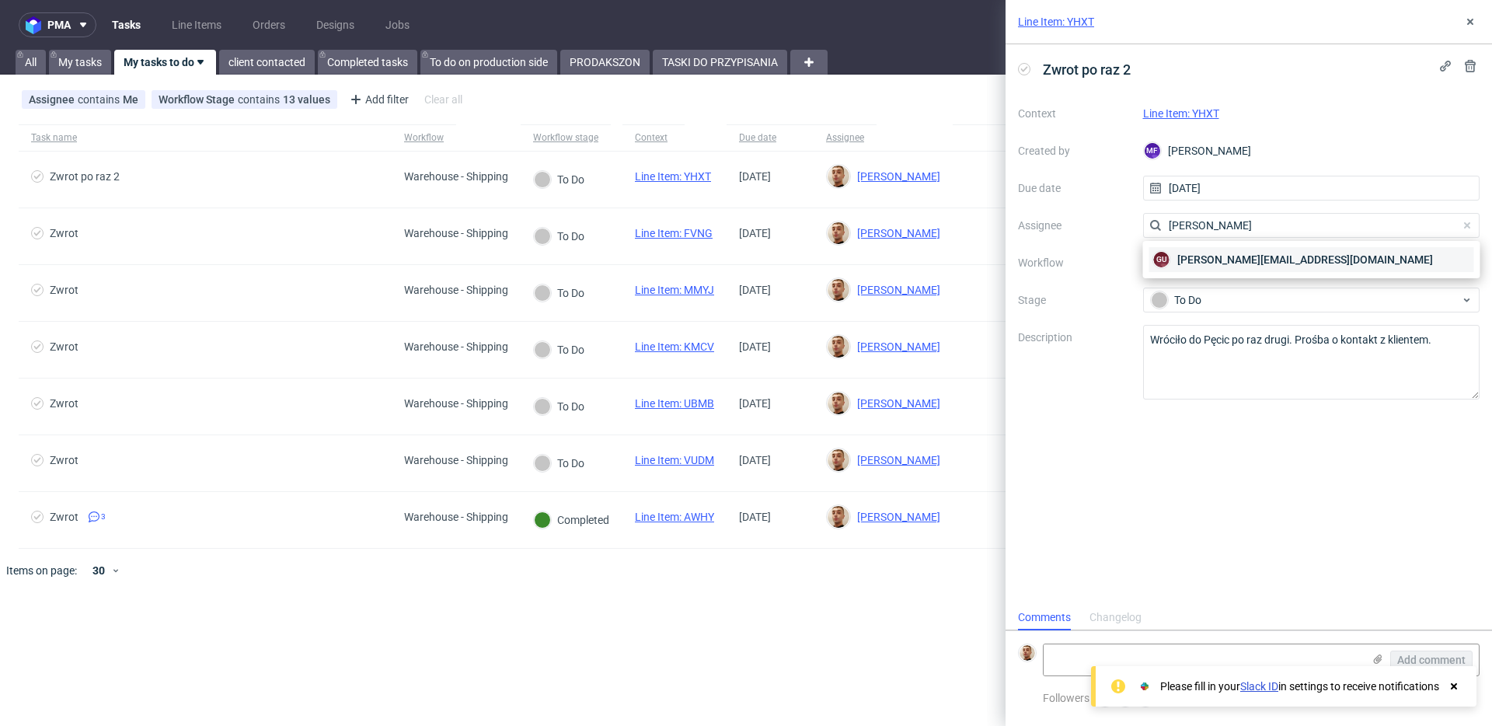
type input "[PERSON_NAME]"
click at [1245, 253] on span "[PERSON_NAME][EMAIL_ADDRESS][DOMAIN_NAME]" at bounding box center [1305, 260] width 256 height 16
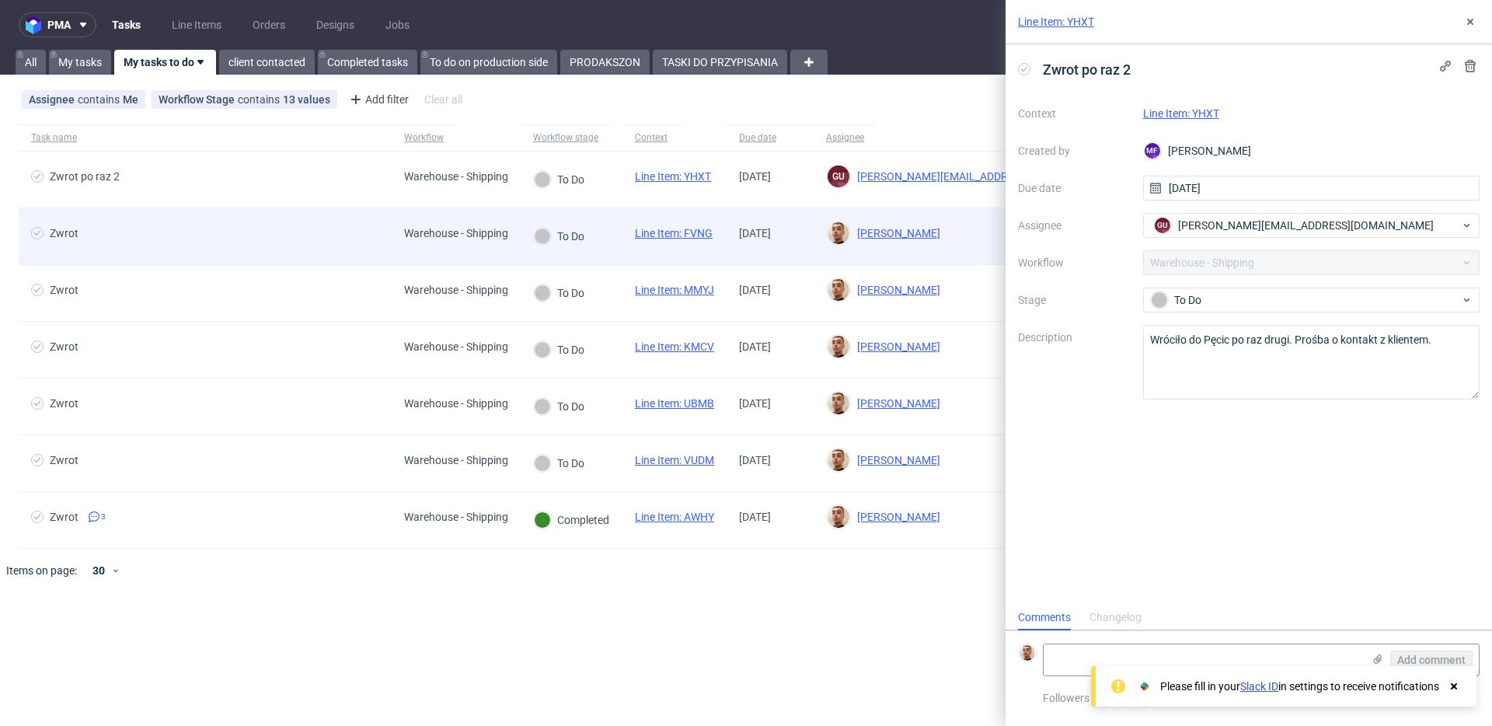
click at [408, 237] on div "Warehouse - Shipping" at bounding box center [456, 233] width 104 height 12
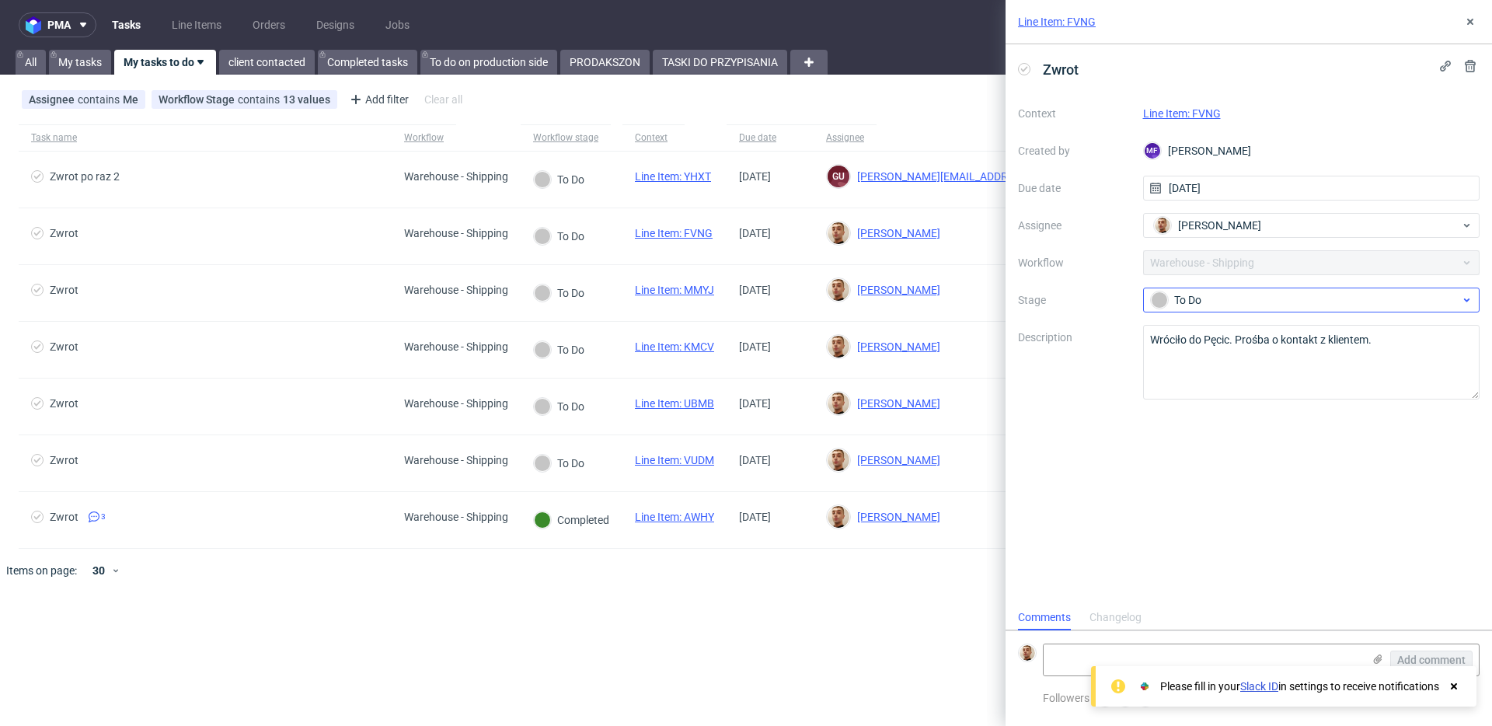
scroll to position [12, 0]
click at [1256, 232] on span "[PERSON_NAME]" at bounding box center [1219, 226] width 83 height 16
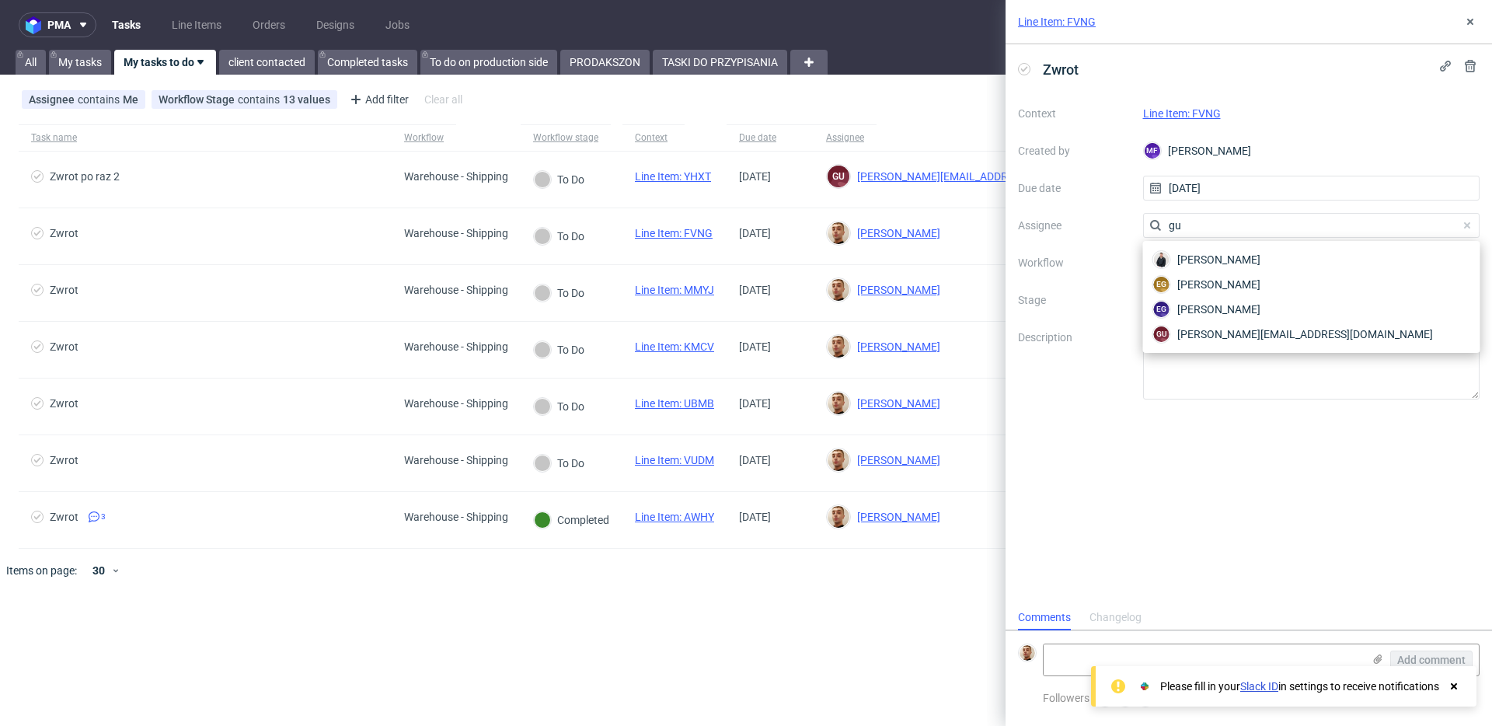
scroll to position [0, 0]
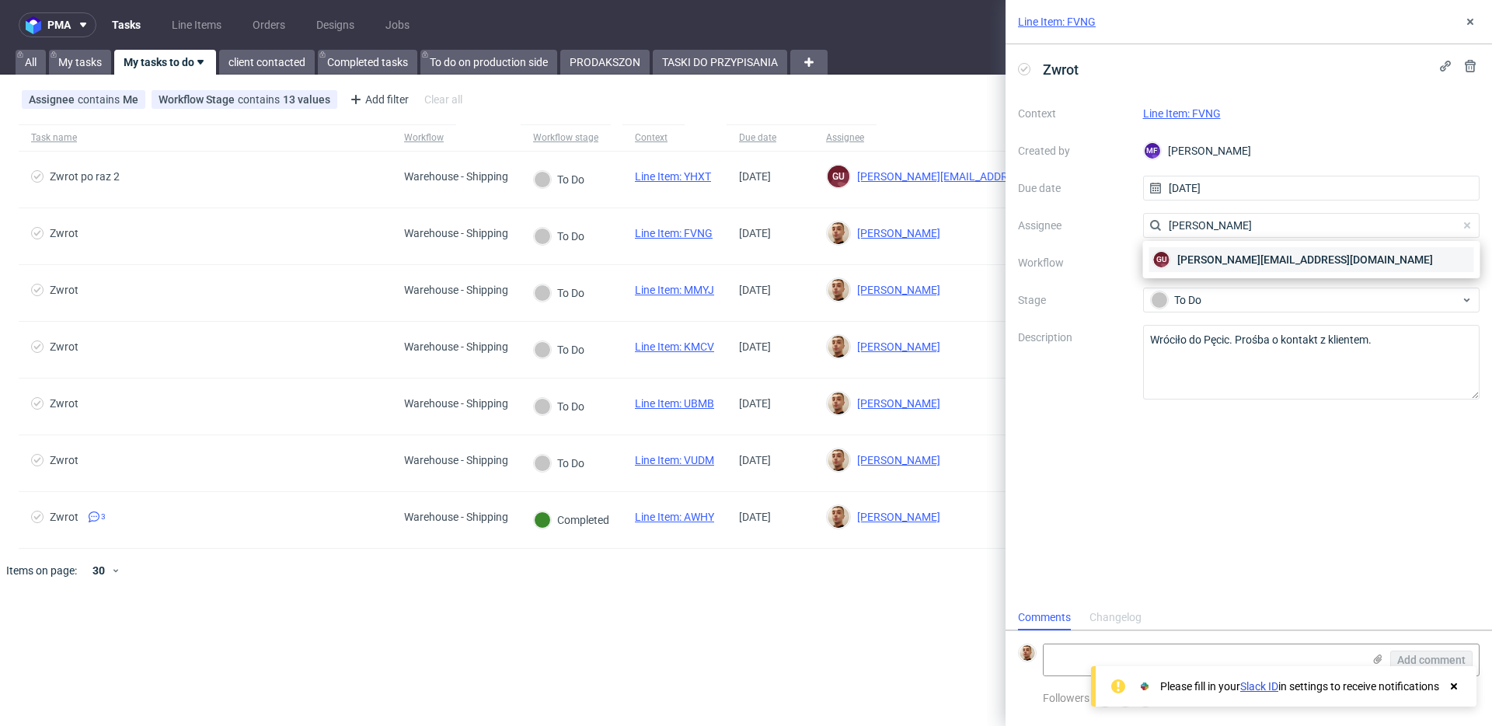
type input "[PERSON_NAME]"
click at [1252, 258] on span "[PERSON_NAME][EMAIL_ADDRESS][DOMAIN_NAME]" at bounding box center [1305, 260] width 256 height 16
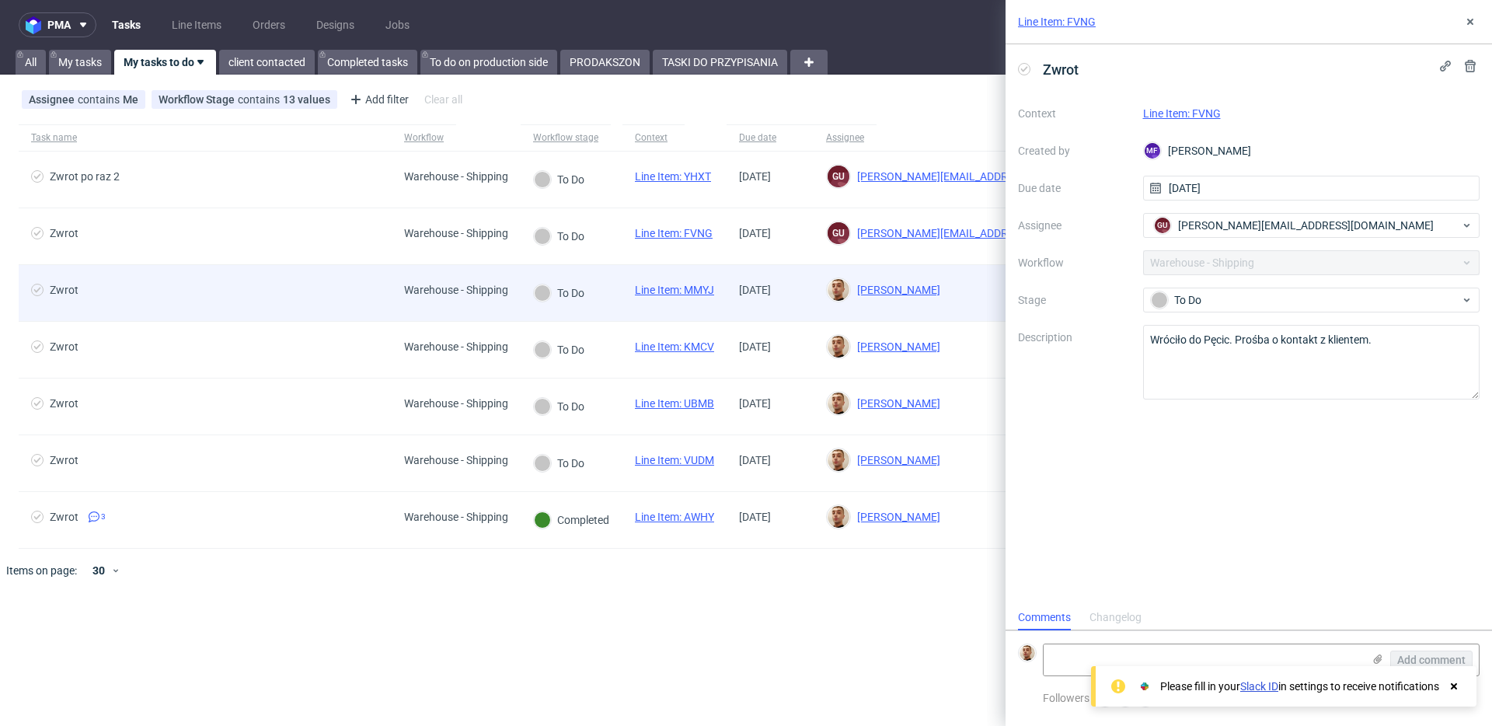
click at [356, 295] on span "Zwrot" at bounding box center [205, 293] width 348 height 19
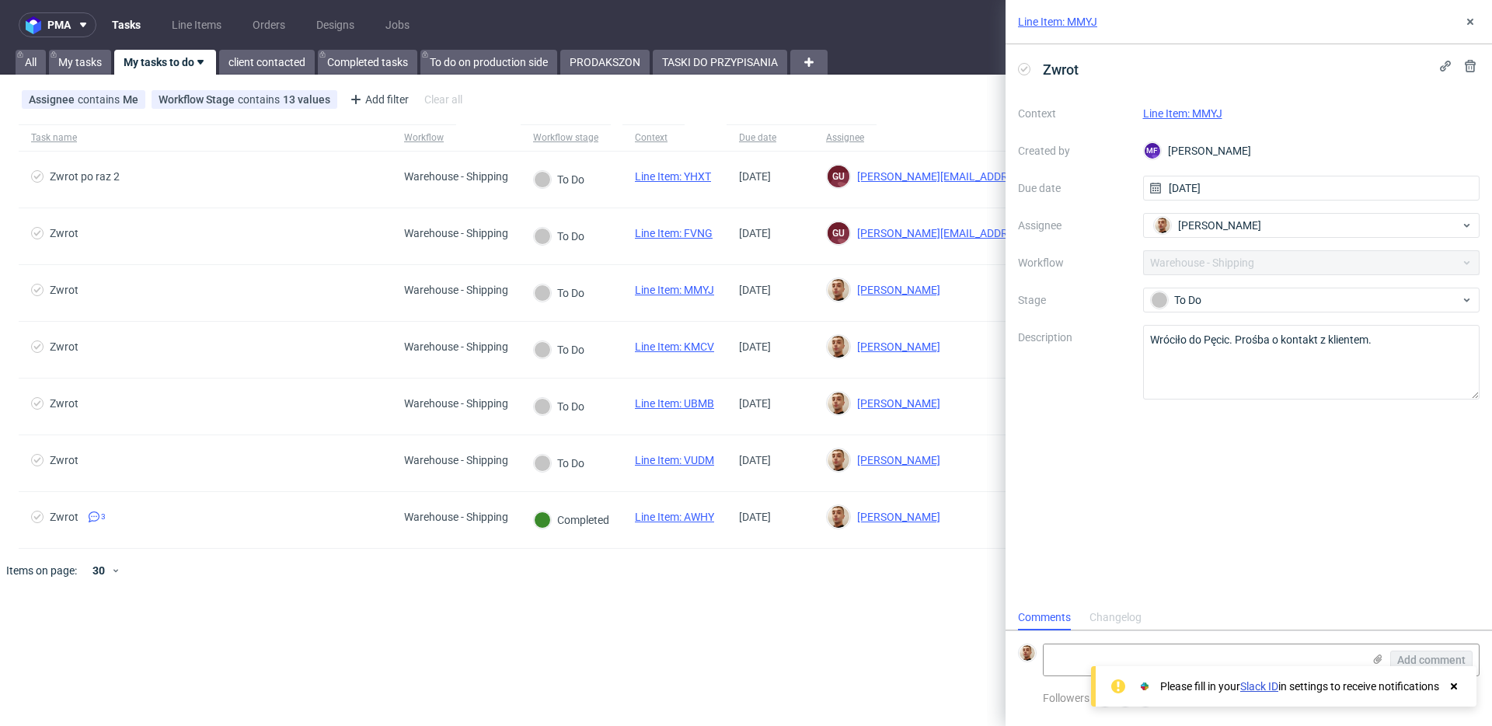
scroll to position [12, 0]
click at [1192, 235] on div "[PERSON_NAME]" at bounding box center [1305, 225] width 311 height 25
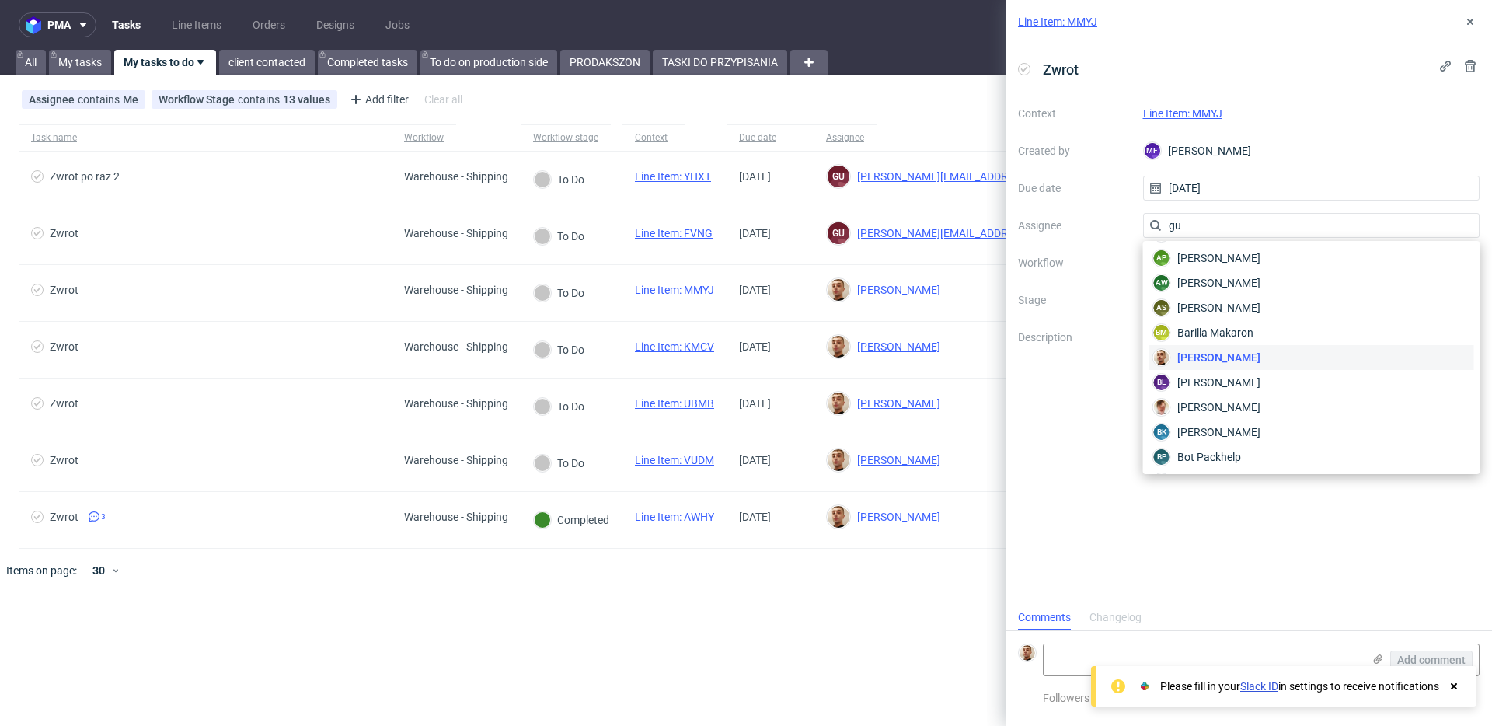
scroll to position [0, 0]
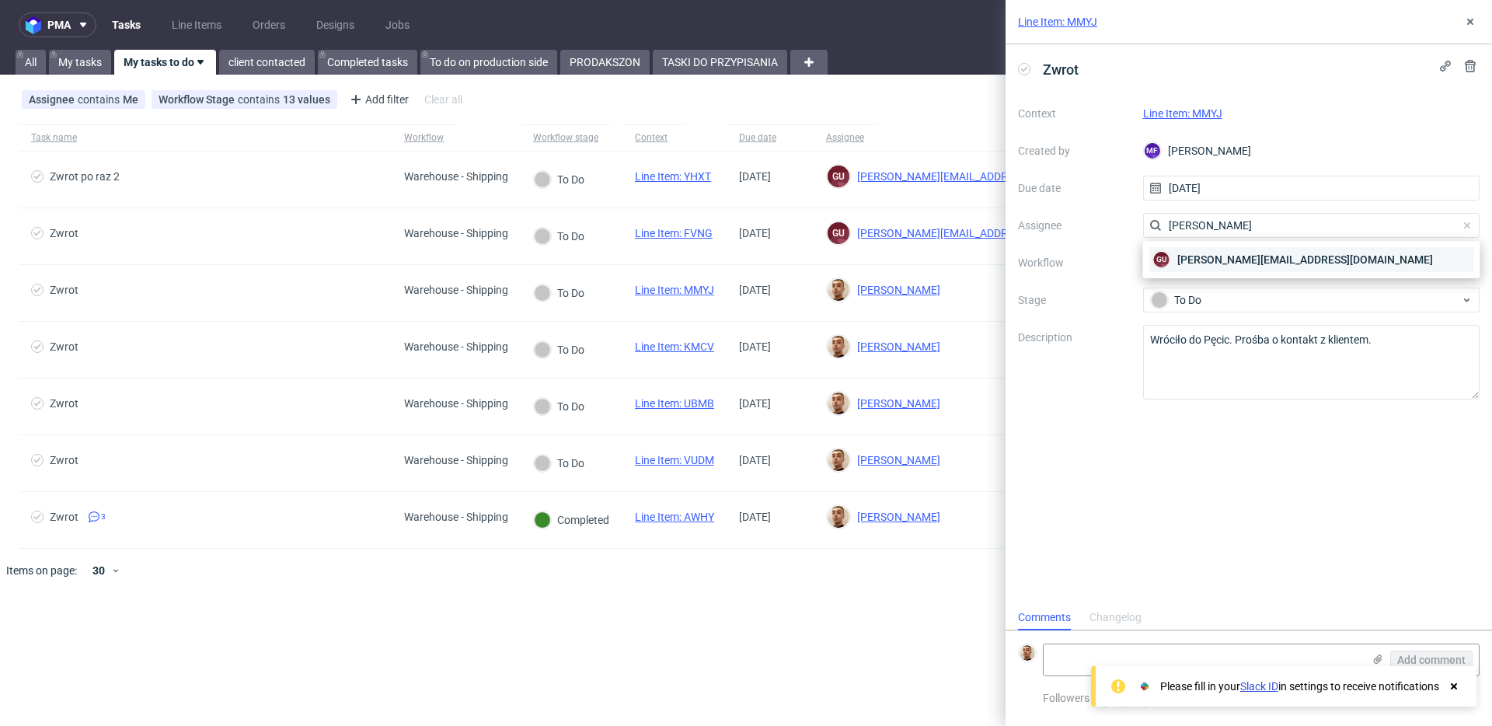
type input "[PERSON_NAME]"
click at [1205, 268] on div "[PERSON_NAME] [PERSON_NAME][EMAIL_ADDRESS][DOMAIN_NAME]" at bounding box center [1311, 259] width 325 height 25
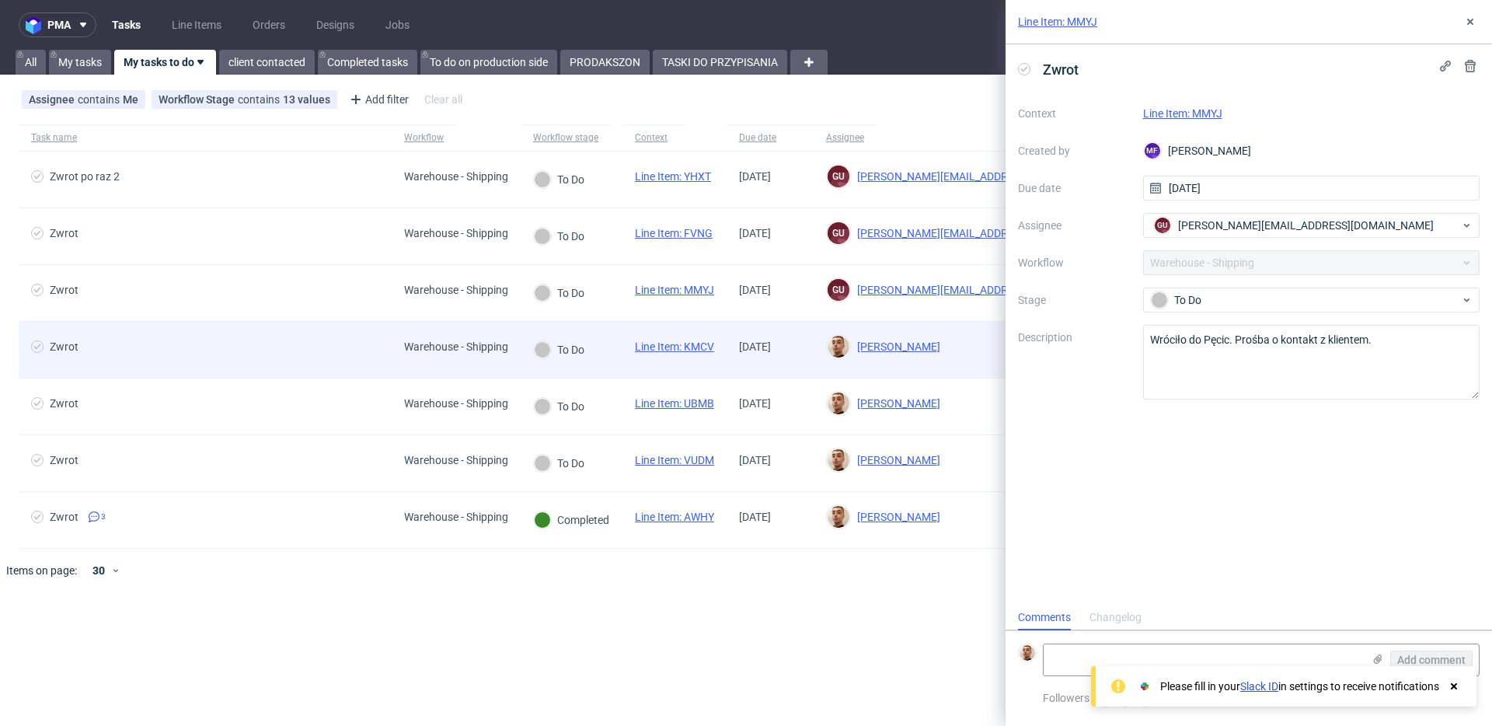
click at [463, 333] on div "Warehouse - Shipping" at bounding box center [456, 350] width 129 height 56
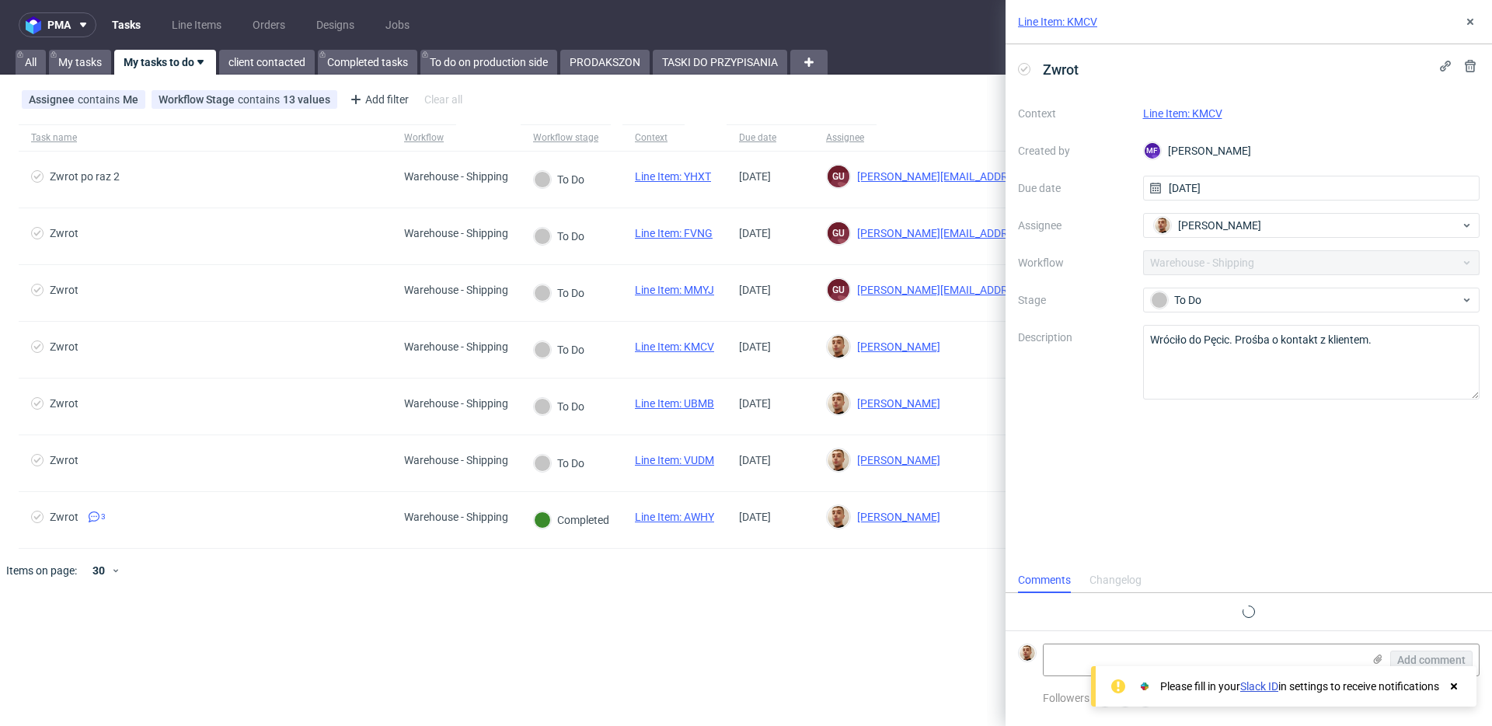
scroll to position [12, 0]
click at [1194, 232] on span "[PERSON_NAME]" at bounding box center [1219, 226] width 83 height 16
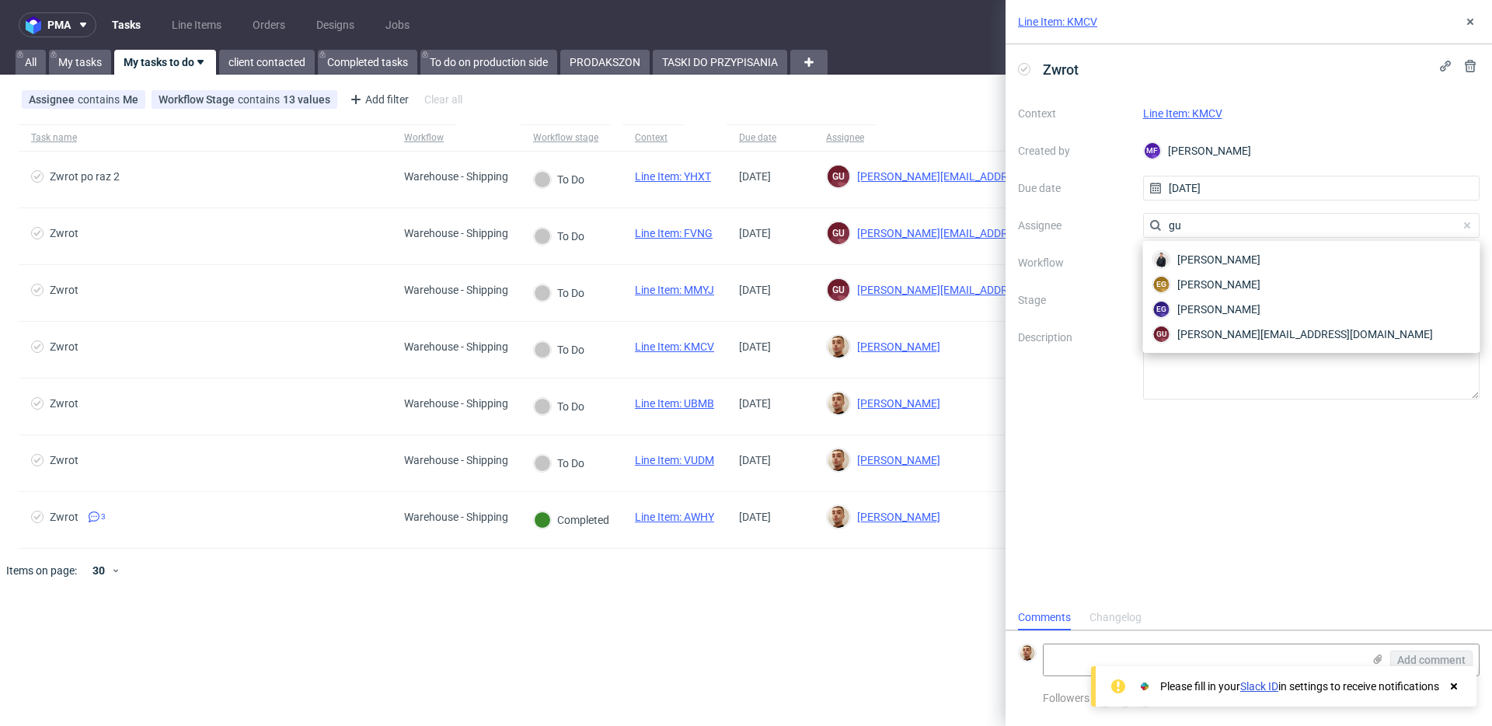
scroll to position [0, 0]
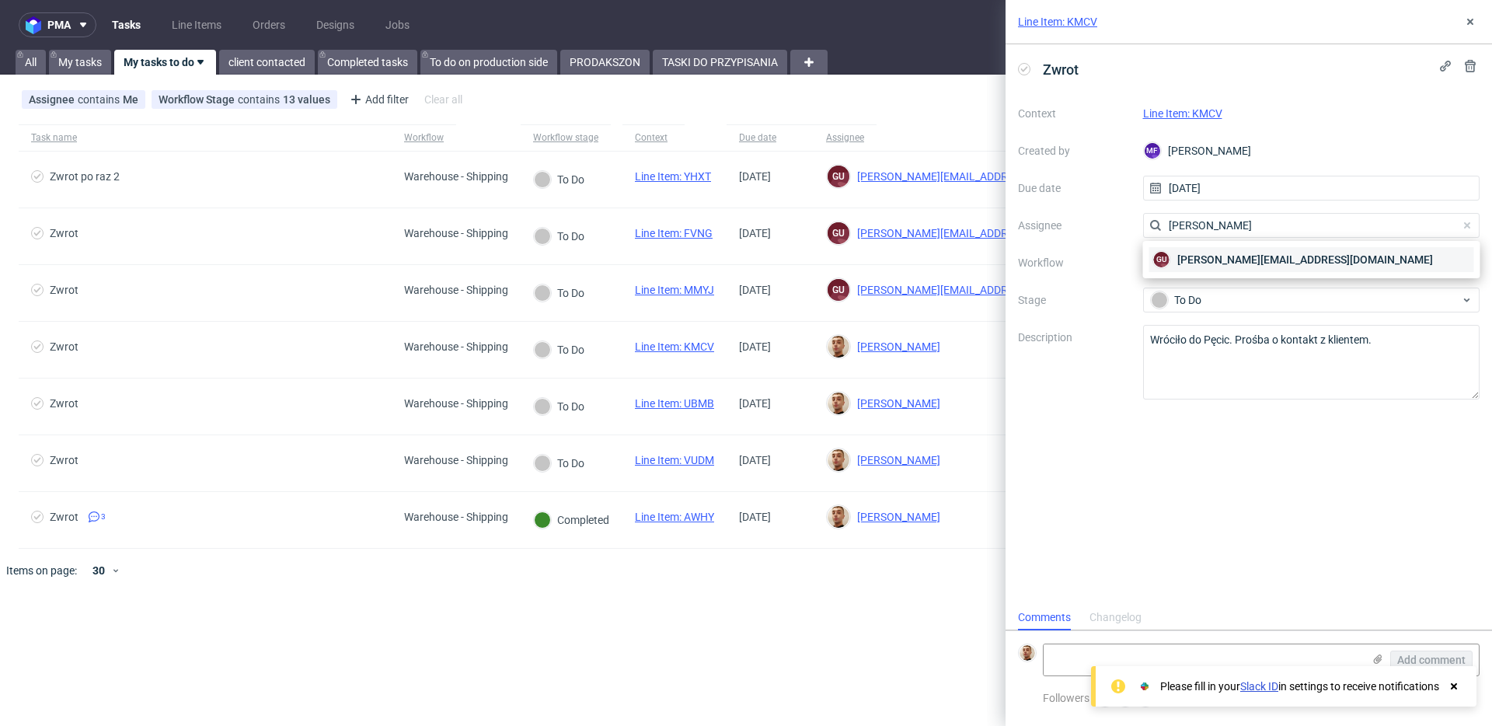
type input "[PERSON_NAME]"
click at [1201, 256] on span "[PERSON_NAME][EMAIL_ADDRESS][DOMAIN_NAME]" at bounding box center [1305, 260] width 256 height 16
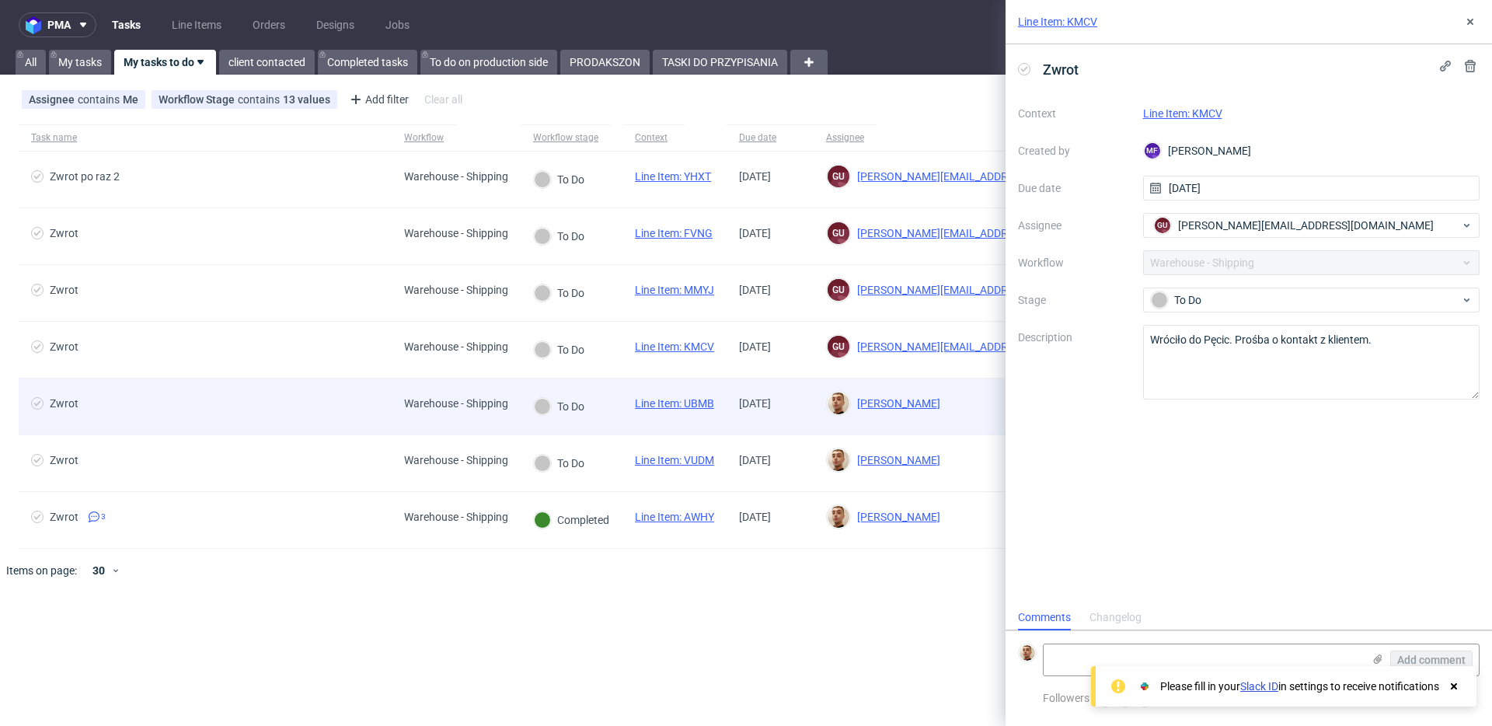
click at [434, 411] on span "Warehouse - Shipping" at bounding box center [456, 406] width 104 height 19
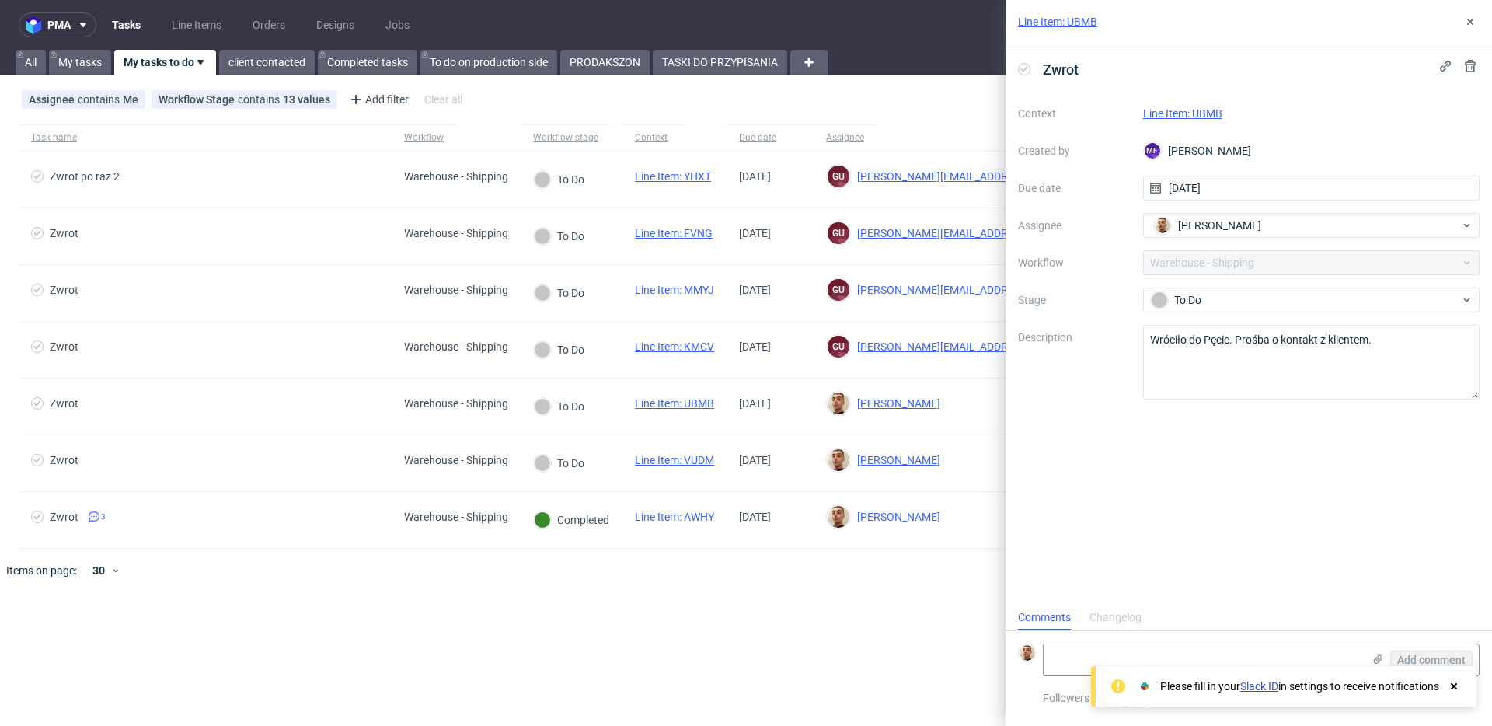
scroll to position [12, 0]
click at [1191, 300] on div "To Do" at bounding box center [1305, 299] width 309 height 17
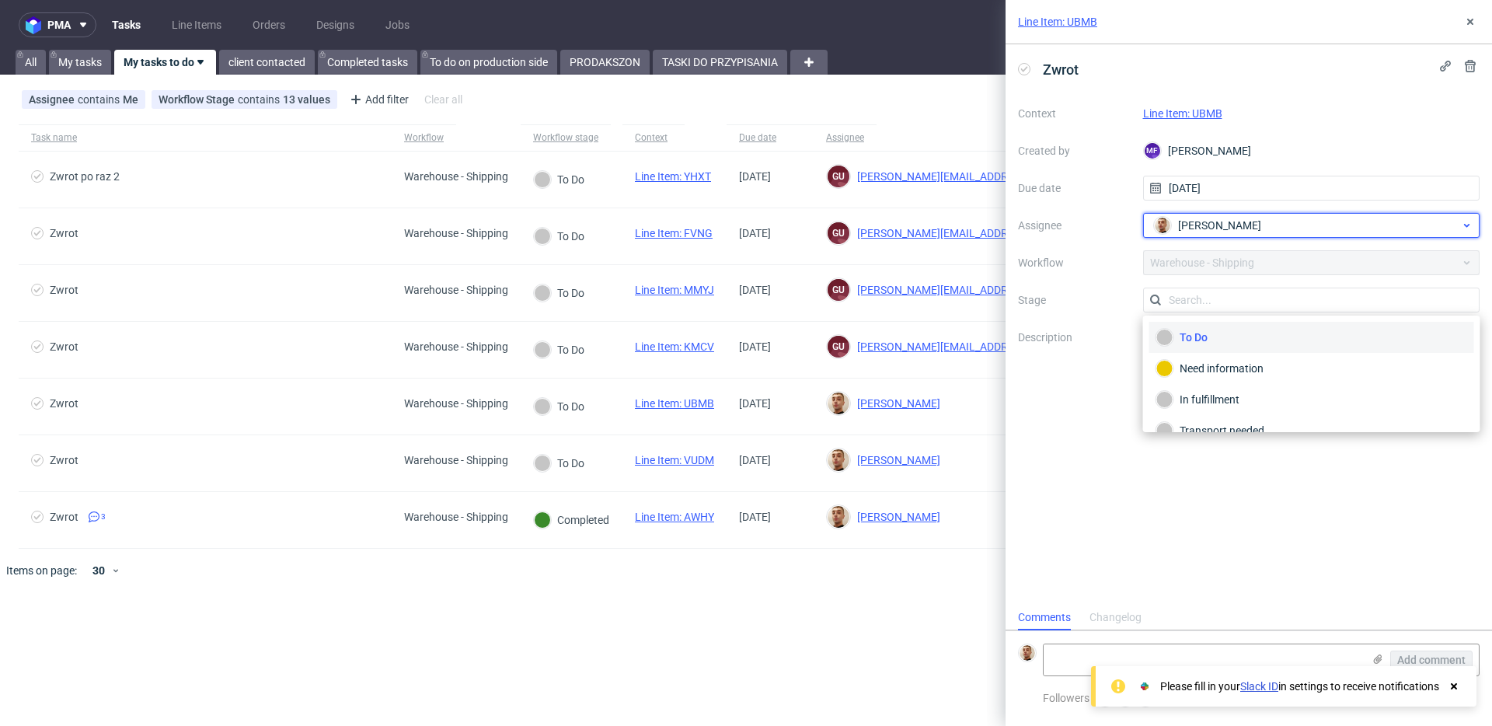
click at [1203, 232] on span "[PERSON_NAME]" at bounding box center [1219, 226] width 83 height 16
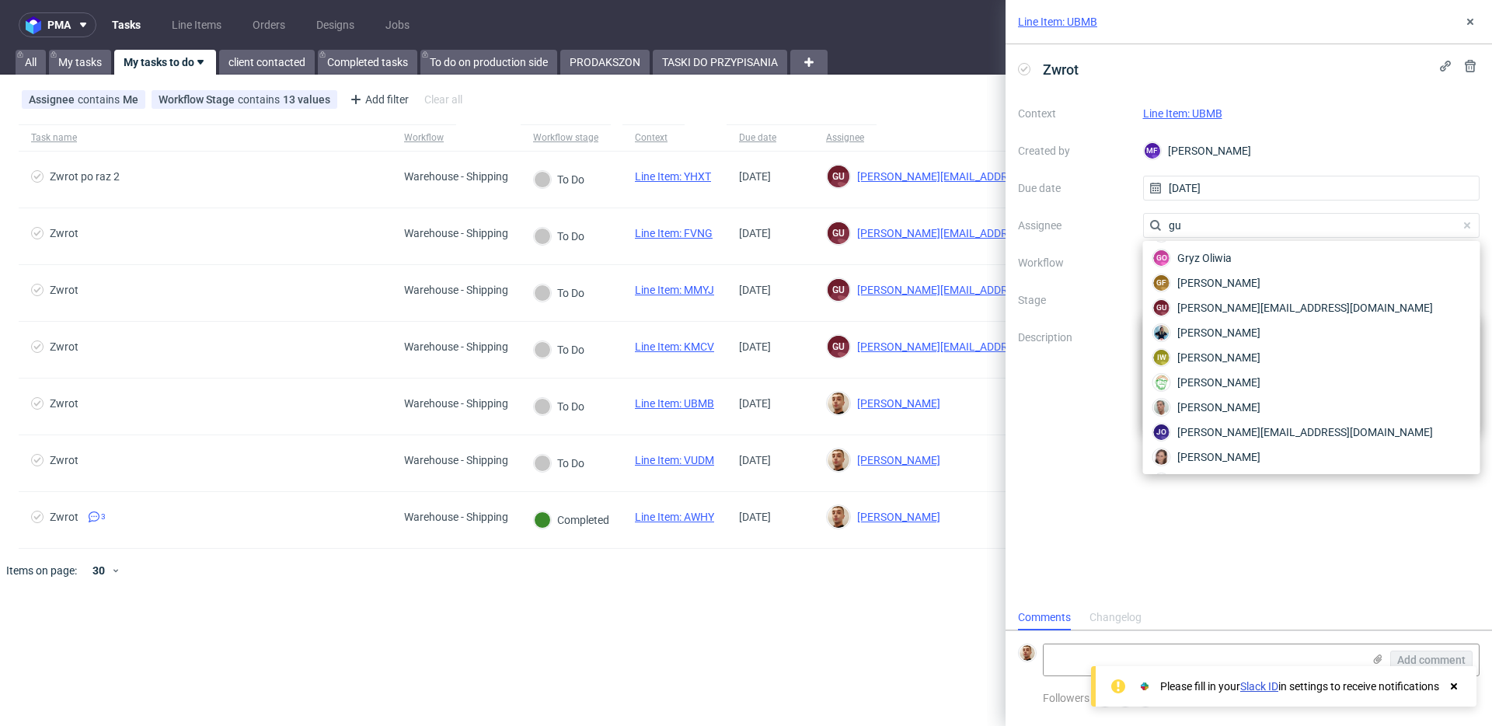
scroll to position [0, 0]
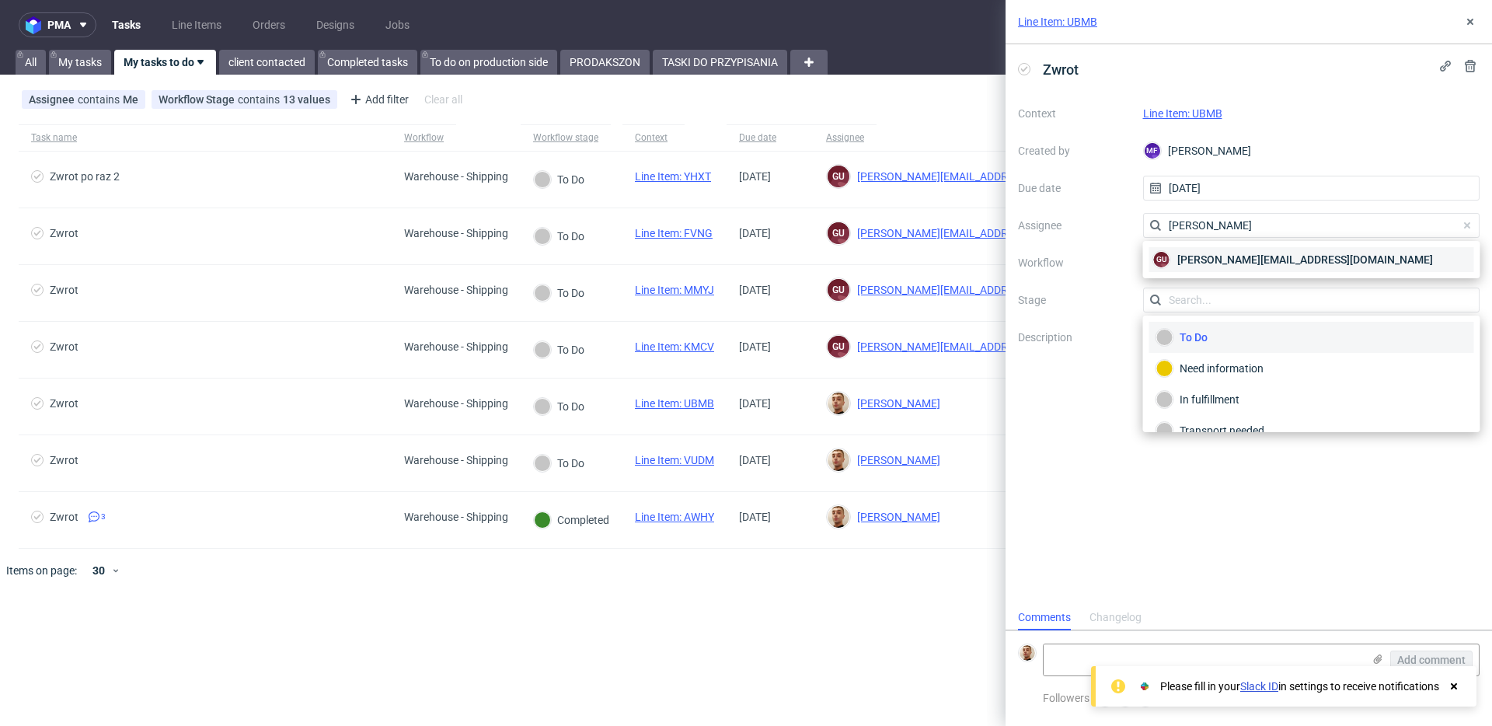
type input "[PERSON_NAME]"
click at [1178, 266] on span "[PERSON_NAME][EMAIL_ADDRESS][DOMAIN_NAME]" at bounding box center [1305, 260] width 256 height 16
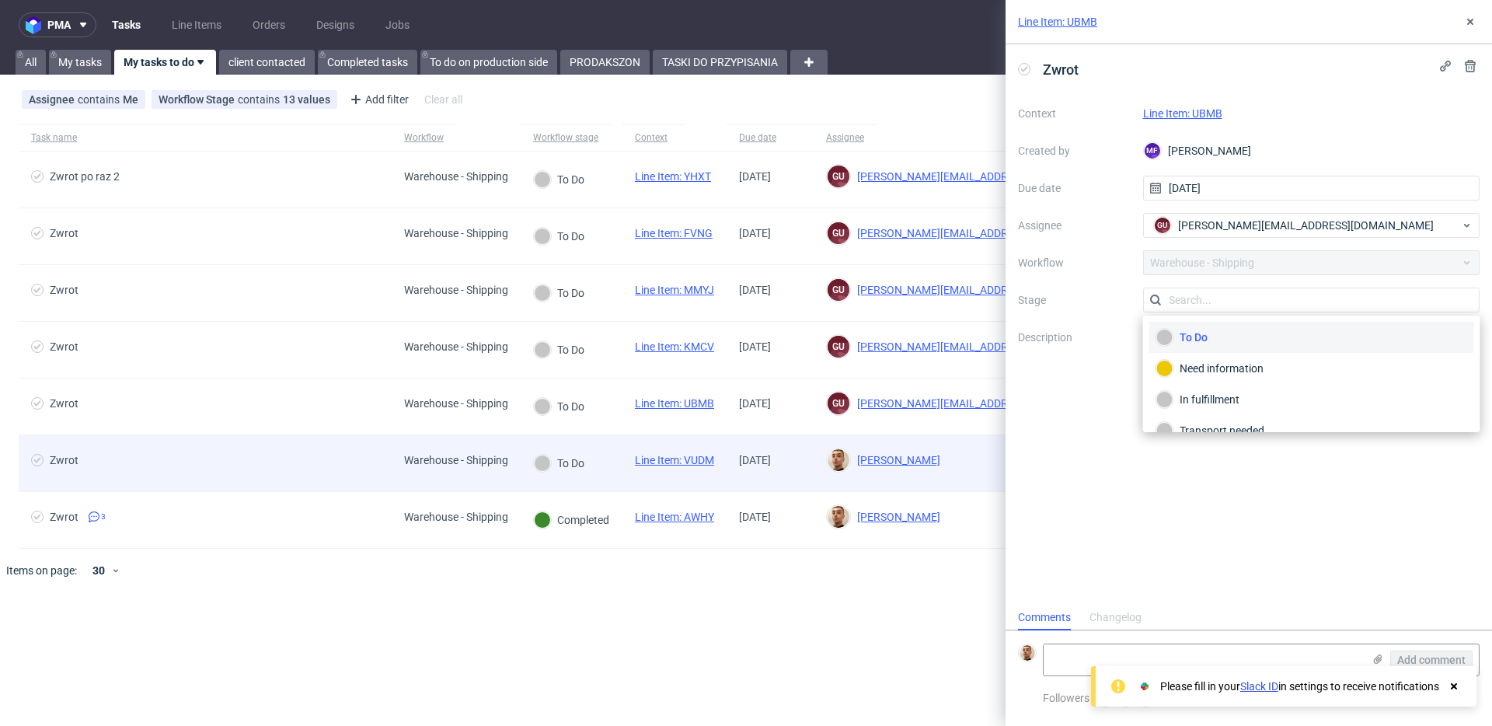
click at [417, 457] on div "Warehouse - Shipping" at bounding box center [456, 460] width 104 height 12
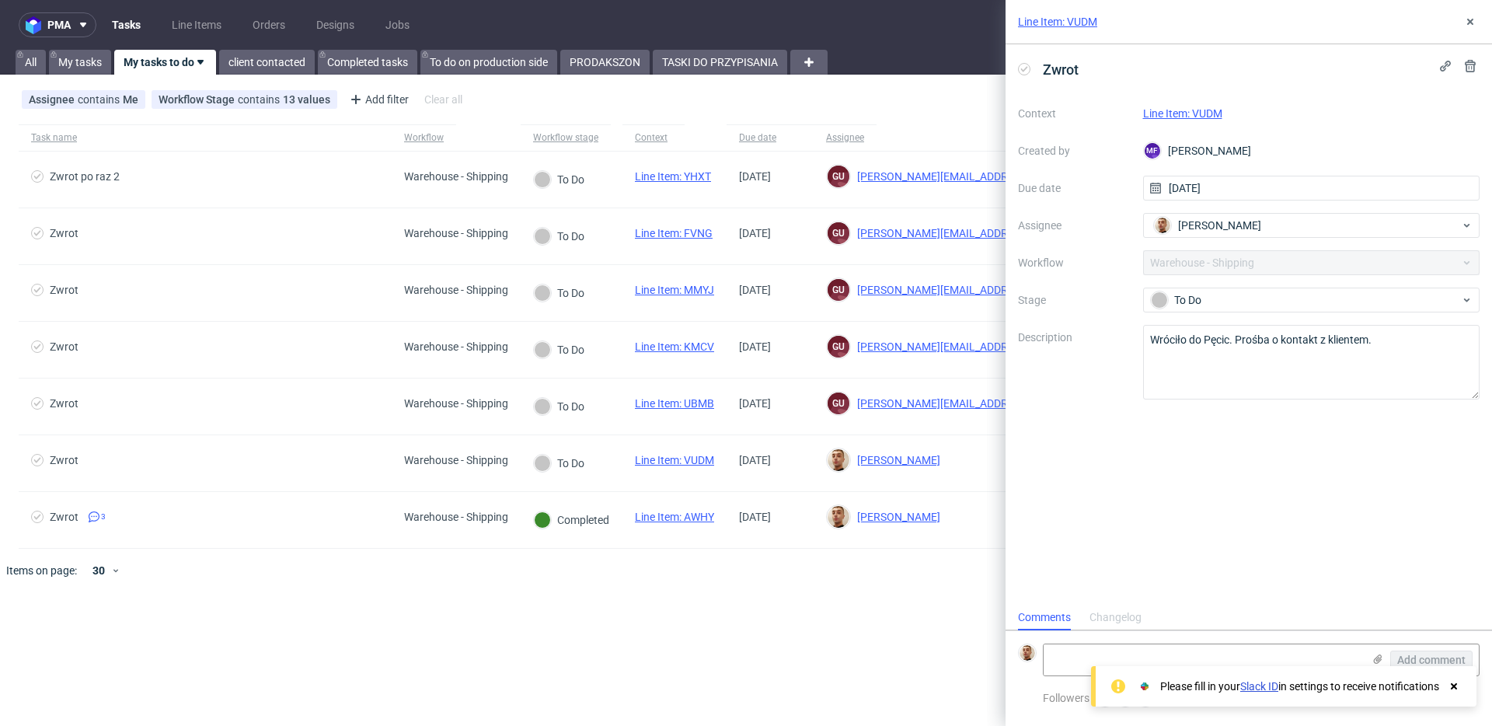
scroll to position [12, 0]
click at [1222, 232] on span "[PERSON_NAME]" at bounding box center [1219, 226] width 83 height 16
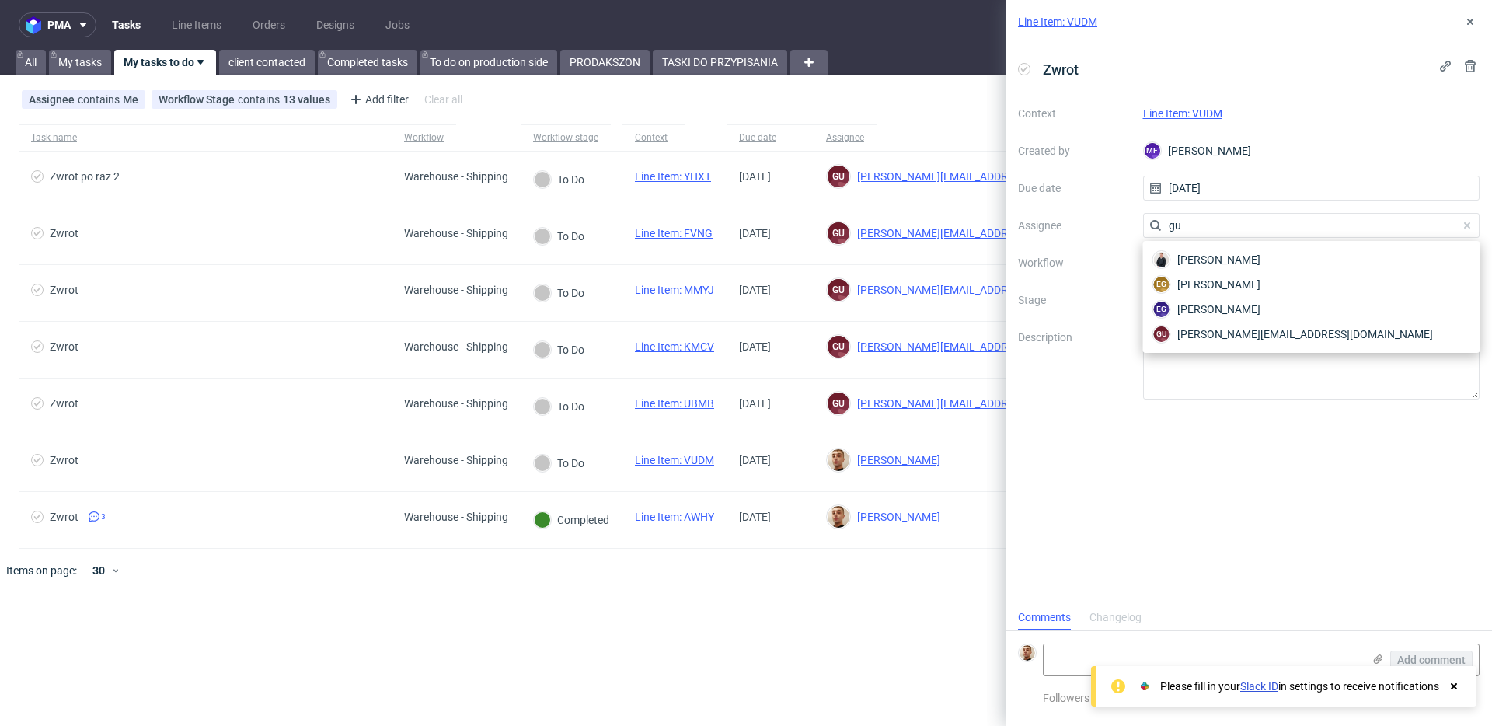
scroll to position [0, 0]
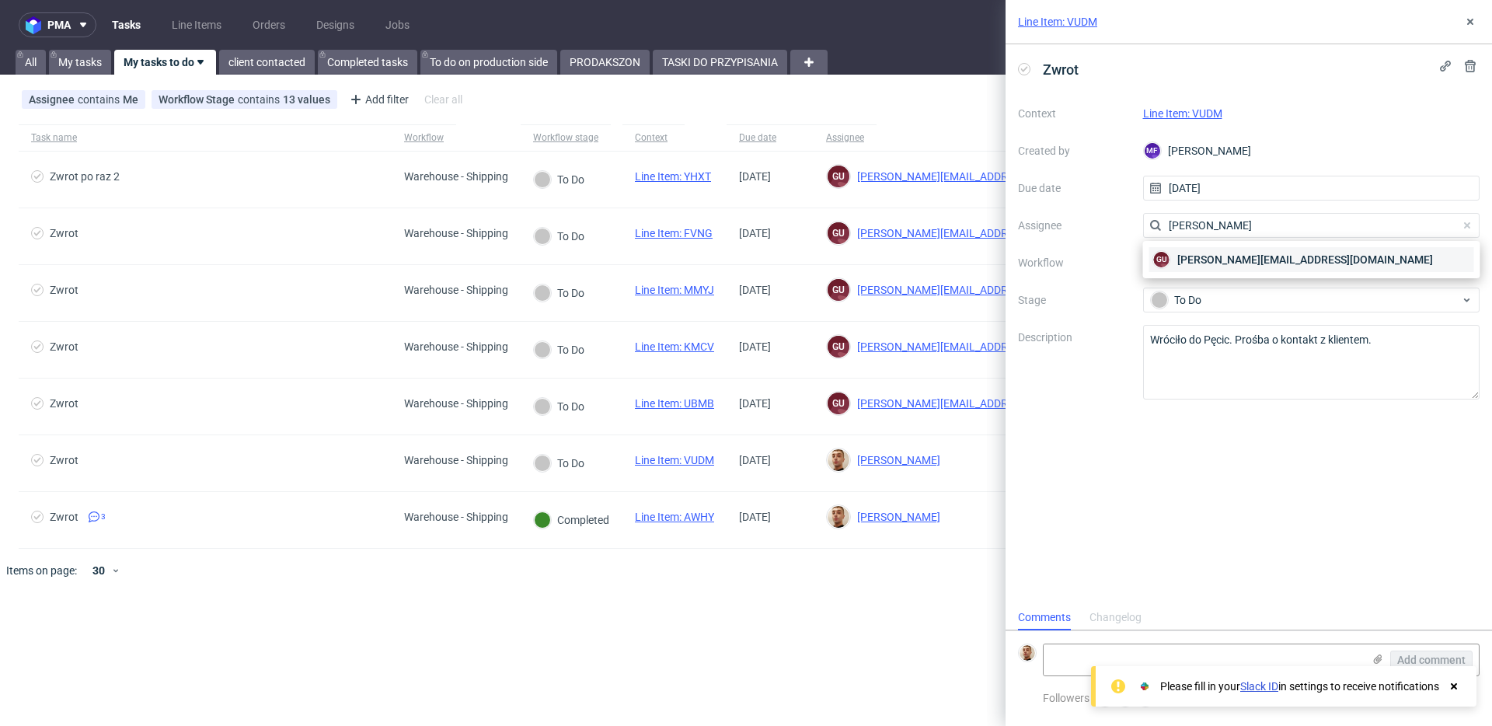
type input "[PERSON_NAME]"
click at [1194, 260] on span "[PERSON_NAME][EMAIL_ADDRESS][DOMAIN_NAME]" at bounding box center [1305, 260] width 256 height 16
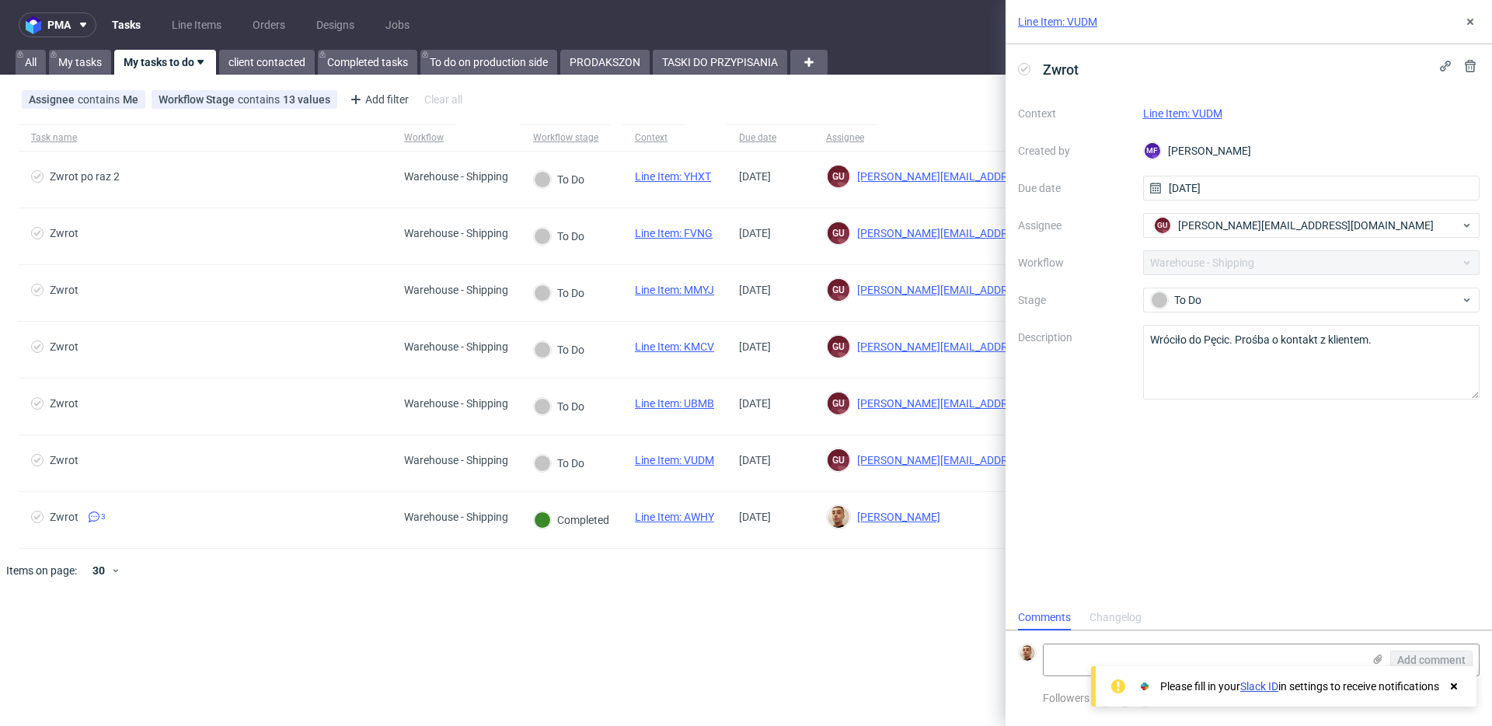
click at [1472, 40] on div "Line Item: VUDM" at bounding box center [1249, 22] width 486 height 44
click at [1474, 25] on icon at bounding box center [1470, 22] width 12 height 12
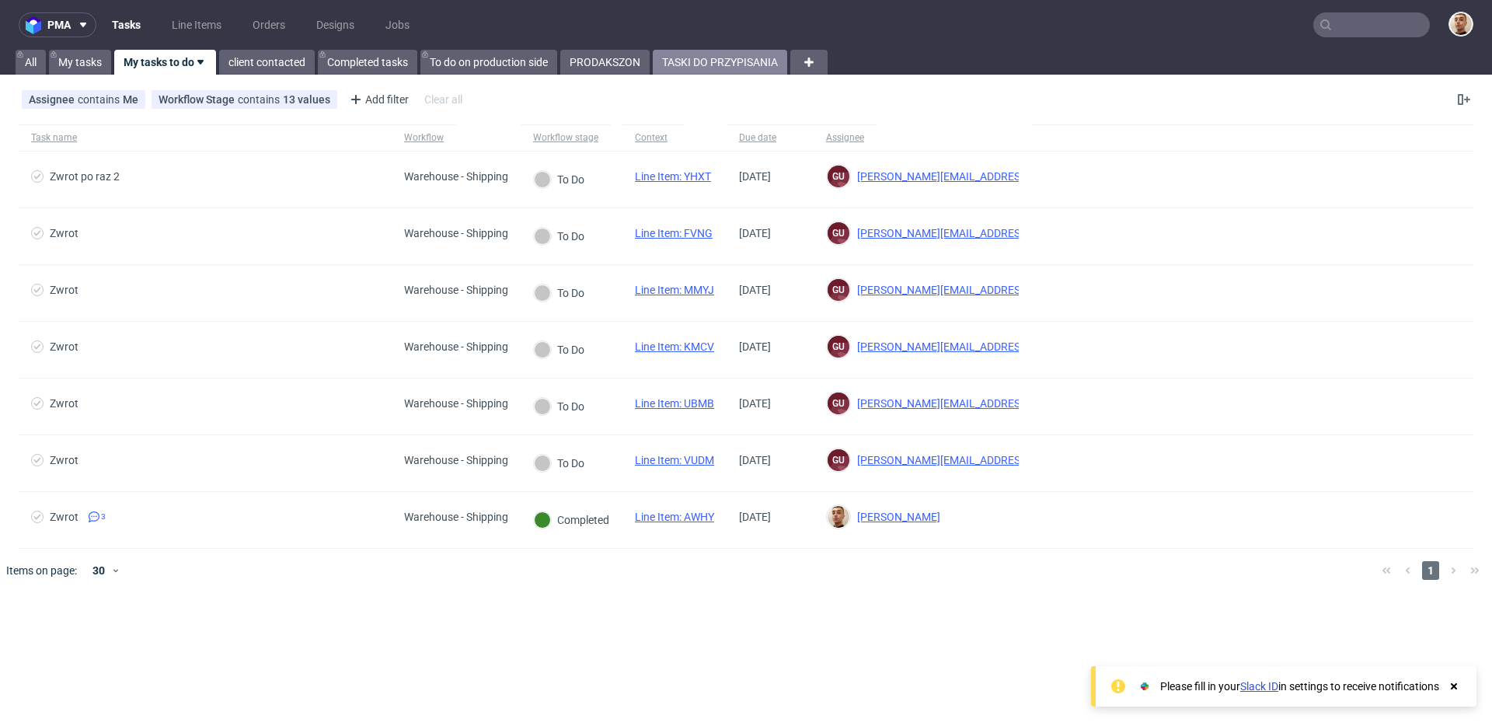
click at [747, 68] on link "TASKI DO PRZYPISANIA" at bounding box center [720, 62] width 134 height 25
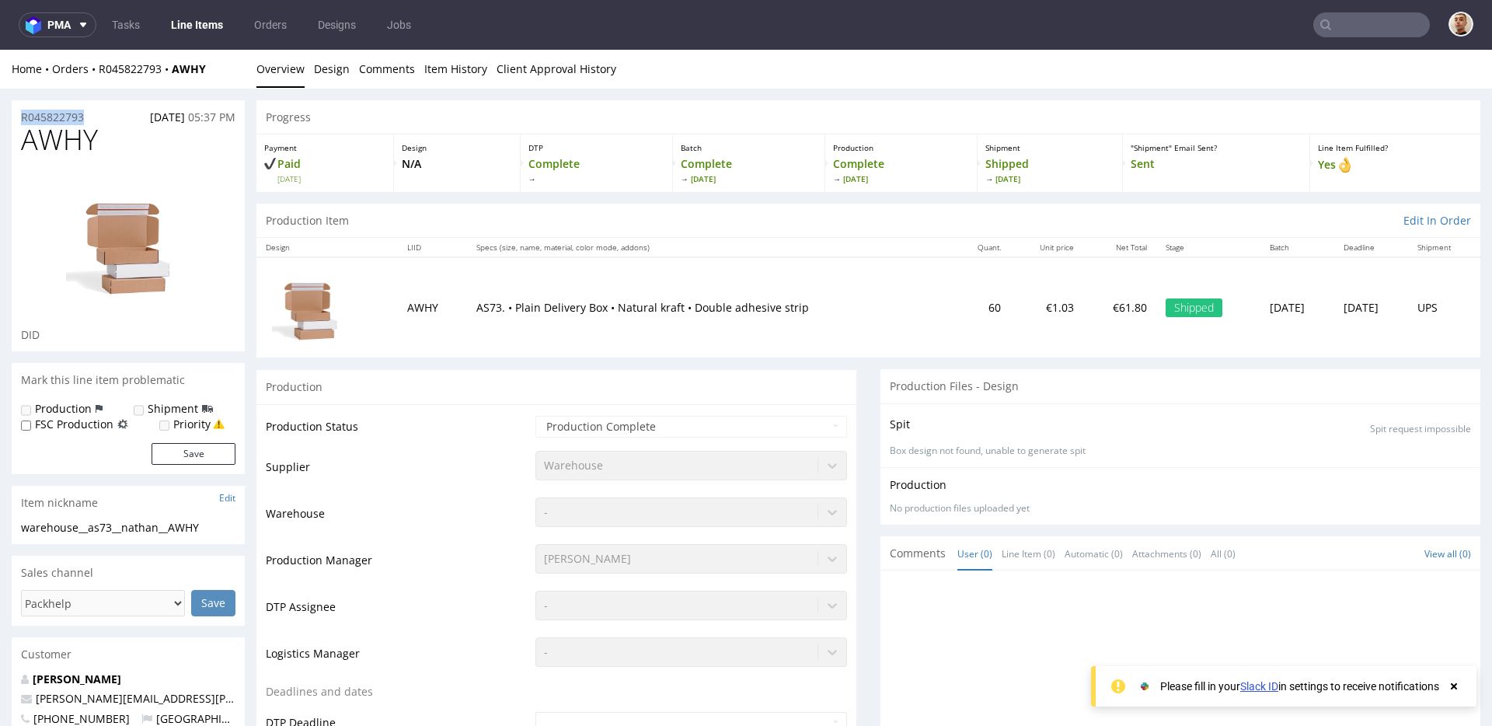
drag, startPoint x: 91, startPoint y: 115, endPoint x: 0, endPoint y: 115, distance: 90.9
copy p "R045822793"
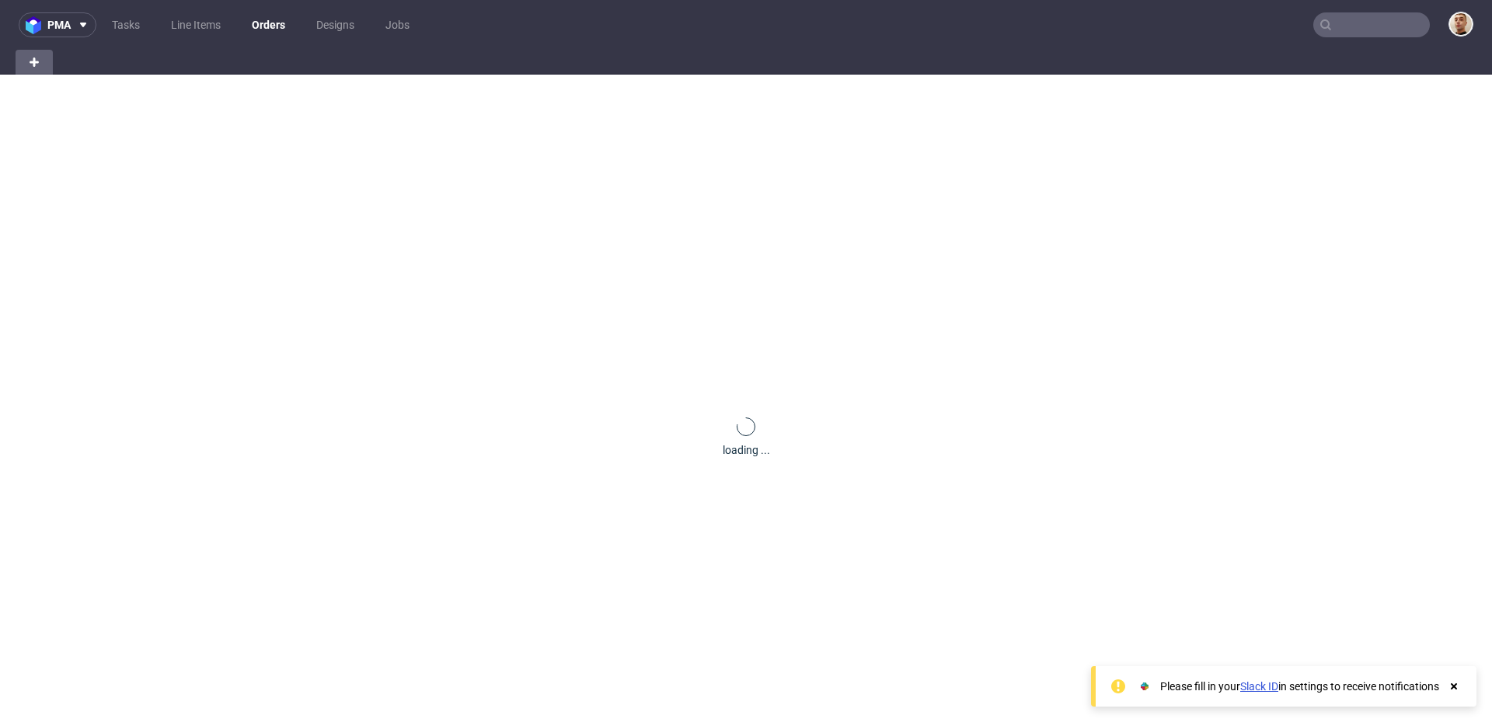
click at [1358, 18] on input "text" at bounding box center [1371, 24] width 117 height 25
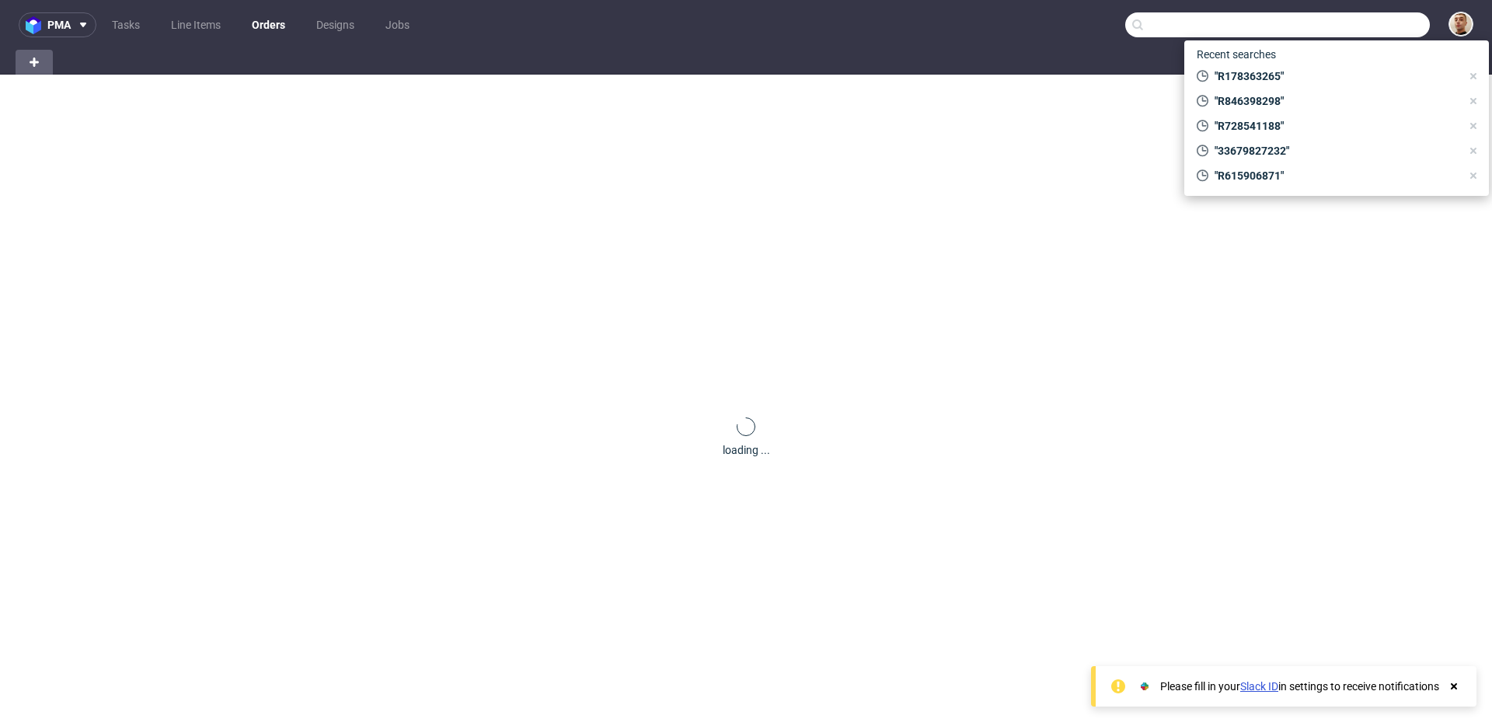
paste input "R553029859"
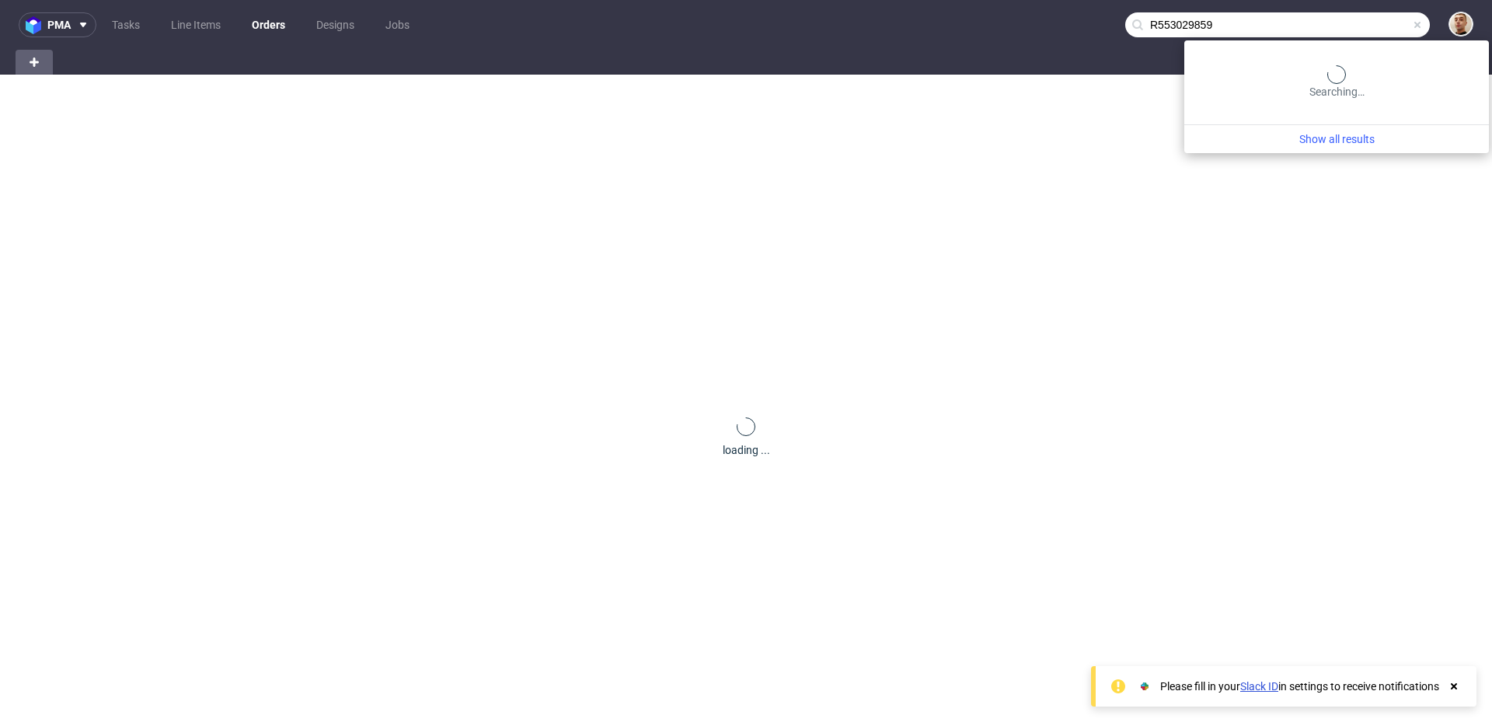
type input "R553029859"
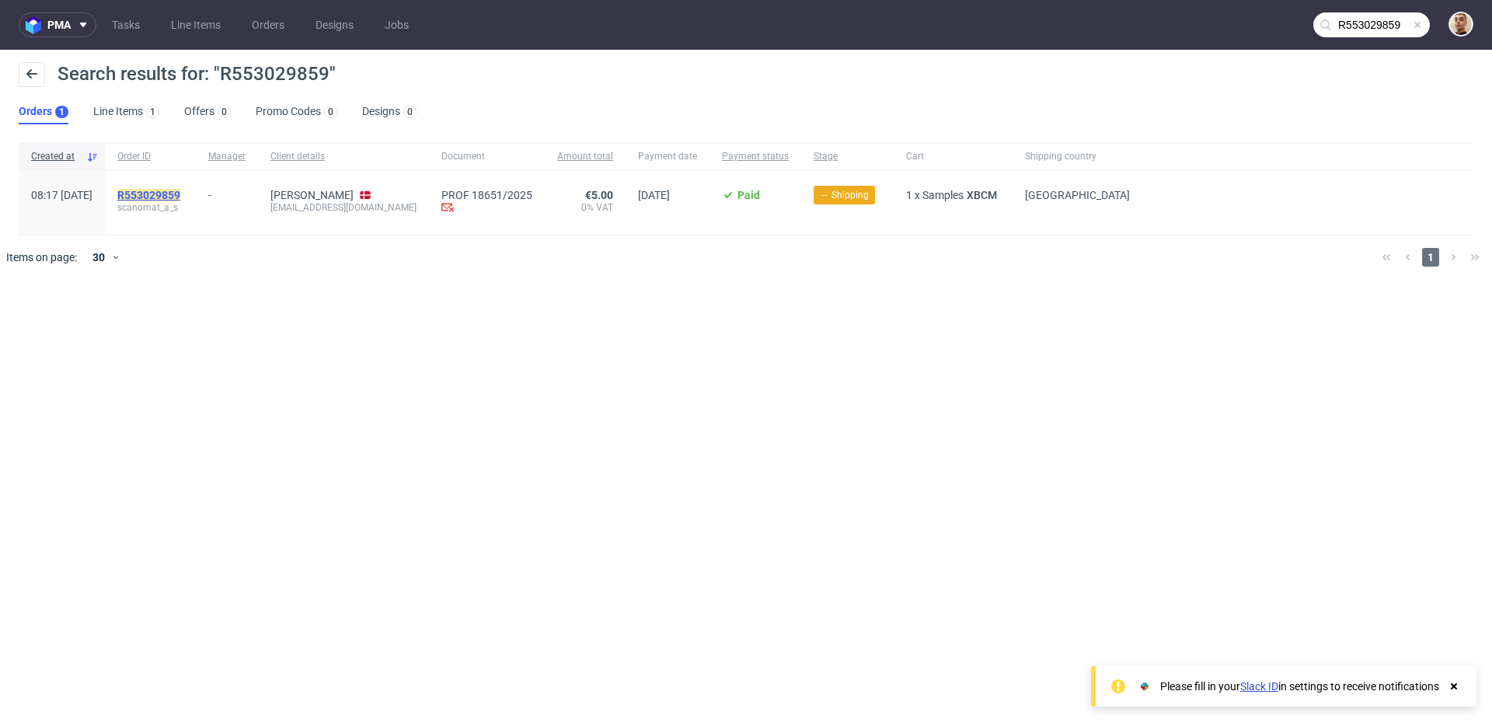
click at [180, 190] on mark "R553029859" at bounding box center [148, 195] width 63 height 12
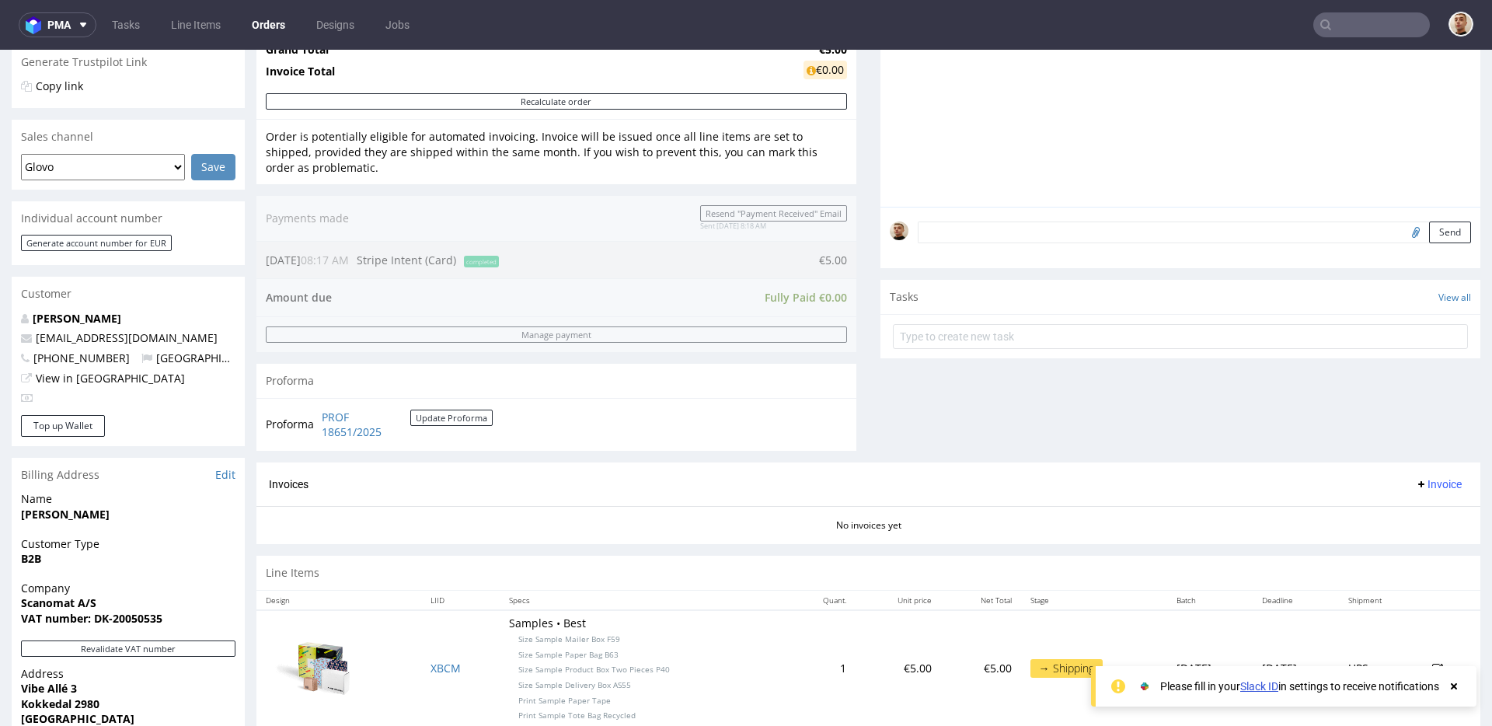
scroll to position [462, 0]
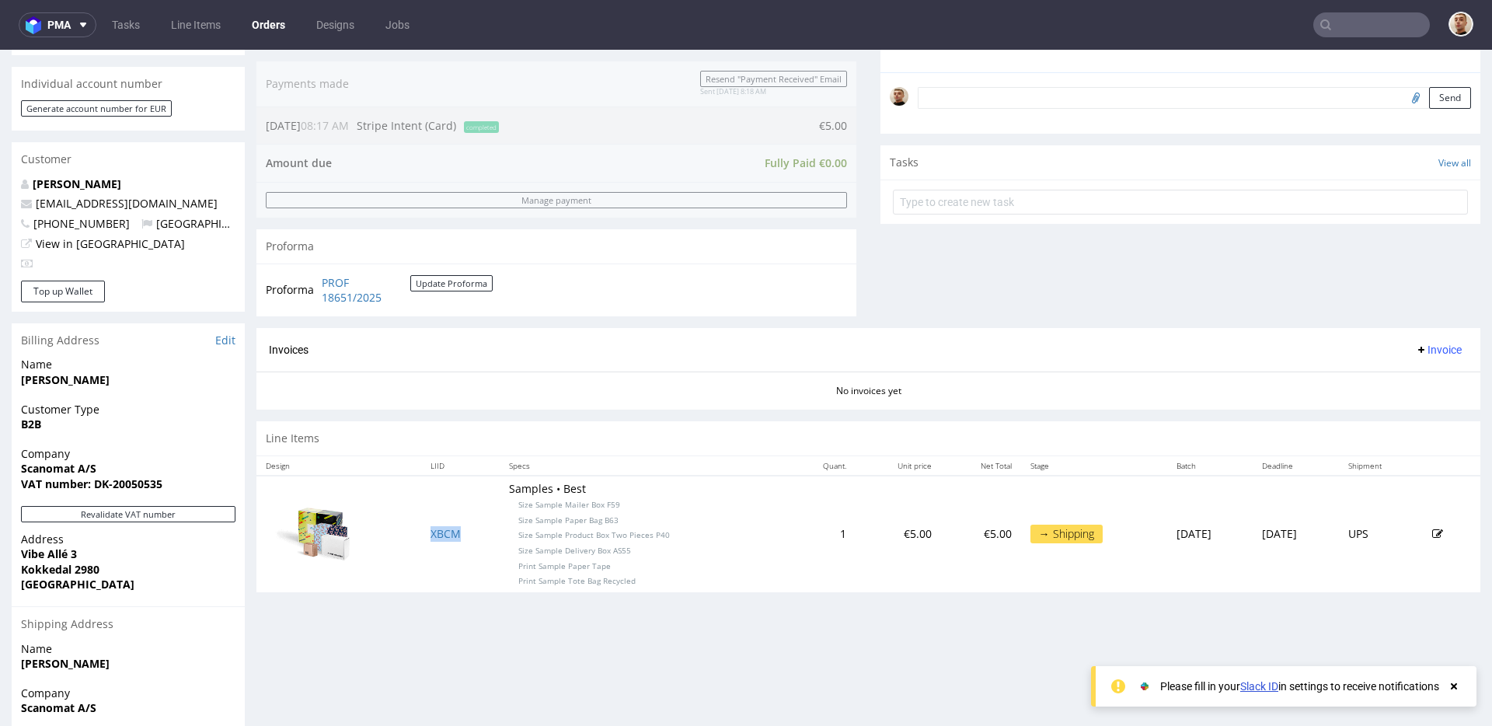
click at [448, 536] on td "XBCM" at bounding box center [460, 534] width 78 height 117
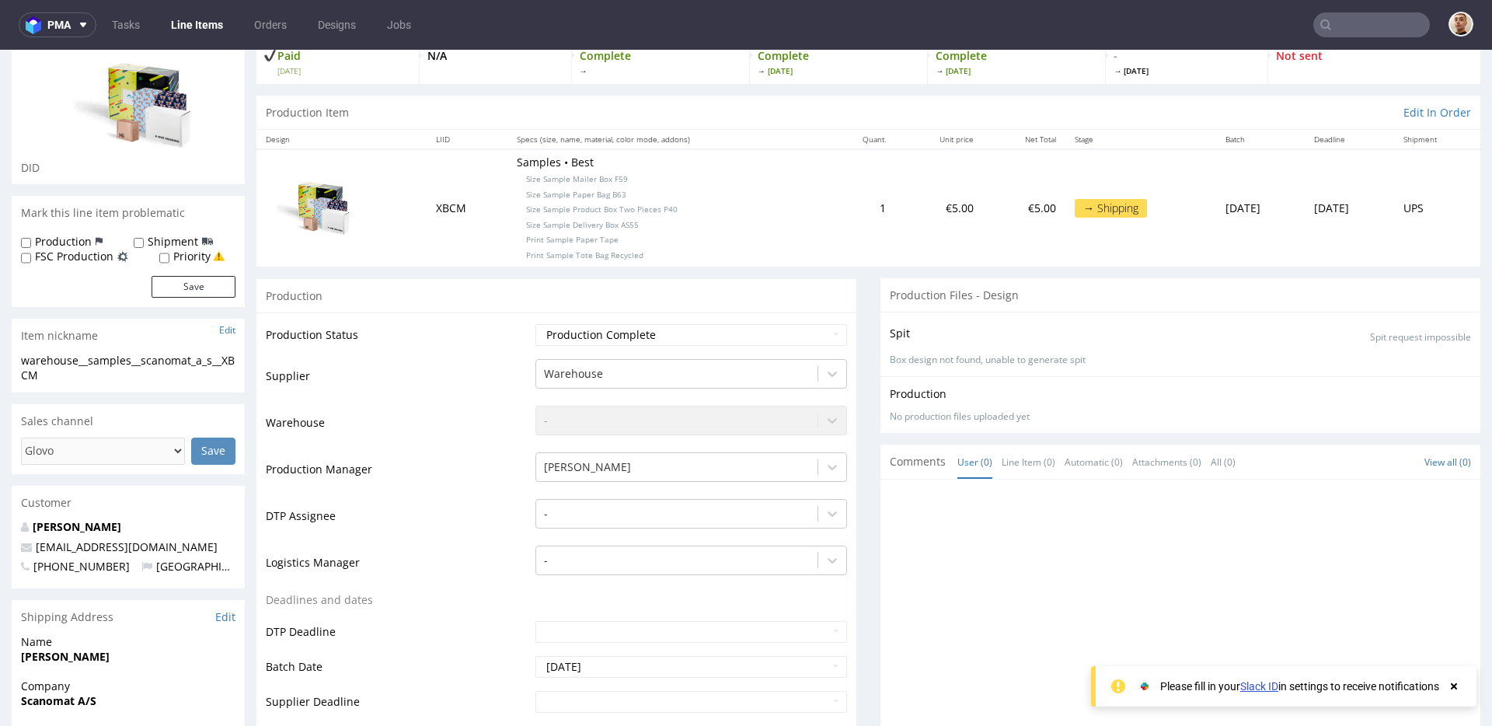
scroll to position [195, 0]
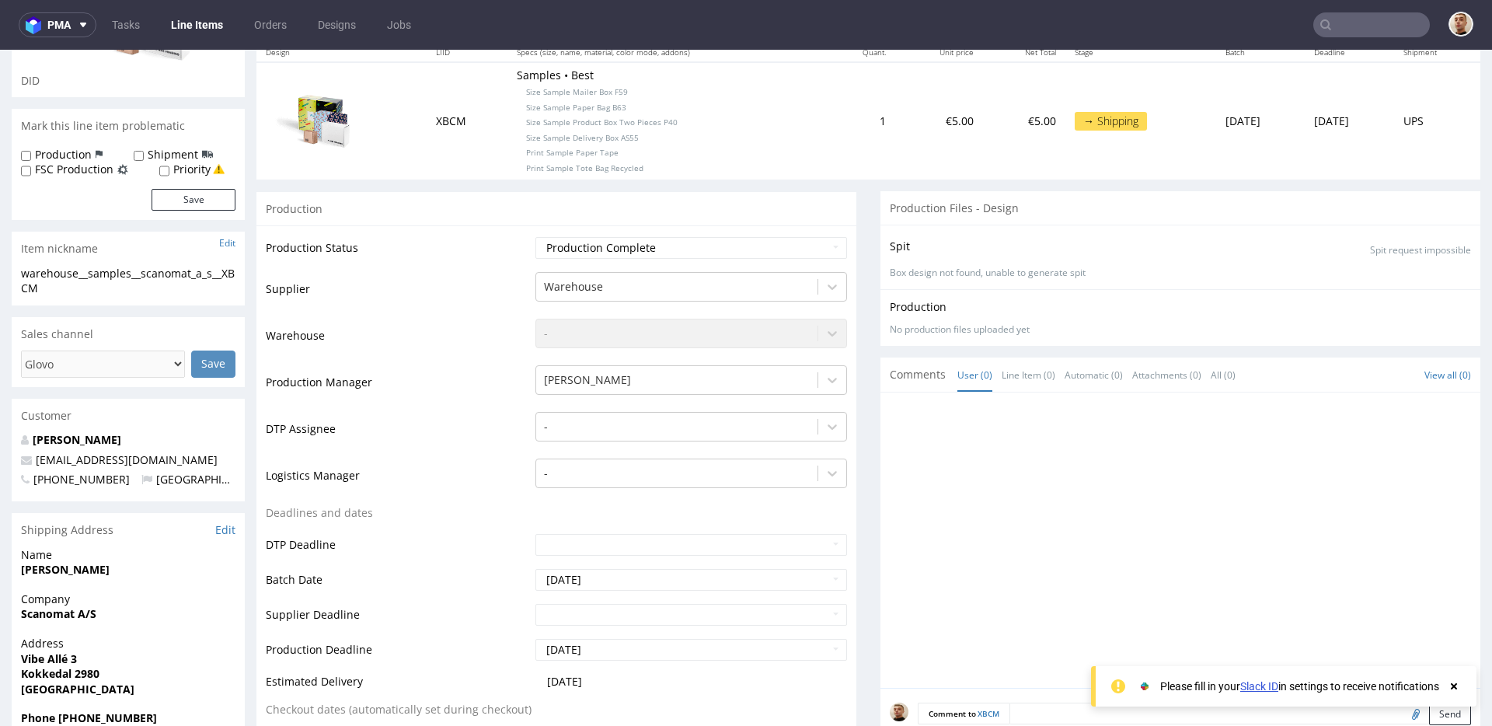
click at [800, 198] on div "Production" at bounding box center [556, 208] width 600 height 35
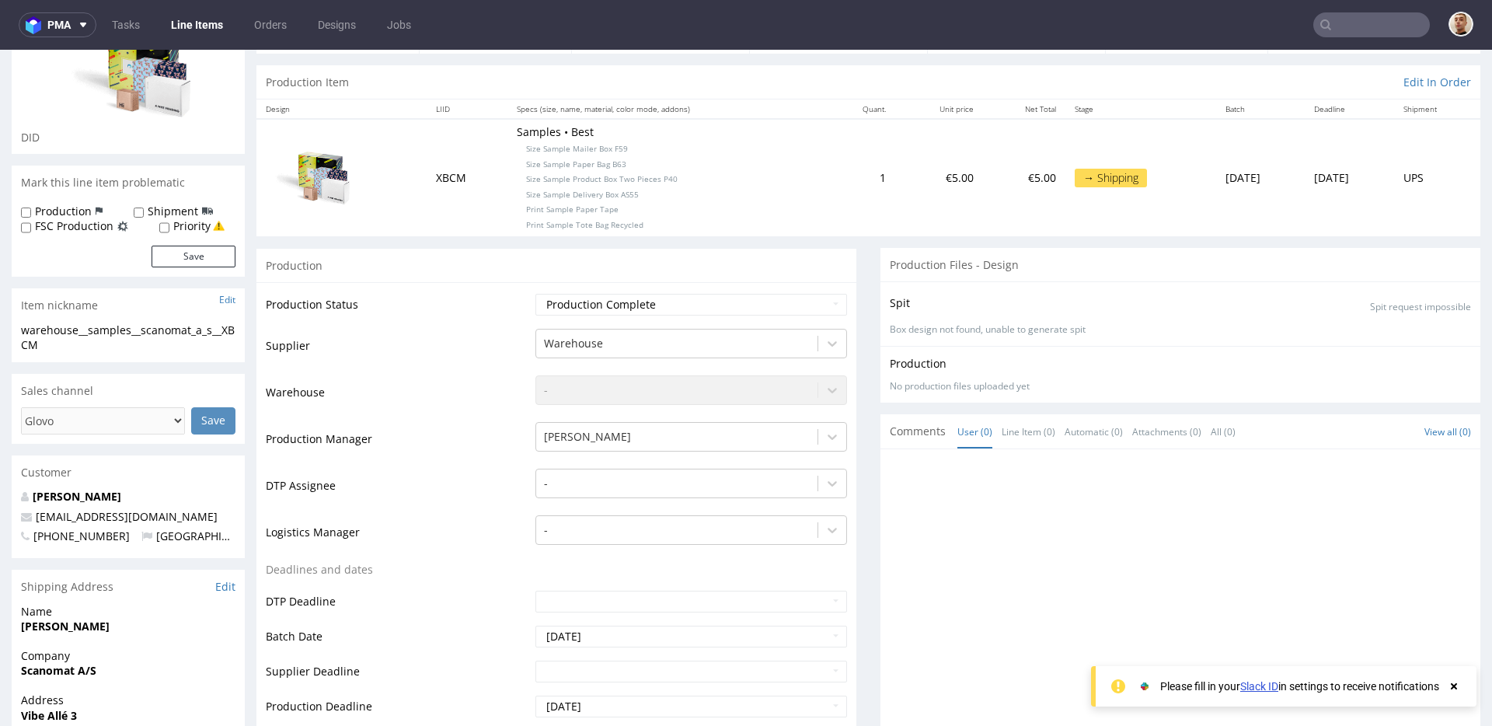
scroll to position [131, 0]
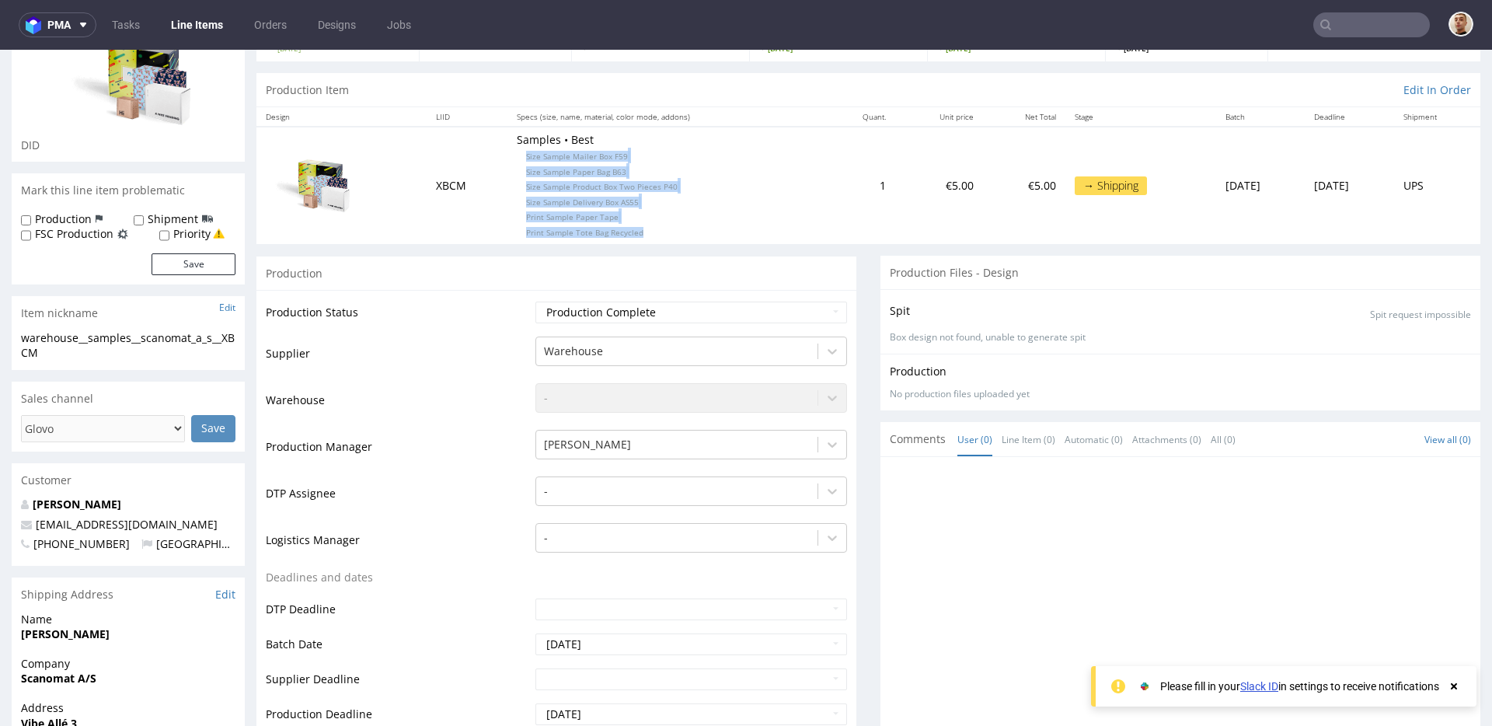
drag, startPoint x: 637, startPoint y: 230, endPoint x: 502, endPoint y: 157, distance: 153.7
click at [517, 157] on p "Samples • Best Size Sample Mailer Box F59 Size Sample Paper Bag B63 Size Sample…" at bounding box center [667, 185] width 300 height 106
click at [595, 182] on span "Size Sample Product Box Two Pieces P40" at bounding box center [602, 186] width 152 height 11
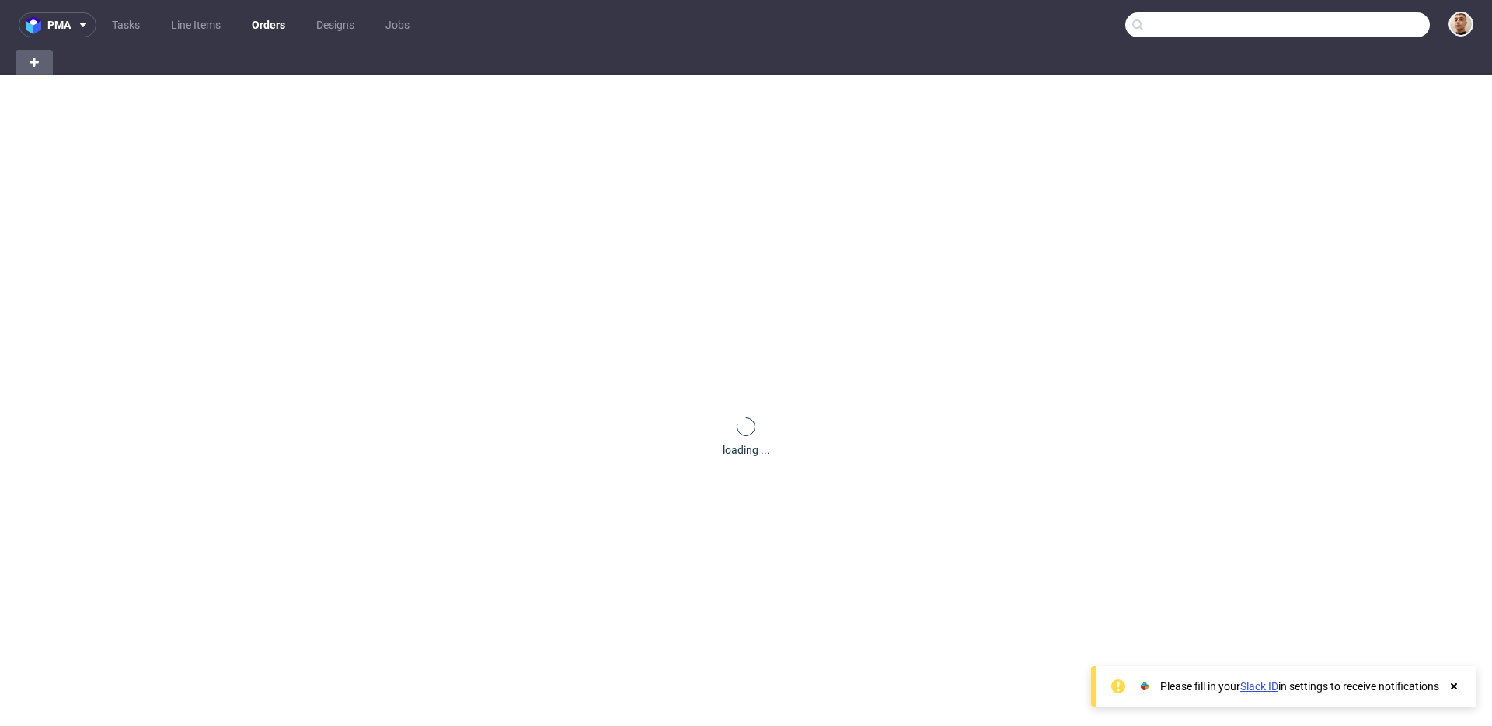
click at [1374, 28] on input "text" at bounding box center [1277, 24] width 305 height 25
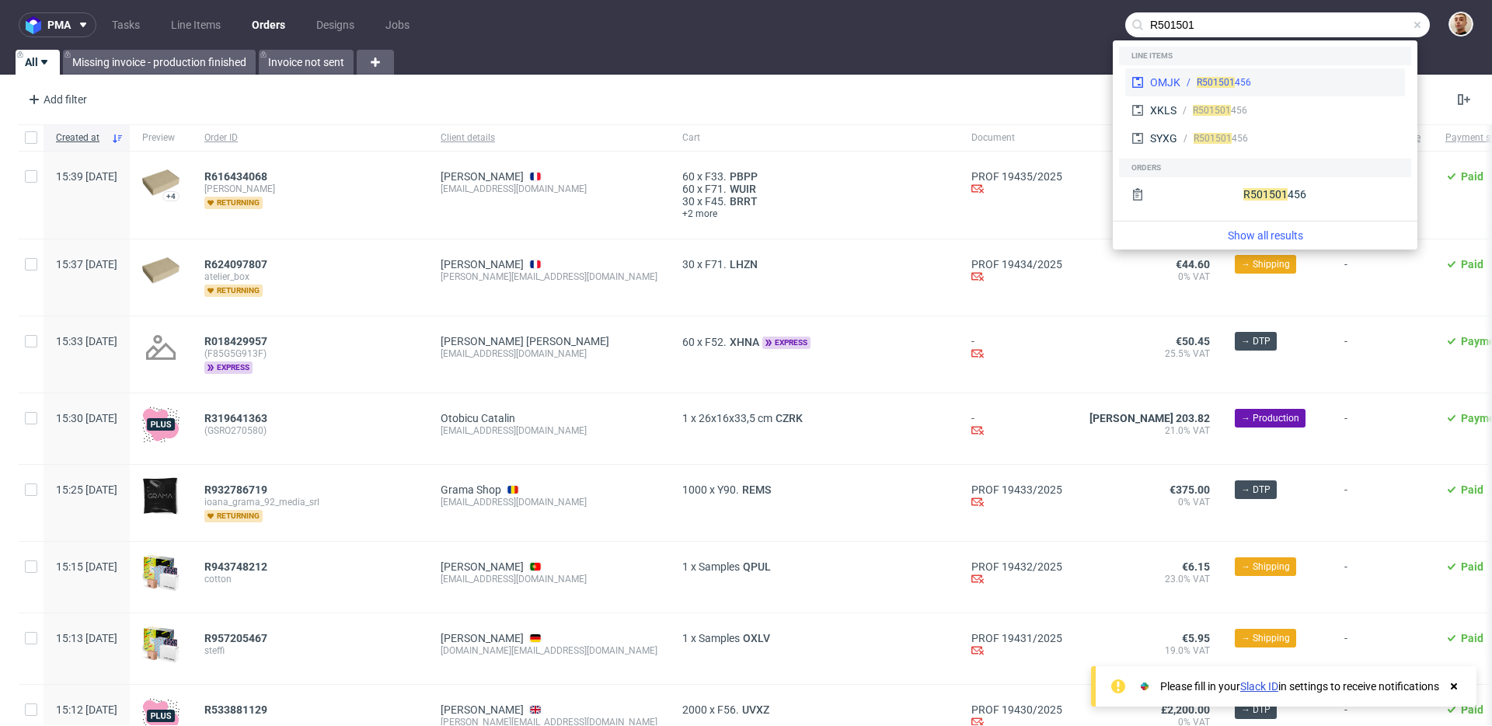
type input "R501501"
click at [1291, 80] on div "R501501 456" at bounding box center [1289, 82] width 218 height 14
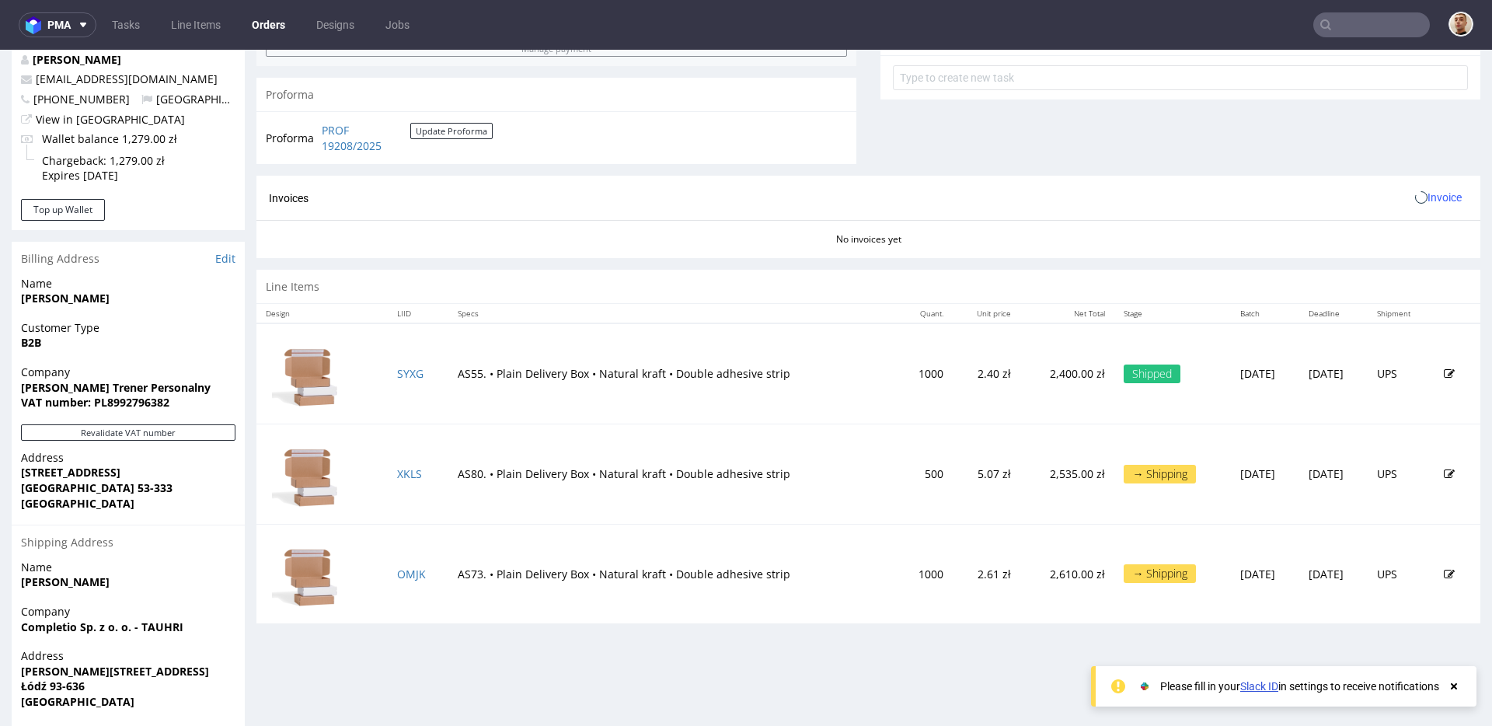
scroll to position [672, 0]
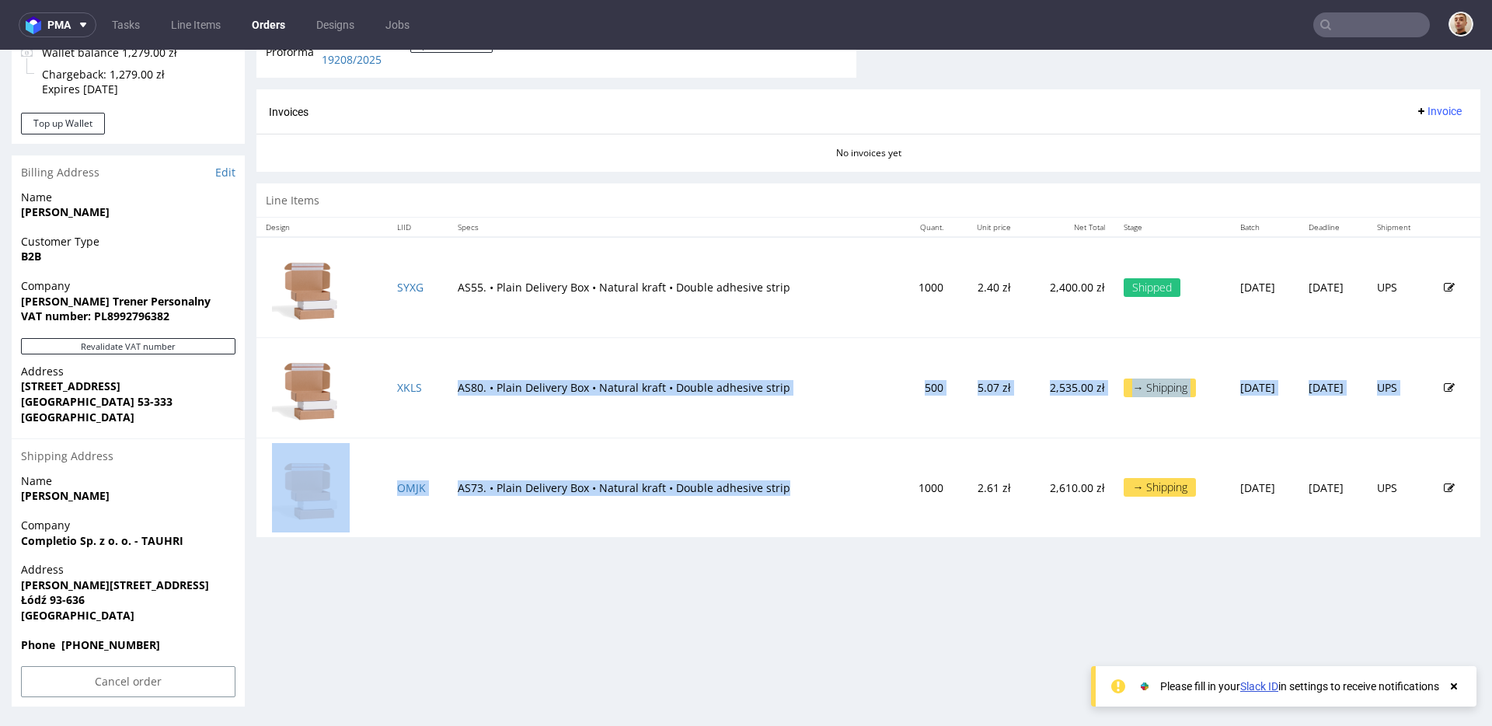
drag, startPoint x: 518, startPoint y: 359, endPoint x: 677, endPoint y: 496, distance: 209.4
click at [677, 496] on tbody "SYXG AS55. • Plain Delivery Box • Natural kraft • Double adhesive strip 1000 2.…" at bounding box center [868, 387] width 1224 height 300
click at [677, 496] on td "AS73. • Plain Delivery Box • Natural kraft • Double adhesive strip" at bounding box center [672, 487] width 449 height 99
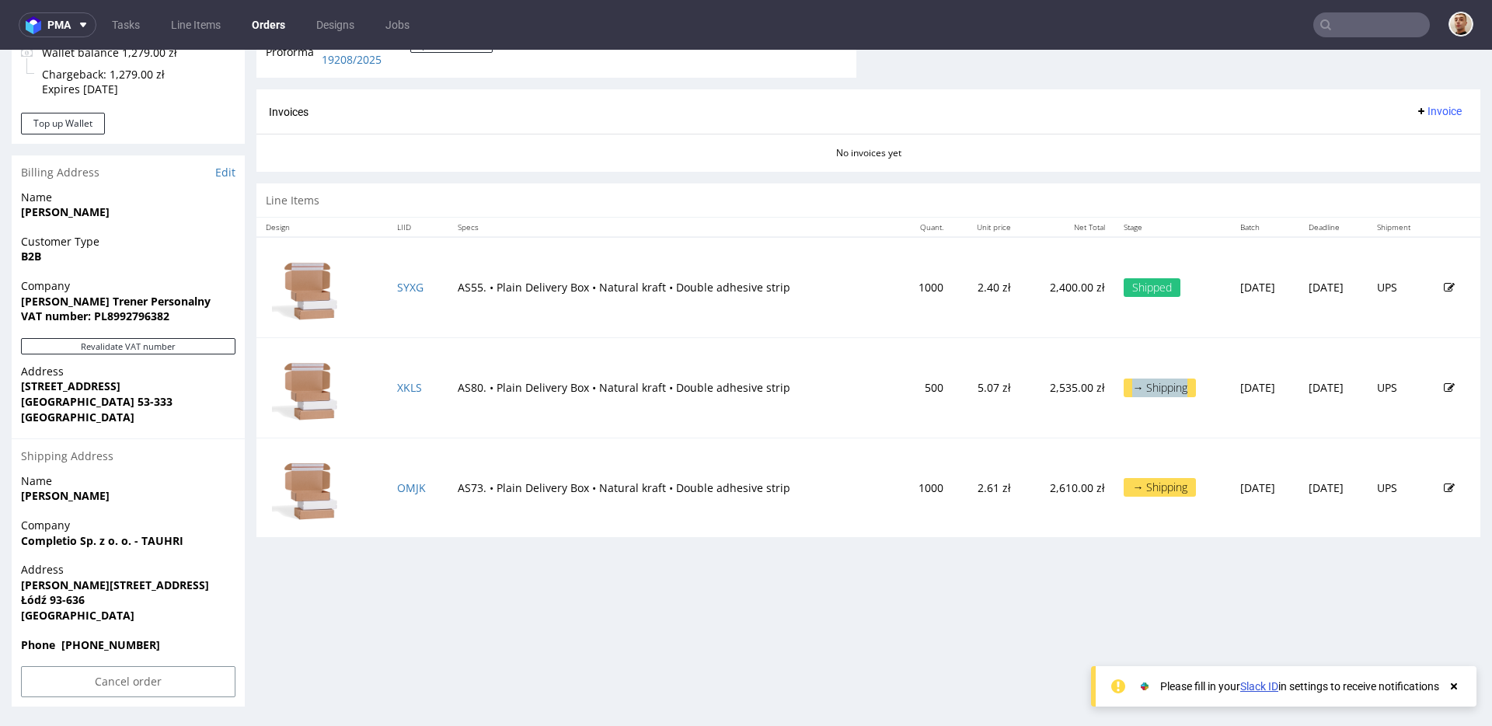
drag, startPoint x: 1074, startPoint y: 375, endPoint x: 1125, endPoint y: 397, distance: 55.3
click at [1125, 397] on td "→ Shipping" at bounding box center [1172, 387] width 117 height 100
click at [409, 385] on link "XKLS" at bounding box center [409, 387] width 25 height 15
click at [403, 487] on link "OMJK" at bounding box center [411, 487] width 29 height 15
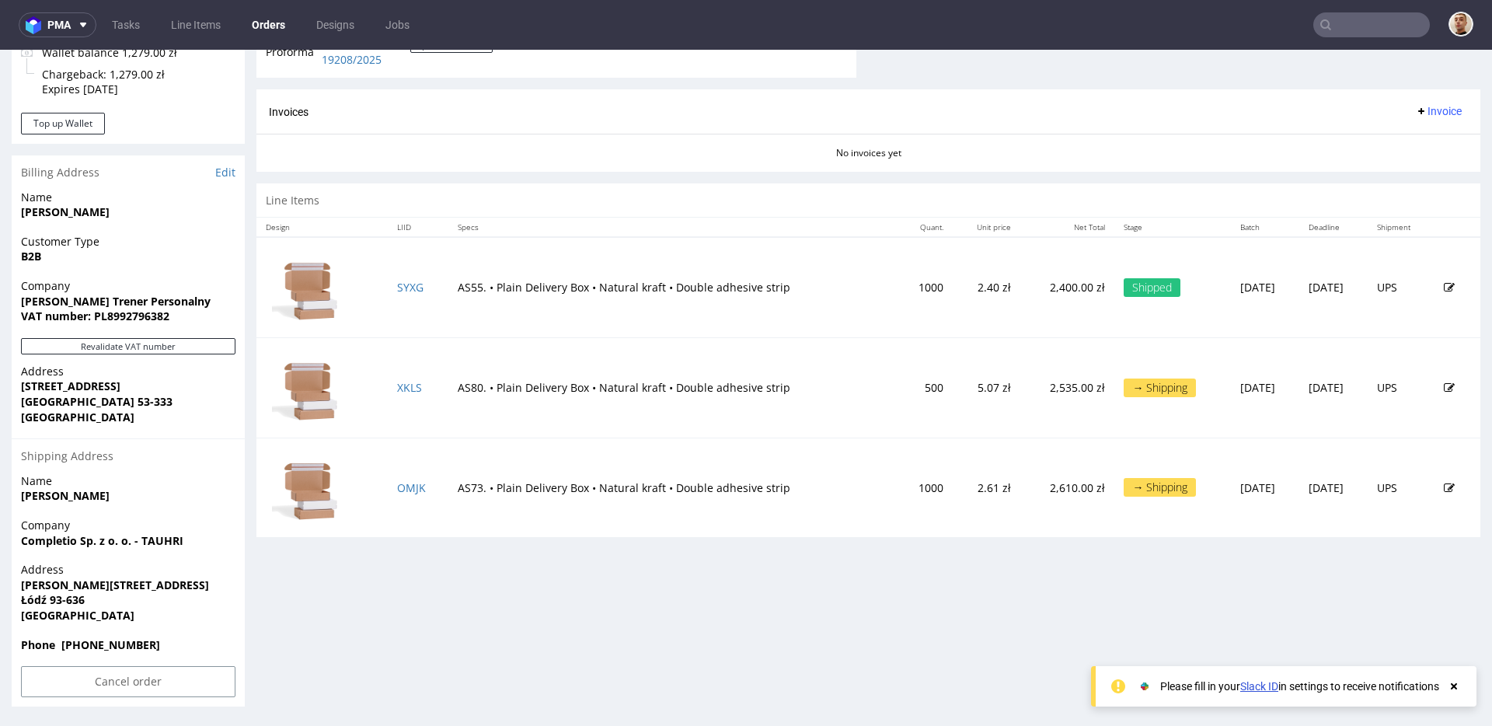
click at [744, 368] on td "AS80. • Plain Delivery Box • Natural kraft • Double adhesive strip" at bounding box center [672, 387] width 449 height 100
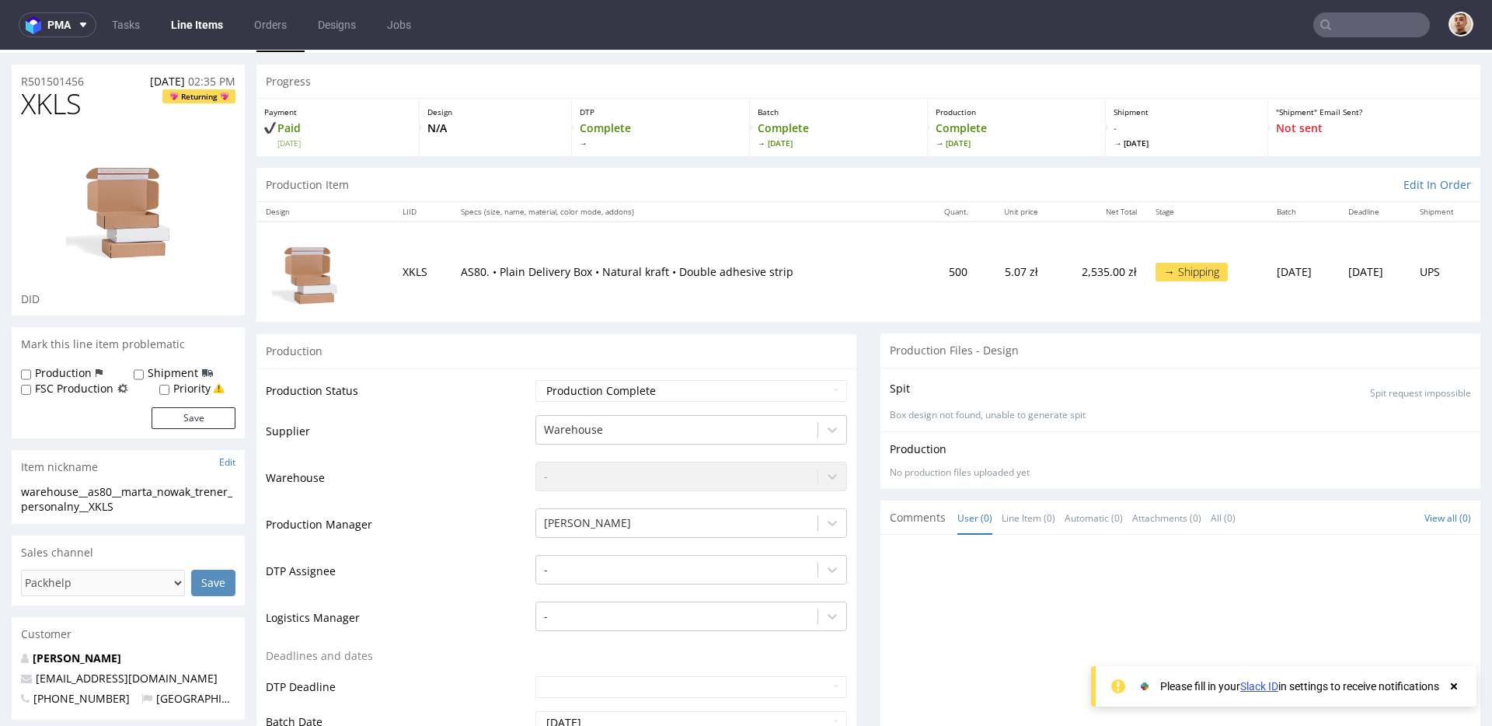
scroll to position [33, 0]
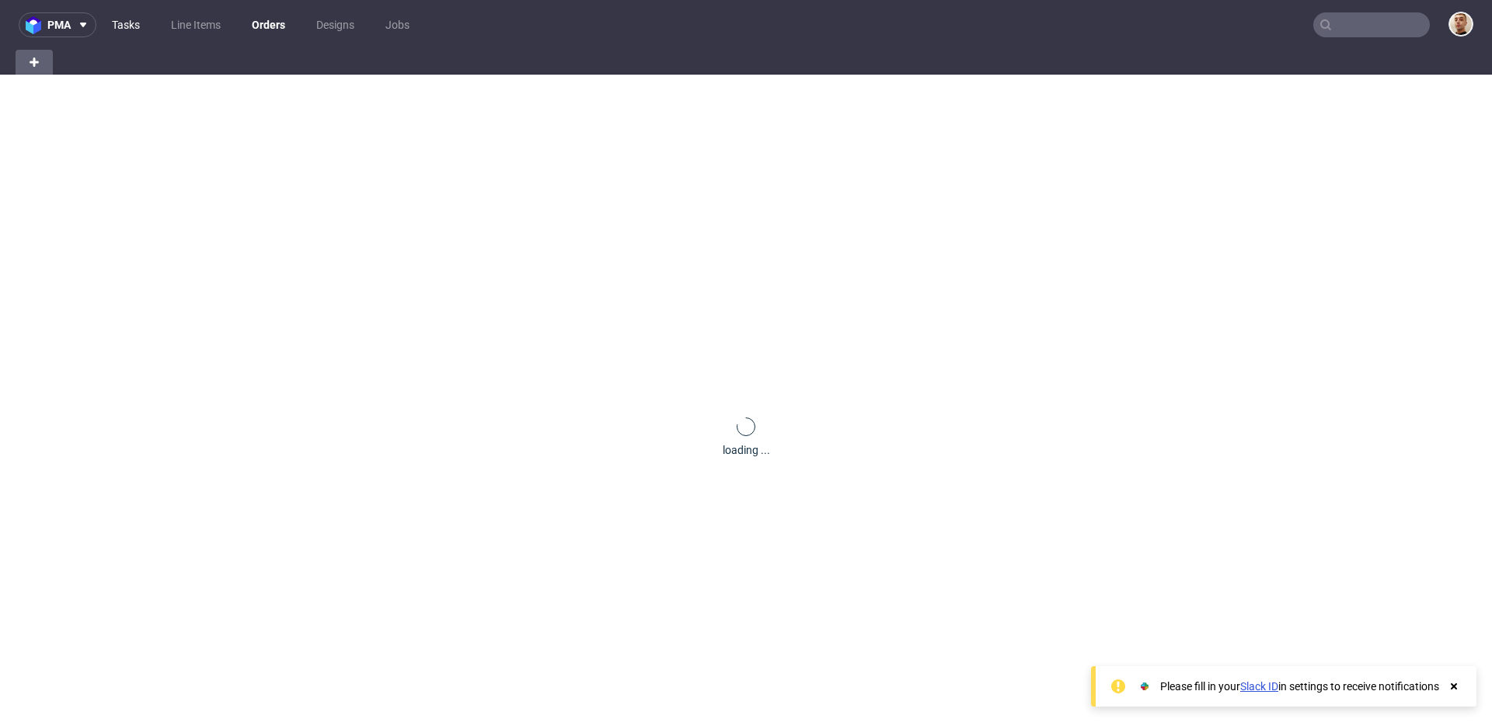
click at [143, 22] on link "Tasks" at bounding box center [126, 24] width 47 height 25
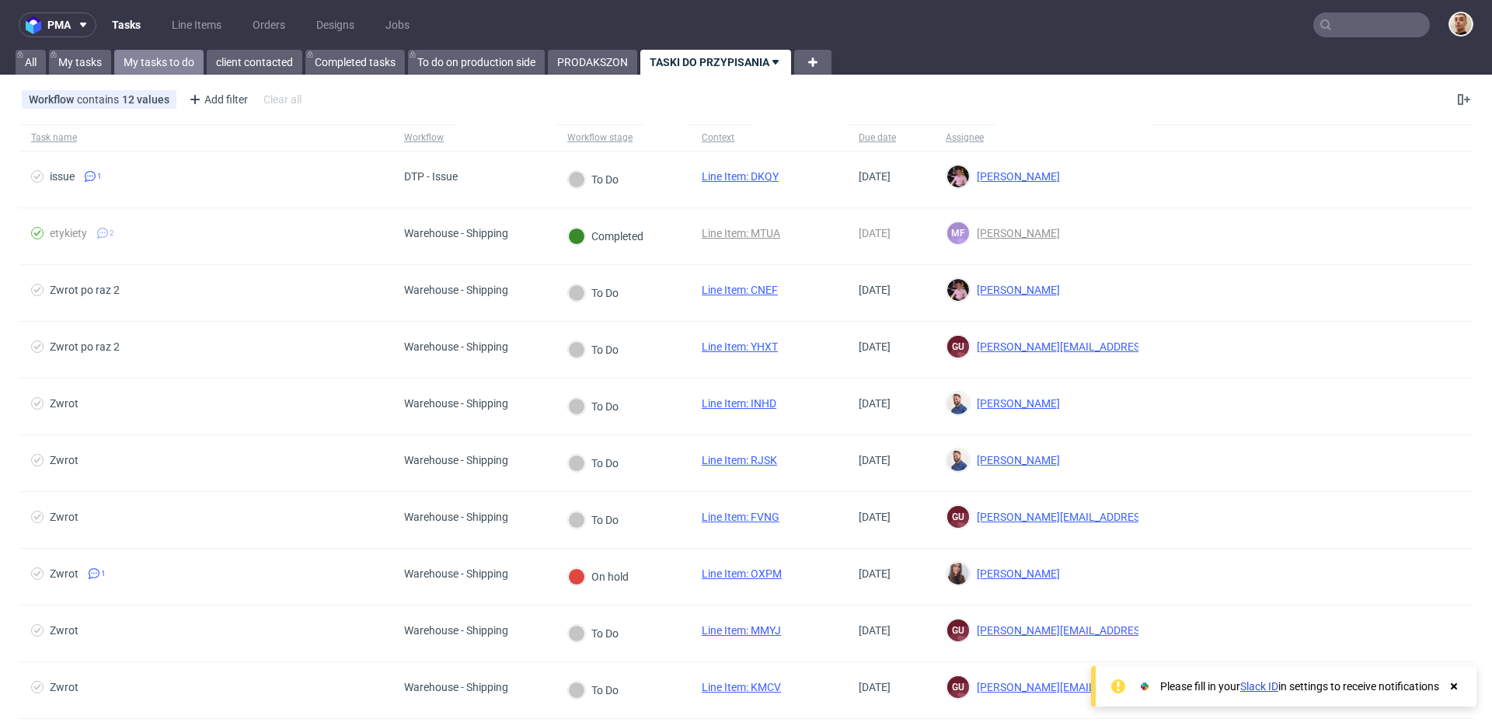
click at [149, 64] on link "My tasks to do" at bounding box center [158, 62] width 89 height 25
